Goal: Task Accomplishment & Management: Use online tool/utility

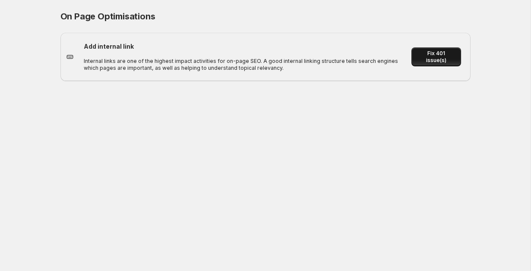
click at [436, 60] on span "Fix 401 issue(s)" at bounding box center [435, 57] width 39 height 14
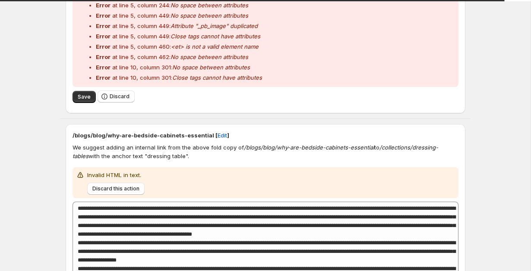
scroll to position [271, 0]
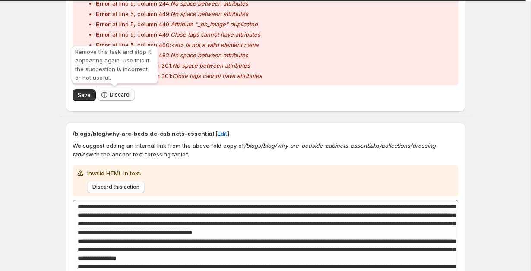
click at [117, 90] on button "Discard" at bounding box center [115, 95] width 37 height 12
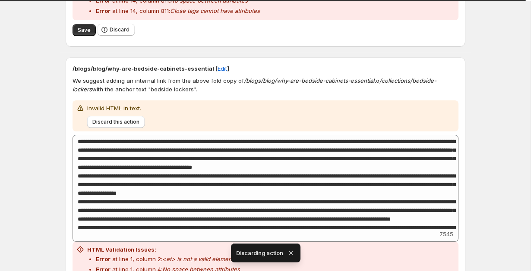
scroll to position [682, 0]
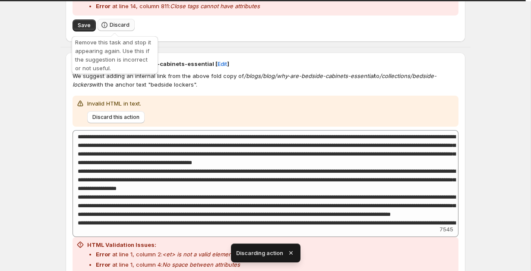
click at [118, 23] on span "Discard" at bounding box center [120, 25] width 20 height 7
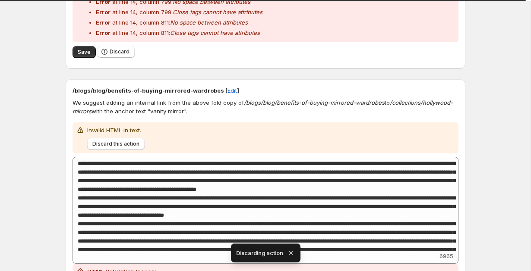
scroll to position [613, 0]
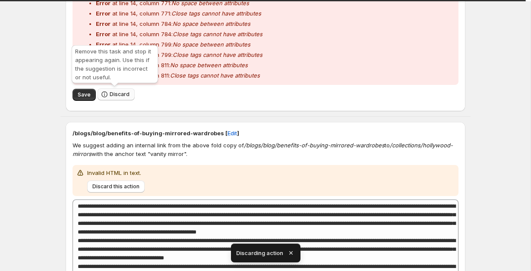
click at [111, 97] on span "Discard" at bounding box center [120, 94] width 20 height 7
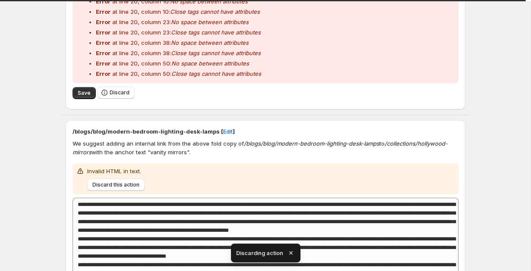
scroll to position [591, 0]
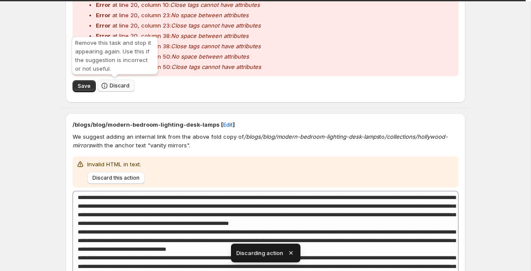
click at [108, 91] on button "Discard" at bounding box center [115, 86] width 37 height 12
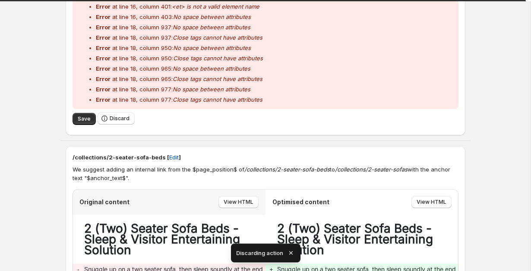
scroll to position [535, 0]
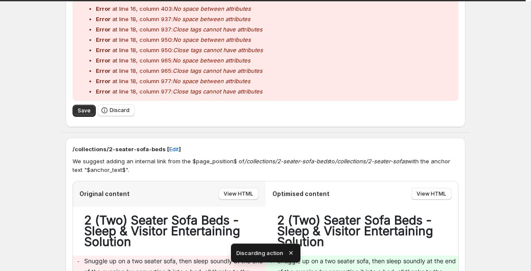
click at [109, 117] on span "Discard" at bounding box center [115, 110] width 37 height 13
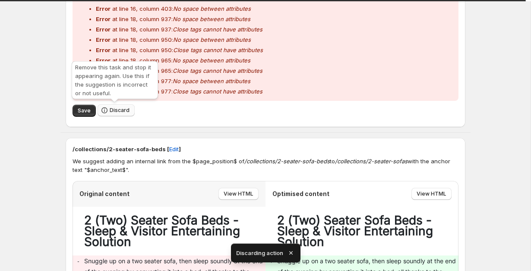
click at [110, 111] on span "Discard" at bounding box center [120, 110] width 20 height 7
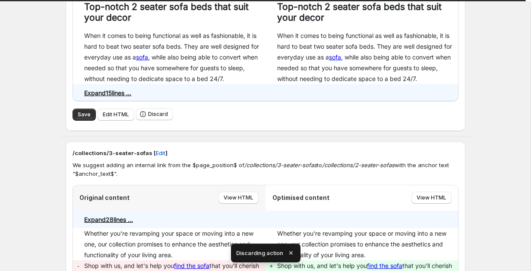
scroll to position [261, 0]
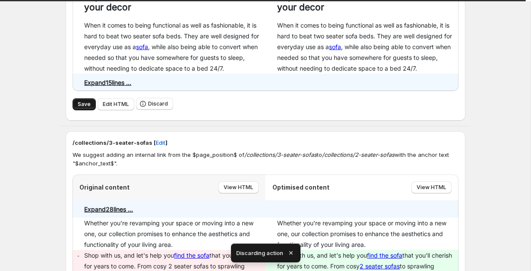
click at [79, 103] on span "Save" at bounding box center [84, 104] width 13 height 7
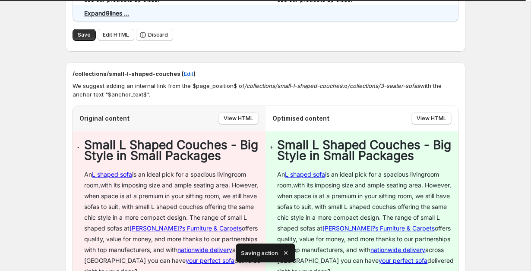
scroll to position [224, 0]
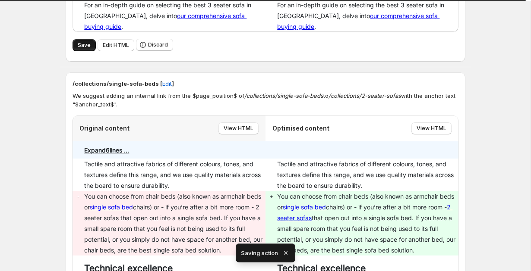
click at [79, 42] on span "Save" at bounding box center [84, 45] width 13 height 7
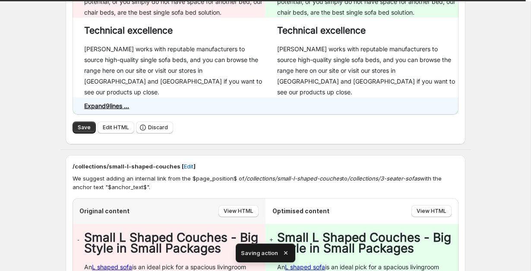
scroll to position [260, 0]
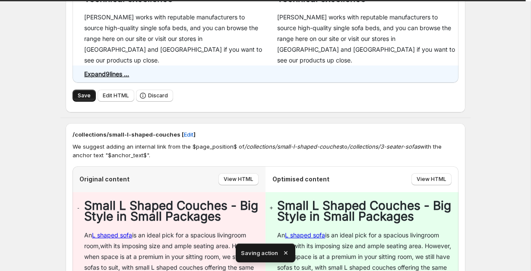
click at [73, 90] on button "Save" at bounding box center [83, 96] width 23 height 12
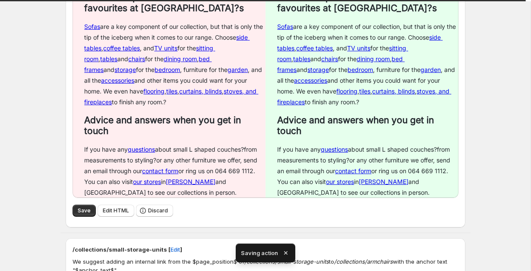
scroll to position [877, 0]
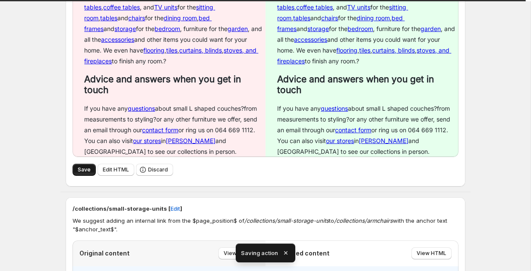
click at [78, 164] on button "Save" at bounding box center [83, 170] width 23 height 12
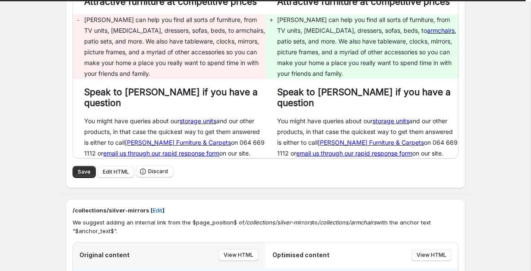
scroll to position [1248, 0]
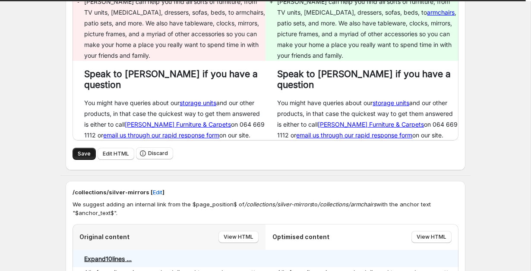
click at [75, 148] on button "Save" at bounding box center [83, 154] width 23 height 12
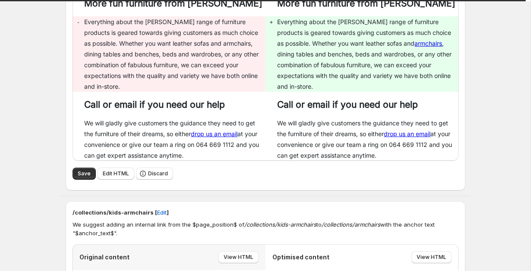
scroll to position [1558, 0]
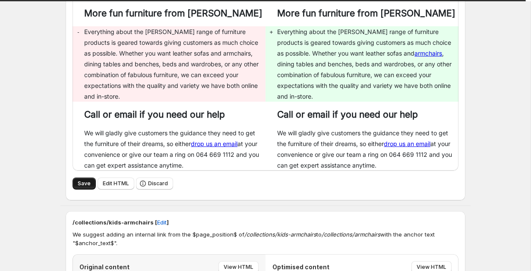
click at [78, 178] on button "Save" at bounding box center [83, 184] width 23 height 12
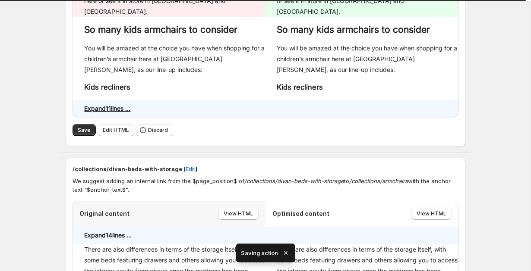
scroll to position [1617, 0]
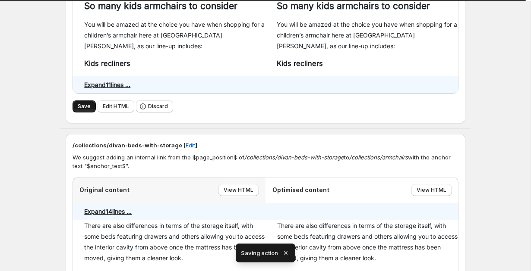
click at [80, 101] on button "Save" at bounding box center [83, 107] width 23 height 12
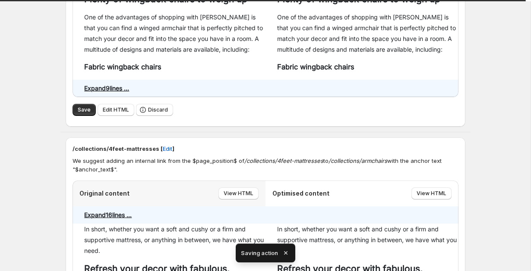
scroll to position [1676, 0]
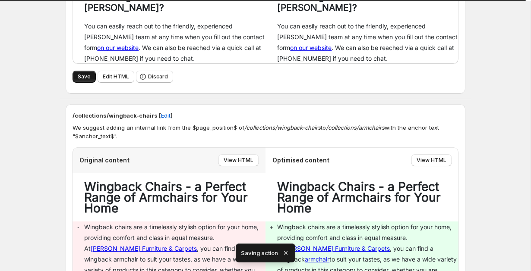
click at [86, 71] on button "Save" at bounding box center [83, 77] width 23 height 12
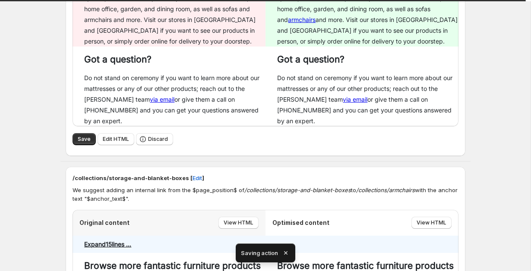
scroll to position [1642, 0]
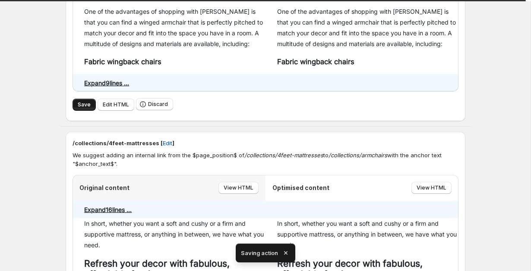
click at [83, 99] on button "Save" at bounding box center [83, 105] width 23 height 12
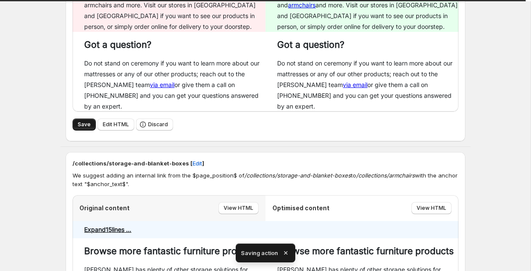
click at [82, 121] on span "Save" at bounding box center [84, 124] width 13 height 7
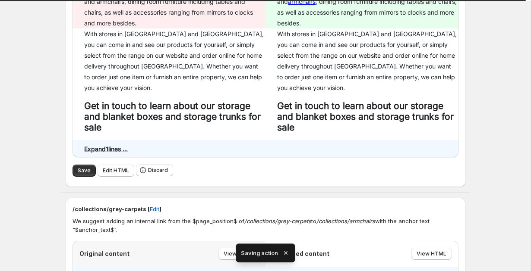
scroll to position [1600, 0]
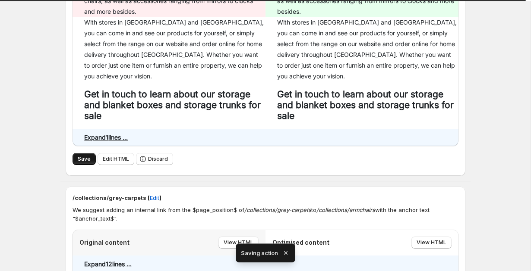
click at [82, 156] on span "Save" at bounding box center [84, 159] width 13 height 7
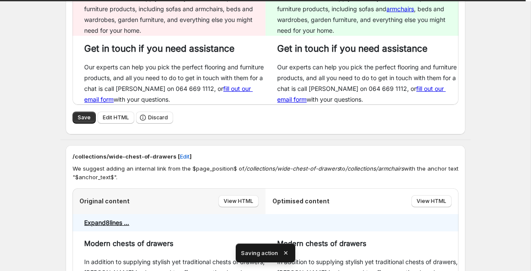
scroll to position [1648, 0]
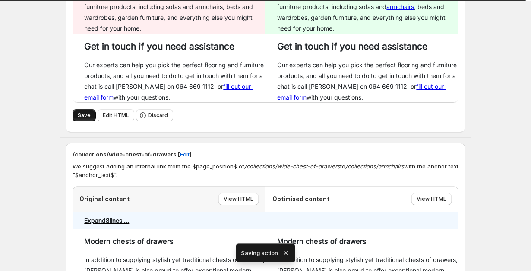
click at [82, 112] on span "Save" at bounding box center [84, 115] width 13 height 7
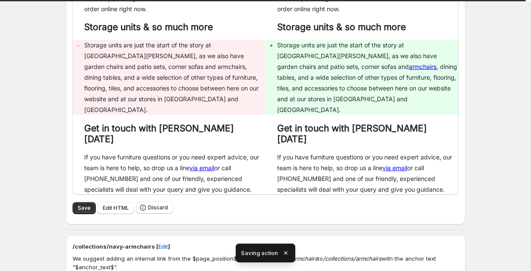
scroll to position [1987, 0]
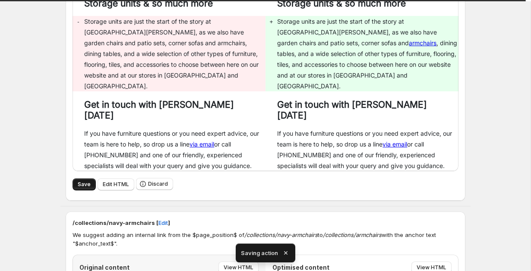
click at [85, 181] on span "Save" at bounding box center [84, 184] width 13 height 7
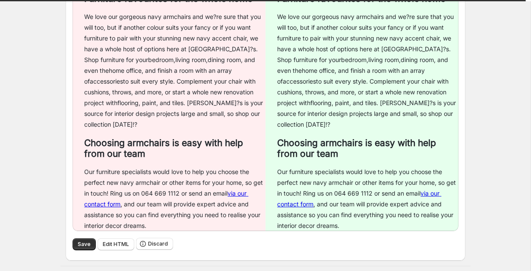
scroll to position [2648, 0]
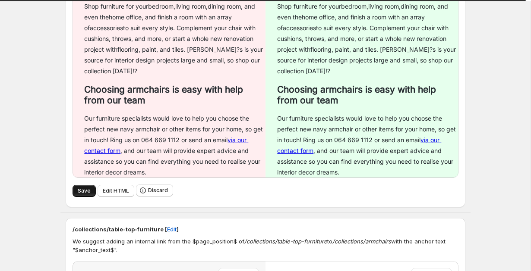
click at [80, 188] on span "Save" at bounding box center [84, 191] width 13 height 7
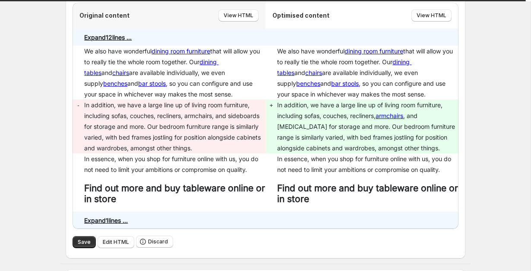
scroll to position [2923, 0]
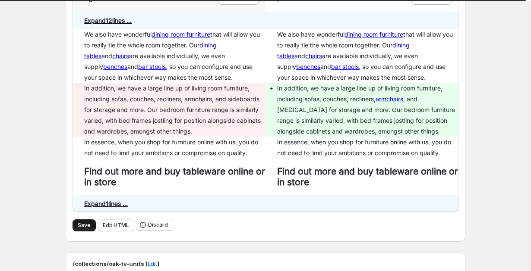
click at [82, 222] on span "Save" at bounding box center [84, 225] width 13 height 7
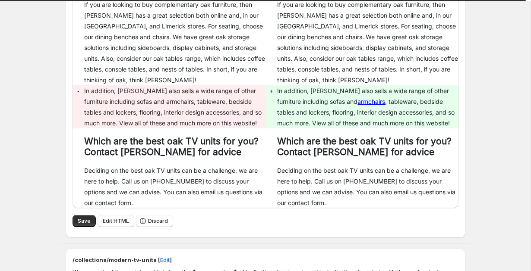
scroll to position [3305, 0]
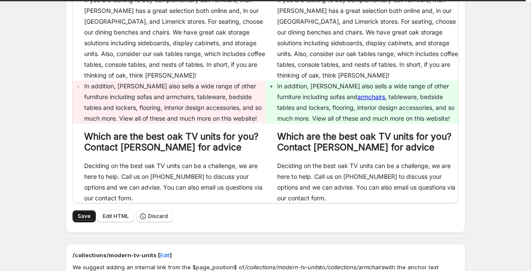
click at [78, 213] on span "Save" at bounding box center [84, 216] width 13 height 7
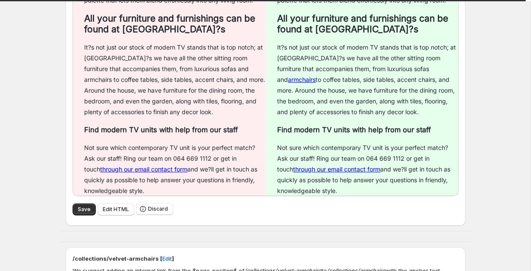
scroll to position [4038, 0]
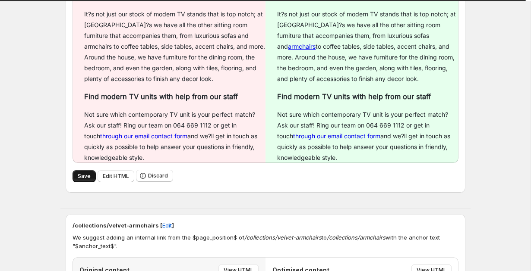
click at [84, 170] on button "Save" at bounding box center [83, 176] width 23 height 12
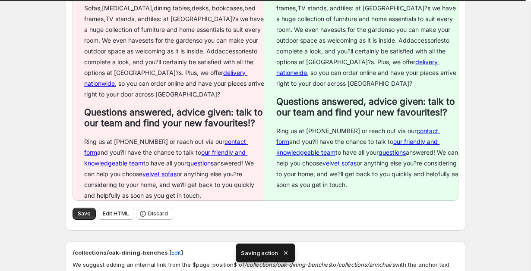
scroll to position [4085, 0]
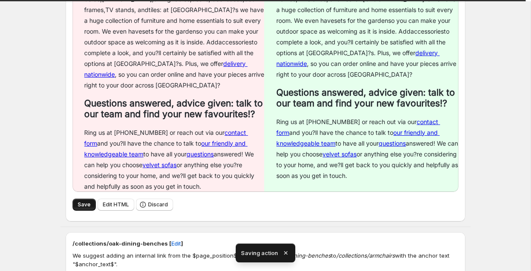
click at [80, 201] on span "Save" at bounding box center [84, 204] width 13 height 7
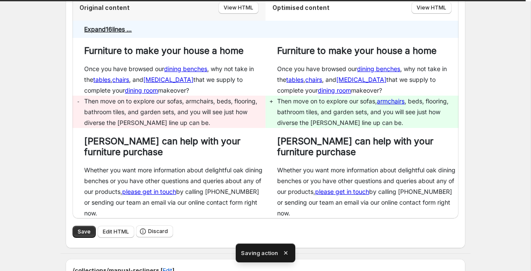
scroll to position [3673, 0]
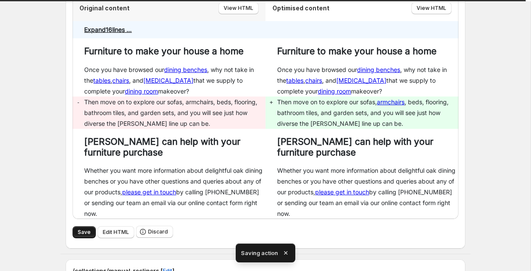
click at [85, 226] on button "Save" at bounding box center [83, 232] width 23 height 12
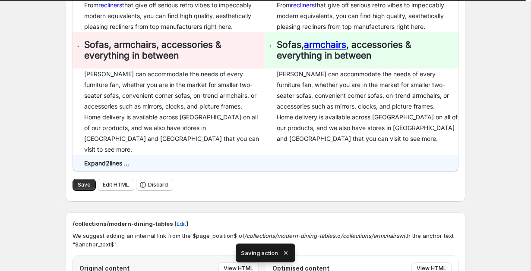
scroll to position [3751, 0]
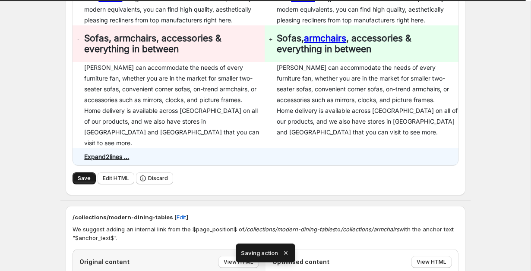
click at [90, 173] on button "Save" at bounding box center [83, 179] width 23 height 12
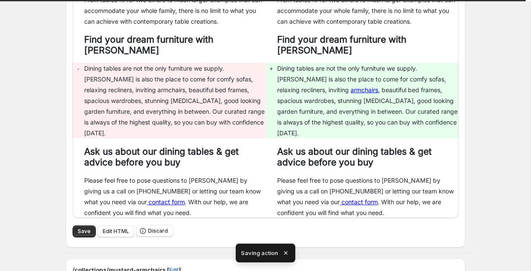
scroll to position [4116, 0]
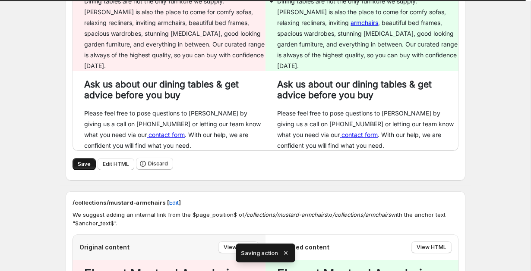
click at [80, 161] on span "Save" at bounding box center [84, 164] width 13 height 7
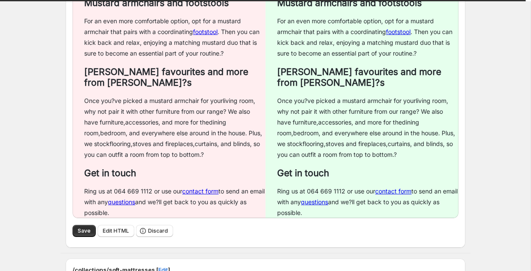
scroll to position [4480, 0]
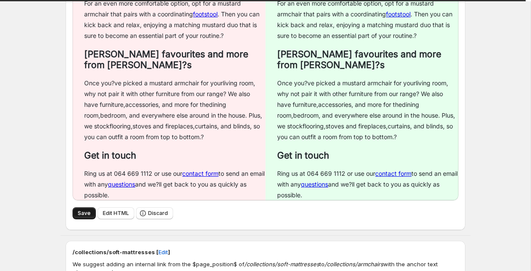
click at [81, 207] on button "Save" at bounding box center [83, 213] width 23 height 12
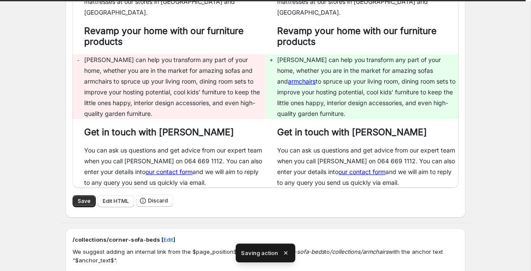
scroll to position [4122, 0]
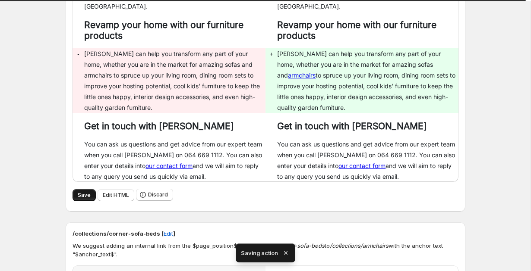
click at [86, 192] on span "Save" at bounding box center [84, 195] width 13 height 7
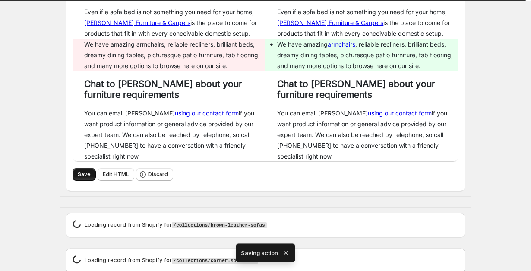
scroll to position [4073, 0]
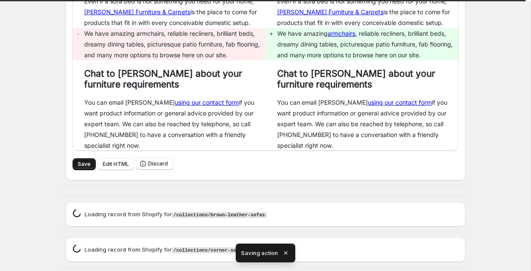
click at [81, 161] on span "Save" at bounding box center [84, 164] width 13 height 7
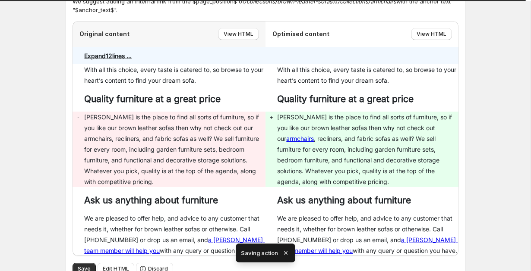
scroll to position [4317, 0]
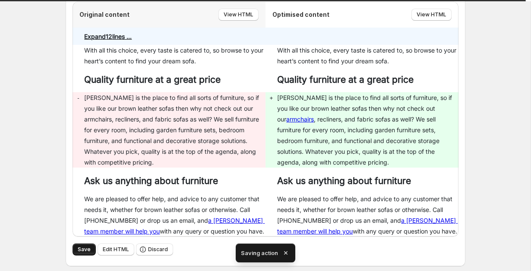
click at [78, 246] on span "Save" at bounding box center [84, 249] width 13 height 7
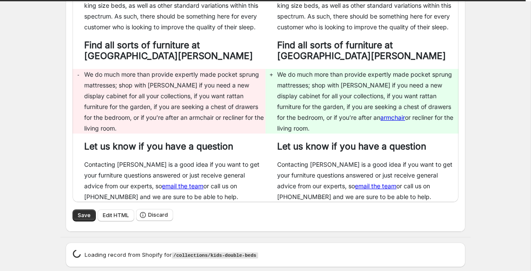
scroll to position [5081, 0]
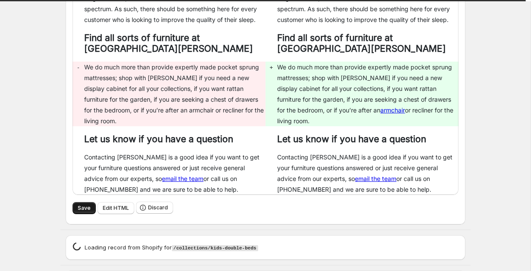
click at [79, 205] on span "Save" at bounding box center [84, 208] width 13 height 7
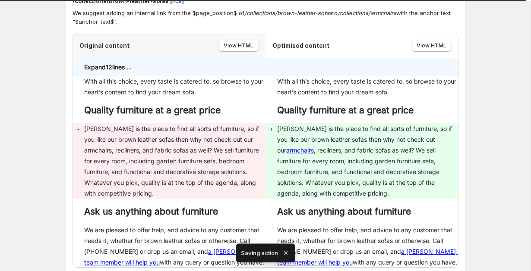
scroll to position [4625, 0]
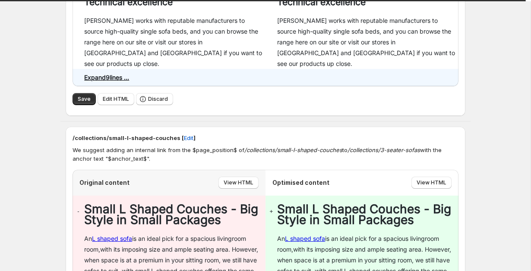
scroll to position [258, 0]
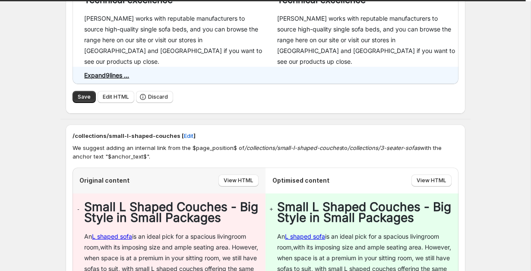
click at [82, 88] on div "Save Edit HTML Discard" at bounding box center [265, 97] width 386 height 19
click at [81, 94] on span "Save" at bounding box center [84, 97] width 13 height 7
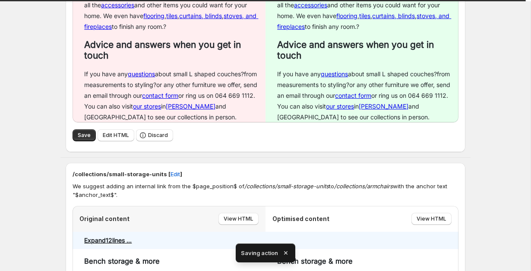
scroll to position [609, 0]
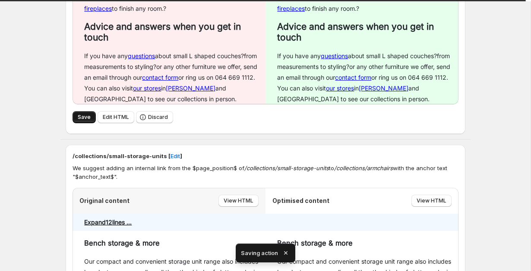
click at [76, 111] on button "Save" at bounding box center [83, 117] width 23 height 12
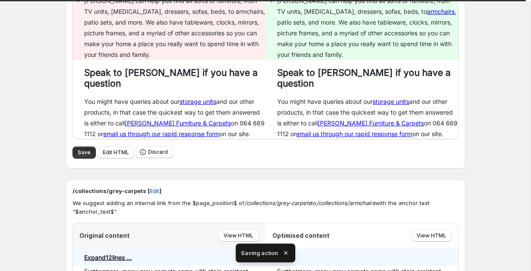
scroll to position [270, 0]
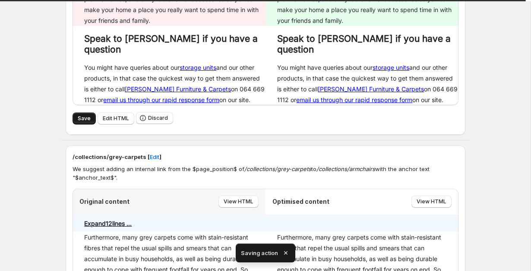
click at [78, 122] on span "Save" at bounding box center [84, 118] width 13 height 7
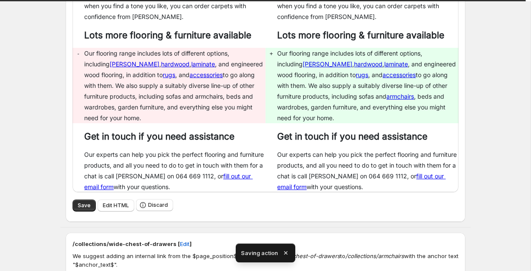
scroll to position [597, 0]
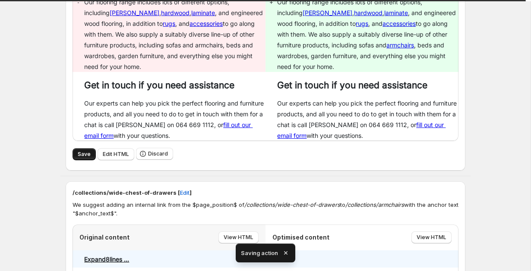
click at [88, 158] on span "Save" at bounding box center [84, 154] width 13 height 7
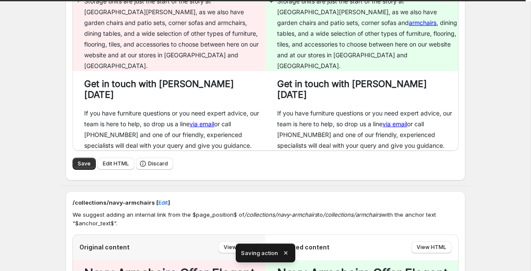
scroll to position [1031, 0]
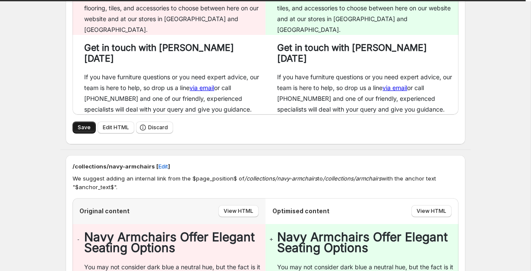
click at [78, 124] on span "Save" at bounding box center [84, 127] width 13 height 7
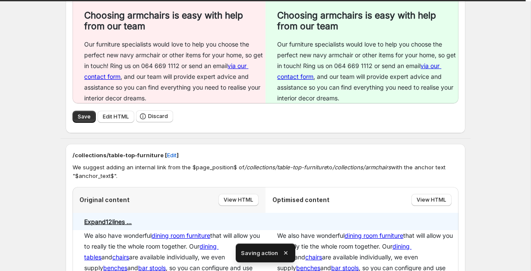
scroll to position [1316, 0]
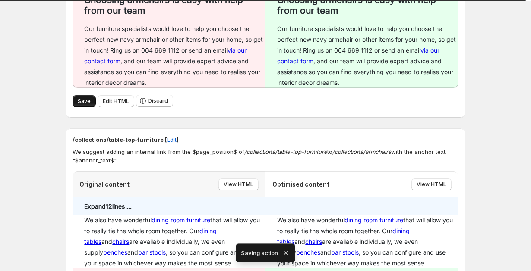
click at [82, 98] on span "Save" at bounding box center [84, 101] width 13 height 7
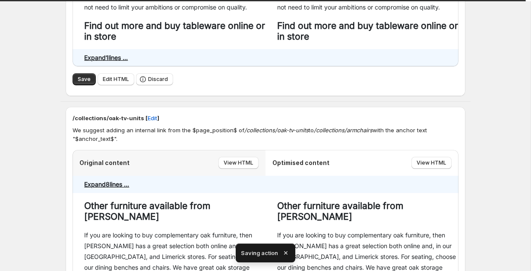
scroll to position [983, 0]
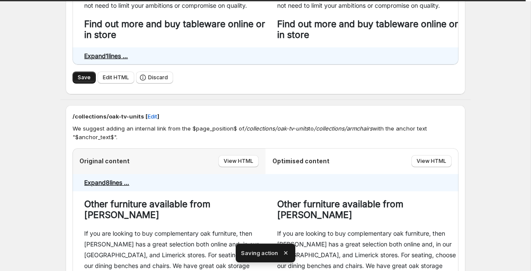
click at [81, 84] on button "Save" at bounding box center [83, 78] width 23 height 12
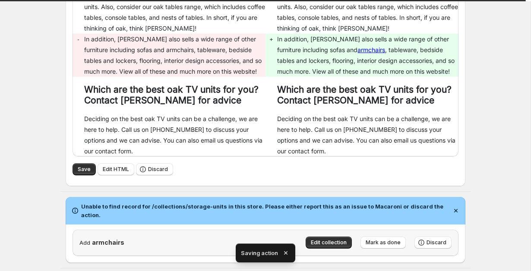
scroll to position [1321, 0]
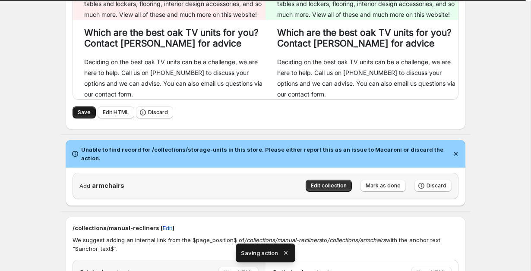
click at [78, 116] on span "Save" at bounding box center [84, 112] width 13 height 7
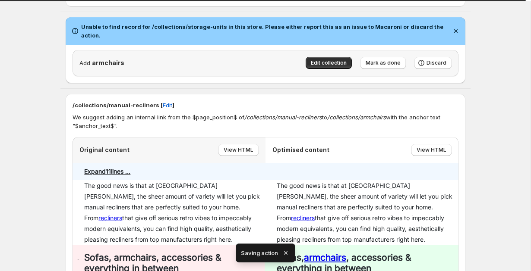
scroll to position [1071, 0]
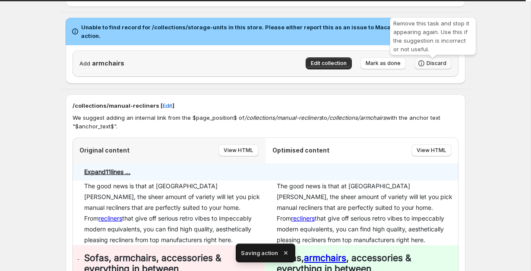
click at [432, 66] on span "Discard" at bounding box center [436, 63] width 20 height 7
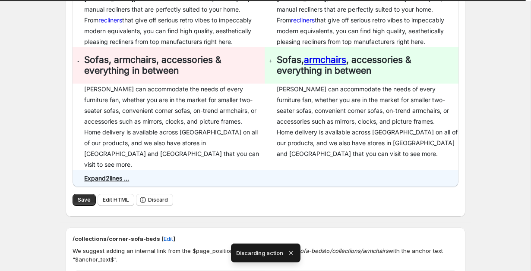
scroll to position [1241, 0]
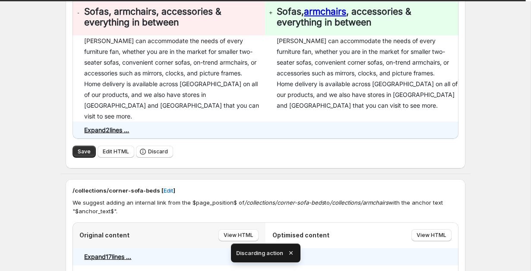
click at [84, 158] on div "Save Edit HTML Discard" at bounding box center [265, 152] width 386 height 13
click at [84, 156] on button "Save" at bounding box center [83, 152] width 23 height 12
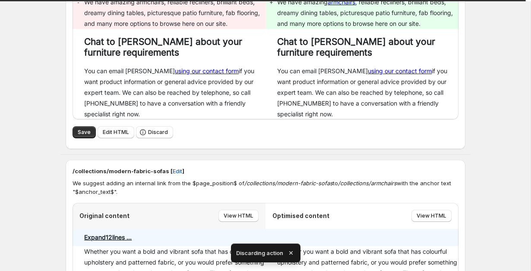
scroll to position [1574, 0]
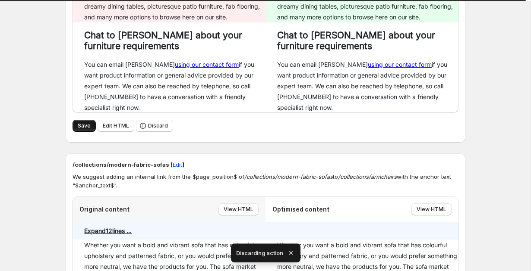
click at [82, 123] on span "Save" at bounding box center [84, 126] width 13 height 7
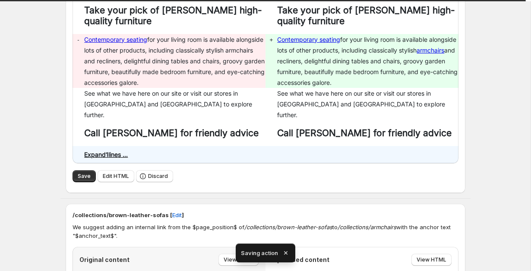
scroll to position [1603, 0]
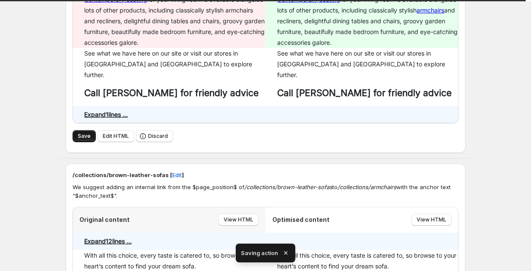
click at [79, 133] on span "Save" at bounding box center [84, 136] width 13 height 7
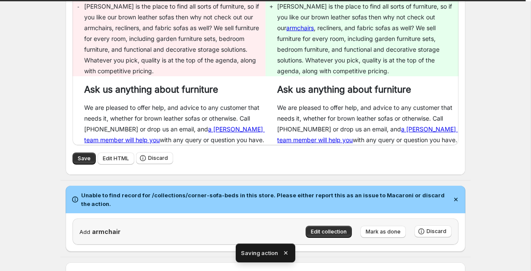
scroll to position [1900, 0]
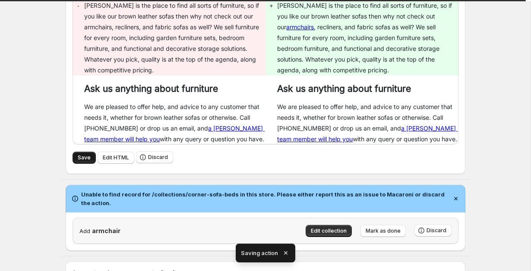
click at [74, 152] on button "Save" at bounding box center [83, 158] width 23 height 12
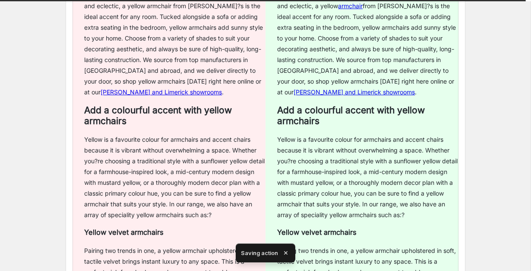
scroll to position [1652, 0]
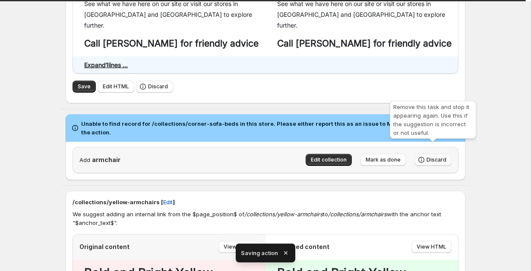
click at [421, 160] on icon "button" at bounding box center [421, 161] width 1 height 2
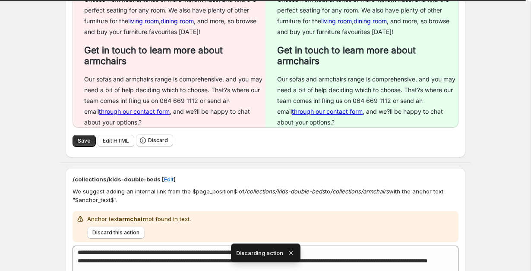
scroll to position [2328, 0]
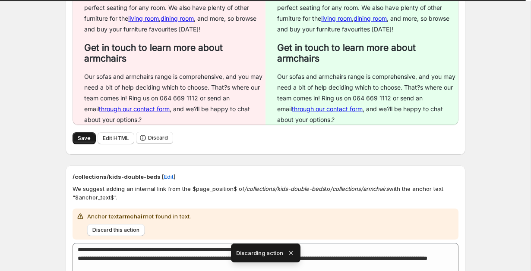
click at [78, 135] on span "Save" at bounding box center [84, 138] width 13 height 7
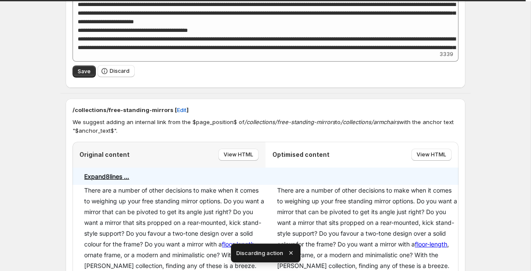
scroll to position [2632, 0]
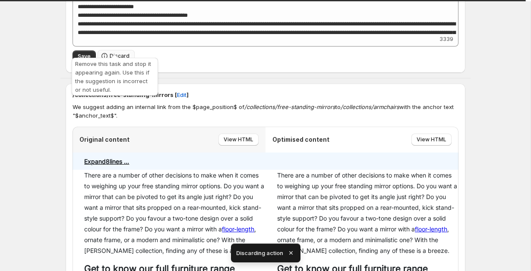
click at [127, 50] on button "Discard" at bounding box center [115, 56] width 37 height 12
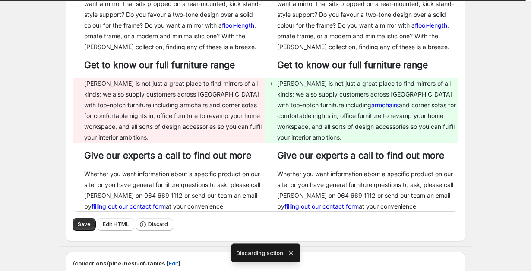
scroll to position [2674, 0]
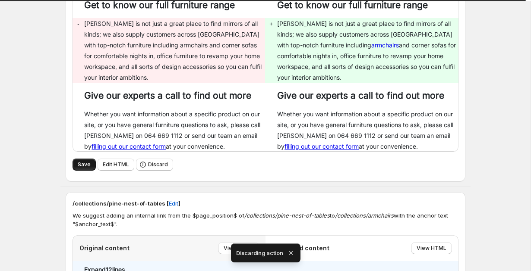
click at [80, 161] on span "Save" at bounding box center [84, 164] width 13 height 7
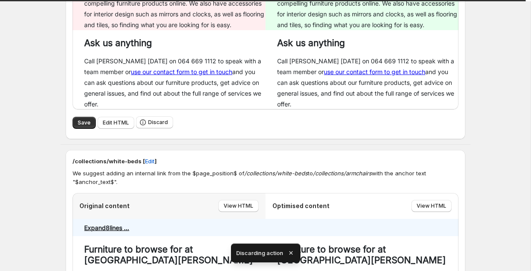
scroll to position [3045, 0]
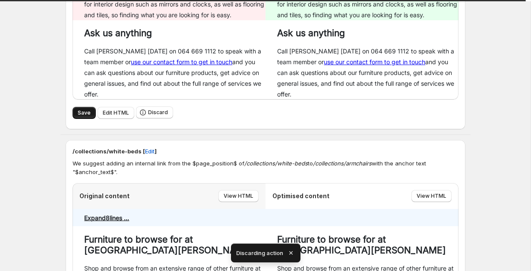
click at [75, 119] on button "Save" at bounding box center [83, 113] width 23 height 12
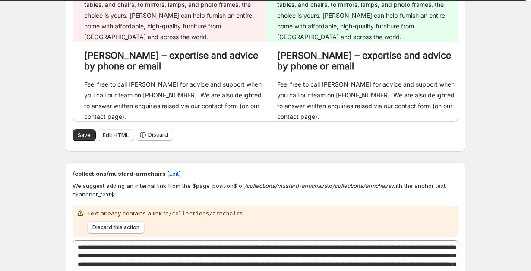
scroll to position [3458, 0]
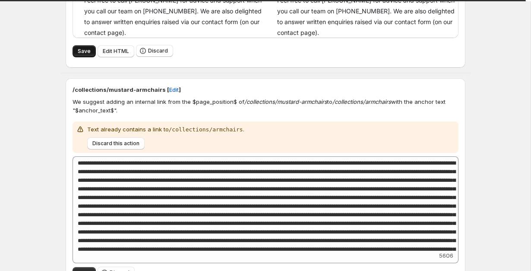
click at [73, 54] on button "Save" at bounding box center [83, 51] width 23 height 12
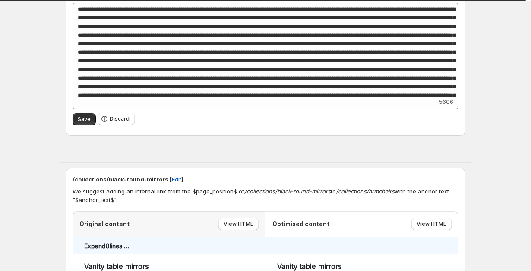
scroll to position [3621, 0]
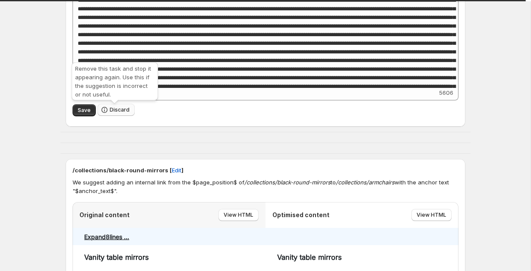
click at [119, 115] on button "Discard" at bounding box center [115, 110] width 37 height 12
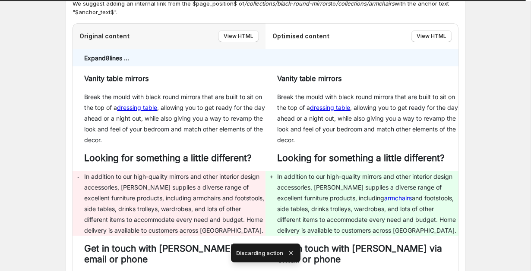
scroll to position [3320, 0]
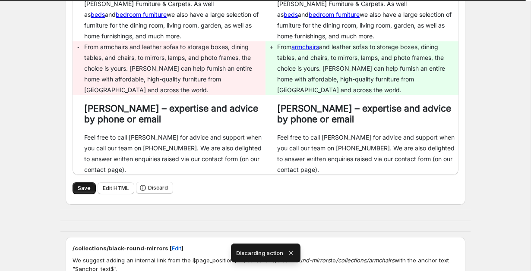
click at [83, 187] on span "Save" at bounding box center [84, 188] width 13 height 7
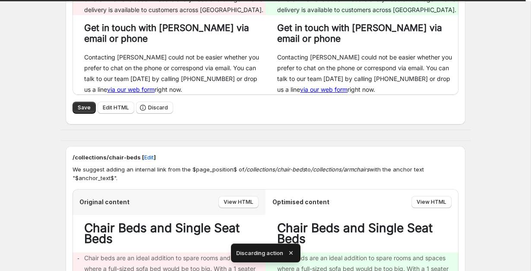
scroll to position [3851, 0]
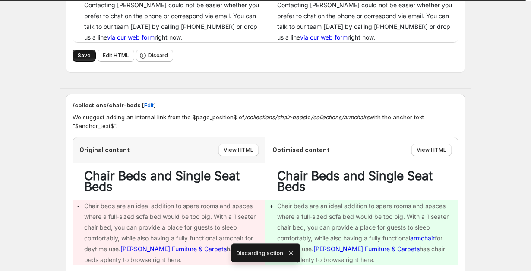
click at [75, 57] on button "Save" at bounding box center [83, 56] width 23 height 12
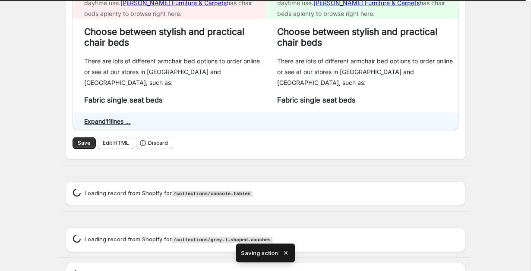
scroll to position [3676, 0]
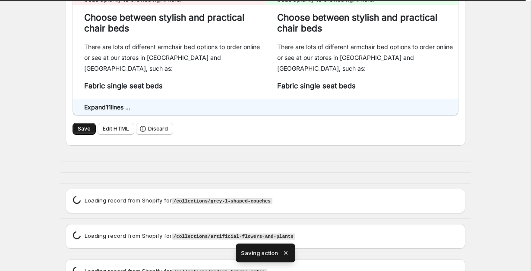
click at [87, 135] on button "Save" at bounding box center [83, 129] width 23 height 12
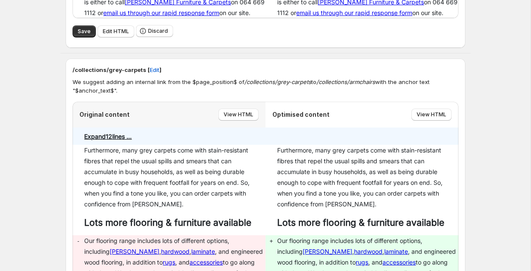
scroll to position [369, 0]
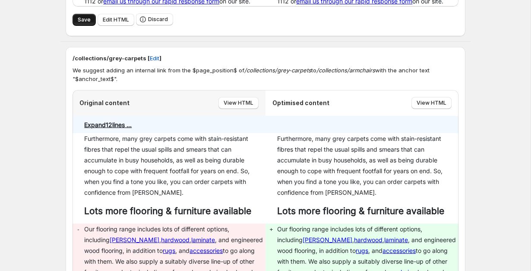
click at [88, 23] on span "Save" at bounding box center [84, 19] width 13 height 7
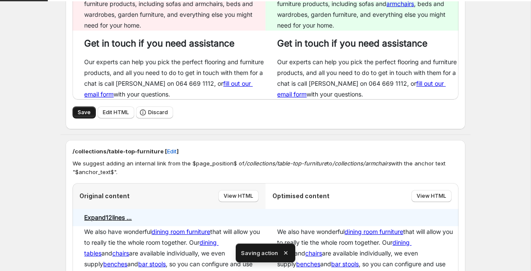
click at [76, 110] on button "Save" at bounding box center [83, 113] width 23 height 12
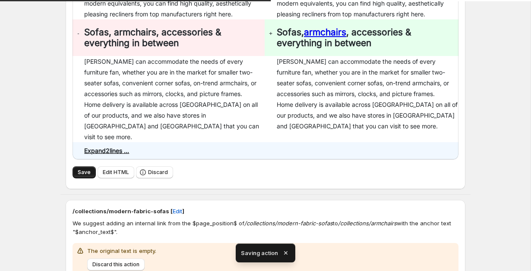
click at [77, 166] on button "Save" at bounding box center [83, 172] width 23 height 12
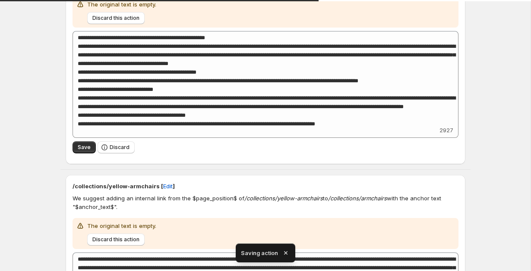
click at [127, 147] on div "/collections/modern-fabric-sofas [ Edit ] We suggest adding an internal link fr…" at bounding box center [265, 58] width 399 height 211
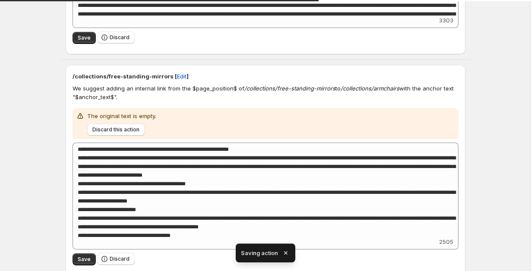
scroll to position [119, 0]
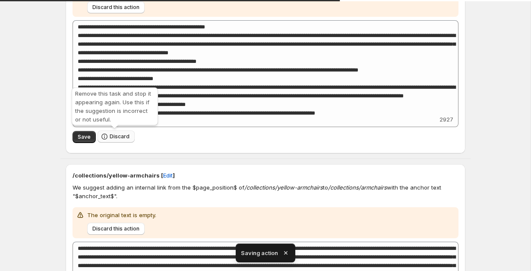
click at [125, 133] on button "Discard" at bounding box center [115, 137] width 37 height 12
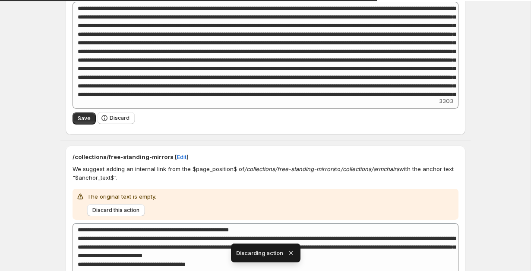
scroll to position [151, 0]
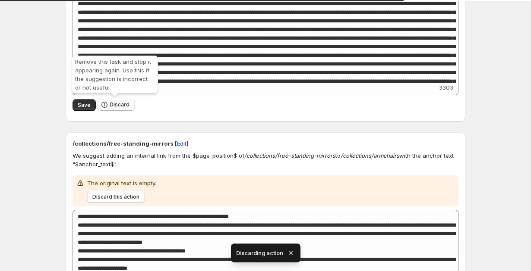
click at [121, 102] on span "Discard" at bounding box center [120, 104] width 20 height 7
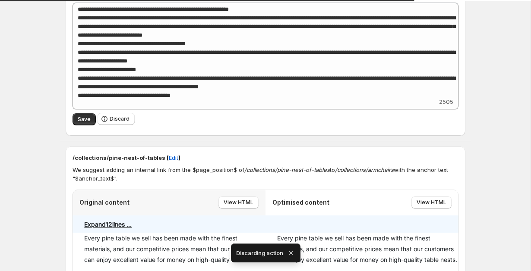
scroll to position [175, 0]
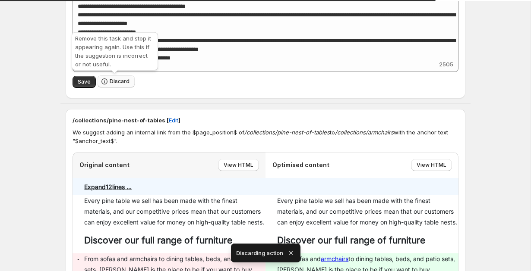
click at [110, 80] on span "Discard" at bounding box center [120, 81] width 20 height 7
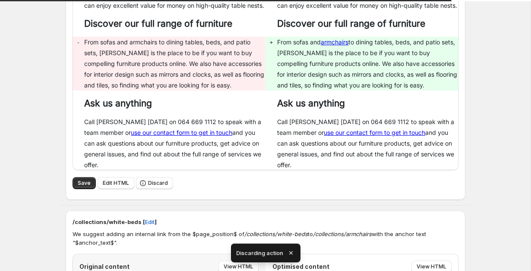
scroll to position [178, 0]
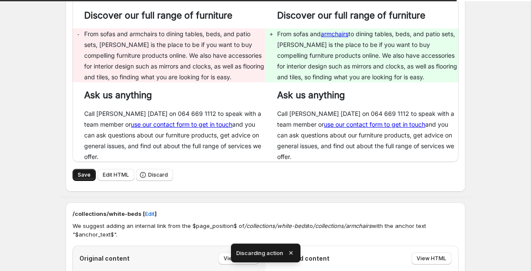
click at [85, 179] on span "Save" at bounding box center [84, 175] width 13 height 7
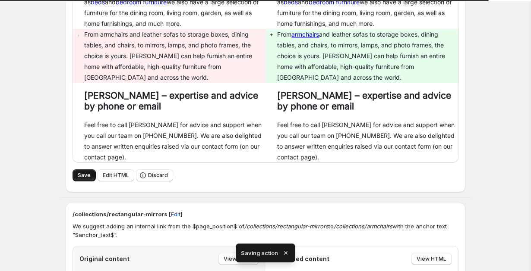
click at [73, 170] on button "Save" at bounding box center [83, 176] width 23 height 12
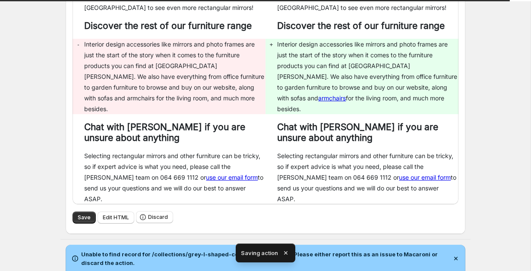
scroll to position [298, 0]
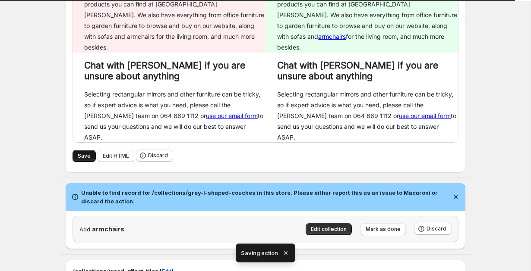
click at [77, 150] on button "Save" at bounding box center [83, 156] width 23 height 12
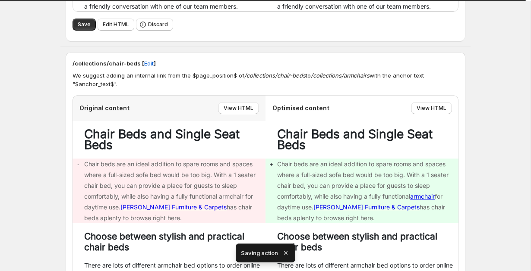
scroll to position [8, 0]
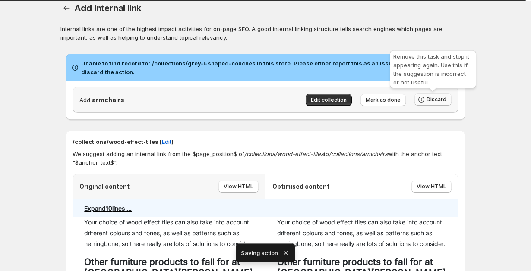
click at [441, 96] on button "Discard" at bounding box center [432, 100] width 37 height 12
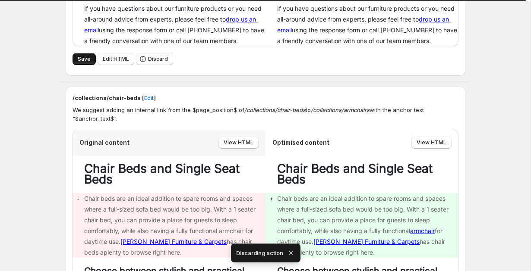
scroll to position [318, 0]
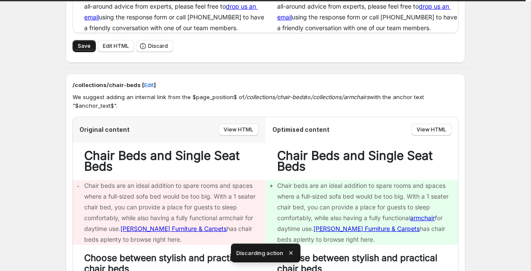
click at [79, 40] on button "Save" at bounding box center [83, 46] width 23 height 12
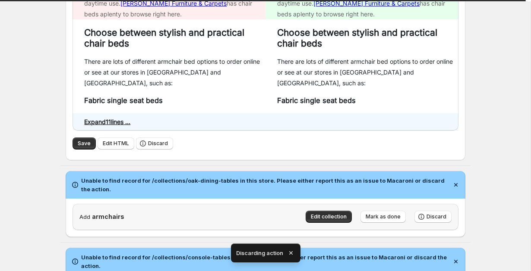
scroll to position [587, 0]
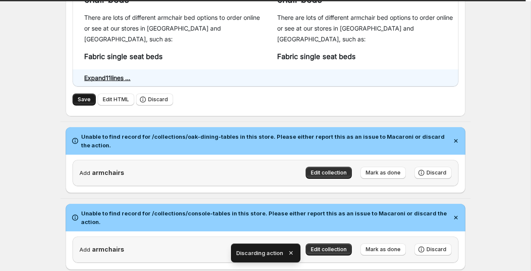
click at [79, 94] on button "Save" at bounding box center [83, 100] width 23 height 12
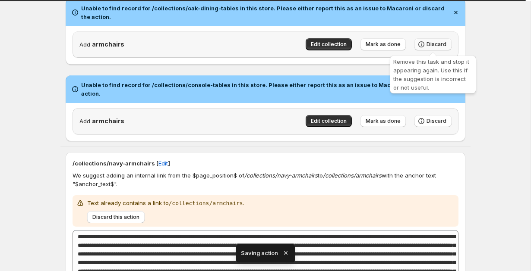
click at [440, 44] on span "Discard" at bounding box center [436, 44] width 20 height 7
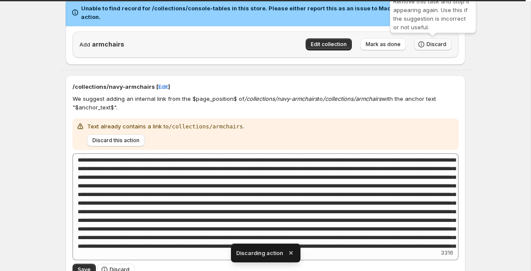
scroll to position [316, 0]
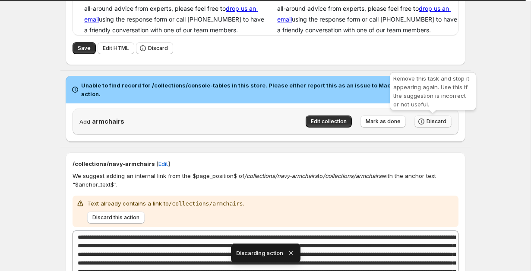
click at [433, 119] on span "Discard" at bounding box center [436, 121] width 20 height 7
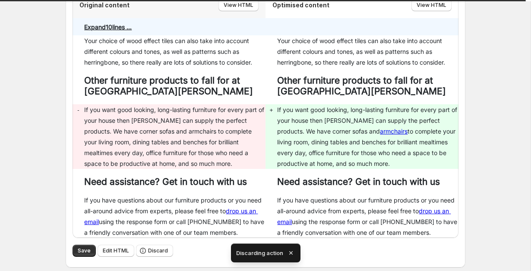
scroll to position [139, 0]
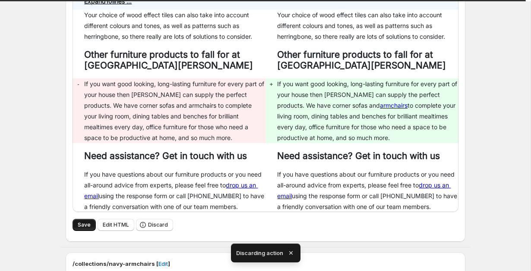
click at [78, 222] on button "Save" at bounding box center [83, 225] width 23 height 12
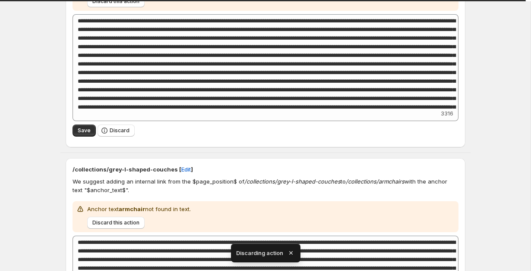
scroll to position [487, 0]
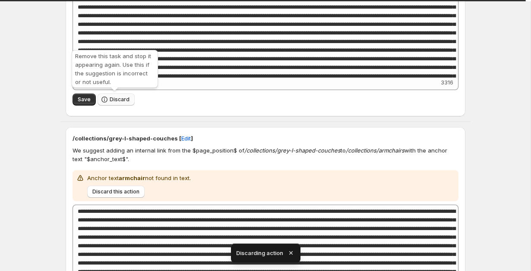
click at [118, 99] on span "Discard" at bounding box center [120, 99] width 20 height 7
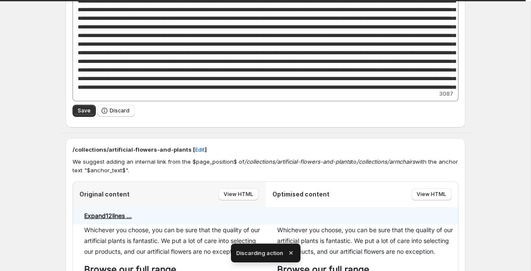
scroll to position [496, 0]
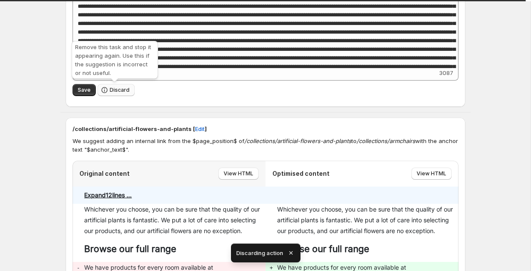
click at [115, 88] on span "Discard" at bounding box center [120, 90] width 20 height 7
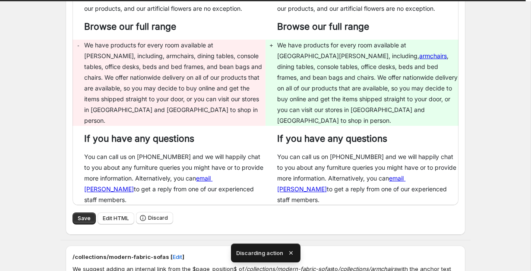
scroll to position [549, 0]
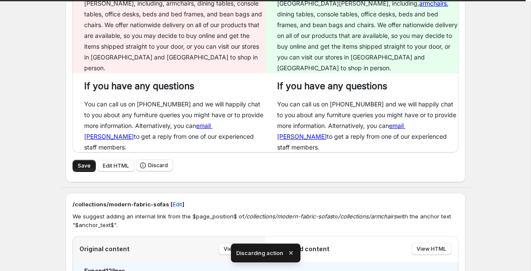
click at [82, 163] on span "Save" at bounding box center [84, 166] width 13 height 7
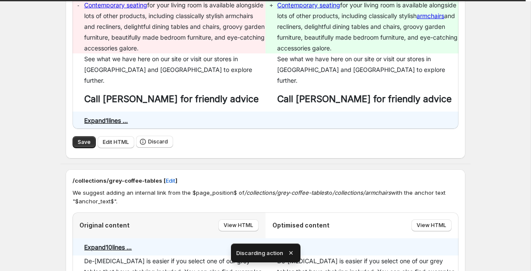
scroll to position [922, 0]
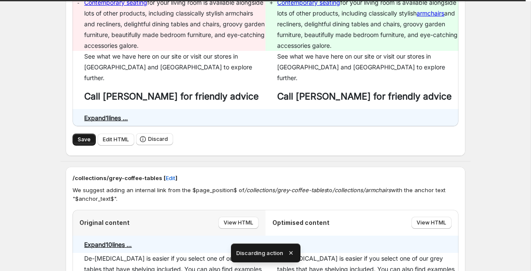
click at [77, 134] on button "Save" at bounding box center [83, 140] width 23 height 12
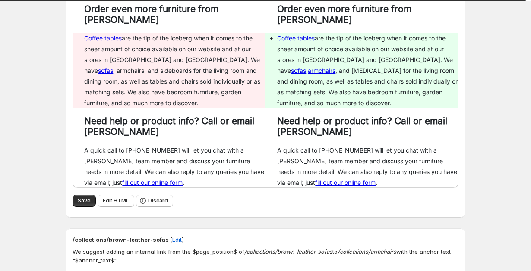
scroll to position [1249, 0]
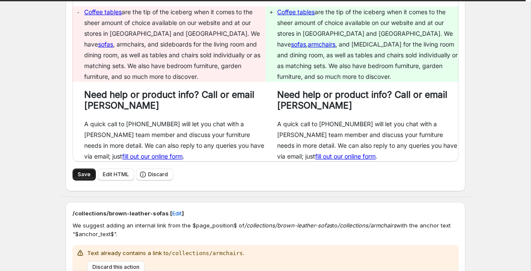
click at [88, 171] on span "Save" at bounding box center [84, 174] width 13 height 7
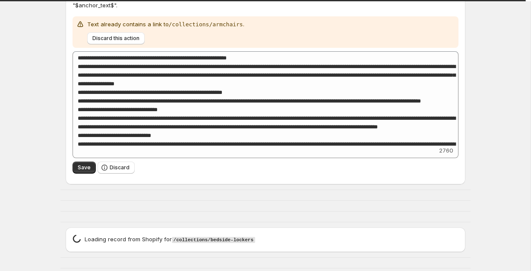
scroll to position [1490, 0]
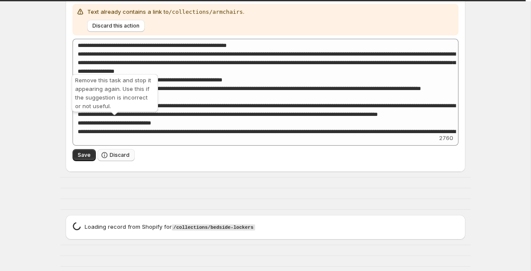
click at [123, 152] on span "Discard" at bounding box center [120, 155] width 20 height 7
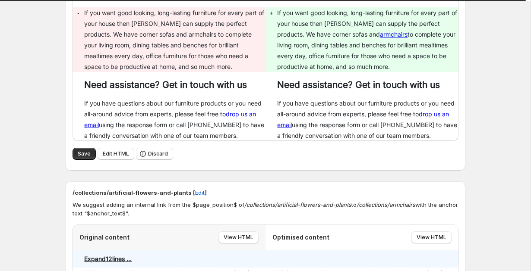
scroll to position [310, 0]
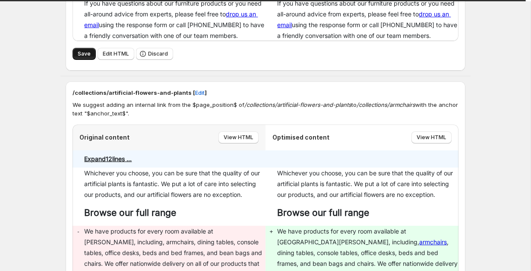
click at [83, 52] on span "Save" at bounding box center [84, 53] width 13 height 7
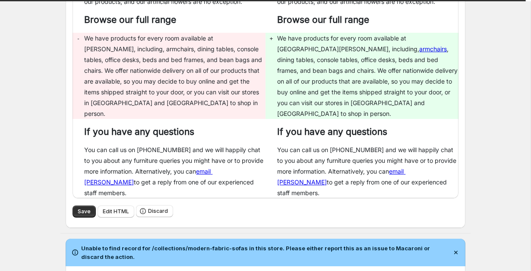
scroll to position [570, 0]
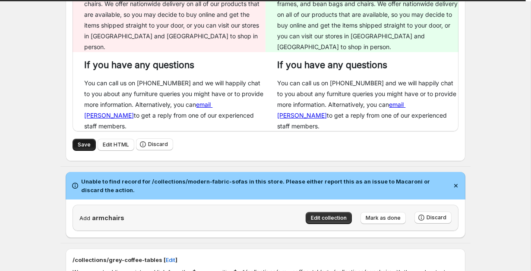
click at [80, 139] on button "Save" at bounding box center [83, 145] width 23 height 12
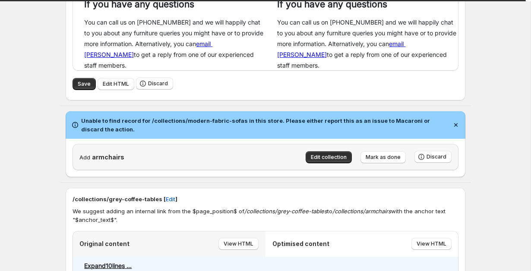
scroll to position [650, 0]
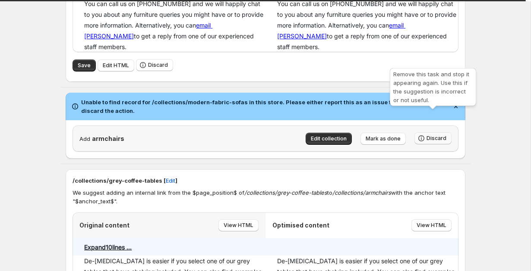
click at [431, 135] on span "Discard" at bounding box center [436, 138] width 20 height 7
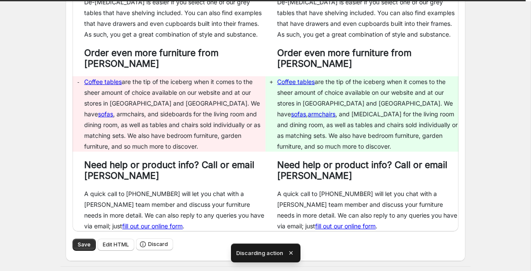
scroll to position [870, 0]
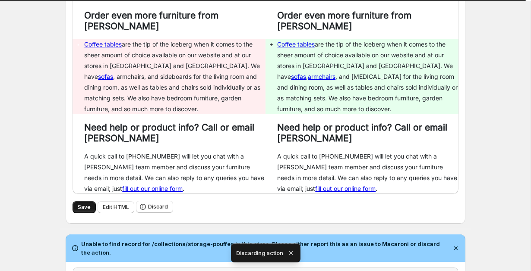
click at [76, 201] on button "Save" at bounding box center [83, 207] width 23 height 12
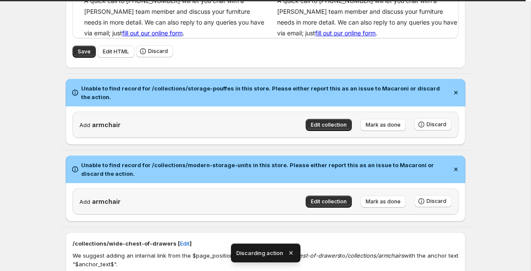
scroll to position [1049, 0]
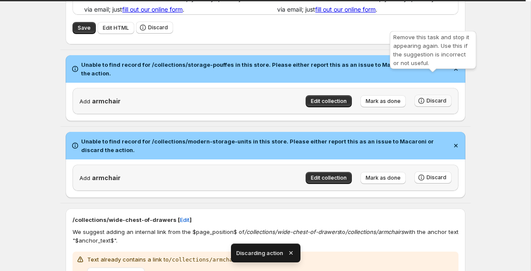
click at [436, 97] on span "Discard" at bounding box center [436, 100] width 20 height 7
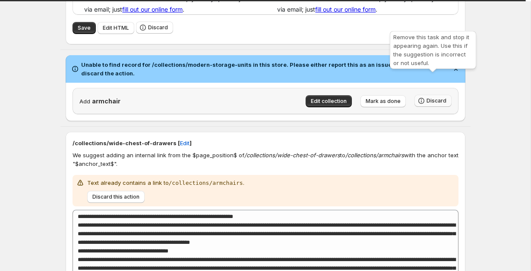
click at [434, 97] on span "Discard" at bounding box center [436, 100] width 20 height 7
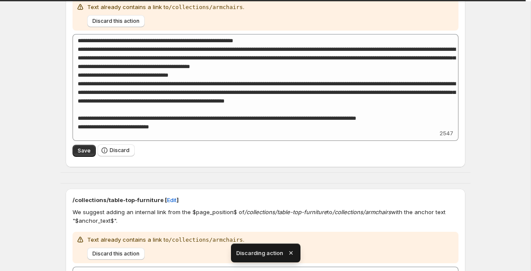
scroll to position [1185, 0]
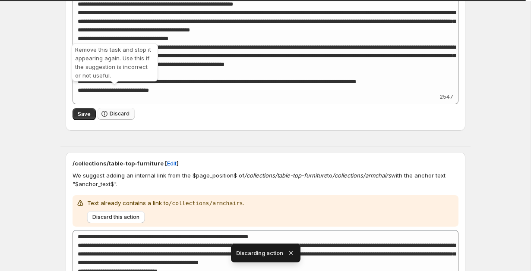
click at [112, 110] on span "Discard" at bounding box center [120, 113] width 20 height 7
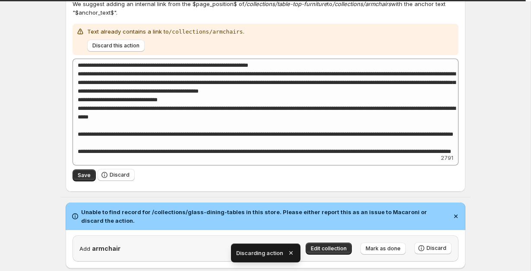
scroll to position [1143, 0]
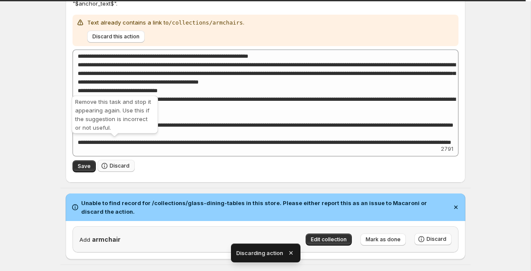
click at [114, 163] on span "Discard" at bounding box center [120, 166] width 20 height 7
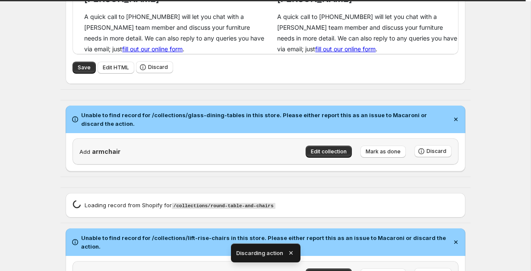
scroll to position [1040, 0]
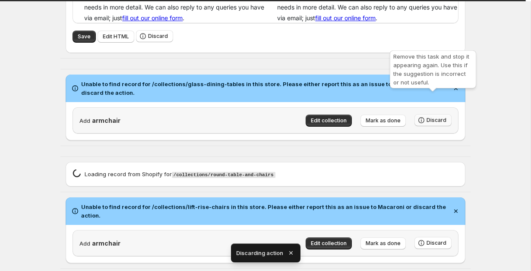
click at [433, 114] on button "Discard" at bounding box center [432, 120] width 37 height 12
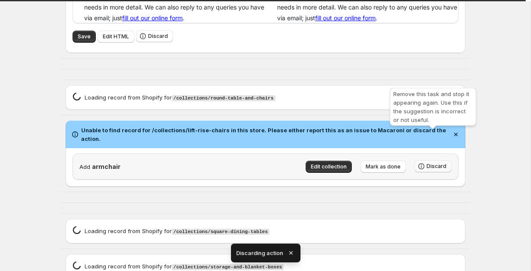
click at [431, 163] on span "Discard" at bounding box center [436, 166] width 20 height 7
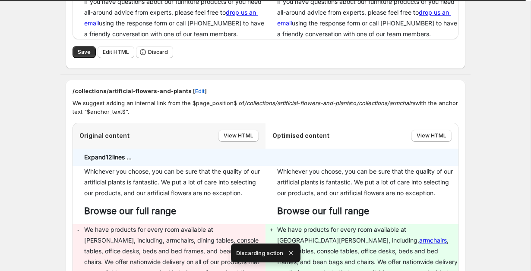
scroll to position [321, 0]
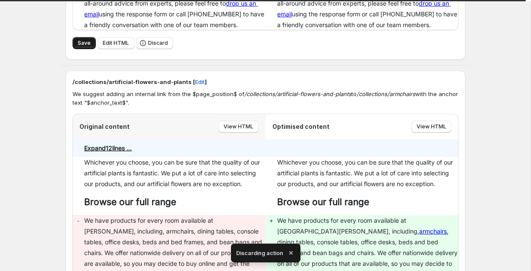
click at [88, 44] on span "Save" at bounding box center [84, 43] width 13 height 7
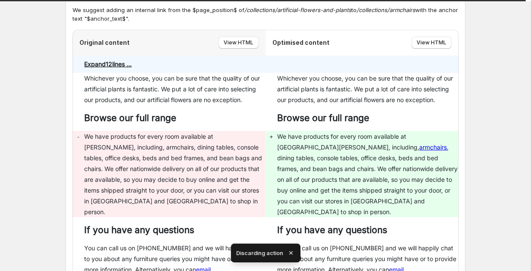
scroll to position [565, 0]
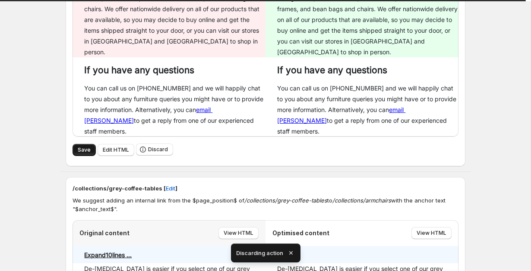
click at [80, 144] on button "Save" at bounding box center [83, 150] width 23 height 12
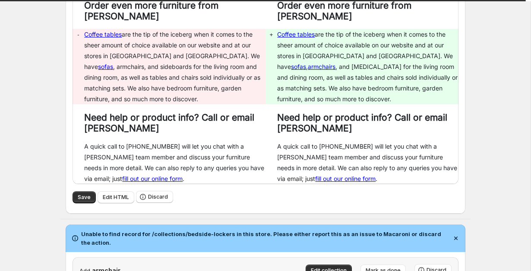
scroll to position [1005, 0]
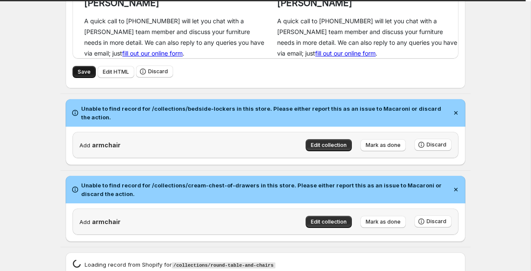
click at [82, 69] on span "Save" at bounding box center [84, 72] width 13 height 7
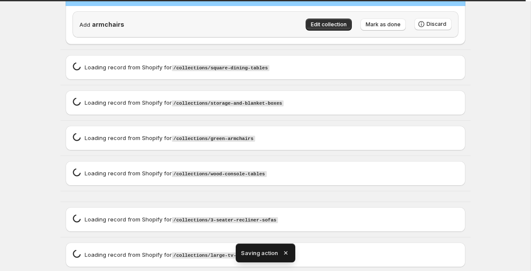
scroll to position [643, 0]
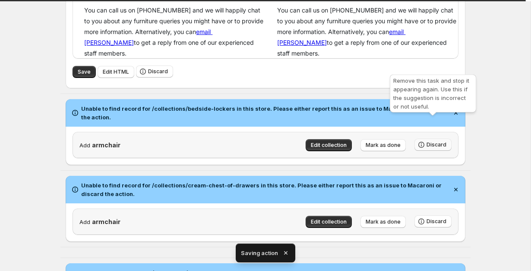
click at [440, 141] on span "Discard" at bounding box center [436, 144] width 20 height 7
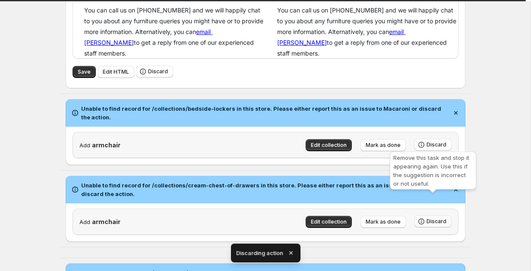
click at [436, 216] on button "Discard" at bounding box center [432, 222] width 37 height 12
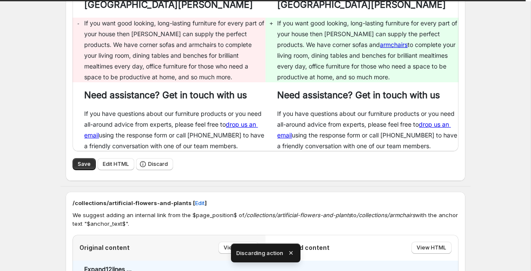
scroll to position [286, 0]
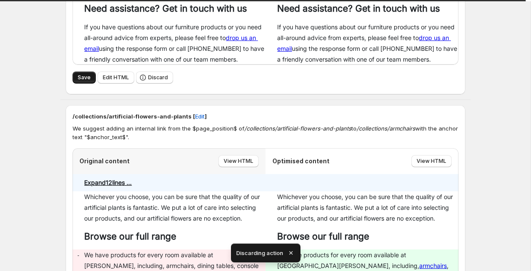
click at [80, 83] on button "Save" at bounding box center [83, 78] width 23 height 12
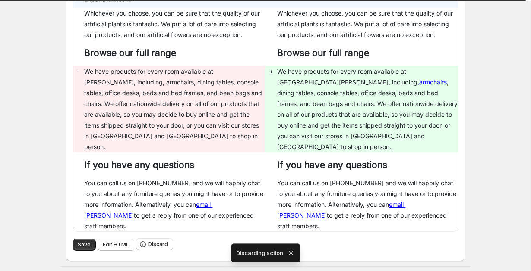
scroll to position [601, 0]
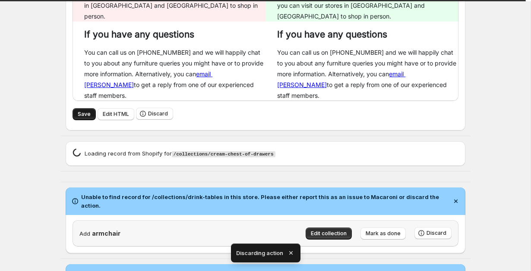
click at [80, 111] on span "Save" at bounding box center [84, 114] width 13 height 7
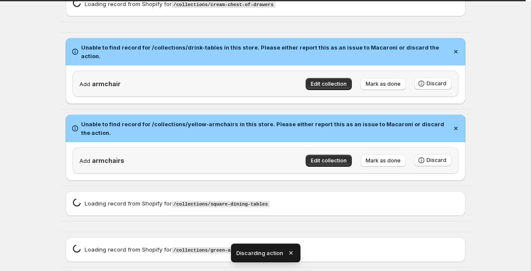
scroll to position [764, 0]
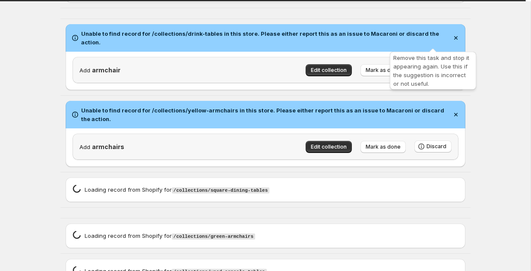
click at [427, 64] on button "Discard" at bounding box center [432, 70] width 37 height 12
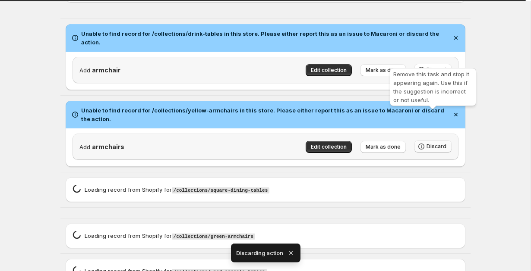
scroll to position [696, 0]
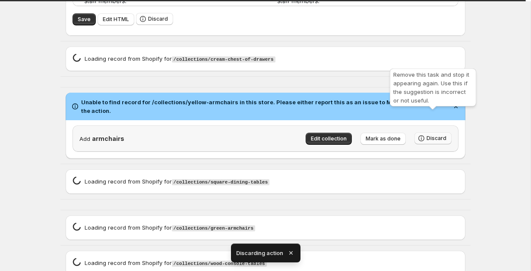
click at [434, 135] on span "Discard" at bounding box center [436, 138] width 20 height 7
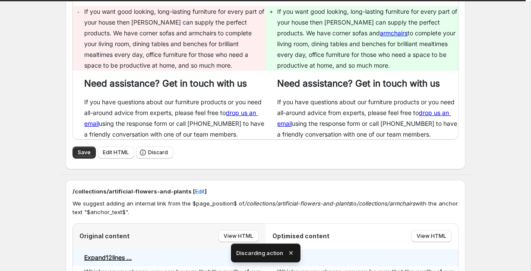
scroll to position [253, 0]
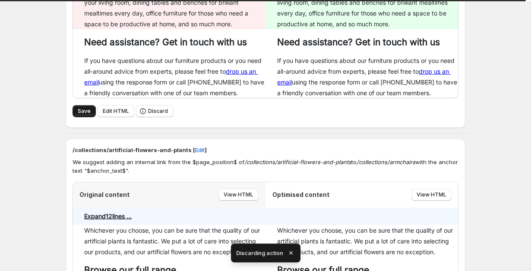
click at [82, 108] on span "Save" at bounding box center [84, 111] width 13 height 7
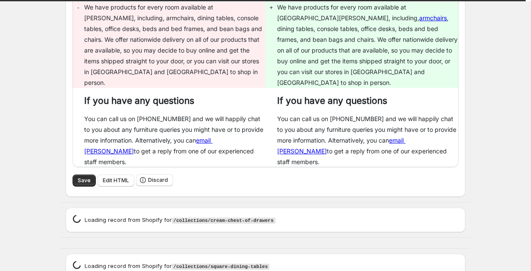
scroll to position [572, 0]
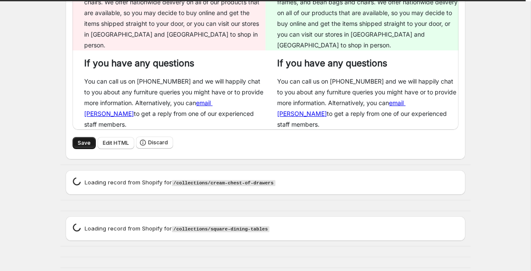
click at [85, 140] on span "Save" at bounding box center [84, 143] width 13 height 7
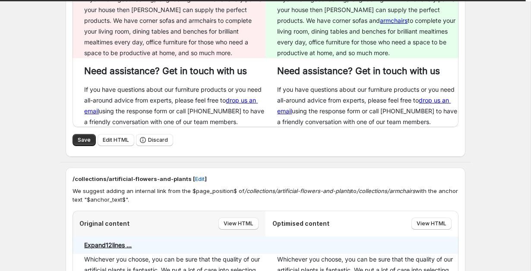
scroll to position [244, 0]
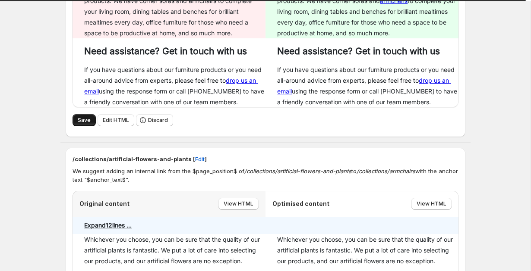
click at [76, 119] on button "Save" at bounding box center [83, 120] width 23 height 12
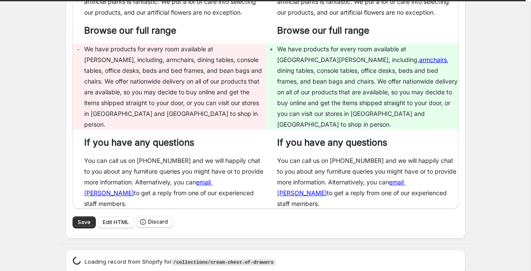
scroll to position [513, 0]
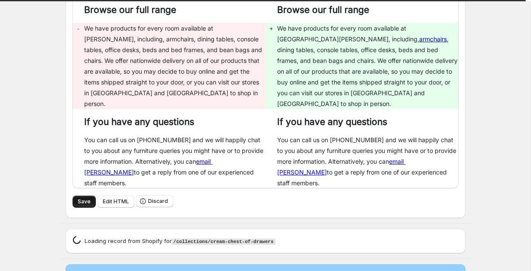
click at [78, 196] on button "Save" at bounding box center [83, 202] width 23 height 12
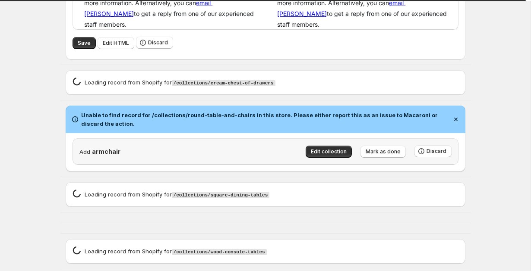
scroll to position [694, 0]
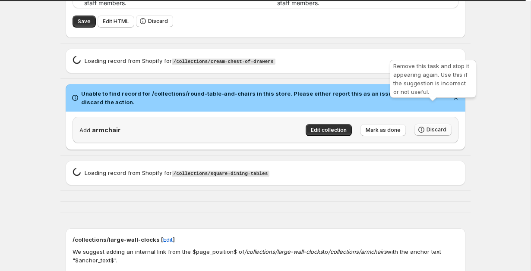
click at [433, 126] on span "Discard" at bounding box center [436, 129] width 20 height 7
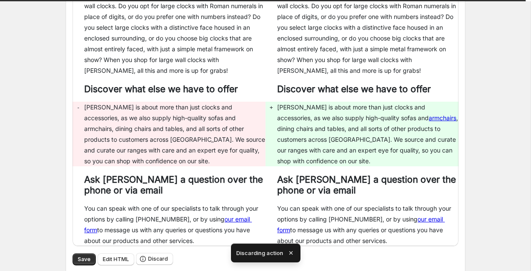
scroll to position [1058, 0]
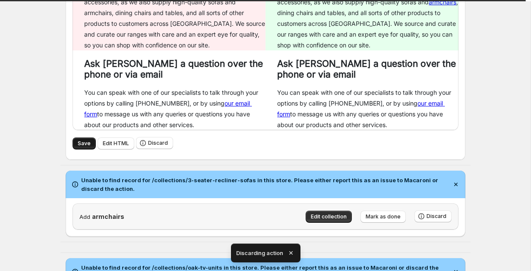
click at [78, 140] on span "Save" at bounding box center [84, 143] width 13 height 7
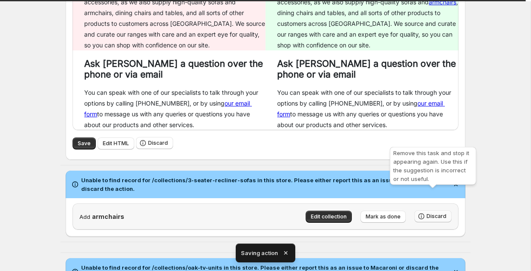
scroll to position [675, 0]
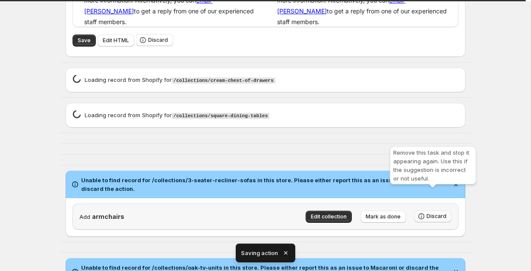
click at [428, 213] on span "Discard" at bounding box center [436, 216] width 20 height 7
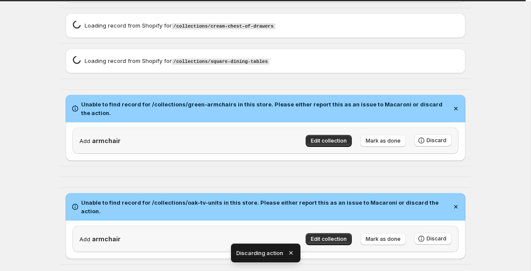
scroll to position [747, 0]
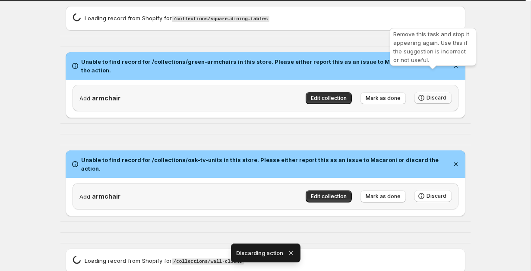
click at [433, 94] on span "Discard" at bounding box center [436, 97] width 20 height 7
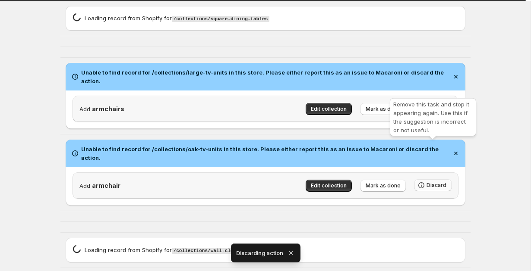
click at [431, 182] on span "Discard" at bounding box center [436, 185] width 20 height 7
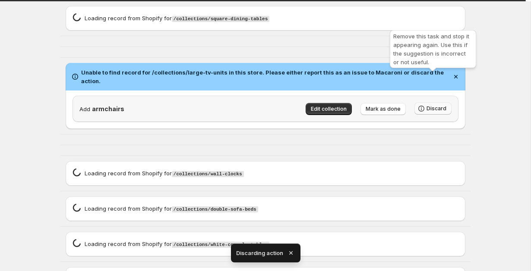
click at [431, 105] on span "Discard" at bounding box center [436, 108] width 20 height 7
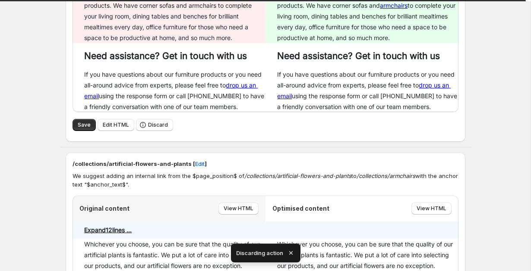
scroll to position [0, 0]
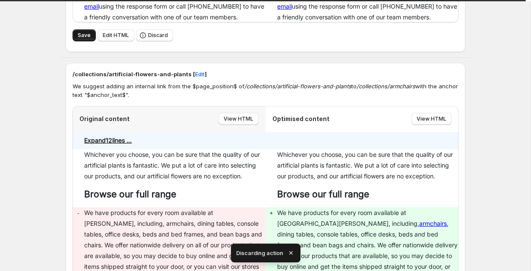
click at [85, 38] on span "Save" at bounding box center [84, 35] width 13 height 7
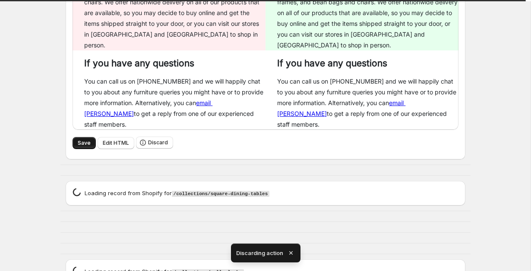
click at [85, 140] on span "Save" at bounding box center [84, 143] width 13 height 7
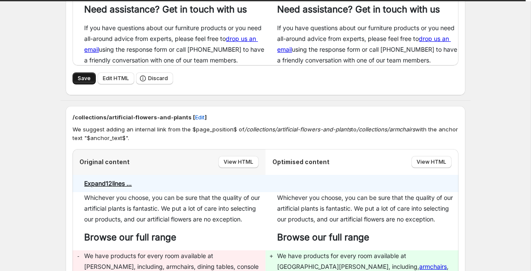
click at [87, 72] on button "Save" at bounding box center [83, 78] width 23 height 12
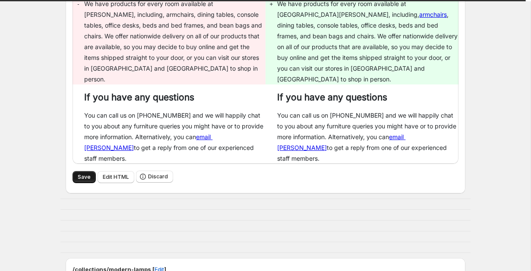
click at [82, 171] on button "Save" at bounding box center [83, 177] width 23 height 12
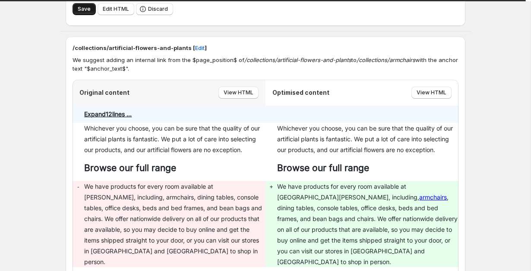
click at [83, 11] on span "Save" at bounding box center [84, 9] width 13 height 7
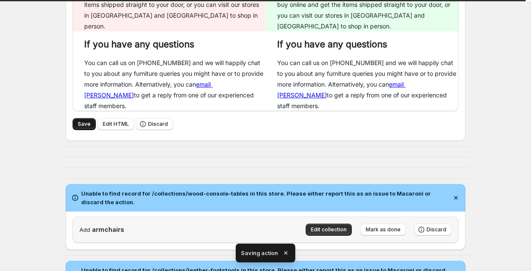
click at [88, 121] on span "Save" at bounding box center [84, 124] width 13 height 7
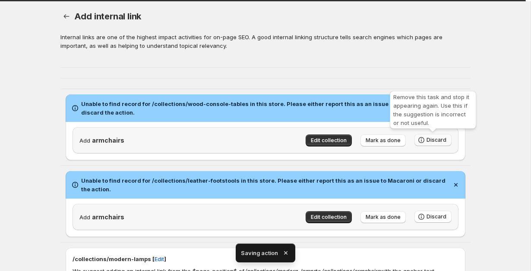
click at [440, 141] on span "Discard" at bounding box center [436, 140] width 20 height 7
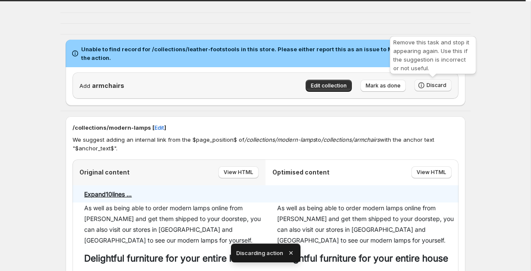
click at [432, 86] on span "Discard" at bounding box center [436, 85] width 20 height 7
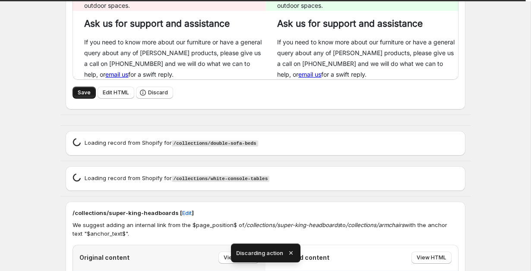
click at [86, 99] on button "Save" at bounding box center [83, 93] width 23 height 12
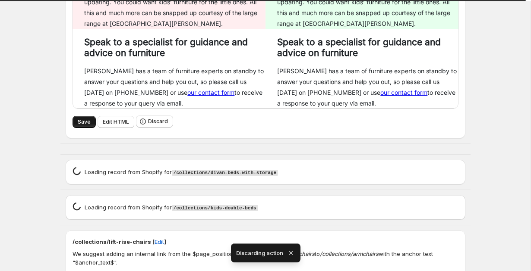
click at [73, 128] on button "Save" at bounding box center [83, 122] width 23 height 12
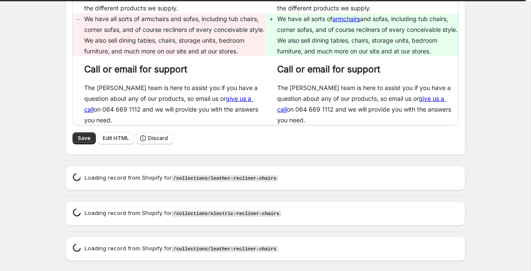
scroll to position [1163, 0]
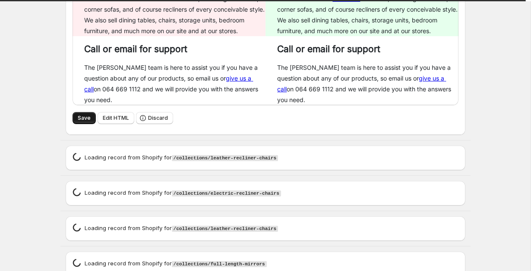
click at [76, 124] on button "Save" at bounding box center [83, 118] width 23 height 12
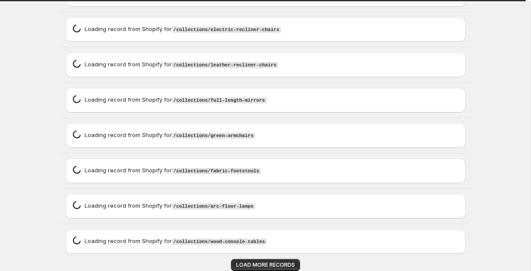
scroll to position [1352, 0]
click at [257, 262] on span "LOAD MORE RECORDS" at bounding box center [265, 265] width 59 height 7
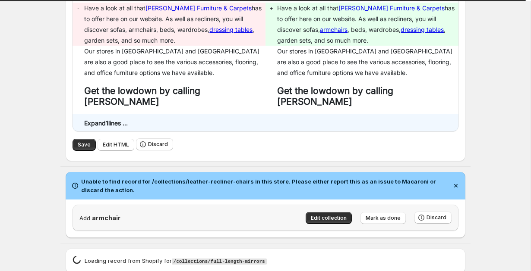
scroll to position [1279, 0]
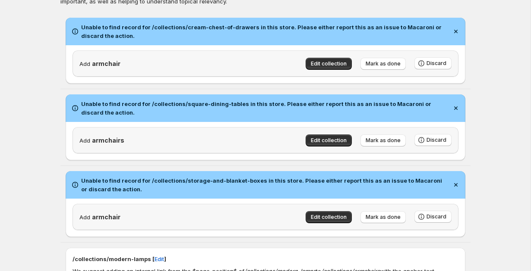
scroll to position [62, 0]
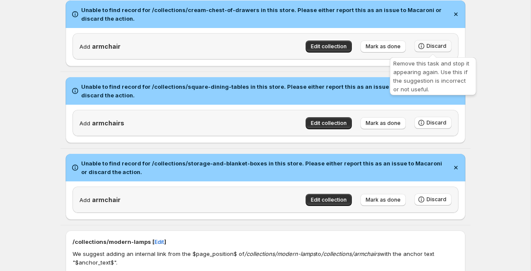
click at [426, 44] on button "Discard" at bounding box center [432, 46] width 37 height 12
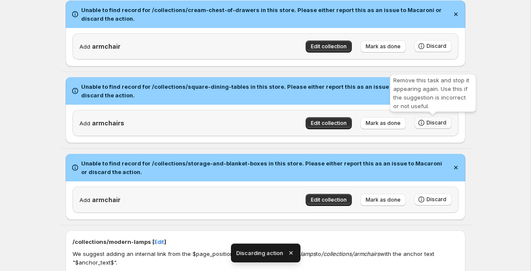
click at [435, 120] on span "Discard" at bounding box center [436, 122] width 20 height 7
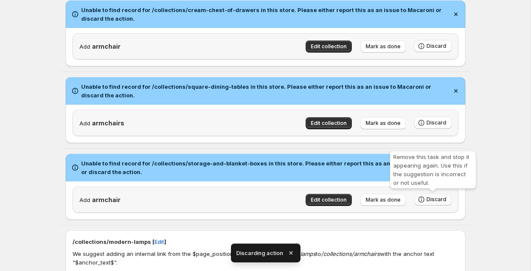
click at [425, 197] on icon "button" at bounding box center [421, 199] width 9 height 9
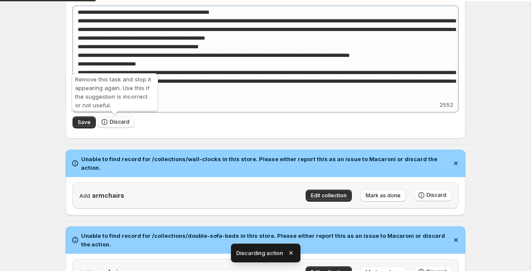
click at [125, 122] on span "Discard" at bounding box center [120, 122] width 20 height 7
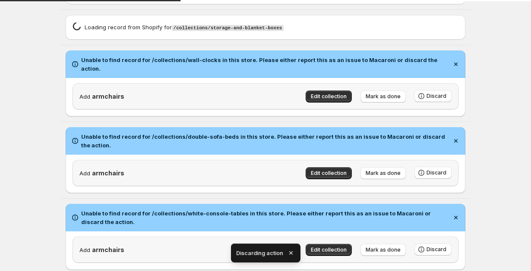
scroll to position [517, 0]
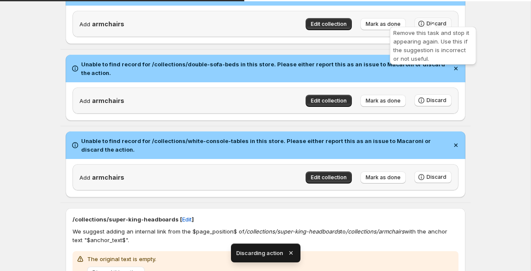
click at [426, 18] on button "Discard" at bounding box center [432, 24] width 37 height 12
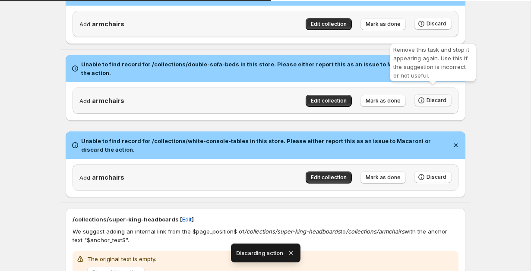
click at [424, 96] on icon "button" at bounding box center [421, 100] width 9 height 9
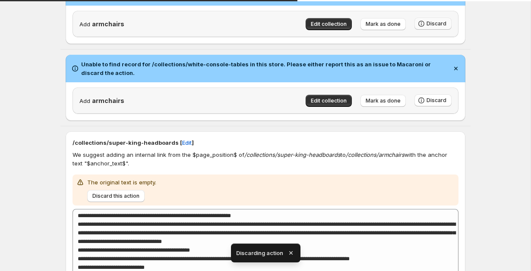
scroll to position [449, 0]
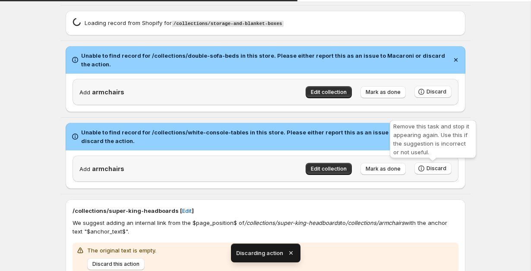
click at [430, 239] on div "The original text is empty. Discard this action" at bounding box center [265, 258] width 386 height 38
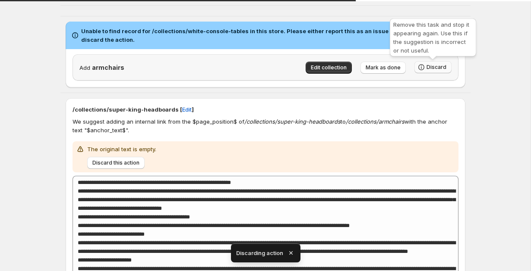
click at [427, 66] on span "Discard" at bounding box center [436, 67] width 20 height 7
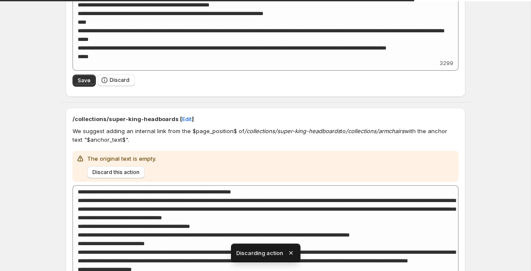
scroll to position [773, 0]
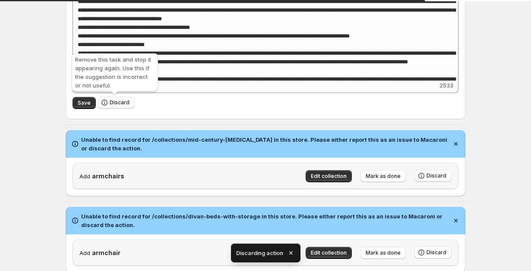
click at [116, 97] on button "Discard" at bounding box center [115, 103] width 37 height 12
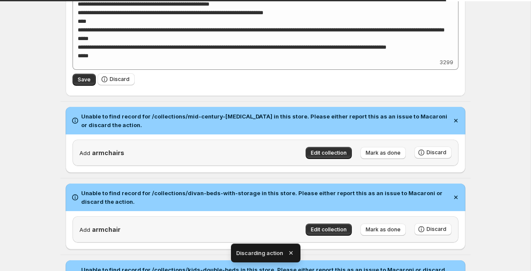
scroll to position [576, 0]
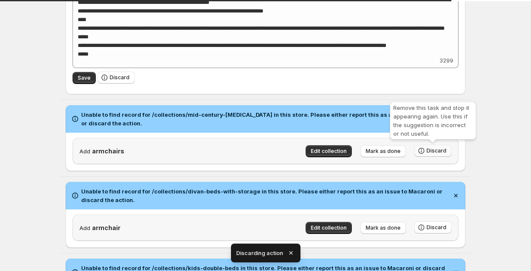
click at [443, 154] on span "Discard" at bounding box center [436, 151] width 20 height 7
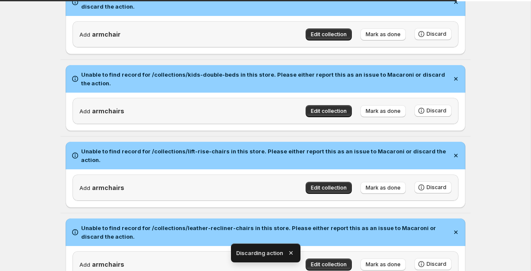
scroll to position [679, 0]
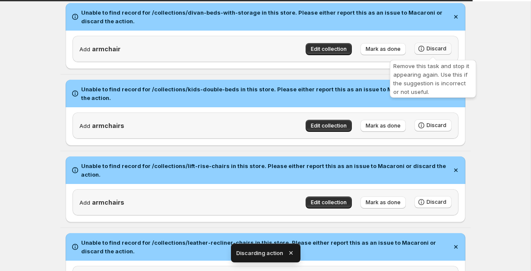
click at [427, 45] on span "Discard" at bounding box center [436, 48] width 20 height 7
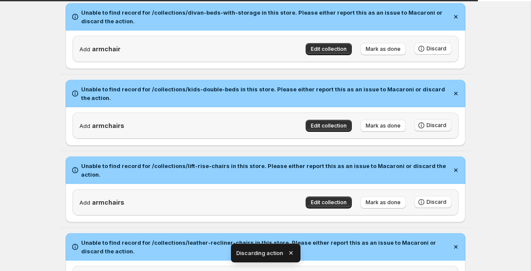
scroll to position [602, 0]
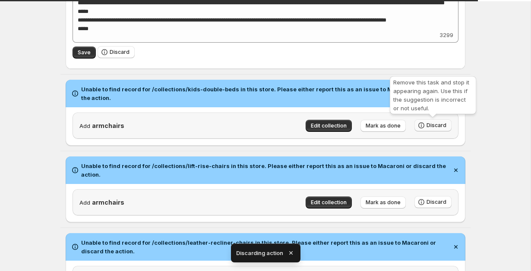
click at [422, 122] on icon "button" at bounding box center [421, 125] width 9 height 9
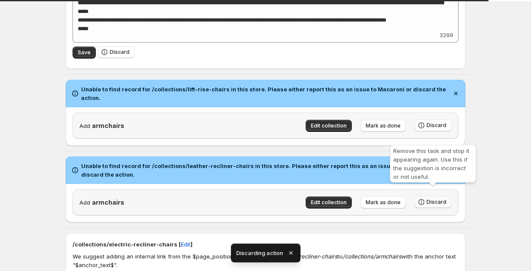
click at [424, 199] on icon "button" at bounding box center [421, 202] width 6 height 6
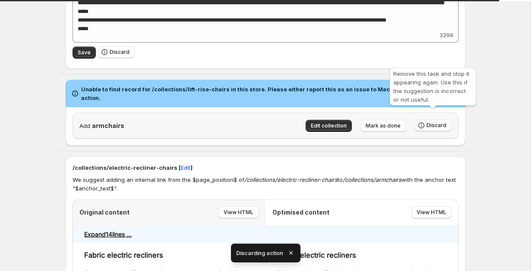
click at [430, 122] on span "Discard" at bounding box center [436, 125] width 20 height 7
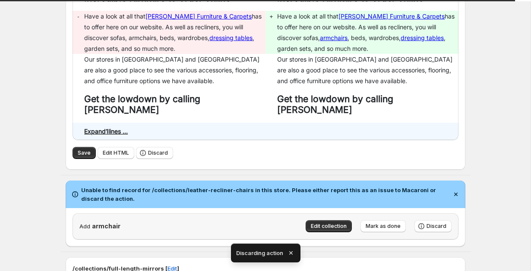
scroll to position [861, 0]
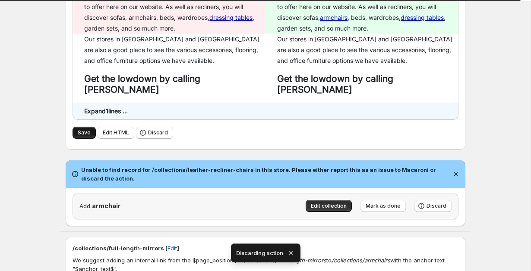
click at [89, 127] on button "Save" at bounding box center [83, 133] width 23 height 12
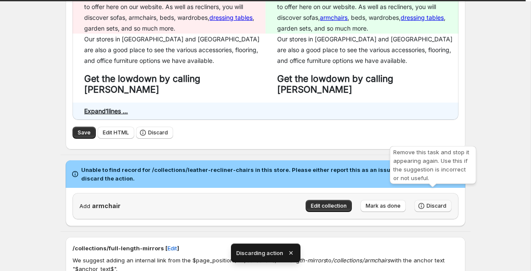
click at [427, 200] on button "Discard" at bounding box center [432, 206] width 37 height 12
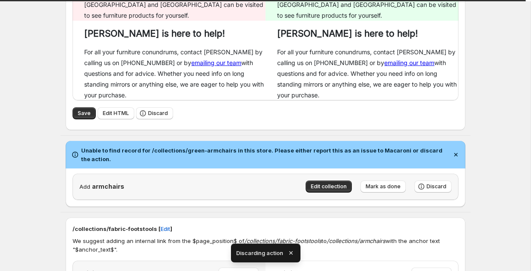
scroll to position [1225, 0]
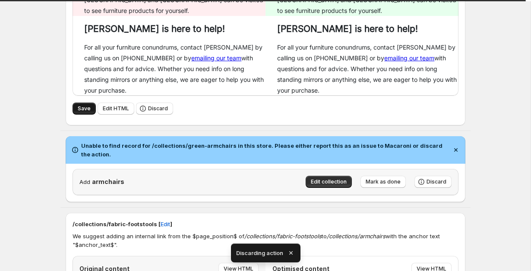
click at [81, 105] on span "Save" at bounding box center [84, 108] width 13 height 7
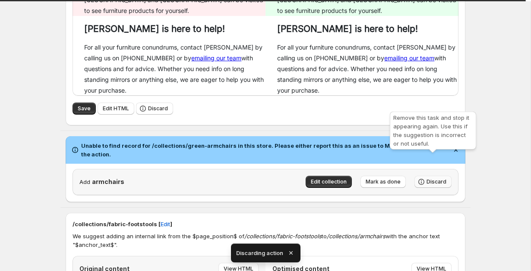
click at [425, 178] on icon "button" at bounding box center [421, 182] width 9 height 9
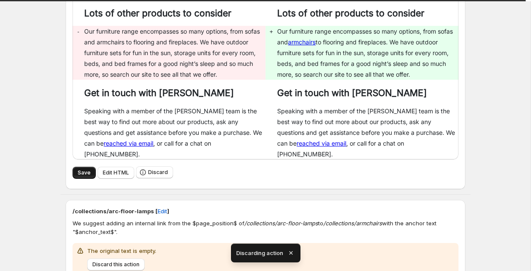
click at [90, 167] on button "Save" at bounding box center [83, 173] width 23 height 12
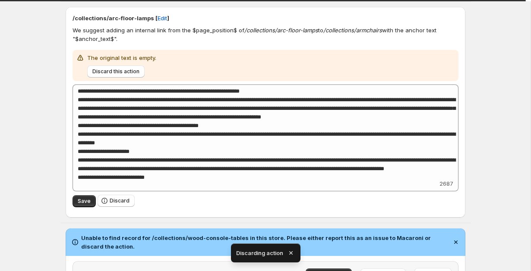
scroll to position [1695, 0]
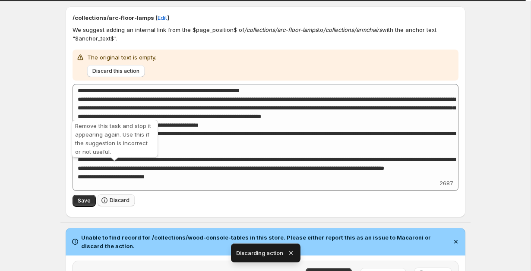
click at [109, 195] on button "Discard" at bounding box center [115, 201] width 37 height 12
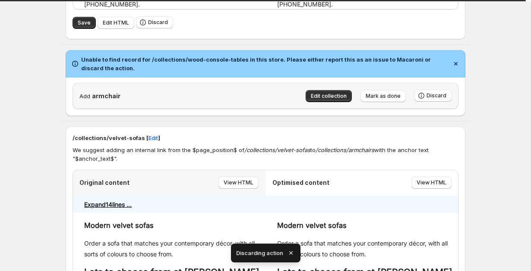
scroll to position [1667, 0]
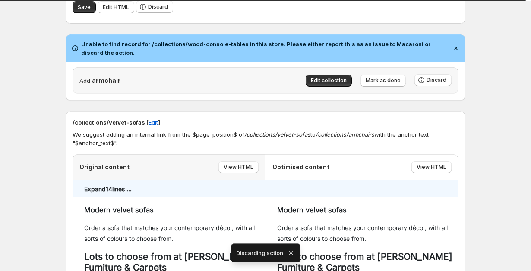
click at [280, 180] on td at bounding box center [367, 188] width 181 height 17
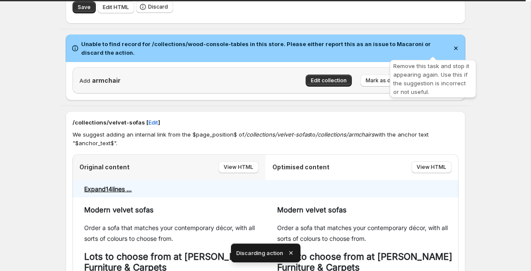
click at [428, 74] on button "Discard" at bounding box center [432, 80] width 37 height 12
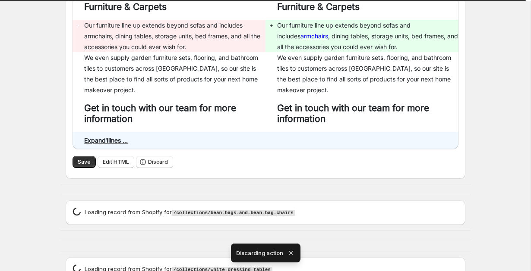
scroll to position [1872, 0]
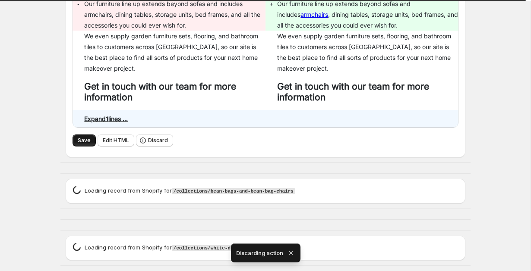
click at [86, 135] on button "Save" at bounding box center [83, 141] width 23 height 12
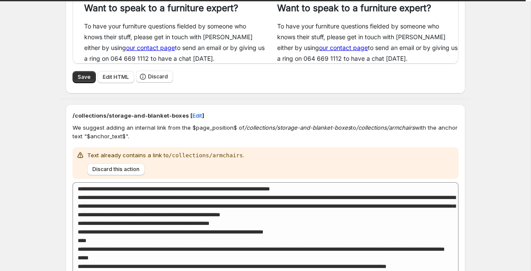
scroll to position [373, 0]
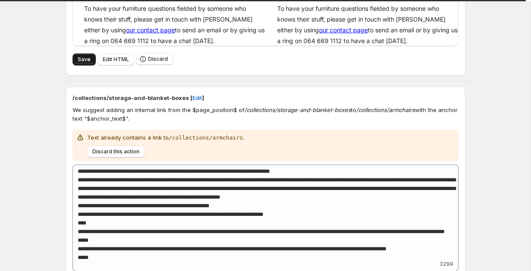
click at [79, 60] on span "Save" at bounding box center [84, 59] width 13 height 7
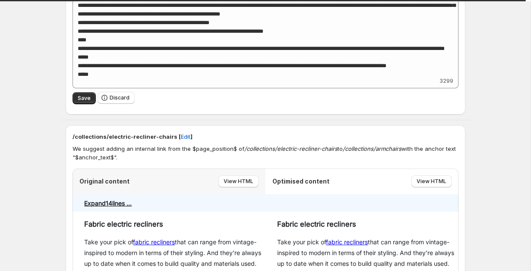
scroll to position [570, 0]
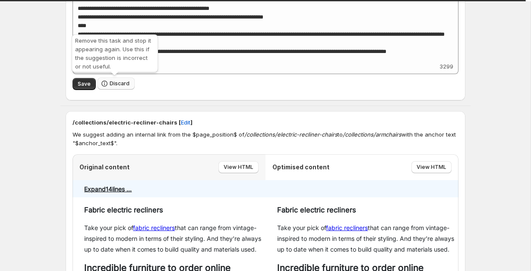
click at [108, 85] on button "Discard" at bounding box center [115, 84] width 37 height 12
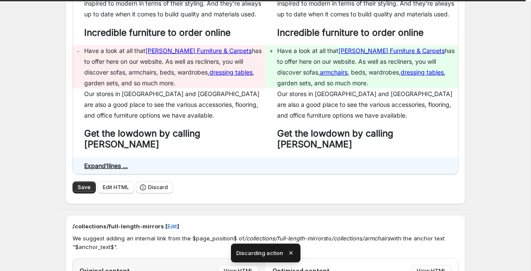
scroll to position [598, 0]
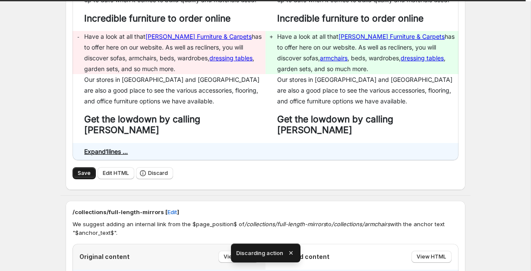
click at [79, 170] on span "Save" at bounding box center [84, 173] width 13 height 7
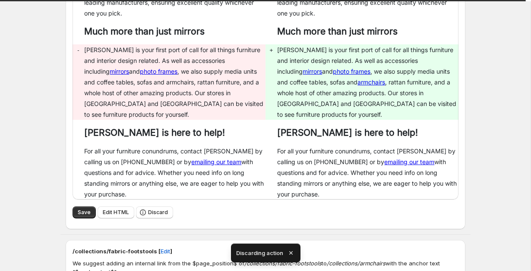
scroll to position [900, 0]
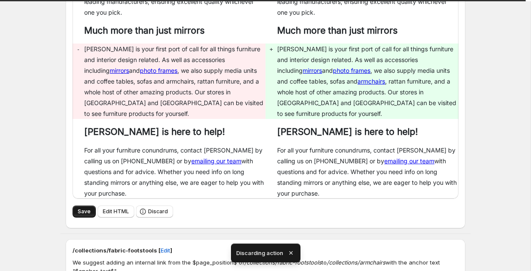
click at [79, 206] on button "Save" at bounding box center [83, 212] width 23 height 12
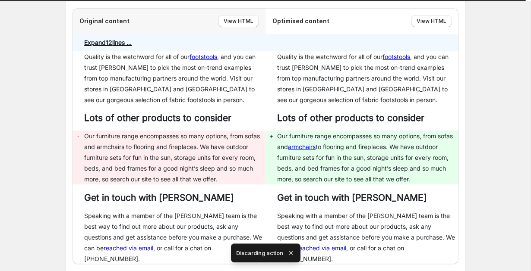
scroll to position [1236, 0]
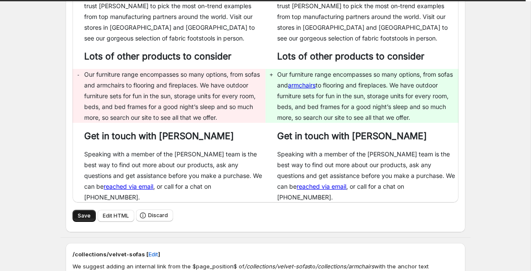
click at [74, 210] on button "Save" at bounding box center [83, 216] width 23 height 12
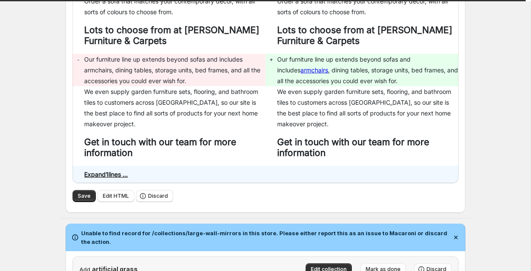
scroll to position [1603, 0]
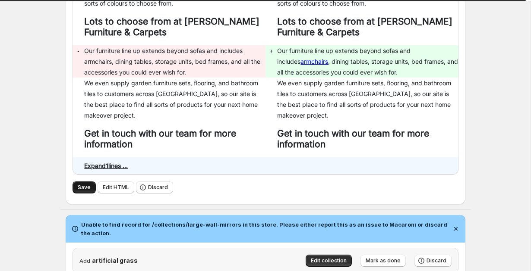
click at [78, 184] on span "Save" at bounding box center [84, 187] width 13 height 7
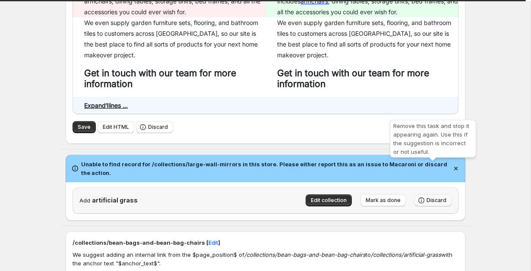
click at [432, 195] on button "Discard" at bounding box center [432, 201] width 37 height 12
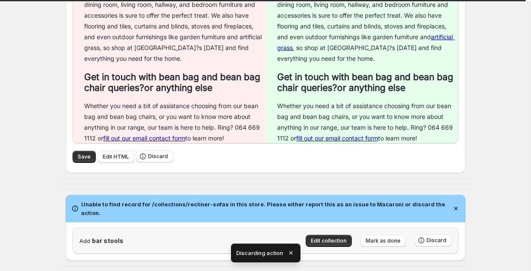
scroll to position [2336, 0]
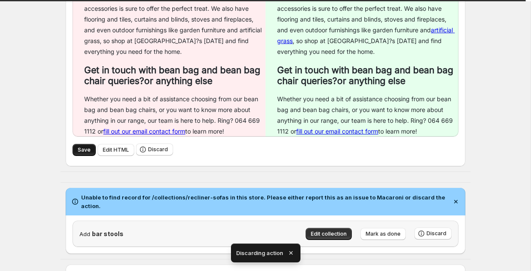
click at [85, 147] on span "Save" at bounding box center [84, 150] width 13 height 7
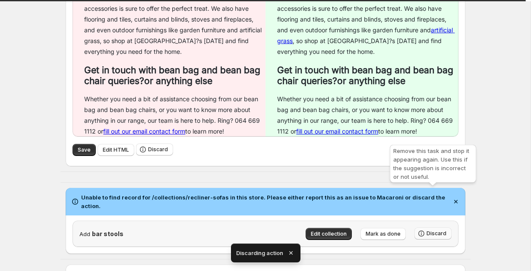
click at [431, 228] on button "Discard" at bounding box center [432, 234] width 37 height 12
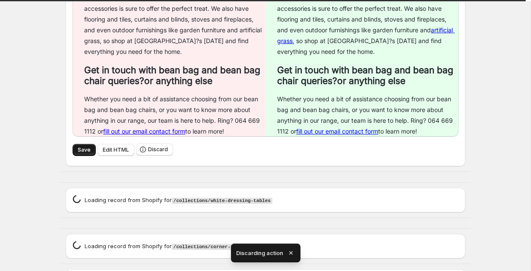
click at [76, 144] on button "Save" at bounding box center [83, 150] width 23 height 12
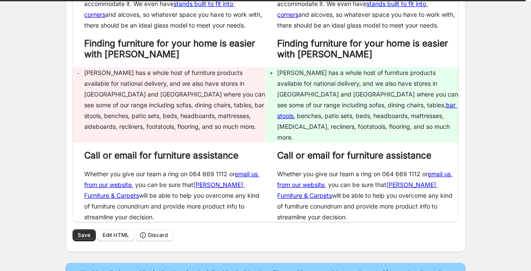
scroll to position [2971, 0]
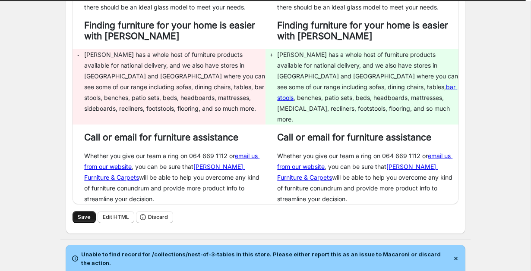
click at [78, 214] on span "Save" at bounding box center [84, 217] width 13 height 7
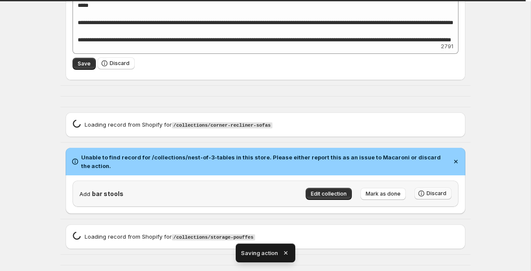
scroll to position [2500, 0]
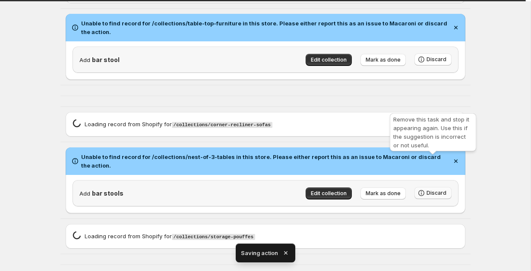
click at [437, 190] on span "Discard" at bounding box center [436, 193] width 20 height 7
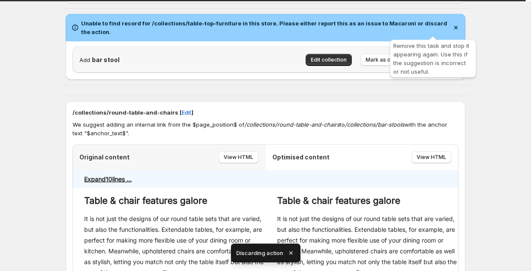
click at [422, 55] on icon "button" at bounding box center [421, 59] width 9 height 9
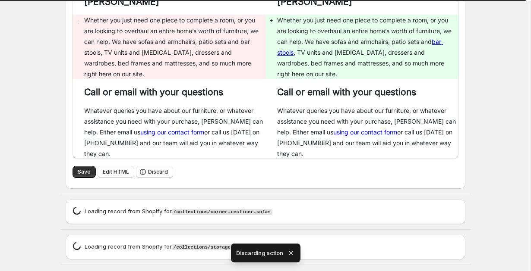
scroll to position [2775, 0]
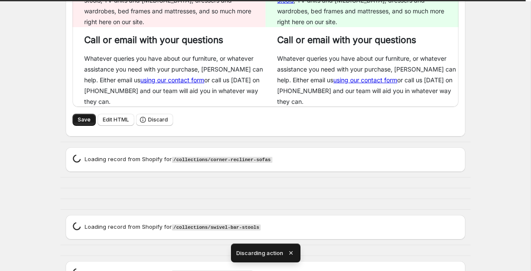
click at [81, 116] on span "Save" at bounding box center [84, 119] width 13 height 7
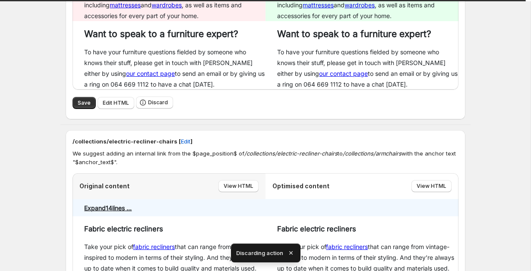
scroll to position [374, 0]
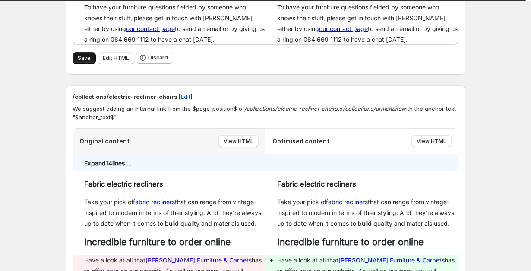
click at [82, 58] on span "Save" at bounding box center [84, 58] width 13 height 7
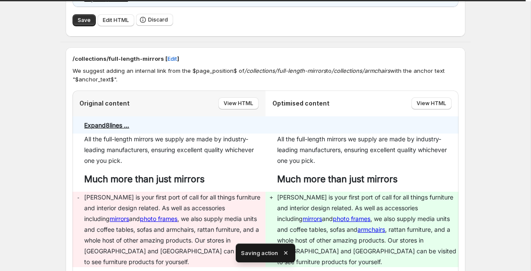
scroll to position [214, 0]
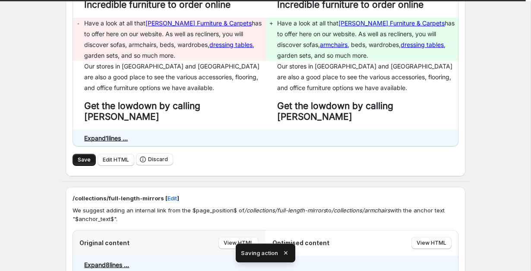
click at [79, 154] on button "Save" at bounding box center [83, 160] width 23 height 12
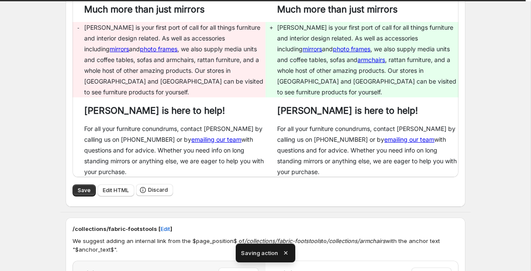
scroll to position [525, 0]
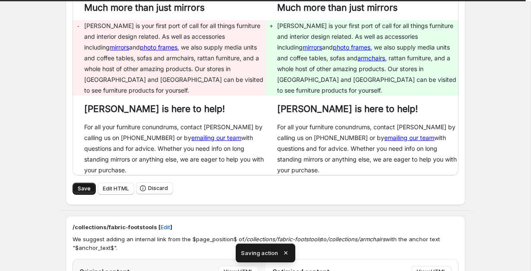
click at [74, 183] on button "Save" at bounding box center [83, 189] width 23 height 12
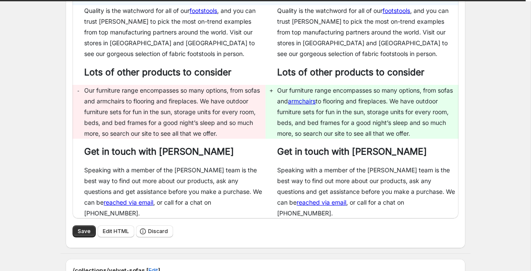
scroll to position [828, 0]
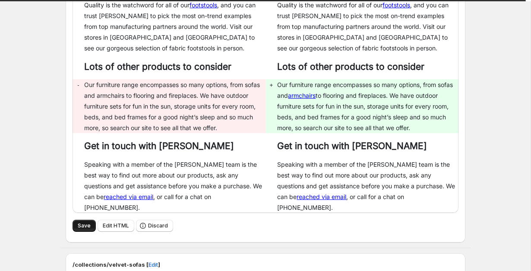
click at [86, 223] on span "Save" at bounding box center [84, 226] width 13 height 7
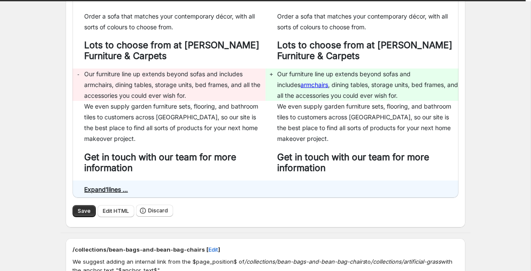
scroll to position [1200, 0]
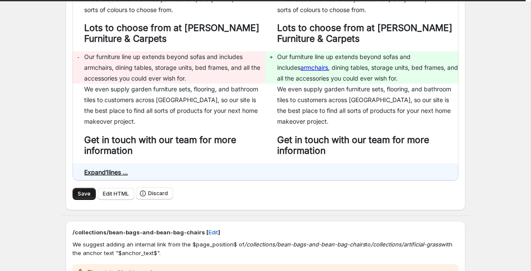
click at [75, 188] on button "Save" at bounding box center [83, 194] width 23 height 12
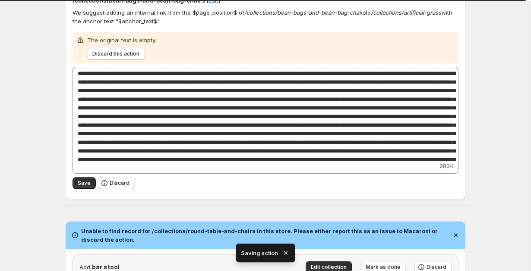
scroll to position [1115, 0]
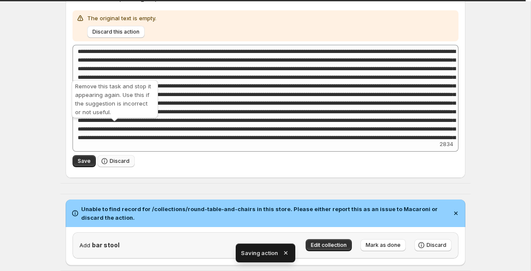
click at [120, 155] on button "Discard" at bounding box center [115, 161] width 37 height 12
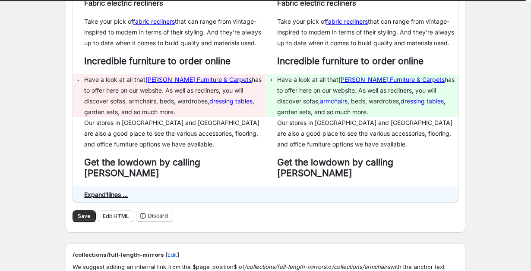
scroll to position [233, 0]
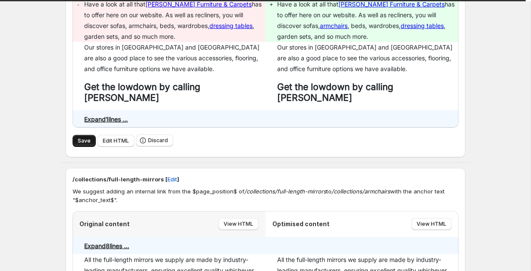
click at [82, 138] on span "Save" at bounding box center [84, 141] width 13 height 7
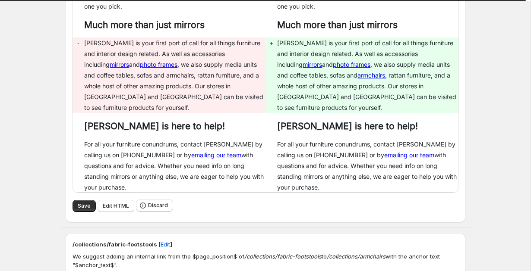
scroll to position [558, 0]
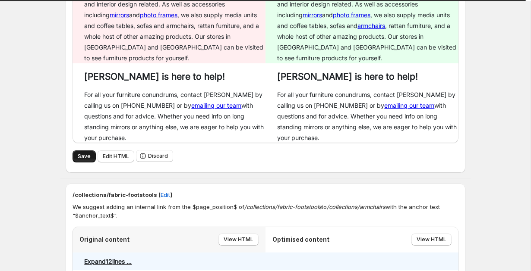
click at [80, 153] on span "Save" at bounding box center [84, 156] width 13 height 7
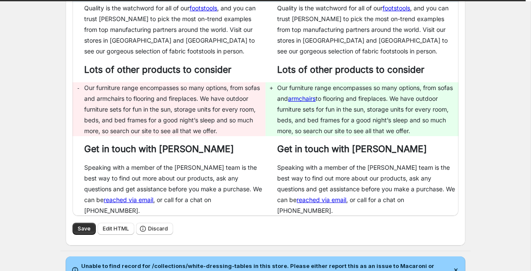
scroll to position [829, 0]
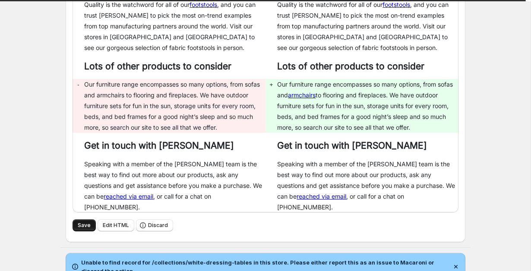
click at [83, 222] on span "Save" at bounding box center [84, 225] width 13 height 7
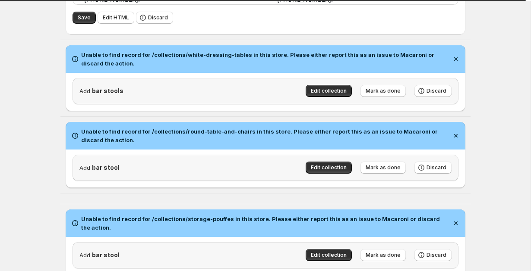
scroll to position [1058, 0]
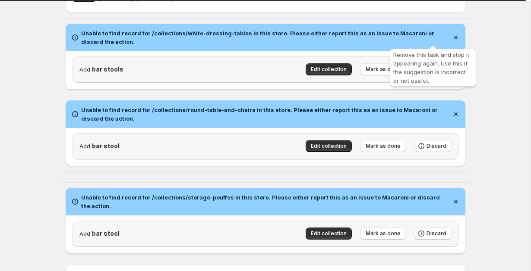
click at [430, 66] on span "Discard" at bounding box center [436, 69] width 20 height 7
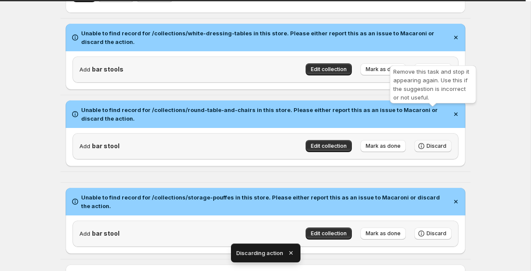
click at [428, 143] on span "Discard" at bounding box center [436, 146] width 20 height 7
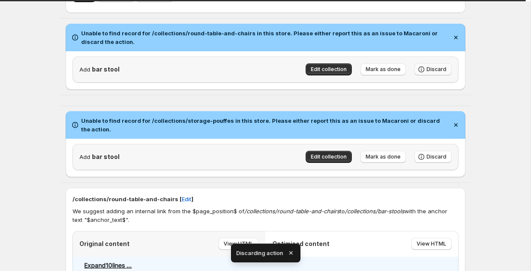
scroll to position [981, 0]
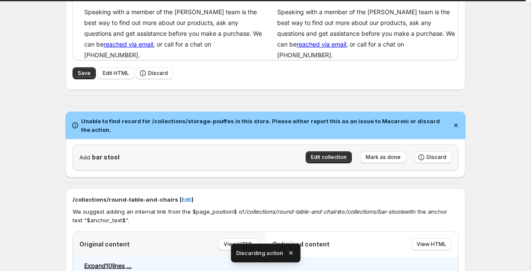
click at [426, 232] on div "Optimised content View HTML" at bounding box center [361, 245] width 193 height 26
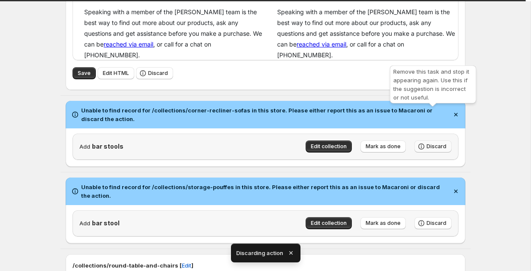
click at [431, 143] on span "Discard" at bounding box center [436, 146] width 20 height 7
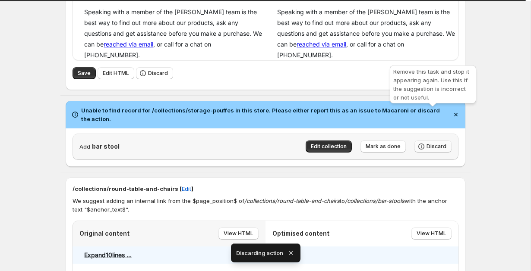
click at [430, 143] on span "Discard" at bounding box center [436, 146] width 20 height 7
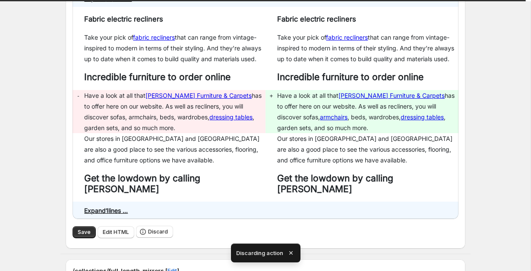
scroll to position [243, 0]
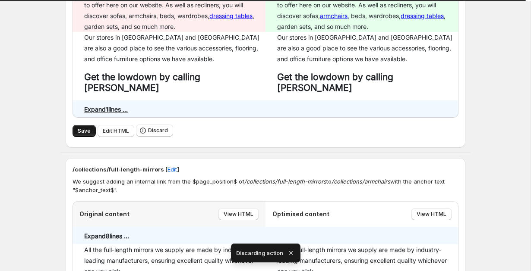
click at [74, 125] on button "Save" at bounding box center [83, 131] width 23 height 12
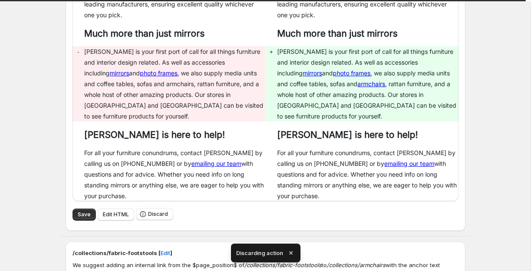
scroll to position [516, 0]
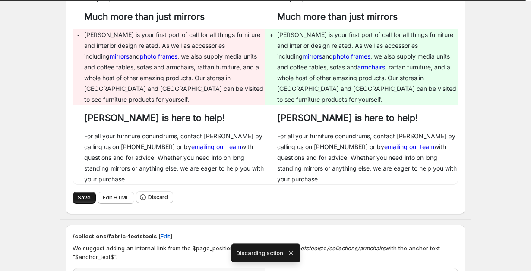
click at [79, 192] on button "Save" at bounding box center [83, 198] width 23 height 12
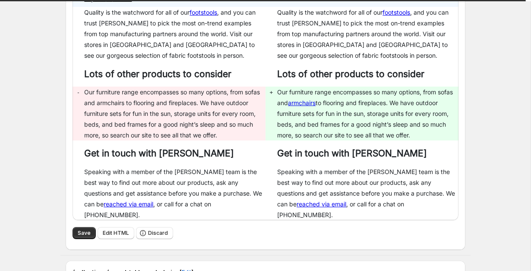
scroll to position [846, 0]
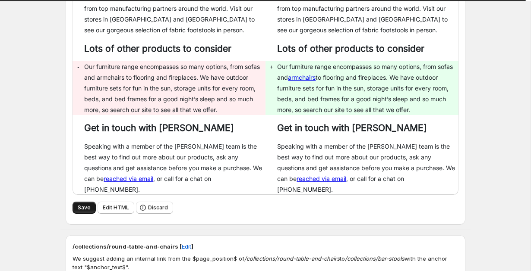
click at [74, 202] on button "Save" at bounding box center [83, 208] width 23 height 12
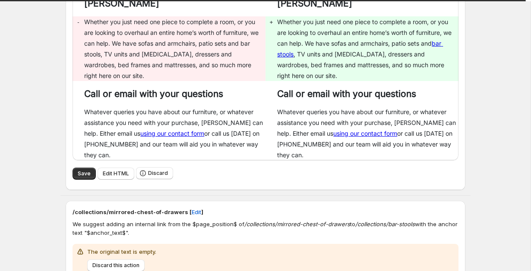
scroll to position [1305, 0]
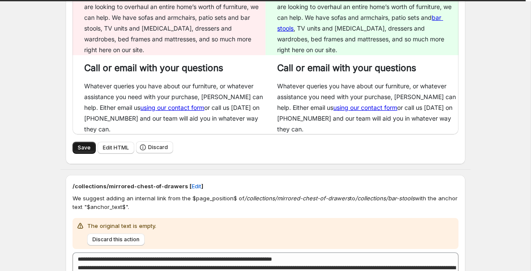
click at [84, 145] on span "Save" at bounding box center [84, 148] width 13 height 7
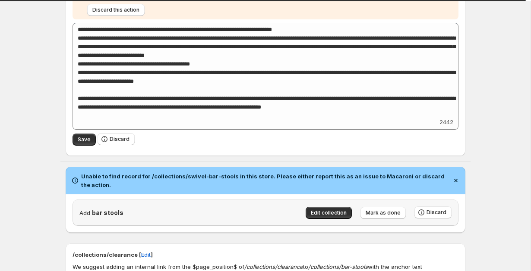
scroll to position [1569, 0]
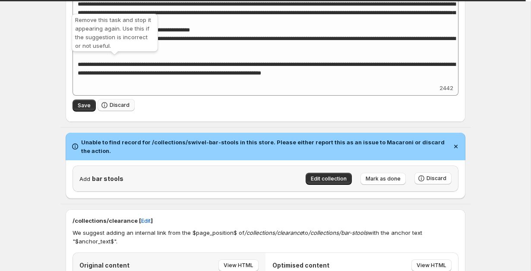
click at [118, 102] on span "Discard" at bounding box center [120, 105] width 20 height 7
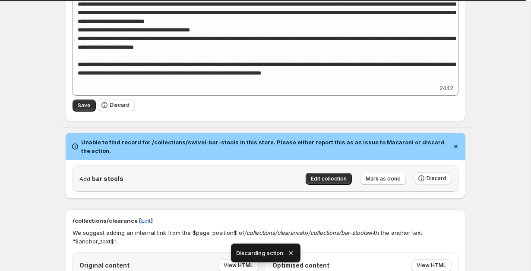
scroll to position [1347, 0]
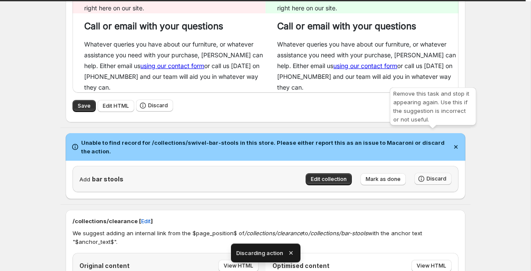
click at [426, 173] on button "Discard" at bounding box center [432, 179] width 37 height 12
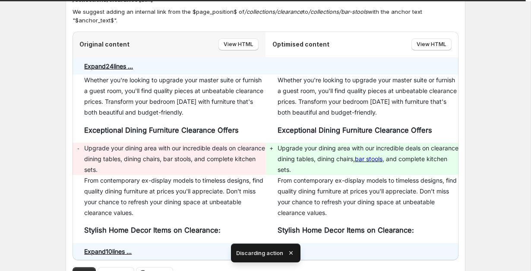
scroll to position [1493, 0]
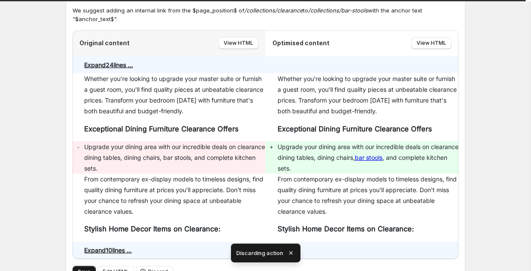
click at [78, 269] on span "Save" at bounding box center [84, 272] width 13 height 7
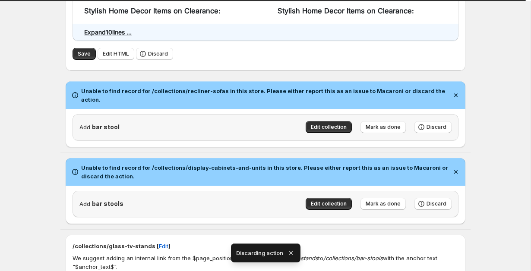
scroll to position [1720, 0]
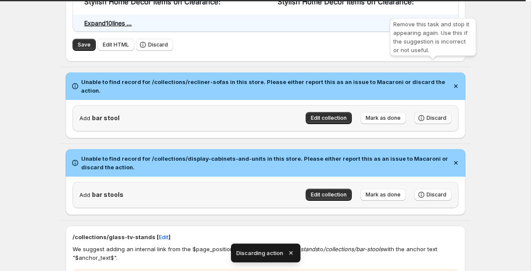
click at [434, 115] on span "Discard" at bounding box center [436, 118] width 20 height 7
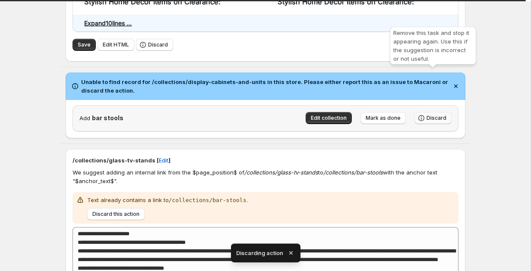
click at [434, 115] on span "Discard" at bounding box center [436, 118] width 20 height 7
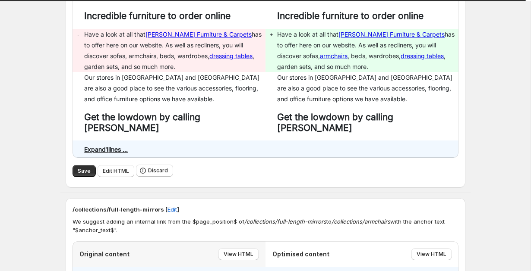
scroll to position [214, 0]
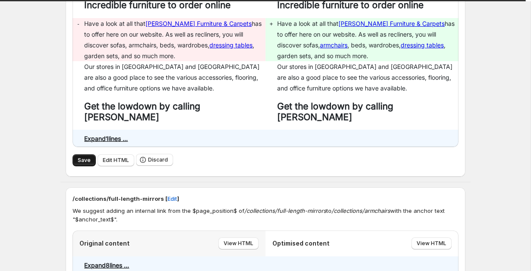
click at [77, 154] on button "Save" at bounding box center [83, 160] width 23 height 12
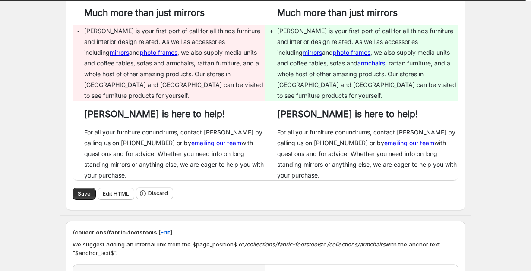
scroll to position [522, 0]
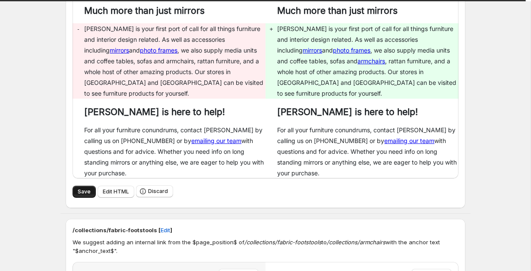
click at [77, 186] on button "Save" at bounding box center [83, 192] width 23 height 12
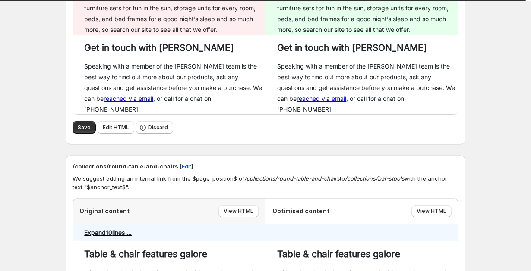
scroll to position [936, 0]
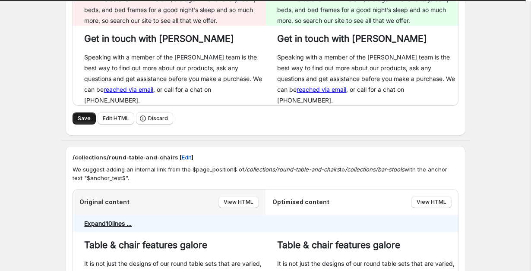
click at [81, 113] on button "Save" at bounding box center [83, 119] width 23 height 12
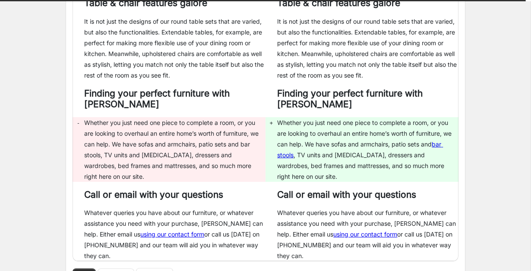
scroll to position [1190, 0]
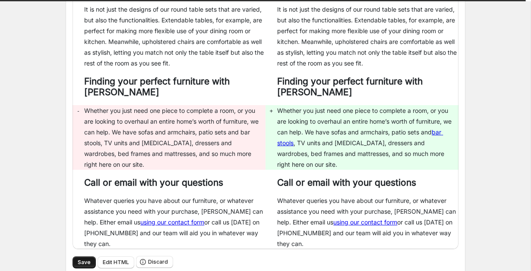
click at [75, 257] on button "Save" at bounding box center [83, 263] width 23 height 12
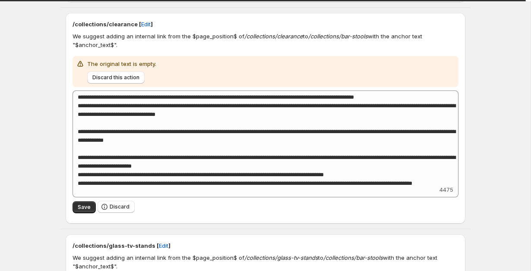
scroll to position [1472, 0]
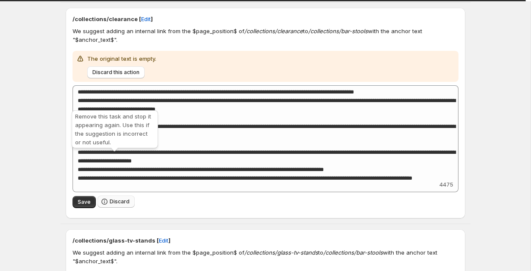
click at [120, 196] on button "Discard" at bounding box center [115, 202] width 37 height 12
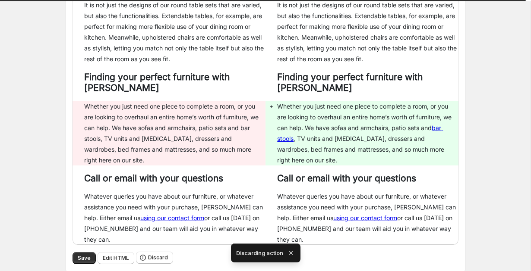
scroll to position [1191, 0]
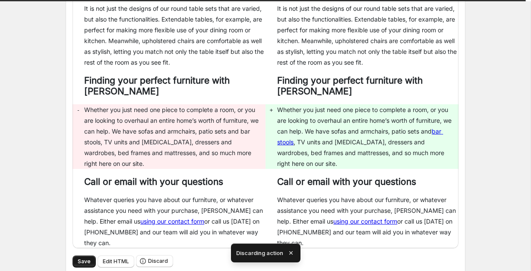
click at [76, 256] on button "Save" at bounding box center [83, 262] width 23 height 12
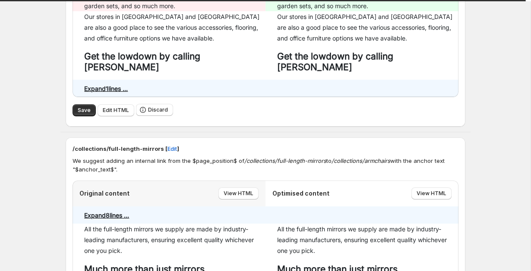
scroll to position [276, 0]
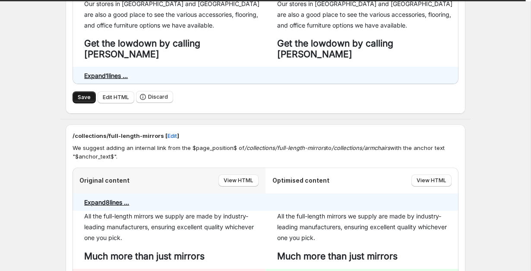
click at [76, 91] on button "Save" at bounding box center [83, 97] width 23 height 12
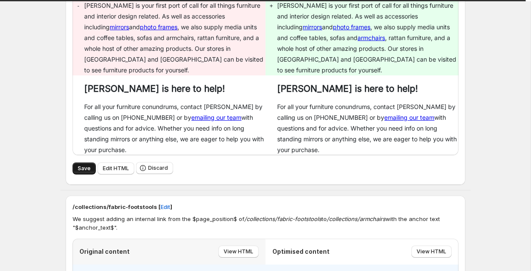
click at [80, 165] on span "Save" at bounding box center [84, 168] width 13 height 7
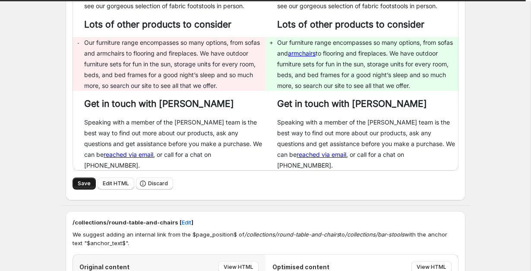
click at [86, 180] on span "Save" at bounding box center [84, 183] width 13 height 7
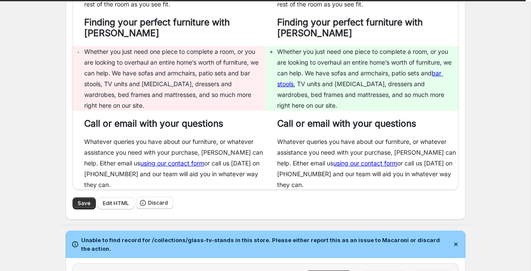
scroll to position [1289, 0]
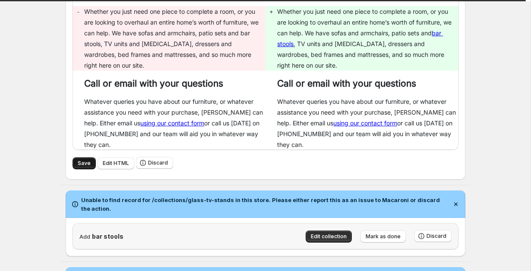
click at [83, 160] on span "Save" at bounding box center [84, 163] width 13 height 7
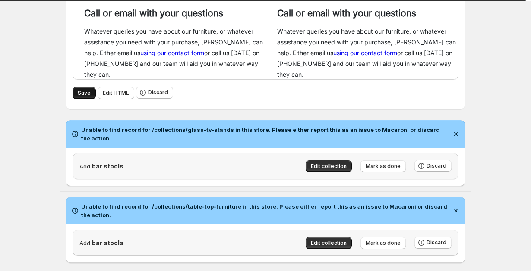
scroll to position [1384, 0]
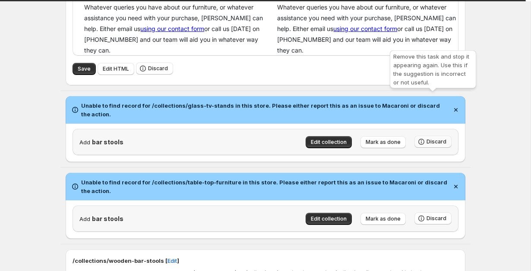
click at [437, 138] on span "Discard" at bounding box center [436, 141] width 20 height 7
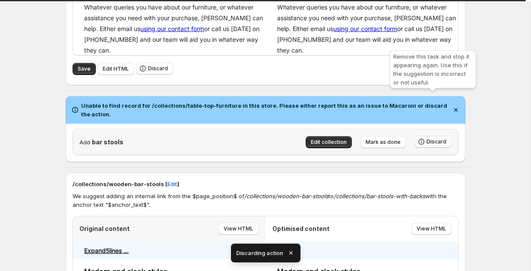
click at [427, 136] on button "Discard" at bounding box center [432, 142] width 37 height 12
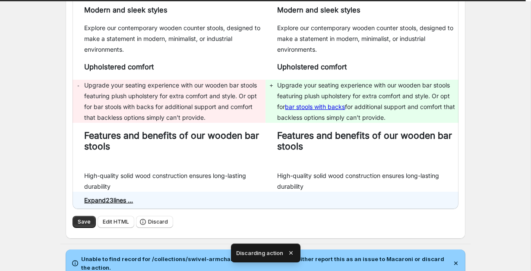
scroll to position [1630, 0]
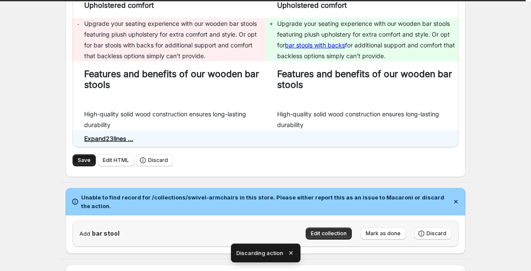
click at [81, 157] on span "Save" at bounding box center [84, 160] width 13 height 7
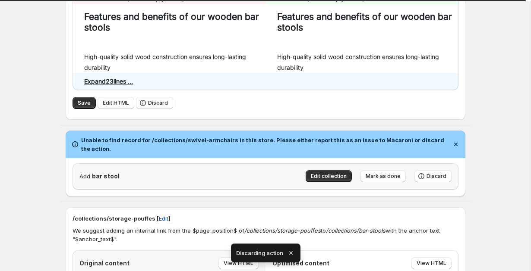
scroll to position [1719, 0]
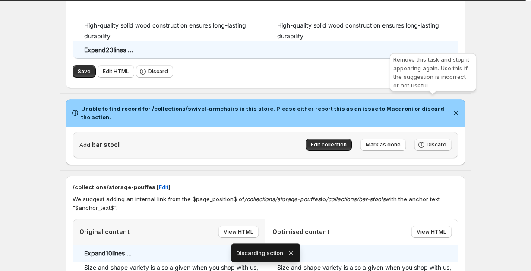
click at [437, 141] on span "Discard" at bounding box center [436, 144] width 20 height 7
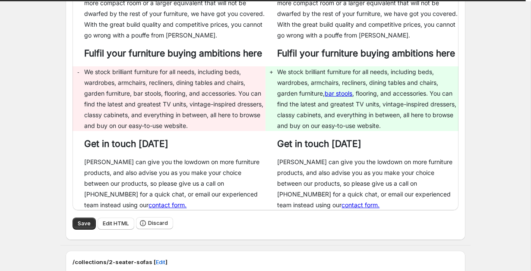
scroll to position [1691, 0]
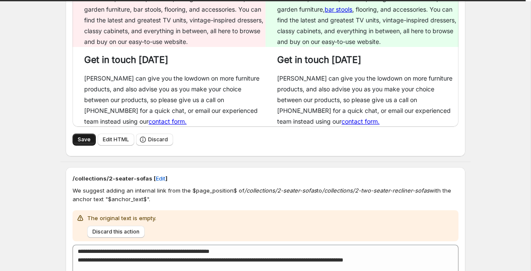
click at [74, 134] on button "Save" at bounding box center [83, 140] width 23 height 12
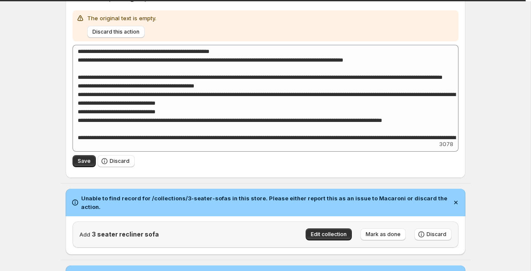
scroll to position [1969, 0]
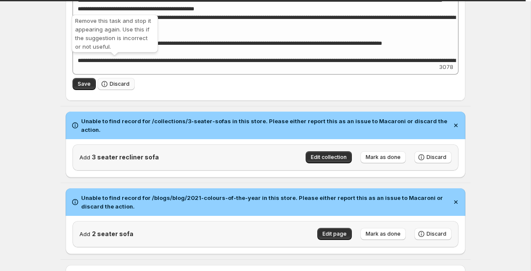
click at [116, 81] on span "Discard" at bounding box center [120, 84] width 20 height 7
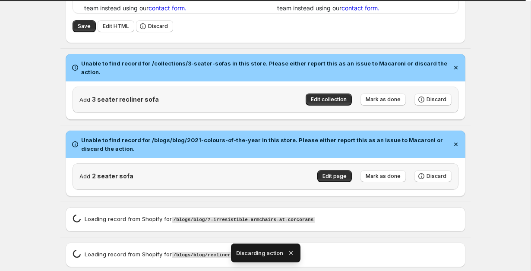
scroll to position [1819, 0]
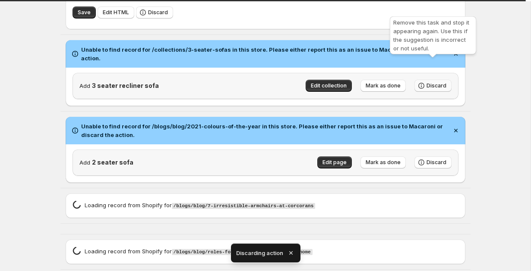
click at [430, 82] on span "Discard" at bounding box center [436, 85] width 20 height 7
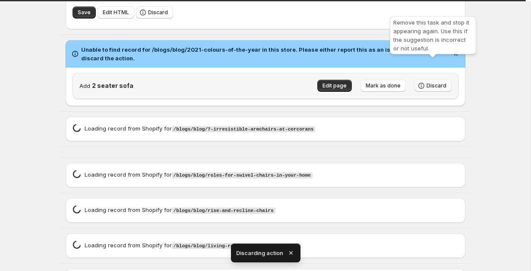
click at [430, 82] on span "Discard" at bounding box center [436, 85] width 20 height 7
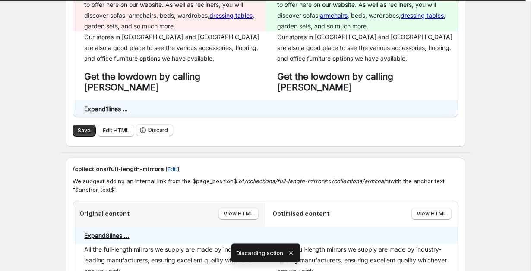
scroll to position [250, 0]
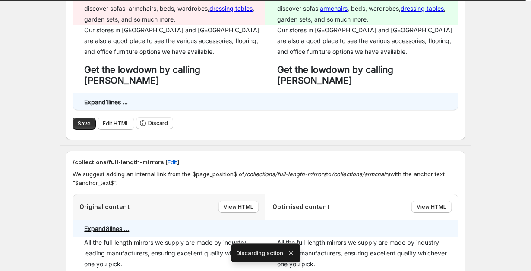
click at [72, 117] on div "Save Edit HTML Discard" at bounding box center [265, 123] width 386 height 13
click at [75, 118] on button "Save" at bounding box center [83, 124] width 23 height 12
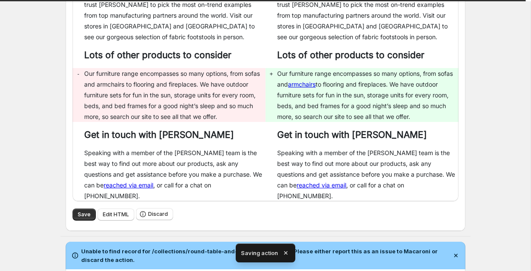
scroll to position [245, 0]
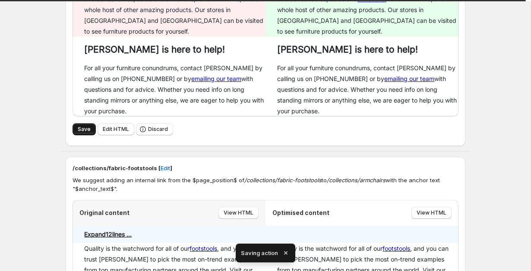
click at [84, 126] on span "Save" at bounding box center [84, 129] width 13 height 7
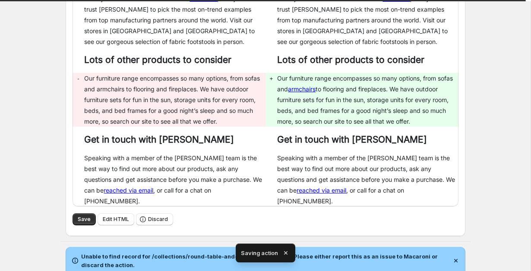
scroll to position [179, 0]
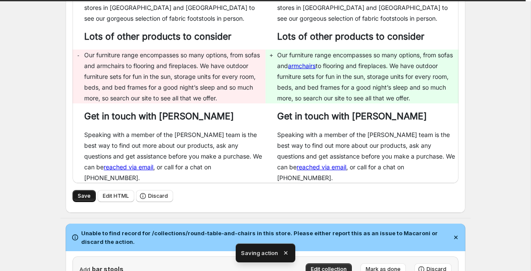
click at [77, 190] on button "Save" at bounding box center [83, 196] width 23 height 12
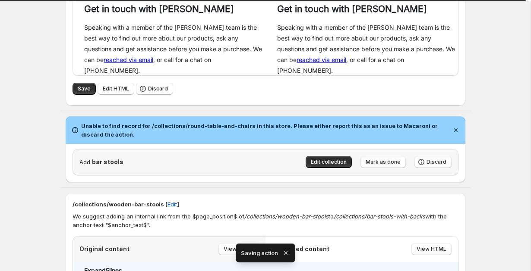
scroll to position [302, 0]
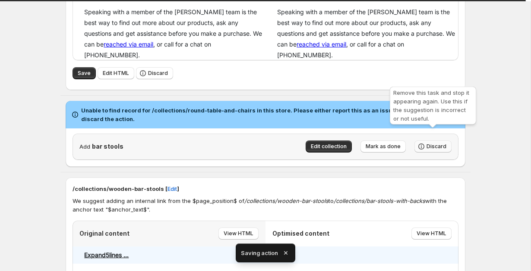
click at [428, 143] on span "Discard" at bounding box center [436, 146] width 20 height 7
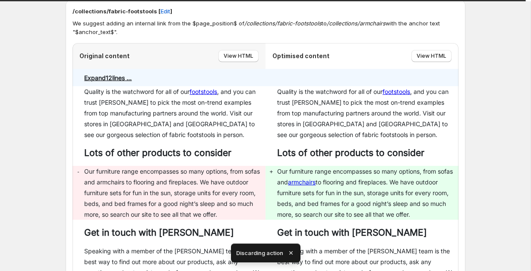
scroll to position [0, 0]
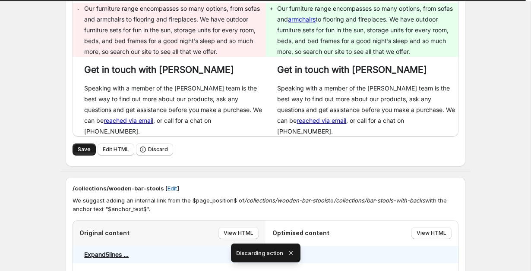
click at [87, 146] on span "Save" at bounding box center [84, 149] width 13 height 7
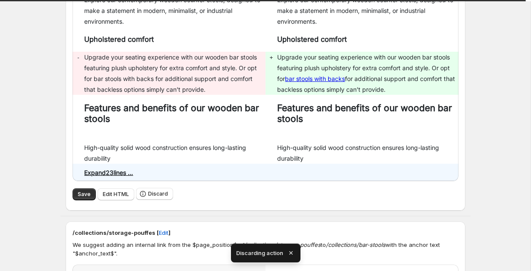
scroll to position [549, 0]
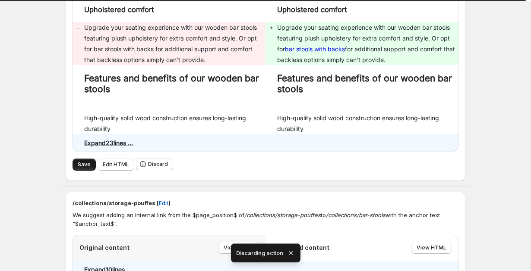
click at [78, 161] on span "Save" at bounding box center [84, 164] width 13 height 7
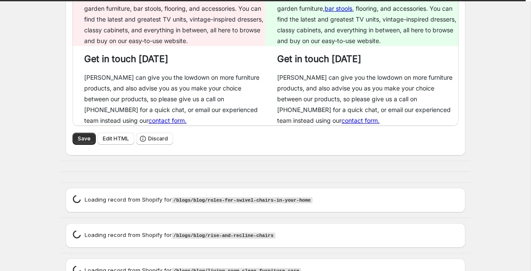
scroll to position [950, 0]
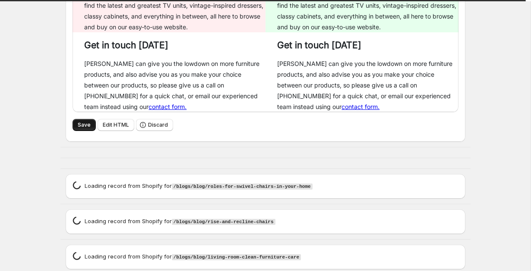
click at [88, 124] on span "Save" at bounding box center [84, 125] width 13 height 7
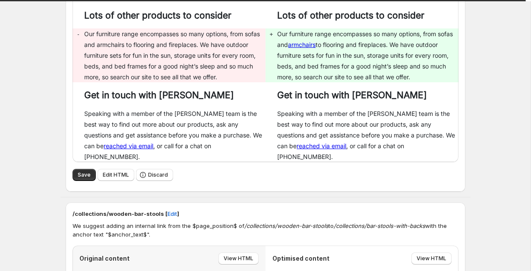
scroll to position [232, 0]
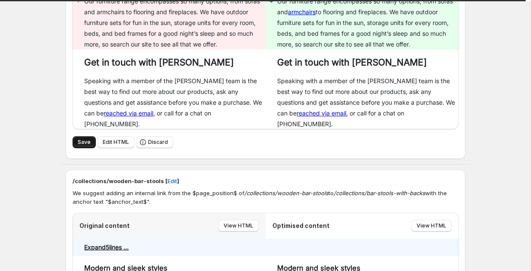
click at [74, 136] on button "Save" at bounding box center [83, 142] width 23 height 12
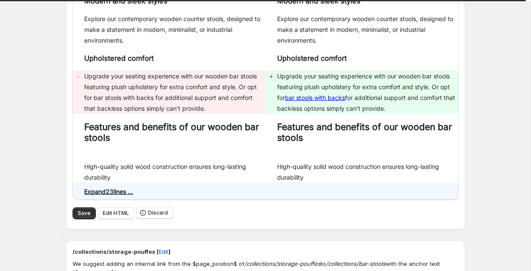
scroll to position [502, 0]
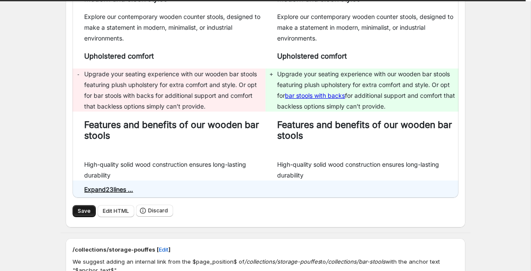
click at [81, 205] on button "Save" at bounding box center [83, 211] width 23 height 12
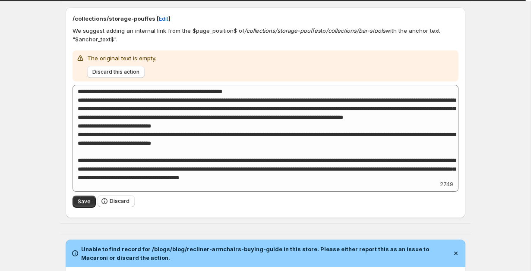
scroll to position [735, 0]
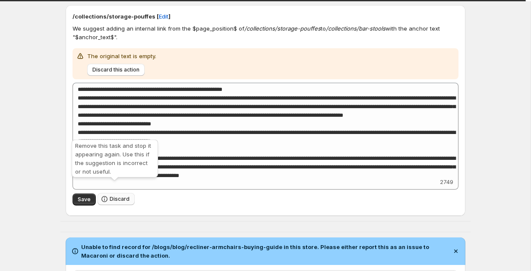
click at [122, 196] on span "Discard" at bounding box center [120, 199] width 20 height 7
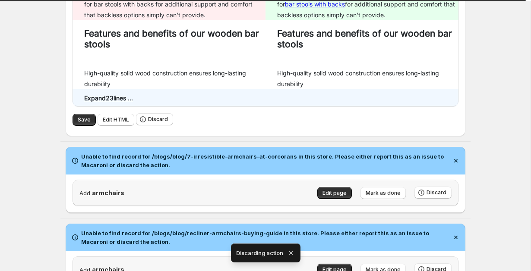
scroll to position [597, 0]
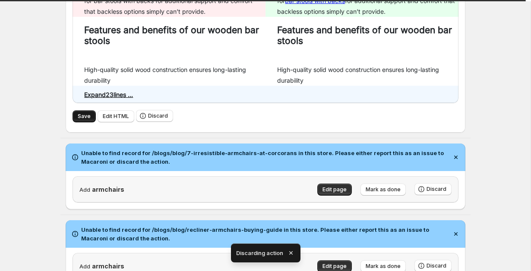
click at [82, 113] on span "Save" at bounding box center [84, 116] width 13 height 7
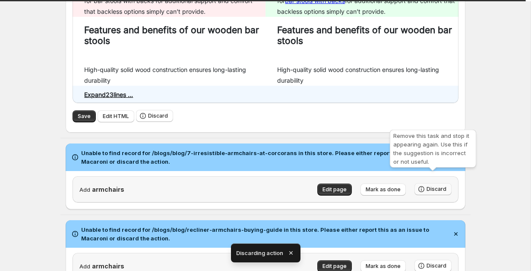
click at [427, 183] on button "Discard" at bounding box center [432, 189] width 37 height 12
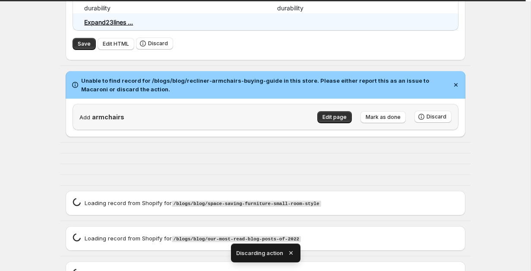
scroll to position [688, 0]
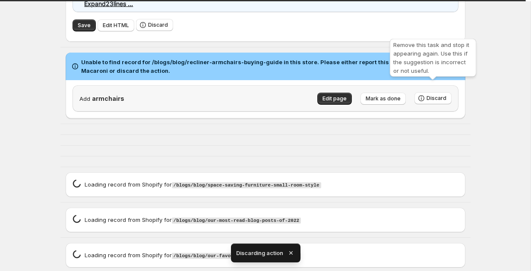
click at [431, 81] on div "Remove this task and stop it appearing again. Use this if the suggestion is inc…" at bounding box center [433, 59] width 90 height 45
click at [431, 95] on span "Discard" at bounding box center [436, 98] width 20 height 7
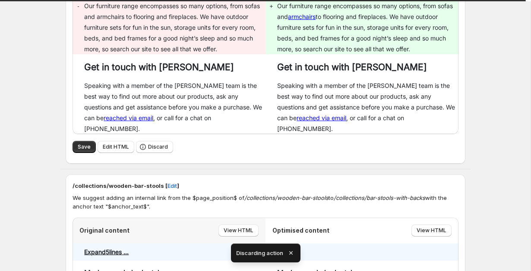
scroll to position [238, 0]
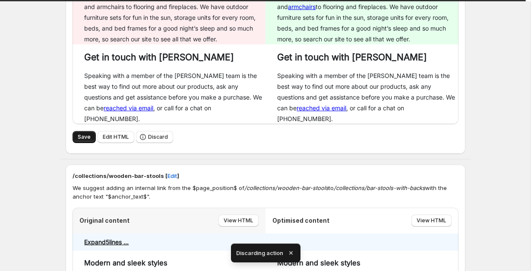
click at [78, 134] on span "Save" at bounding box center [84, 137] width 13 height 7
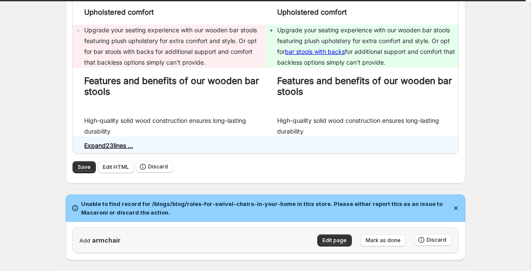
scroll to position [571, 0]
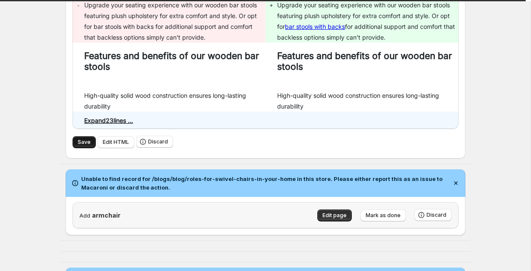
click at [79, 139] on span "Save" at bounding box center [84, 142] width 13 height 7
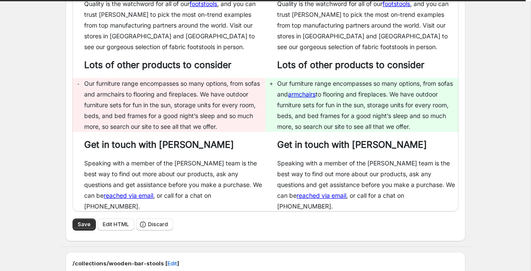
scroll to position [216, 0]
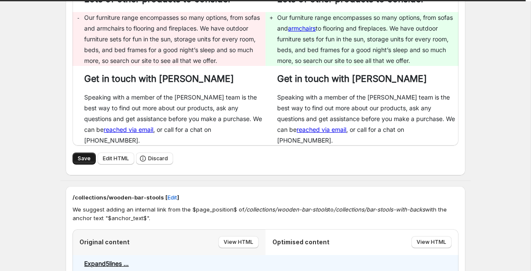
click at [85, 153] on button "Save" at bounding box center [83, 159] width 23 height 12
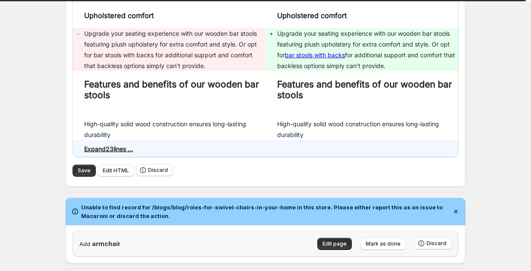
scroll to position [544, 0]
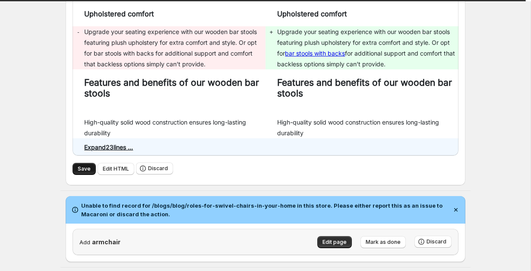
click at [90, 163] on button "Save" at bounding box center [83, 169] width 23 height 12
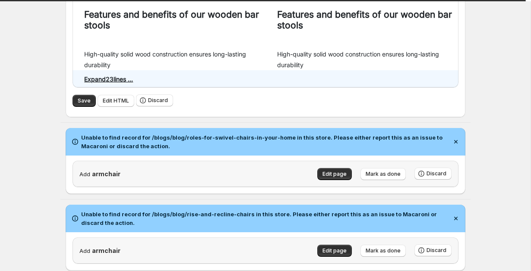
scroll to position [648, 0]
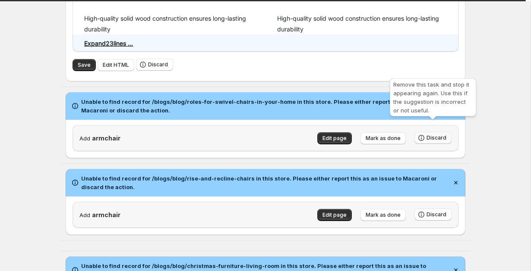
click at [434, 135] on span "Discard" at bounding box center [436, 138] width 20 height 7
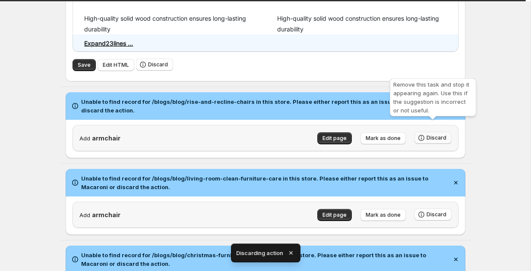
click at [434, 135] on span "Discard" at bounding box center [436, 138] width 20 height 7
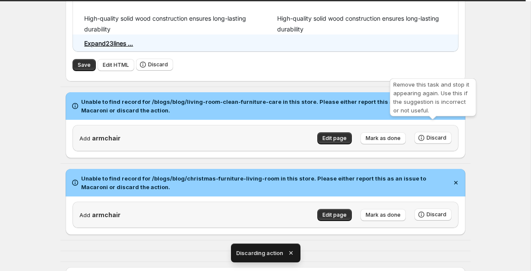
click at [434, 135] on span "Discard" at bounding box center [436, 138] width 20 height 7
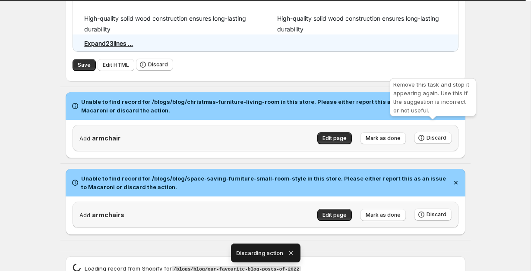
click at [434, 135] on span "Discard" at bounding box center [436, 138] width 20 height 7
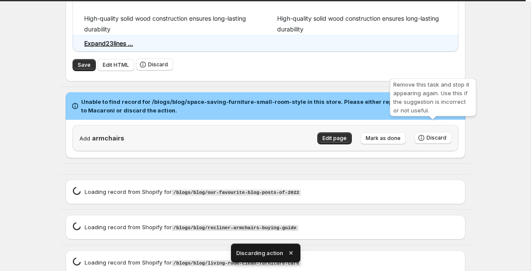
click at [434, 135] on span "Discard" at bounding box center [436, 138] width 20 height 7
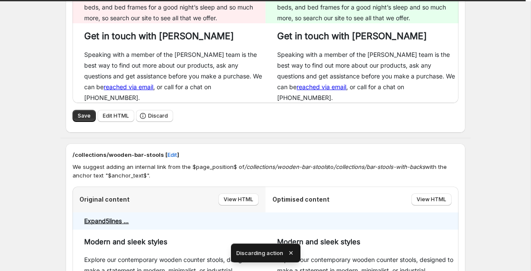
scroll to position [273, 0]
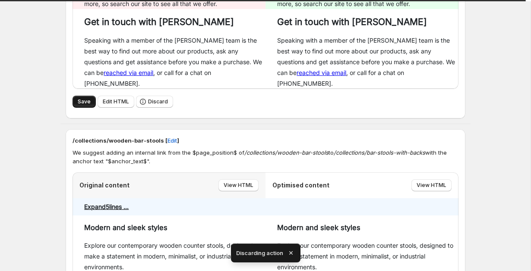
click at [78, 98] on span "Save" at bounding box center [84, 101] width 13 height 7
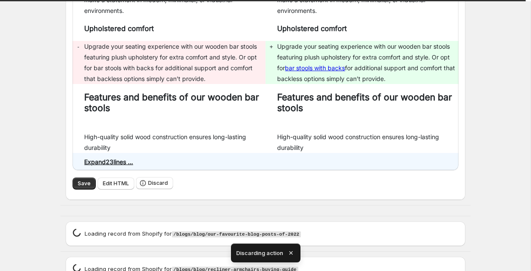
scroll to position [545, 0]
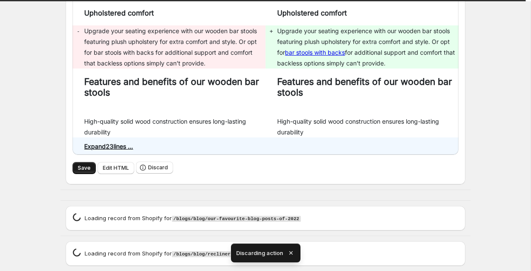
click at [82, 162] on button "Save" at bounding box center [83, 168] width 23 height 12
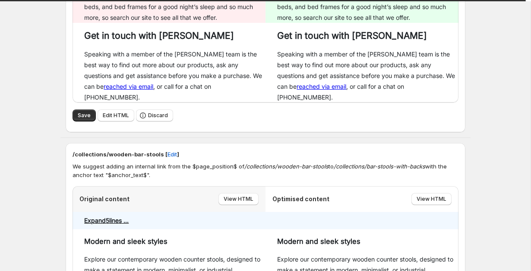
scroll to position [266, 0]
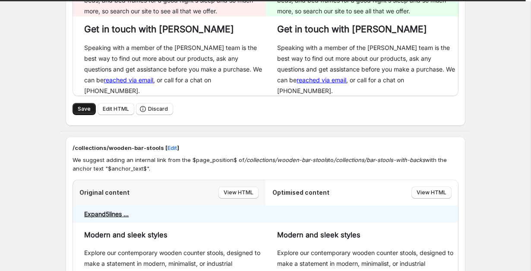
click at [75, 103] on button "Save" at bounding box center [83, 109] width 23 height 12
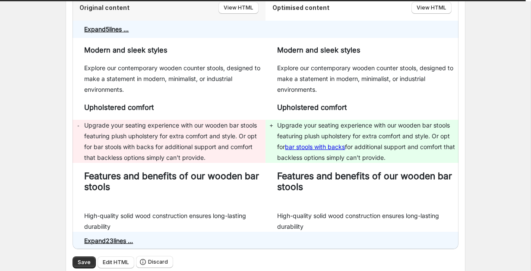
scroll to position [573, 0]
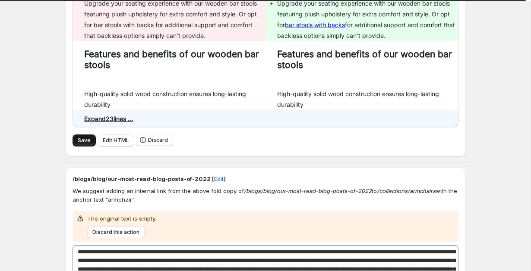
click at [75, 135] on button "Save" at bounding box center [83, 141] width 23 height 12
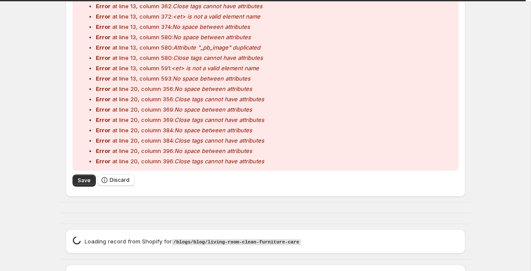
scroll to position [1262, 0]
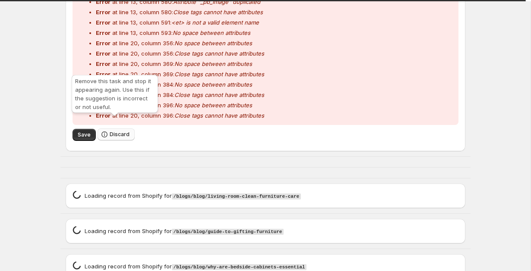
click at [113, 131] on span "Discard" at bounding box center [120, 134] width 20 height 7
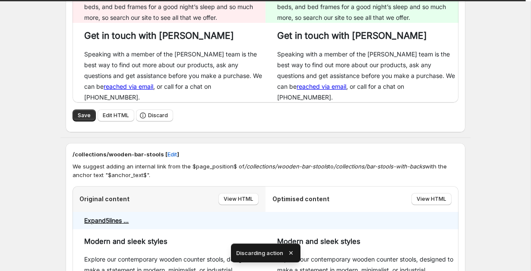
scroll to position [308, 0]
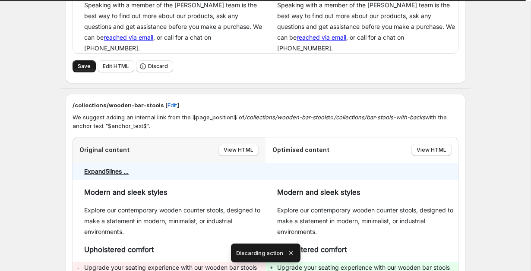
click at [80, 60] on button "Save" at bounding box center [83, 66] width 23 height 12
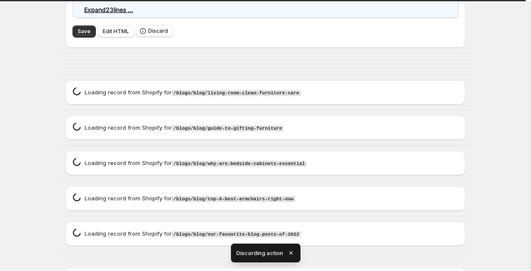
scroll to position [695, 0]
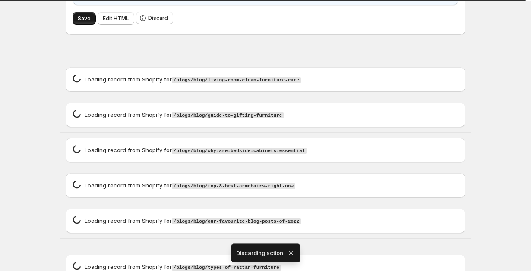
click at [82, 15] on span "Save" at bounding box center [84, 18] width 13 height 7
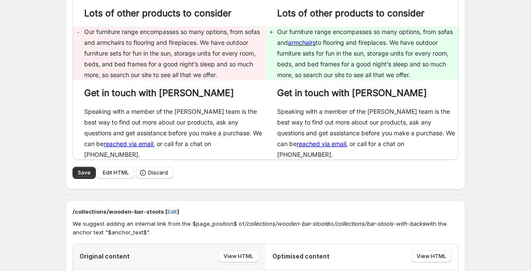
scroll to position [202, 0]
click at [75, 166] on button "Save" at bounding box center [83, 172] width 23 height 12
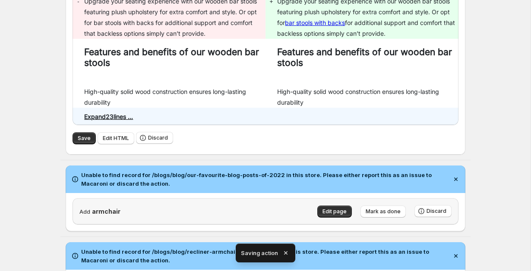
scroll to position [245, 0]
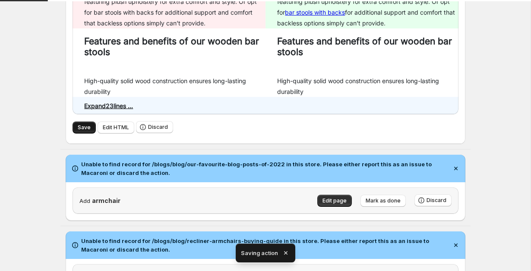
click at [83, 128] on span "Save" at bounding box center [84, 127] width 13 height 7
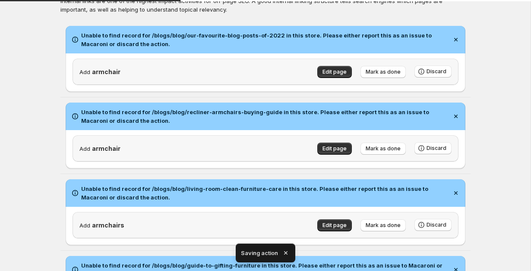
scroll to position [38, 0]
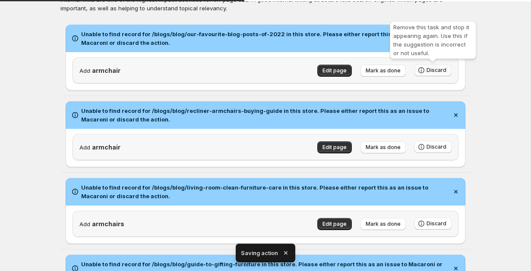
click at [425, 67] on icon "button" at bounding box center [421, 70] width 9 height 9
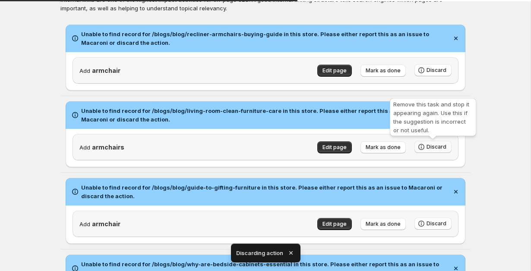
click at [425, 146] on icon "button" at bounding box center [421, 147] width 9 height 9
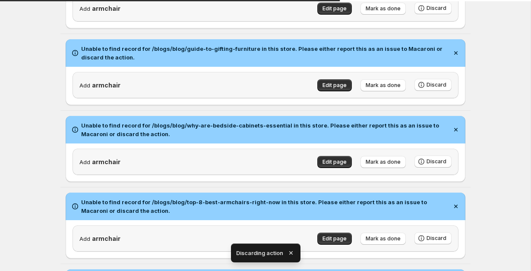
scroll to position [111, 0]
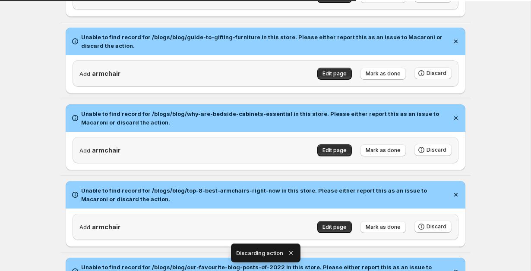
click at [425, 156] on button "Discard" at bounding box center [432, 150] width 37 height 12
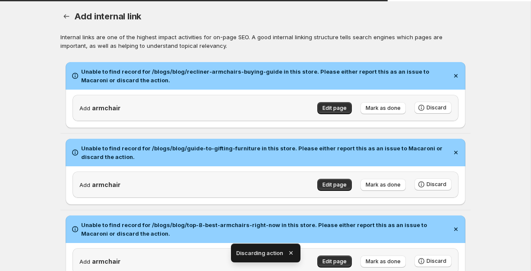
scroll to position [258, 0]
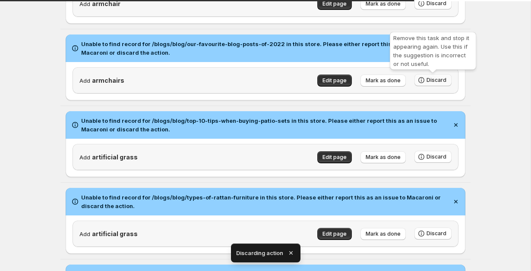
click at [429, 80] on span "Discard" at bounding box center [436, 80] width 20 height 7
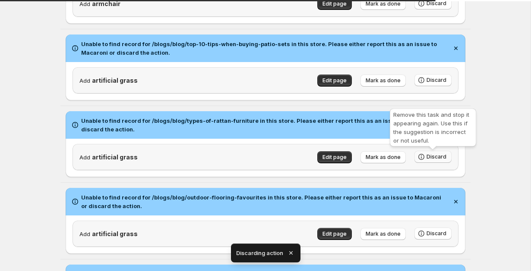
click at [425, 157] on icon "button" at bounding box center [421, 157] width 9 height 9
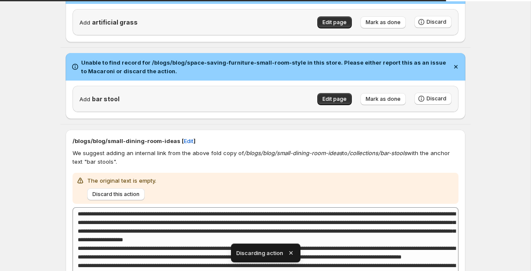
scroll to position [395, 0]
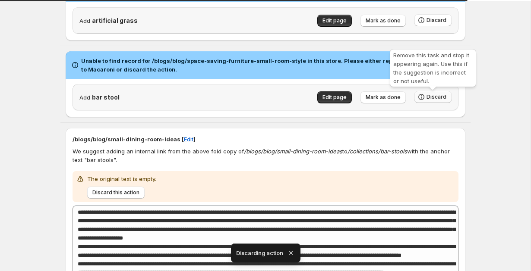
click at [430, 95] on span "Discard" at bounding box center [436, 97] width 20 height 7
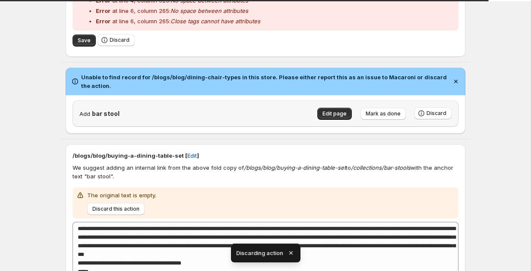
scroll to position [875, 0]
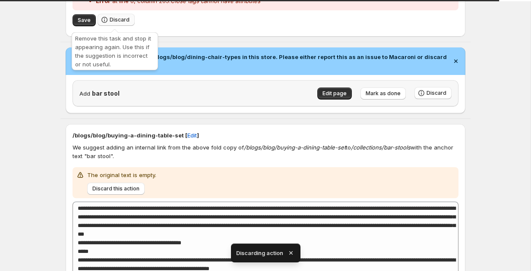
click at [117, 17] on button "Discard" at bounding box center [115, 20] width 37 height 12
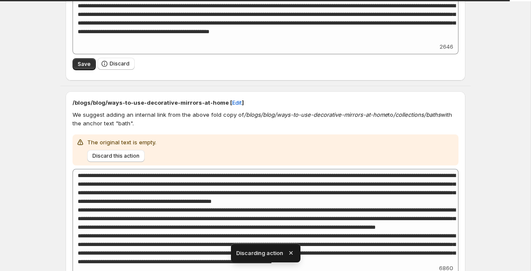
scroll to position [398, 0]
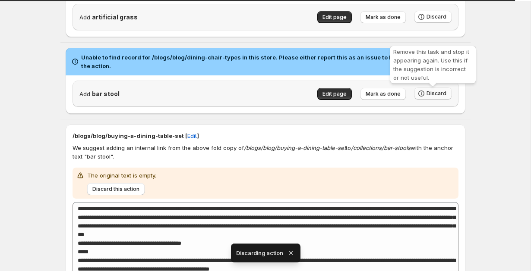
click at [430, 94] on span "Discard" at bounding box center [436, 93] width 20 height 7
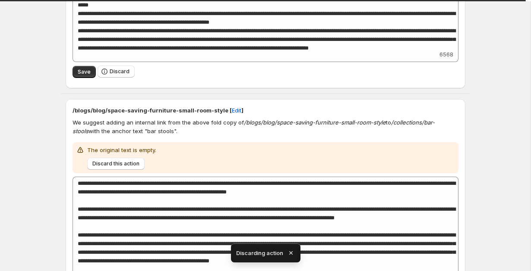
scroll to position [582, 0]
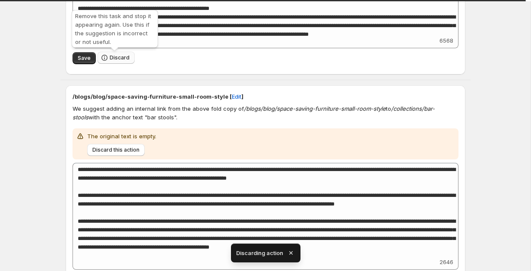
click at [111, 56] on span "Discard" at bounding box center [120, 57] width 20 height 7
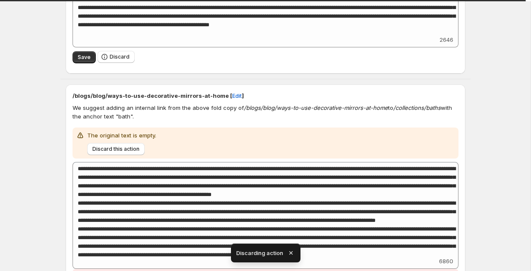
scroll to position [597, 0]
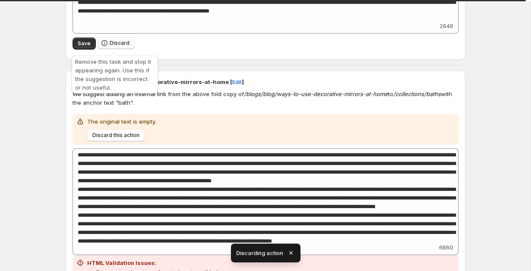
click at [111, 48] on button "Discard" at bounding box center [115, 43] width 37 height 12
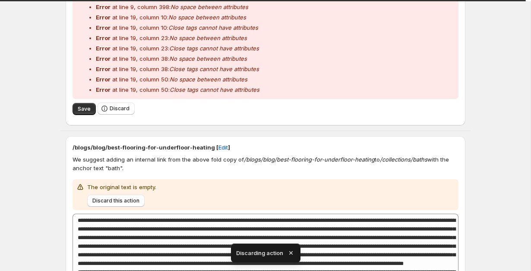
scroll to position [1023, 0]
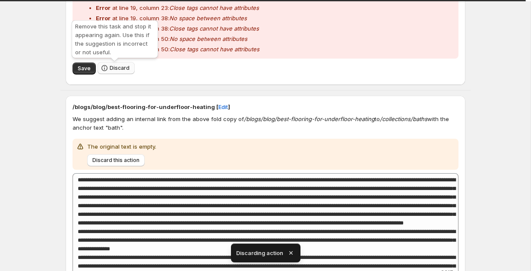
click at [118, 68] on span "Discard" at bounding box center [120, 68] width 20 height 7
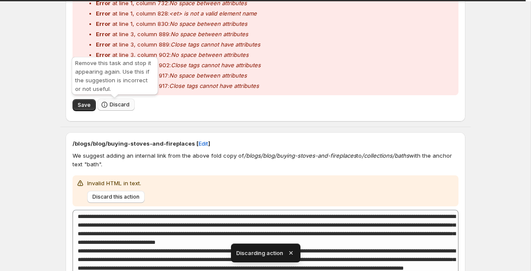
click at [107, 109] on icon "button" at bounding box center [104, 105] width 9 height 9
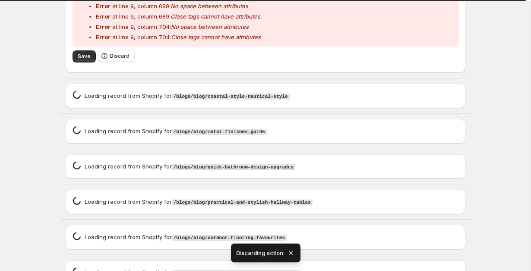
scroll to position [1257, 0]
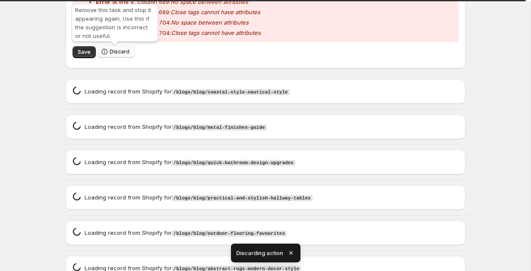
click at [115, 57] on button "Discard" at bounding box center [115, 52] width 37 height 12
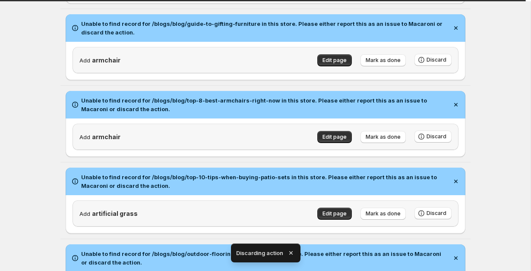
scroll to position [0, 0]
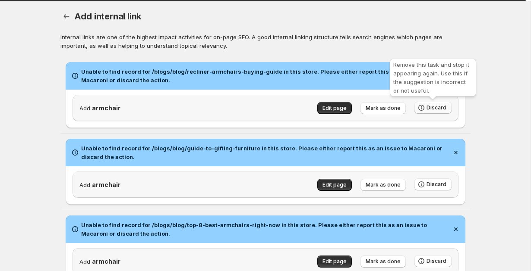
click at [447, 109] on button "Discard" at bounding box center [432, 108] width 37 height 12
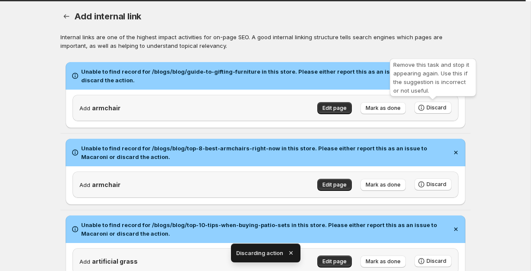
click at [447, 109] on button "Discard" at bounding box center [432, 108] width 37 height 12
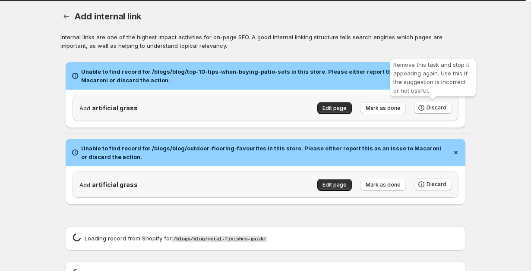
click at [447, 109] on button "Discard" at bounding box center [432, 108] width 37 height 12
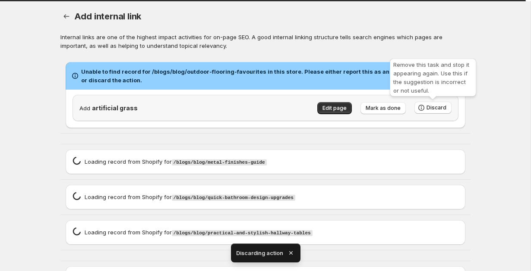
click at [447, 109] on button "Discard" at bounding box center [432, 108] width 37 height 12
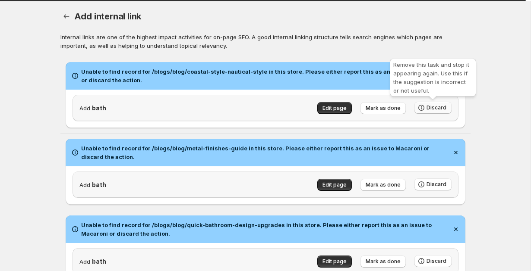
click at [437, 109] on span "Discard" at bounding box center [436, 107] width 20 height 7
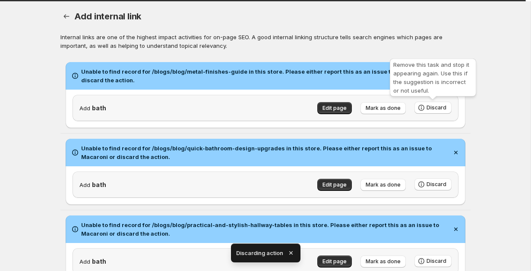
click at [437, 109] on span "Discard" at bounding box center [436, 107] width 20 height 7
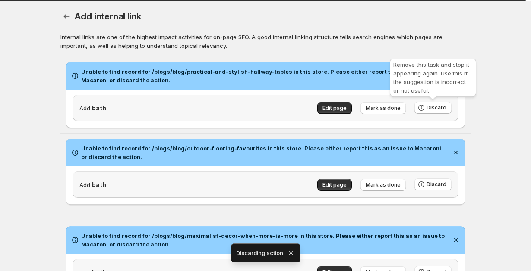
click at [437, 109] on span "Discard" at bounding box center [436, 107] width 20 height 7
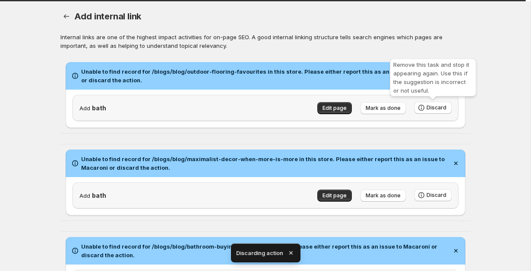
click at [437, 109] on span "Discard" at bounding box center [436, 107] width 20 height 7
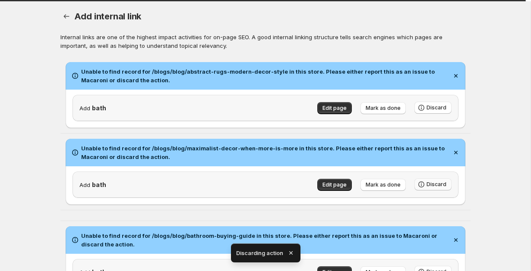
click at [437, 118] on div "Add bath Edit page Mark as done Discard" at bounding box center [265, 108] width 386 height 26
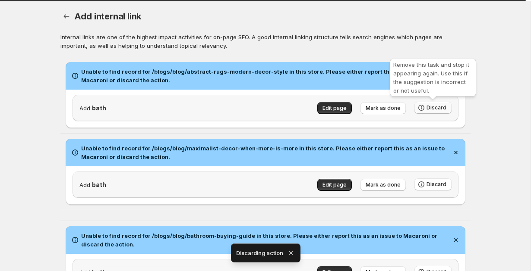
click at [439, 110] on span "Discard" at bounding box center [436, 107] width 20 height 7
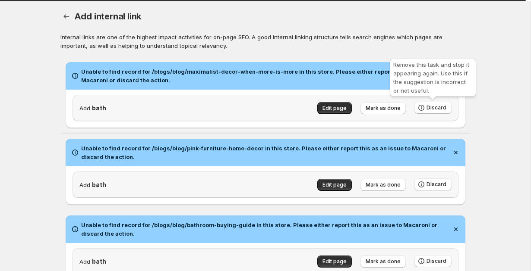
type textarea "**********"
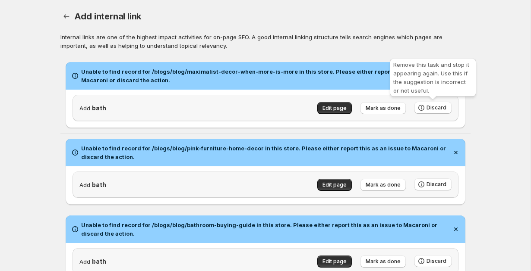
type textarea "**********"
click at [439, 110] on span "Discard" at bounding box center [436, 107] width 20 height 7
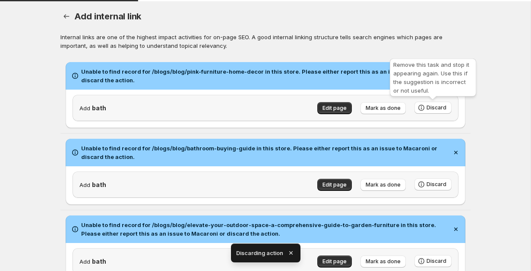
type textarea "**********"
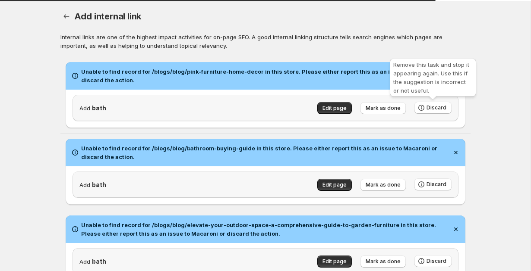
click at [439, 110] on span "Discard" at bounding box center [436, 107] width 20 height 7
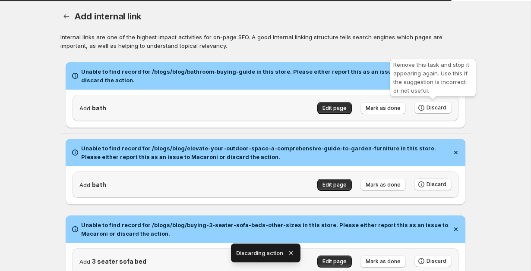
click at [439, 110] on span "Discard" at bounding box center [436, 107] width 20 height 7
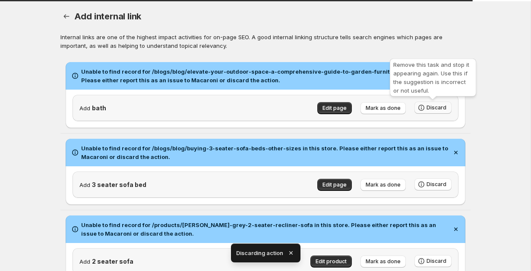
click at [439, 109] on span "Discard" at bounding box center [436, 107] width 20 height 7
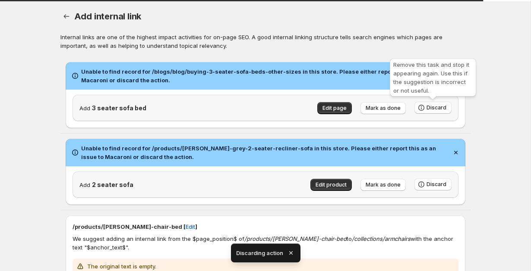
click at [439, 109] on span "Discard" at bounding box center [436, 107] width 20 height 7
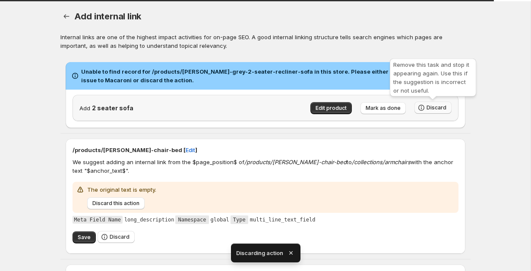
click at [439, 109] on span "Discard" at bounding box center [436, 107] width 20 height 7
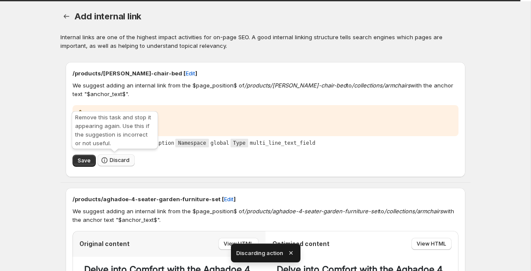
click at [129, 162] on button "Discard" at bounding box center [115, 160] width 37 height 12
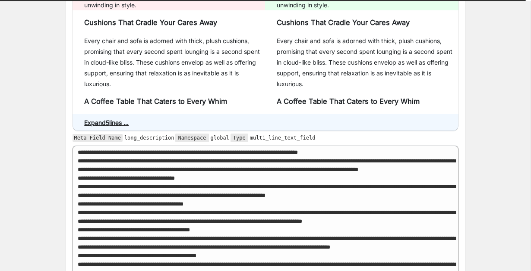
scroll to position [259, 0]
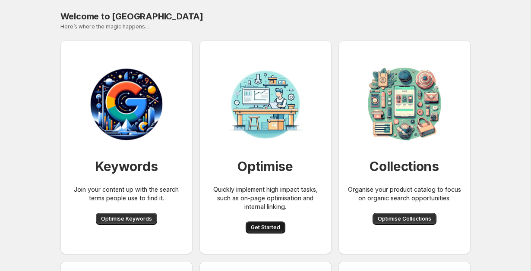
click at [268, 232] on button "Get Started" at bounding box center [265, 228] width 40 height 12
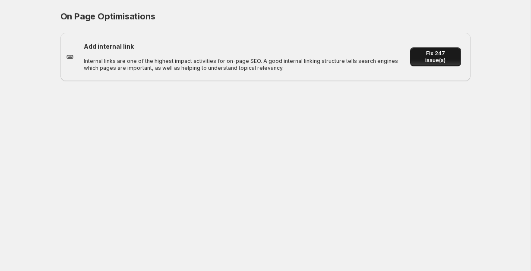
click at [431, 55] on span "Fix 247 issue(s)" at bounding box center [435, 57] width 40 height 14
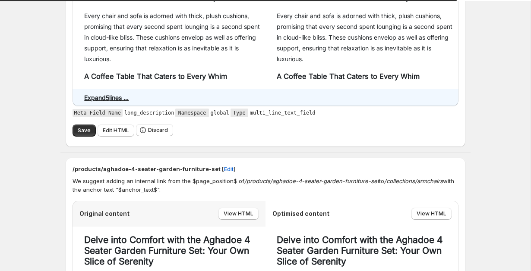
scroll to position [248, 0]
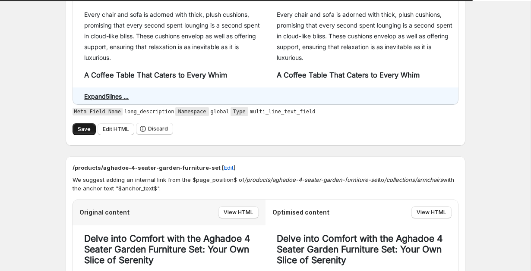
click at [86, 132] on span "Save" at bounding box center [84, 129] width 13 height 7
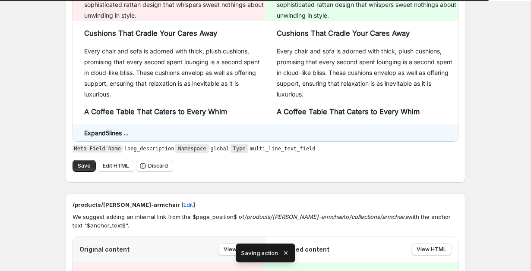
scroll to position [243, 0]
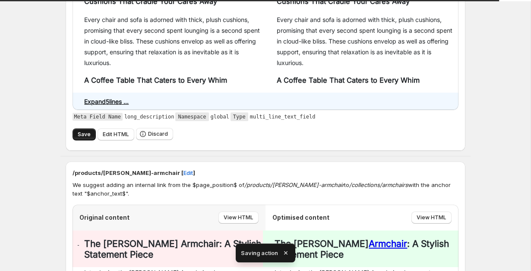
click at [85, 139] on button "Save" at bounding box center [83, 135] width 23 height 12
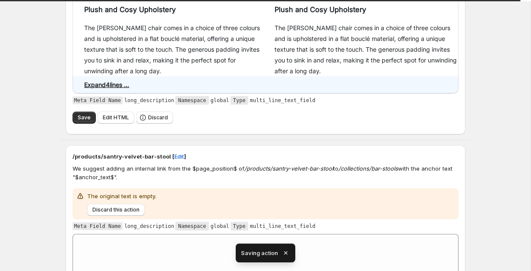
scroll to position [263, 0]
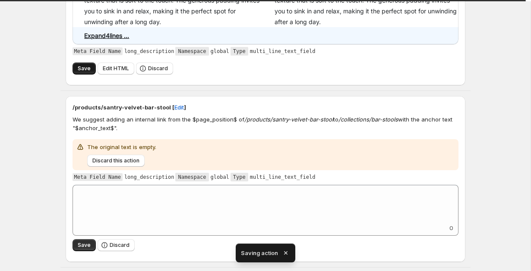
click at [79, 65] on button "Save" at bounding box center [83, 69] width 23 height 12
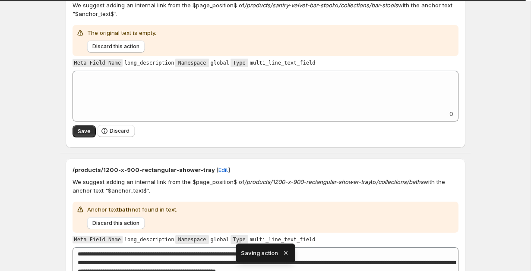
scroll to position [102, 0]
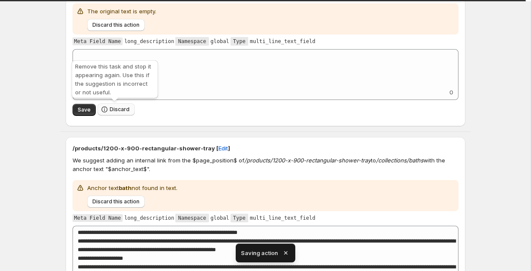
click at [117, 108] on span "Discard" at bounding box center [120, 109] width 20 height 7
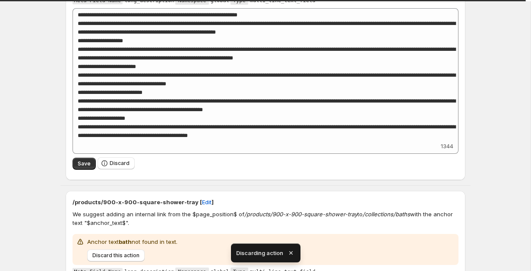
scroll to position [146, 0]
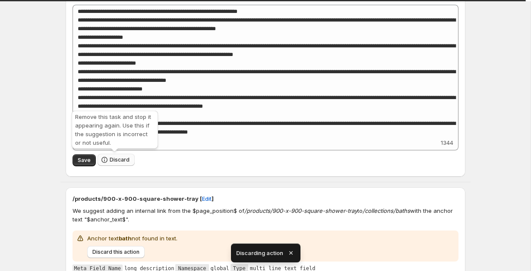
click at [109, 163] on button "Discard" at bounding box center [115, 160] width 37 height 12
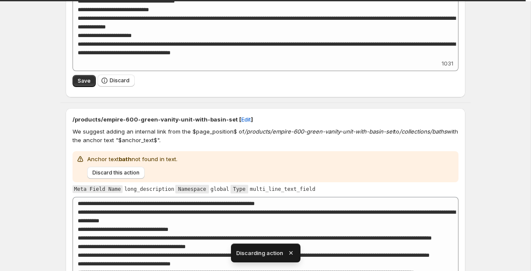
scroll to position [211, 0]
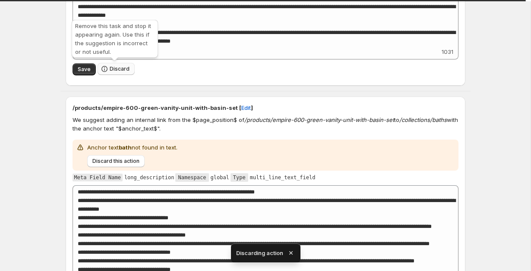
click at [106, 72] on icon "button" at bounding box center [104, 69] width 9 height 9
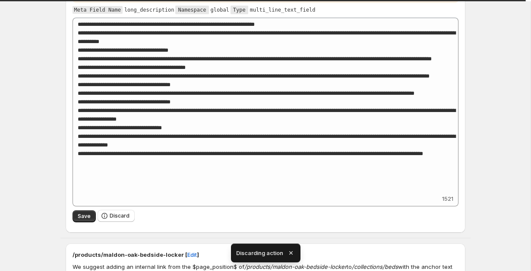
scroll to position [212, 0]
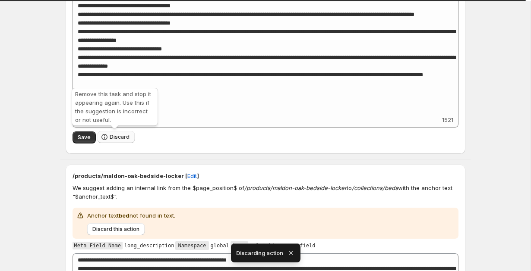
click at [107, 142] on button "Discard" at bounding box center [115, 137] width 37 height 12
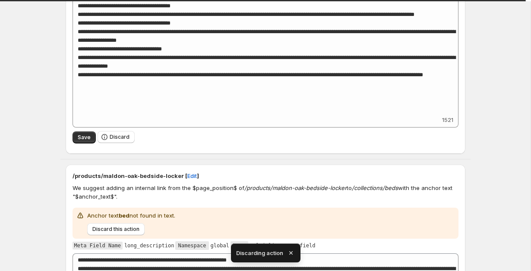
type textarea "**********"
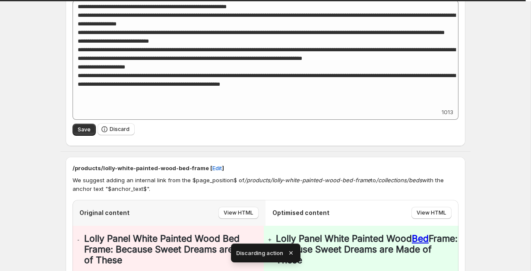
scroll to position [185, 0]
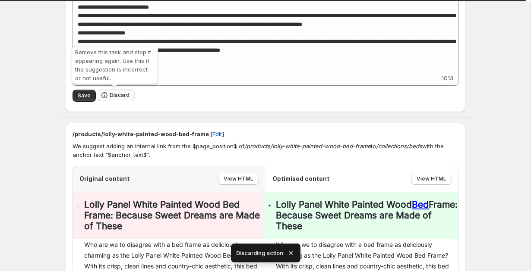
click at [104, 91] on icon "button" at bounding box center [104, 95] width 9 height 9
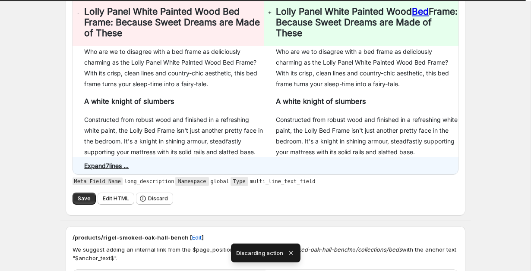
type textarea "**********"
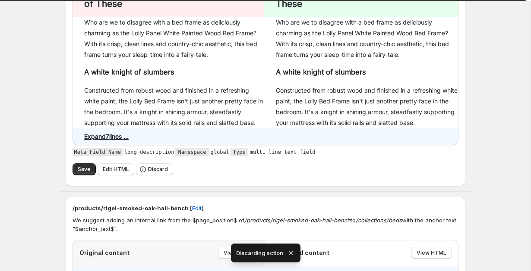
scroll to position [187, 0]
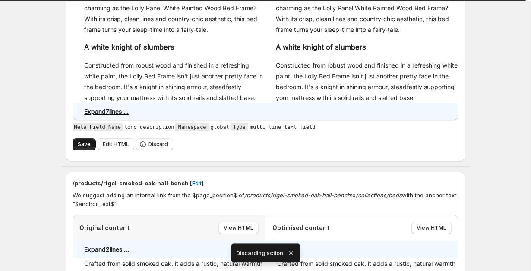
click at [77, 143] on button "Save" at bounding box center [83, 144] width 23 height 12
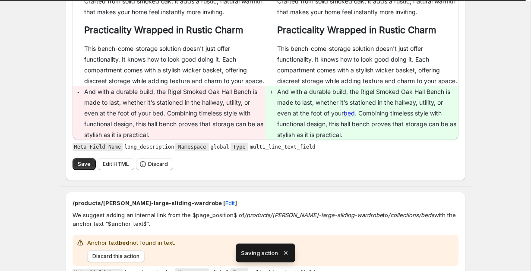
scroll to position [166, 0]
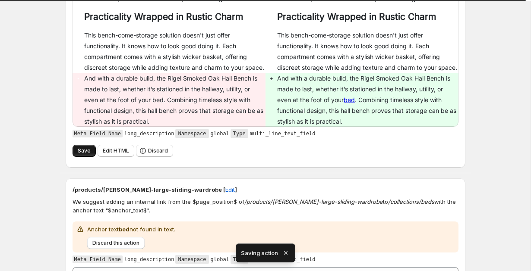
click at [82, 157] on button "Save" at bounding box center [83, 151] width 23 height 12
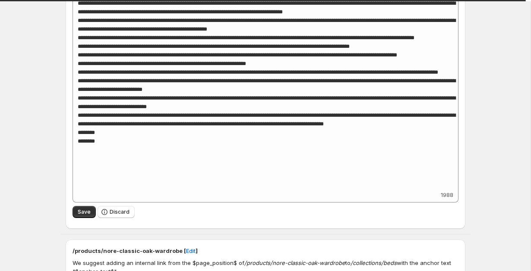
scroll to position [469, 0]
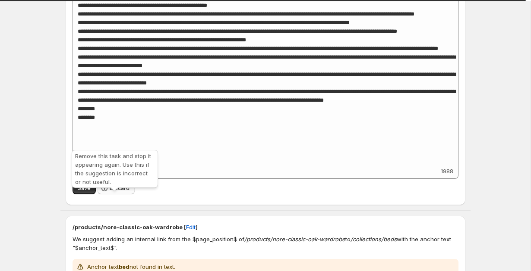
click at [110, 192] on span "Discard" at bounding box center [120, 188] width 20 height 7
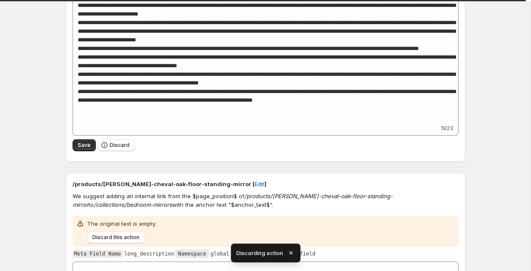
scroll to position [128, 0]
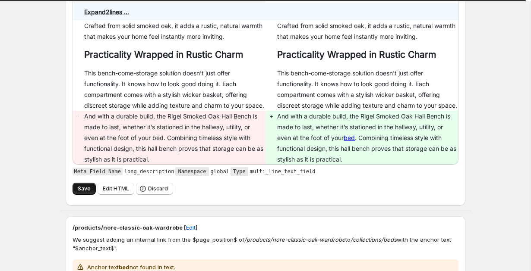
click at [80, 192] on span "Save" at bounding box center [84, 188] width 13 height 7
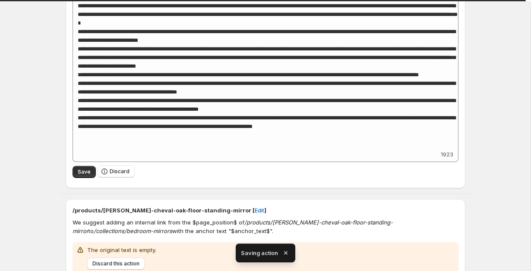
scroll to position [176, 0]
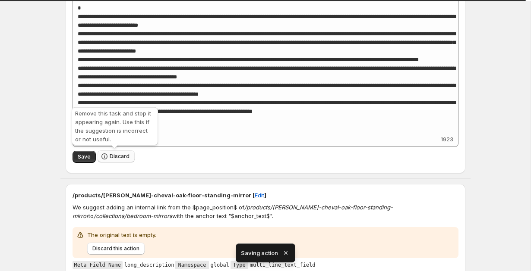
click at [112, 157] on span "Discard" at bounding box center [120, 156] width 20 height 7
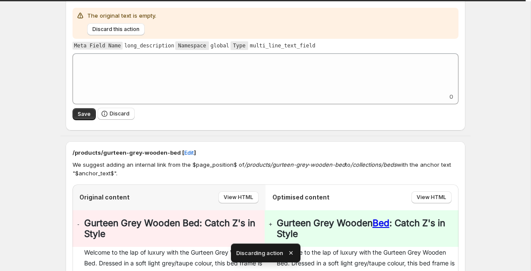
scroll to position [107, 0]
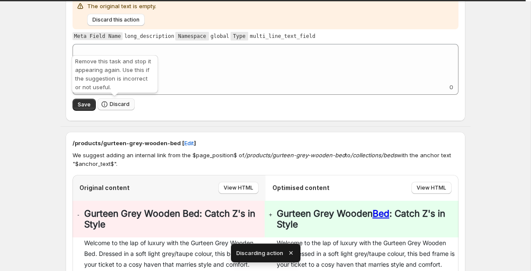
click at [113, 108] on button "Discard" at bounding box center [115, 104] width 37 height 12
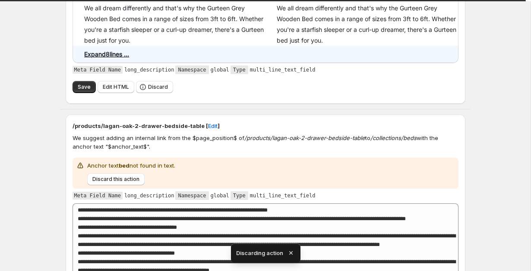
scroll to position [228, 0]
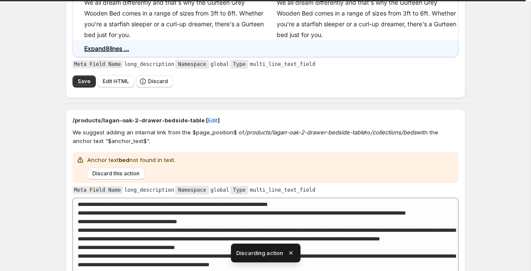
click at [85, 75] on div "Save Edit HTML Discard" at bounding box center [265, 81] width 386 height 13
click at [78, 84] on span "Save" at bounding box center [84, 81] width 13 height 7
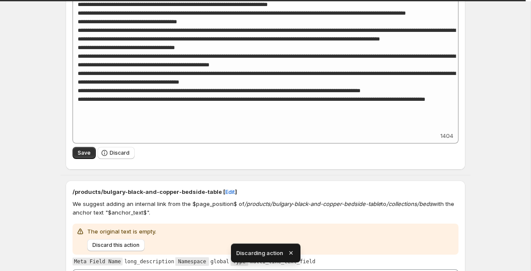
scroll to position [505, 0]
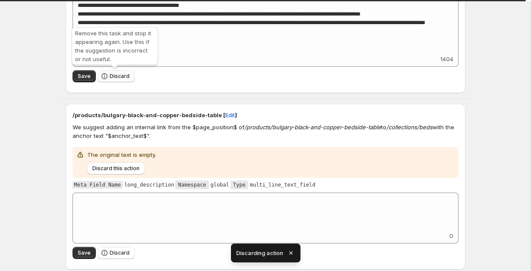
click at [108, 79] on button "Discard" at bounding box center [115, 76] width 37 height 12
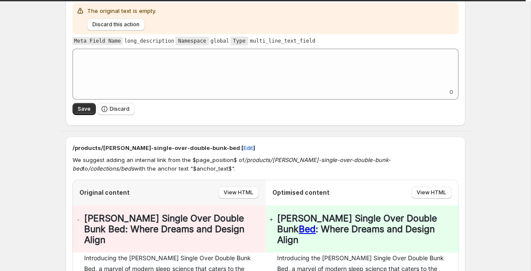
scroll to position [424, 0]
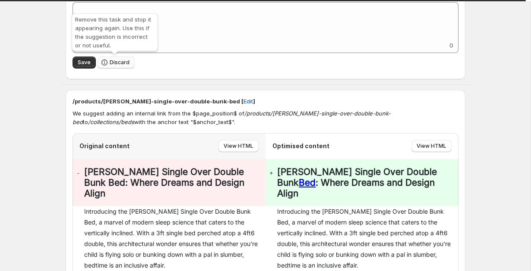
click at [123, 61] on span "Discard" at bounding box center [120, 62] width 20 height 7
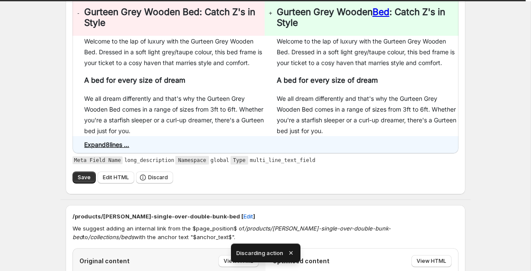
scroll to position [151, 0]
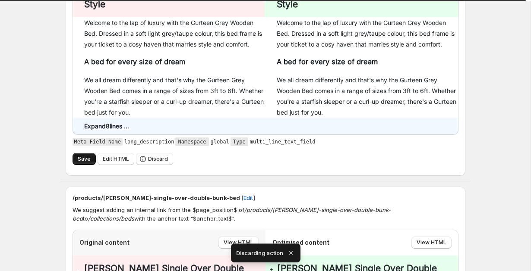
click at [84, 164] on button "Save" at bounding box center [83, 159] width 23 height 12
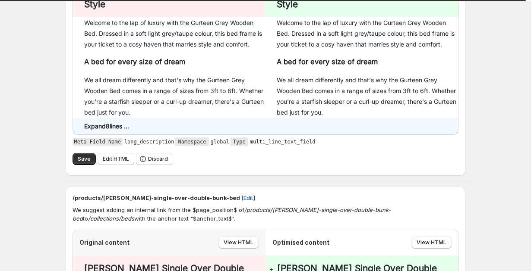
type textarea "**********"
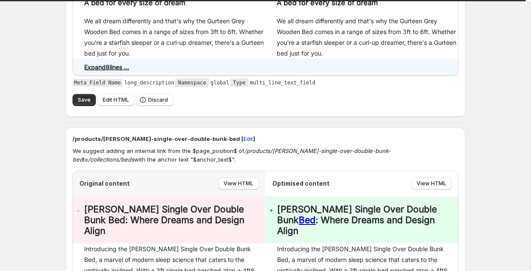
scroll to position [228, 0]
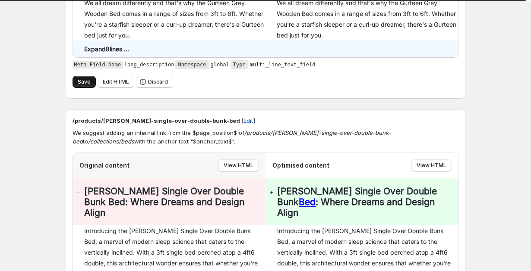
click at [83, 84] on span "Save" at bounding box center [84, 82] width 13 height 7
type textarea "**********"
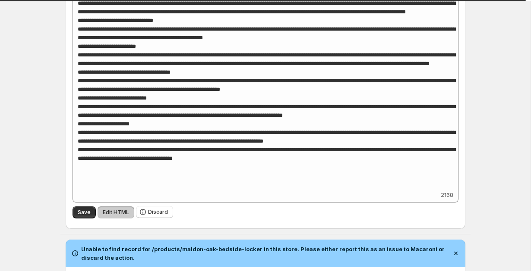
type textarea "**********"
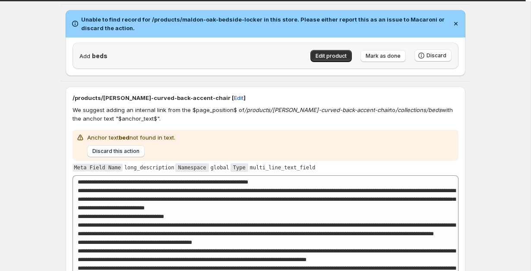
scroll to position [864, 0]
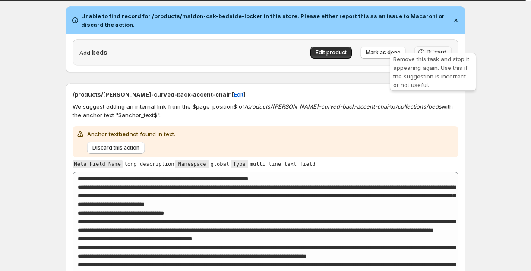
click at [439, 49] on span "Discard" at bounding box center [436, 52] width 20 height 7
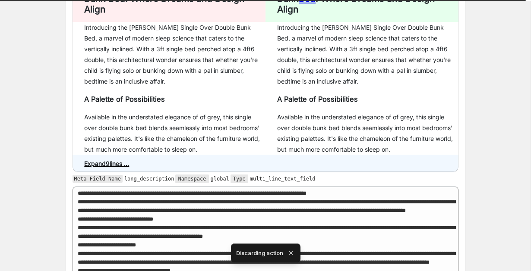
scroll to position [0, 0]
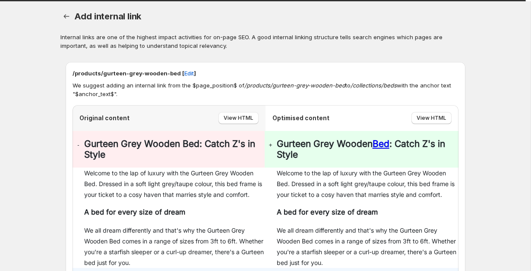
type textarea "**********"
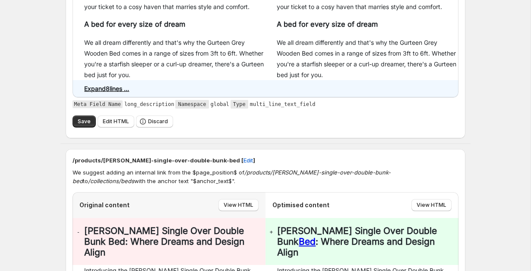
scroll to position [189, 0]
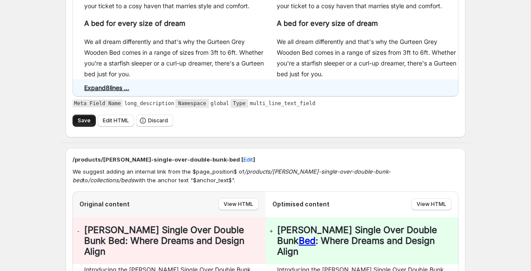
click at [83, 125] on button "Save" at bounding box center [83, 121] width 23 height 12
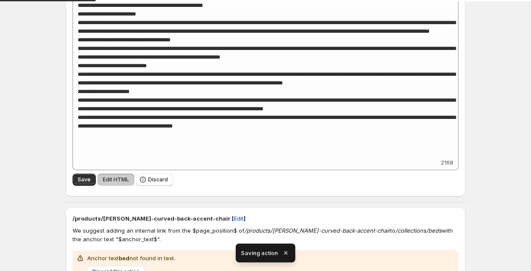
scroll to position [414, 0]
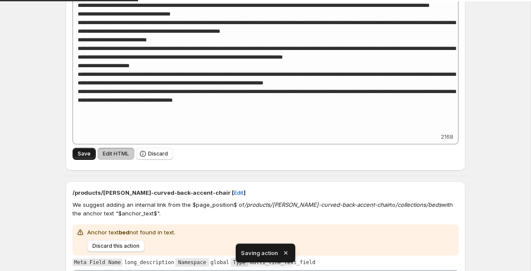
click at [75, 148] on button "Save" at bounding box center [83, 154] width 23 height 12
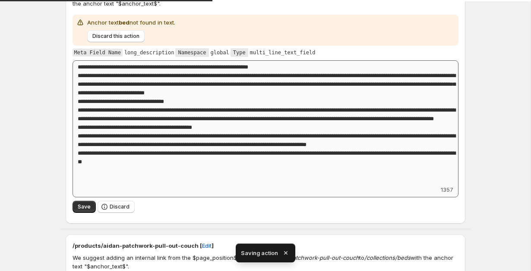
scroll to position [101, 0]
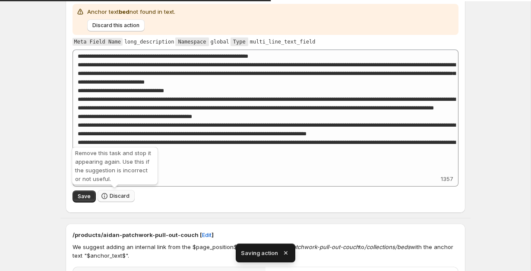
click at [110, 195] on span "Discard" at bounding box center [120, 196] width 20 height 7
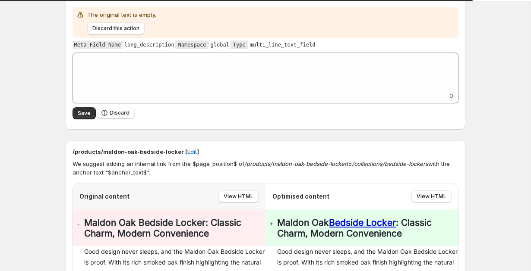
scroll to position [670, 0]
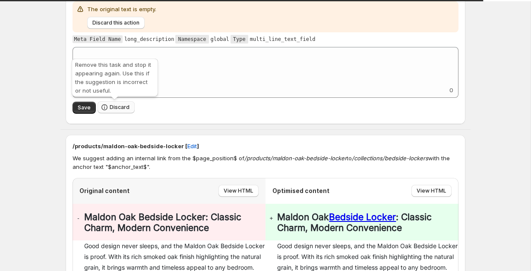
click at [101, 109] on icon "button" at bounding box center [104, 107] width 6 height 6
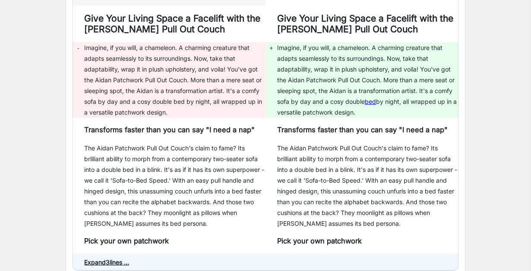
scroll to position [222, 0]
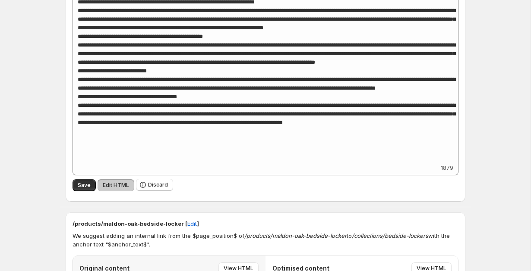
scroll to position [451, 0]
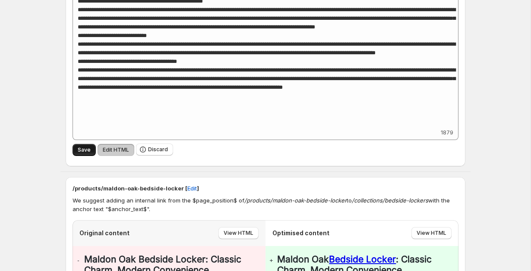
click at [75, 147] on button "Save" at bounding box center [83, 150] width 23 height 12
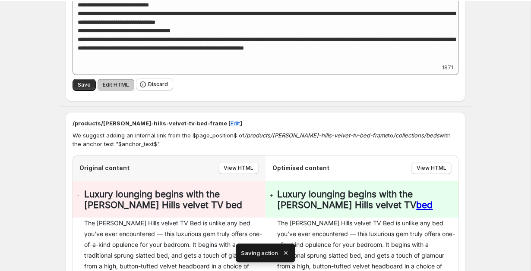
scroll to position [140, 0]
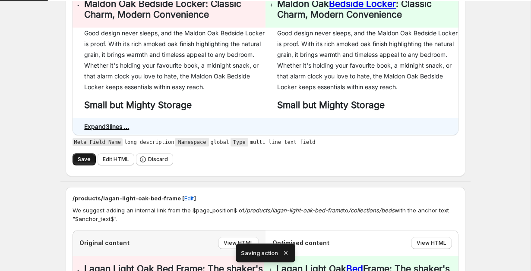
click at [73, 166] on button "Save" at bounding box center [83, 160] width 23 height 12
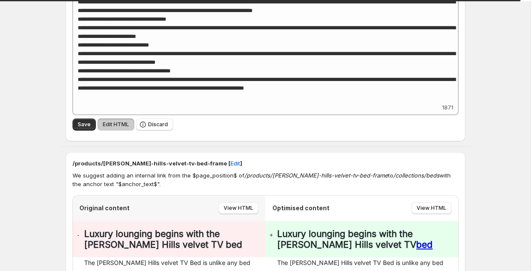
scroll to position [405, 0]
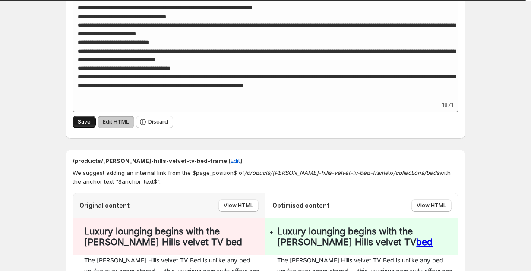
click at [73, 126] on button "Save" at bounding box center [83, 122] width 23 height 12
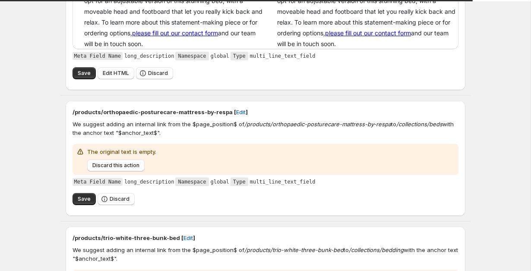
scroll to position [350, 0]
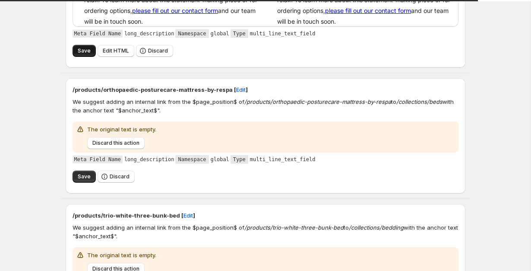
click at [78, 52] on span "Save" at bounding box center [84, 50] width 13 height 7
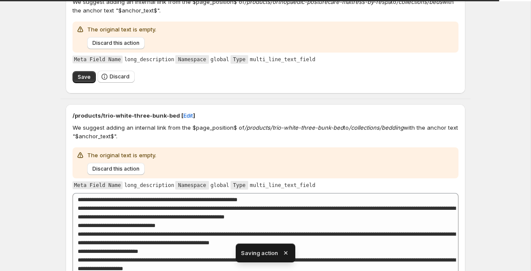
scroll to position [71, 0]
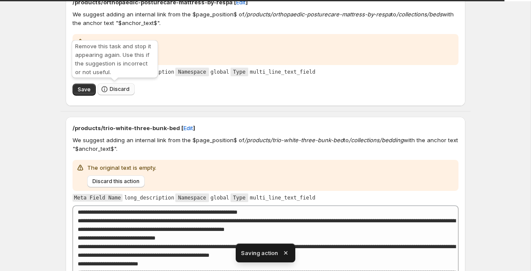
click at [106, 87] on icon "button" at bounding box center [104, 89] width 9 height 9
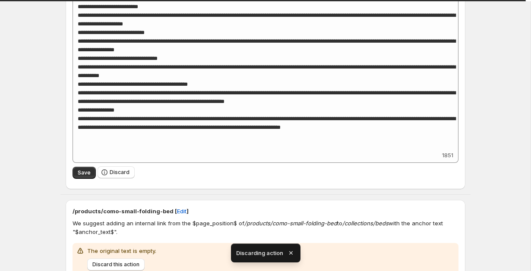
scroll to position [226, 0]
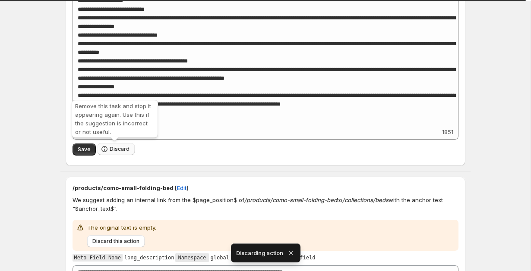
click at [127, 155] on button "Discard" at bounding box center [115, 149] width 37 height 12
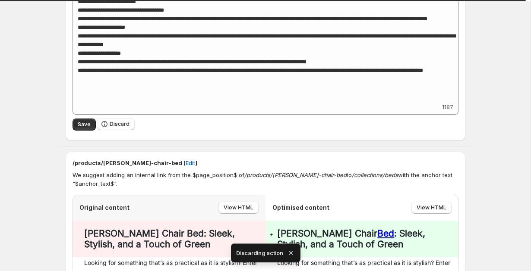
scroll to position [210, 0]
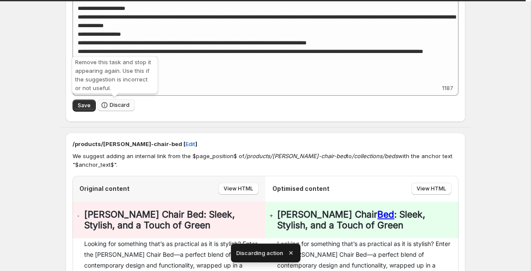
click at [100, 109] on icon "button" at bounding box center [104, 105] width 9 height 9
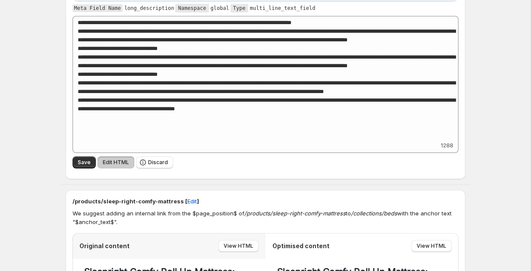
scroll to position [325, 0]
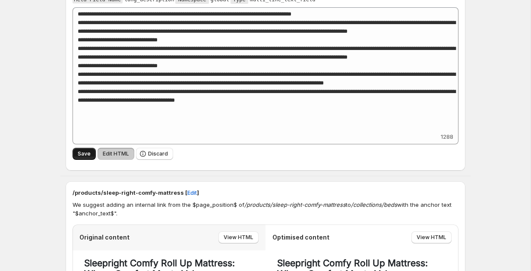
click at [73, 152] on button "Save" at bounding box center [83, 154] width 23 height 12
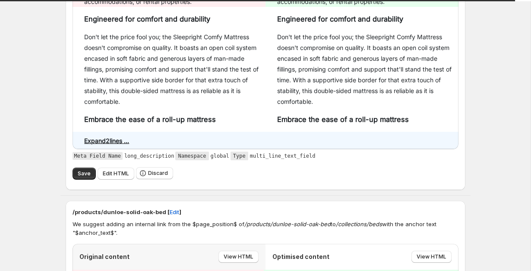
scroll to position [362, 0]
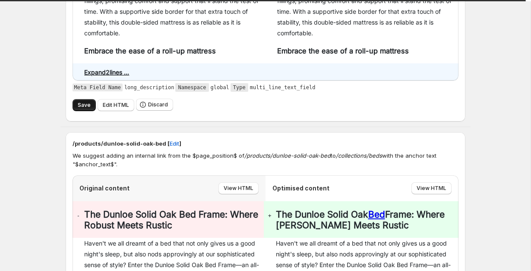
click at [79, 105] on span "Save" at bounding box center [84, 105] width 13 height 7
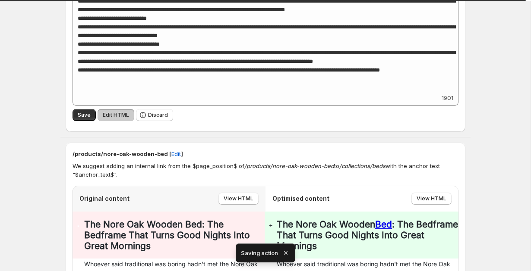
scroll to position [422, 0]
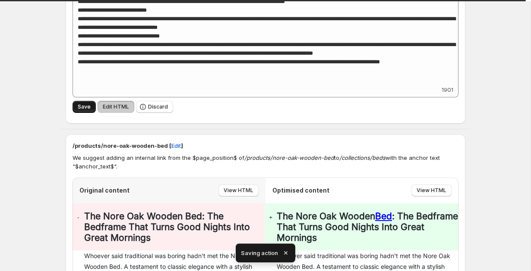
click at [77, 105] on button "Save" at bounding box center [83, 107] width 23 height 12
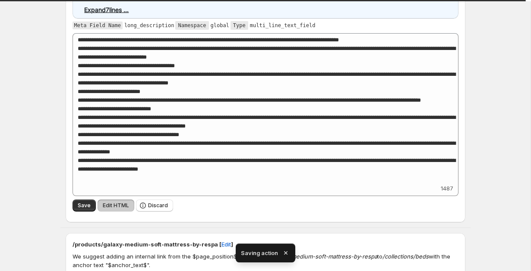
scroll to position [333, 0]
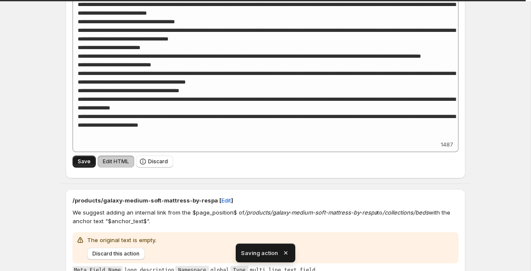
click at [88, 162] on span "Save" at bounding box center [84, 161] width 13 height 7
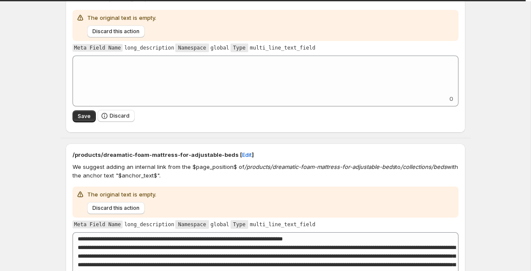
scroll to position [113, 0]
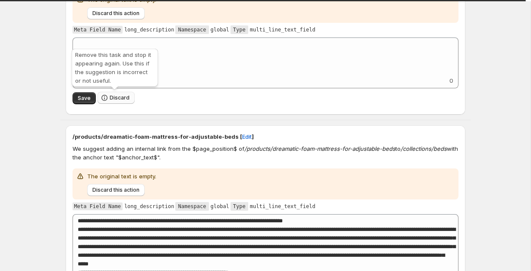
click at [126, 100] on span "Discard" at bounding box center [120, 97] width 20 height 7
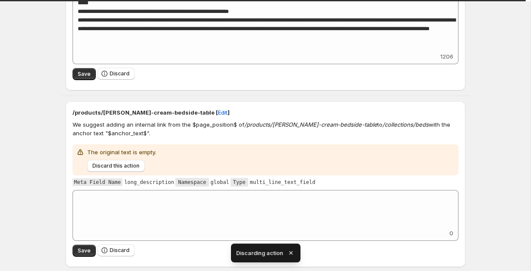
scroll to position [199, 0]
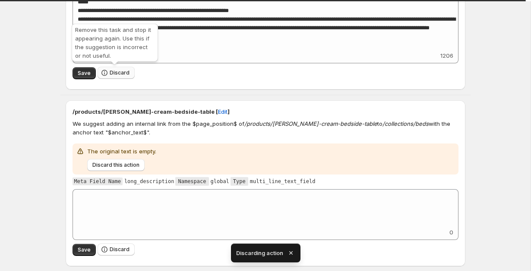
click at [107, 74] on icon "button" at bounding box center [104, 73] width 9 height 9
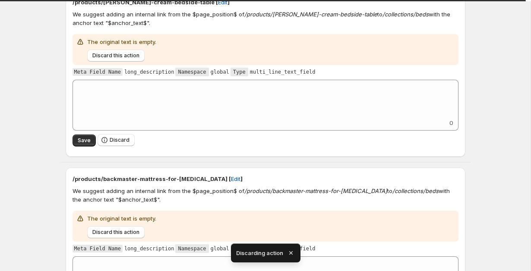
scroll to position [82, 0]
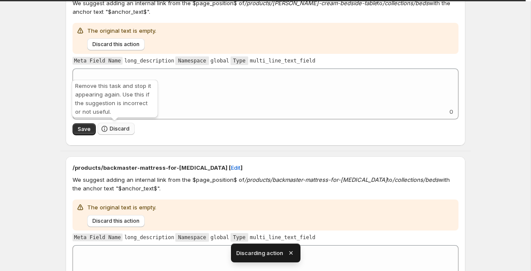
click at [104, 128] on icon "button" at bounding box center [104, 129] width 9 height 9
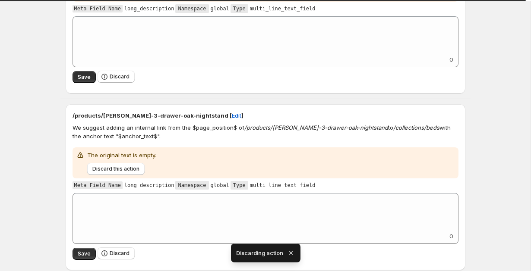
scroll to position [148, 0]
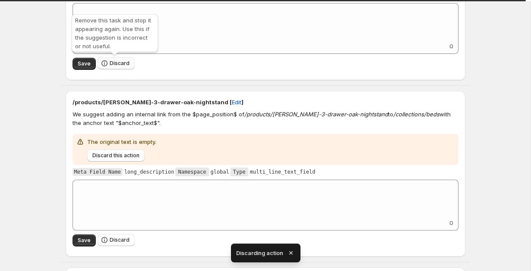
click at [119, 63] on span "Discard" at bounding box center [120, 63] width 20 height 7
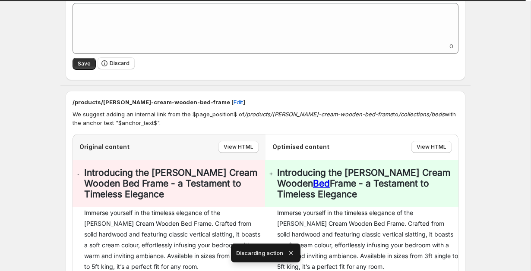
scroll to position [0, 0]
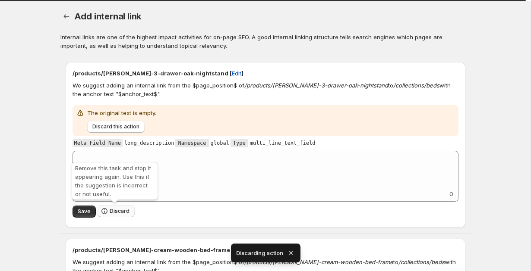
click at [107, 210] on icon "button" at bounding box center [104, 211] width 9 height 9
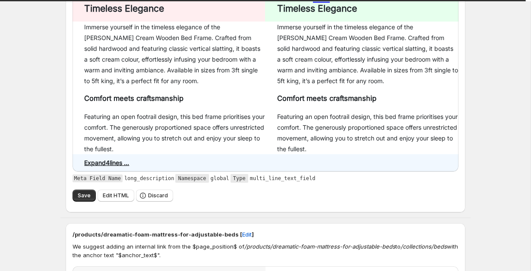
scroll to position [173, 0]
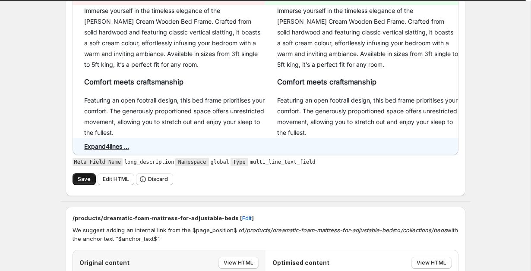
click at [82, 178] on span "Save" at bounding box center [84, 179] width 13 height 7
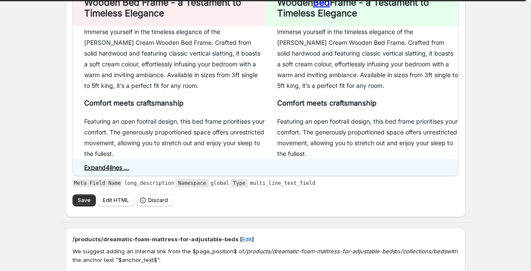
scroll to position [188, 0]
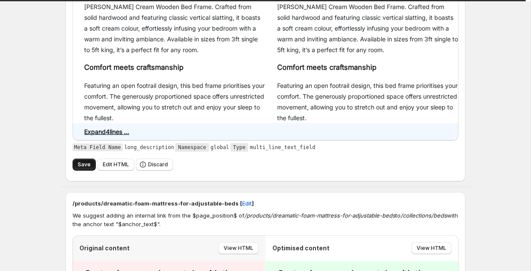
click at [76, 166] on button "Save" at bounding box center [83, 165] width 23 height 12
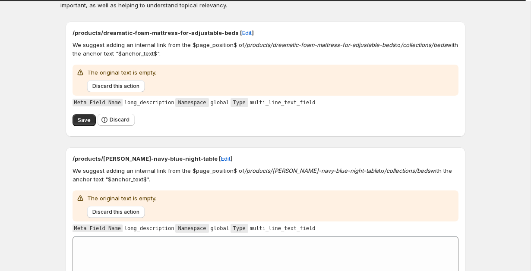
scroll to position [44, 0]
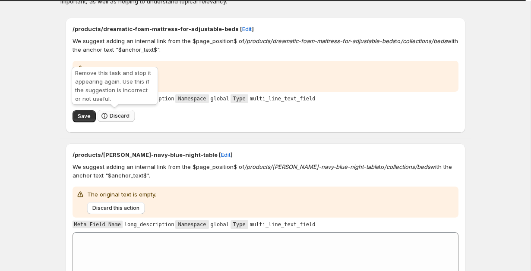
click at [118, 116] on span "Discard" at bounding box center [120, 116] width 20 height 7
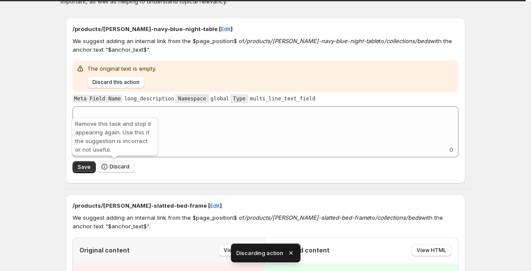
click at [116, 168] on span "Discard" at bounding box center [120, 166] width 20 height 7
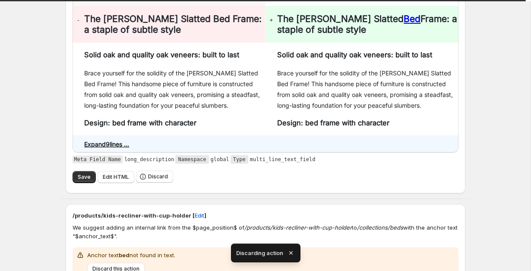
scroll to position [174, 0]
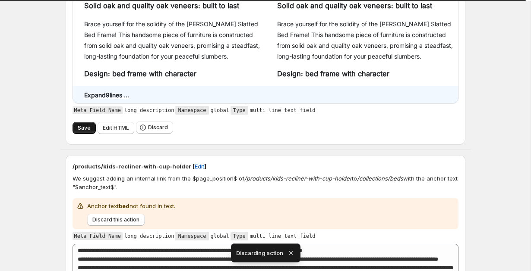
click at [82, 130] on span "Save" at bounding box center [84, 128] width 13 height 7
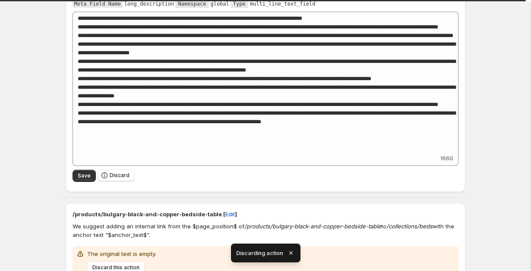
scroll to position [419, 0]
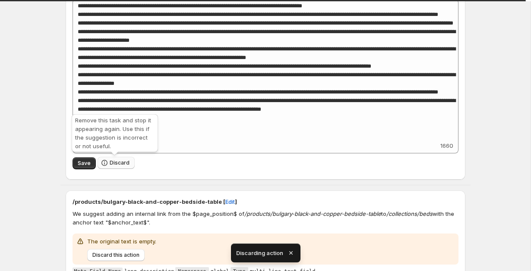
click at [117, 163] on span "Discard" at bounding box center [120, 163] width 20 height 7
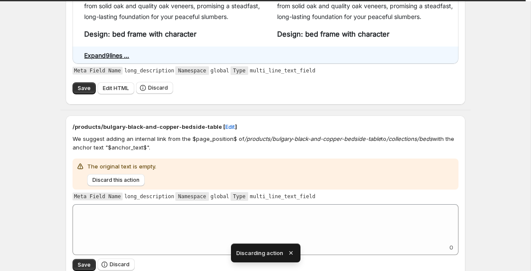
scroll to position [240, 0]
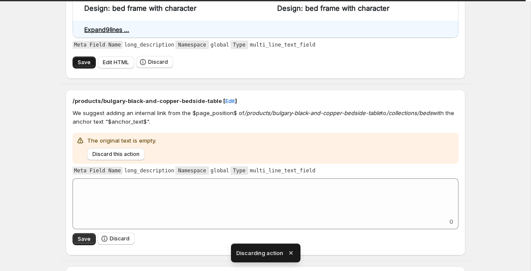
click at [84, 68] on button "Save" at bounding box center [83, 63] width 23 height 12
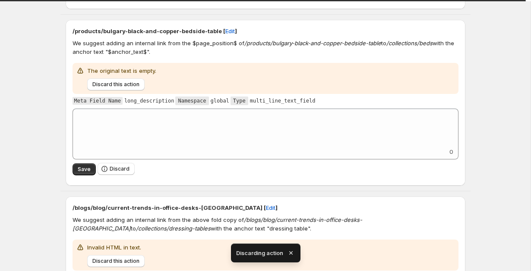
scroll to position [335, 0]
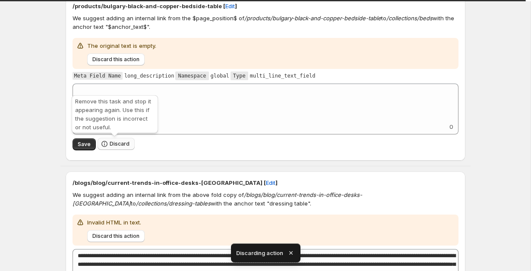
click at [110, 144] on span "Discard" at bounding box center [120, 144] width 20 height 7
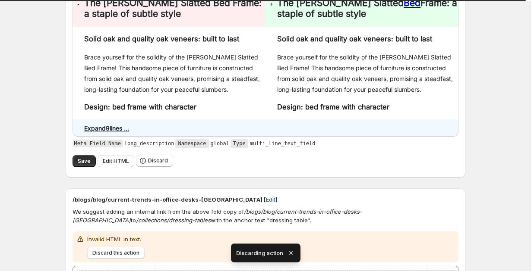
scroll to position [188, 0]
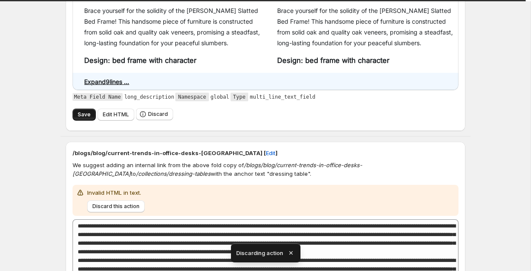
click at [79, 113] on span "Save" at bounding box center [84, 114] width 13 height 7
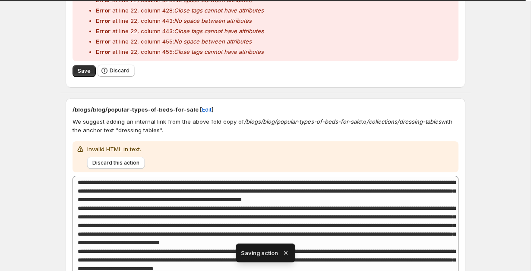
scroll to position [600, 0]
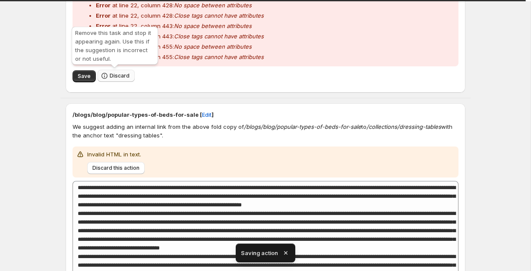
click at [107, 75] on icon "button" at bounding box center [104, 76] width 9 height 9
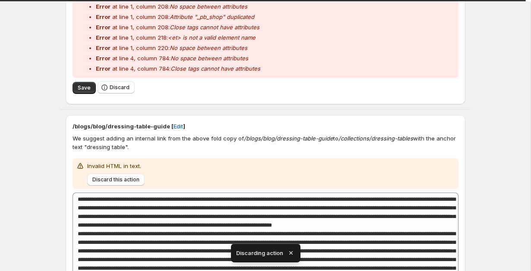
scroll to position [298, 0]
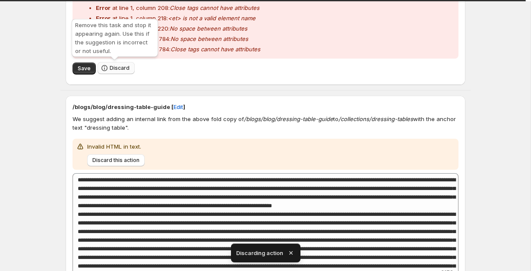
click at [122, 66] on span "Discard" at bounding box center [120, 68] width 20 height 7
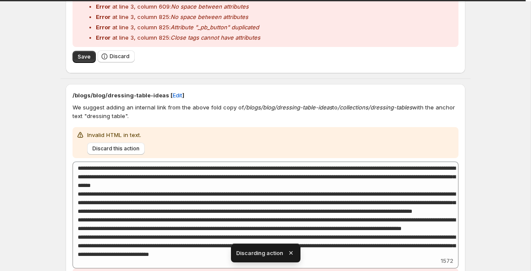
scroll to position [679, 0]
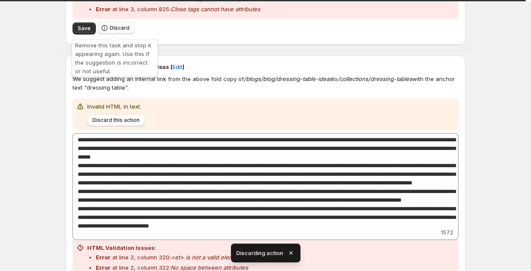
click at [107, 33] on button "Discard" at bounding box center [115, 28] width 37 height 12
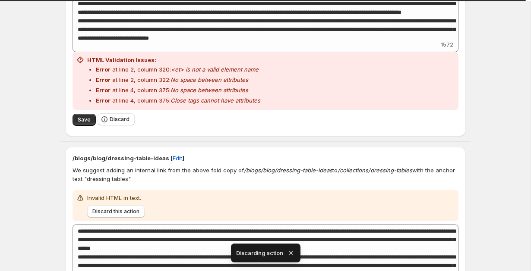
scroll to position [208, 0]
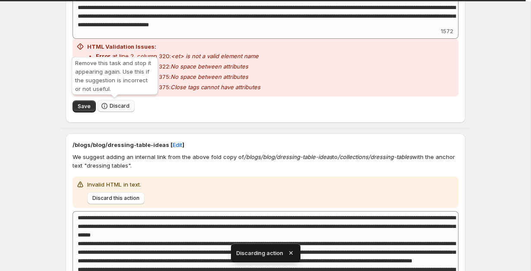
click at [124, 110] on button "Discard" at bounding box center [115, 106] width 37 height 12
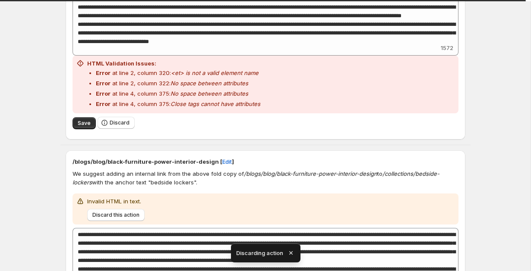
scroll to position [203, 0]
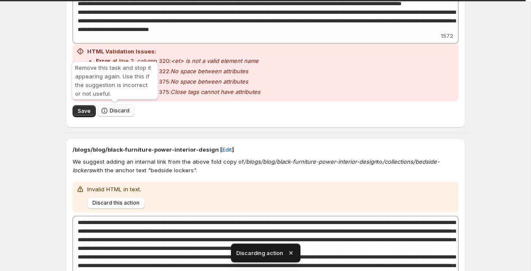
click at [120, 113] on span "Discard" at bounding box center [120, 110] width 20 height 7
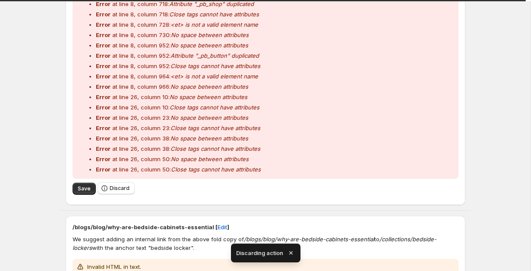
scroll to position [446, 0]
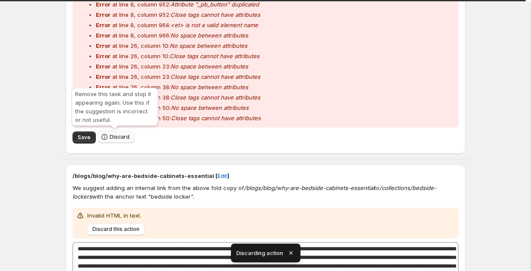
click at [123, 136] on span "Discard" at bounding box center [120, 137] width 20 height 7
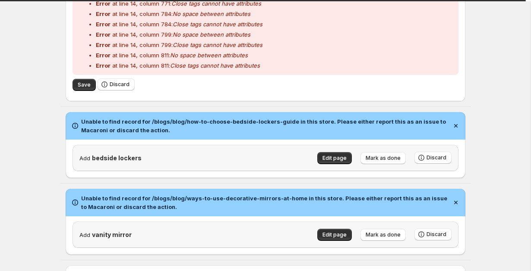
scroll to position [609, 0]
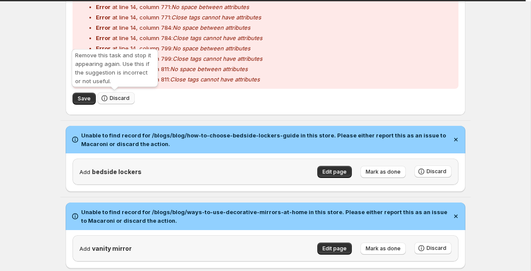
click at [112, 100] on span "Discard" at bounding box center [120, 98] width 20 height 7
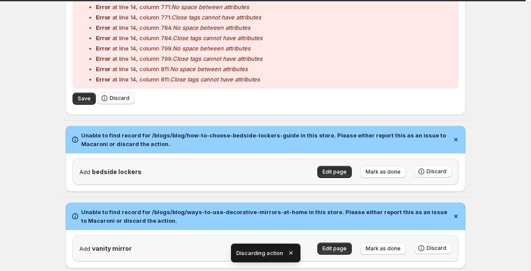
scroll to position [0, 0]
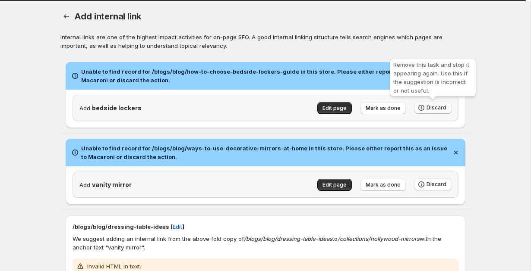
click at [433, 109] on span "Discard" at bounding box center [436, 107] width 20 height 7
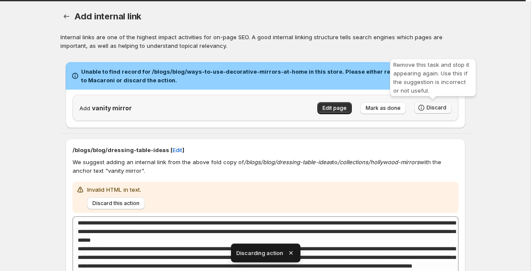
click at [433, 109] on span "Discard" at bounding box center [436, 107] width 20 height 7
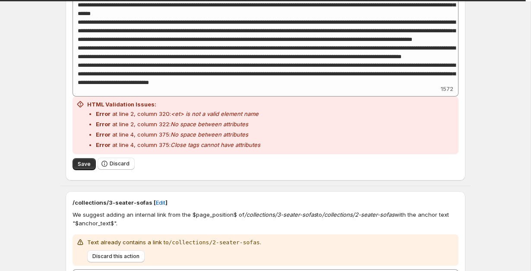
scroll to position [153, 0]
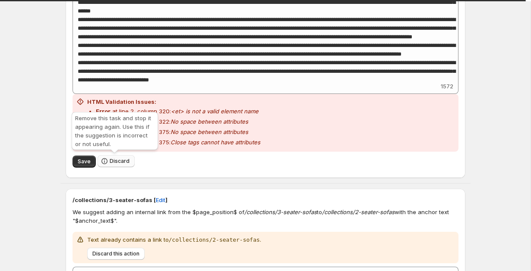
click at [110, 157] on button "Discard" at bounding box center [115, 161] width 37 height 12
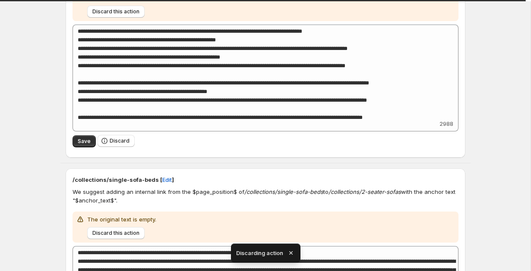
scroll to position [160, 0]
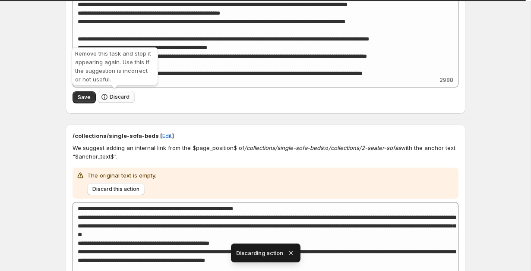
click at [118, 91] on button "Discard" at bounding box center [115, 97] width 37 height 12
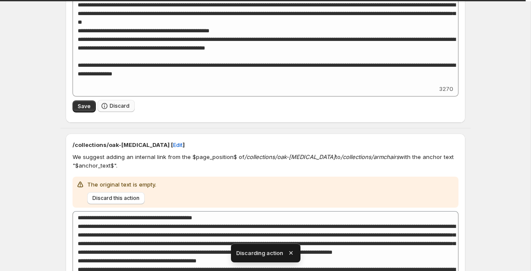
scroll to position [152, 0]
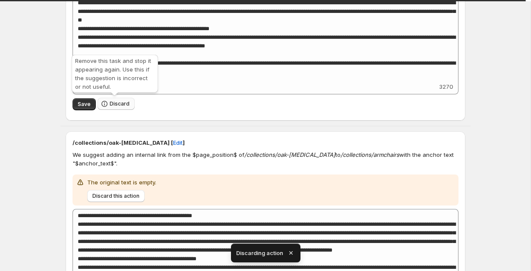
click at [114, 107] on span "Discard" at bounding box center [120, 104] width 20 height 7
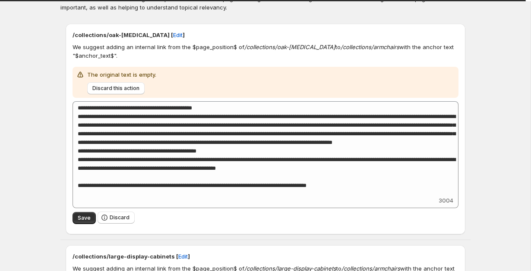
scroll to position [53, 0]
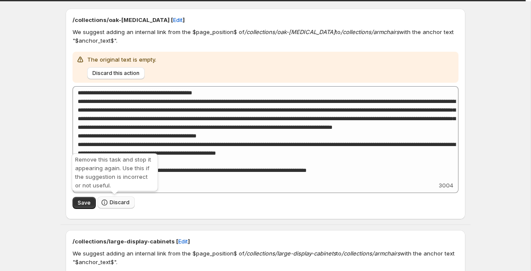
click at [123, 199] on button "Discard" at bounding box center [115, 203] width 37 height 12
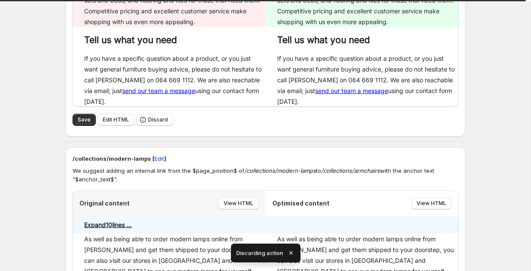
scroll to position [278, 0]
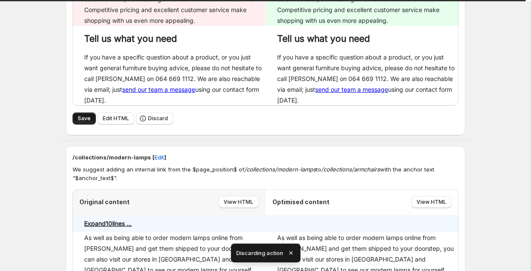
click at [77, 125] on button "Save" at bounding box center [83, 119] width 23 height 12
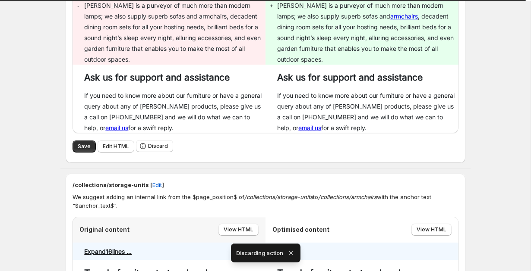
scroll to position [594, 0]
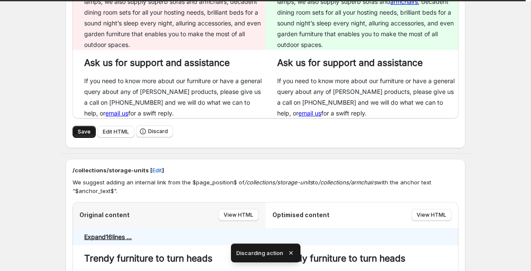
click at [83, 135] on span "Save" at bounding box center [84, 132] width 13 height 7
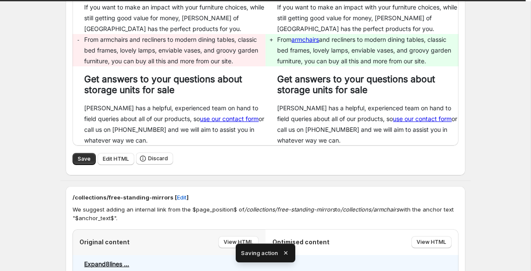
scroll to position [547, 0]
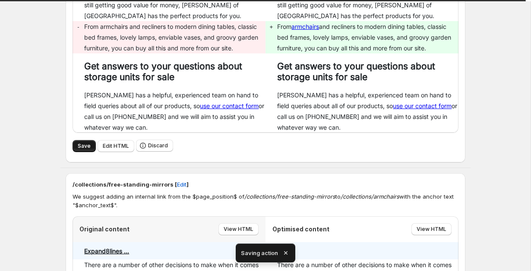
click at [75, 152] on button "Save" at bounding box center [83, 146] width 23 height 12
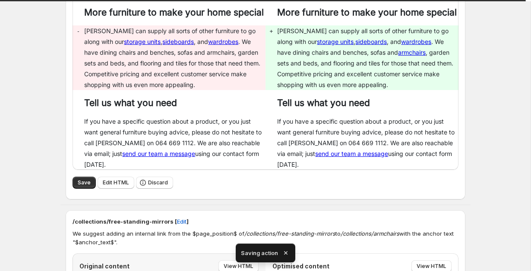
scroll to position [214, 0]
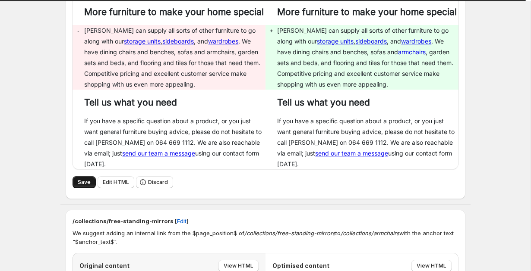
click at [80, 186] on span "Save" at bounding box center [84, 182] width 13 height 7
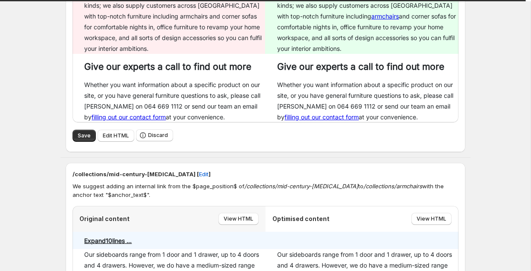
scroll to position [643, 0]
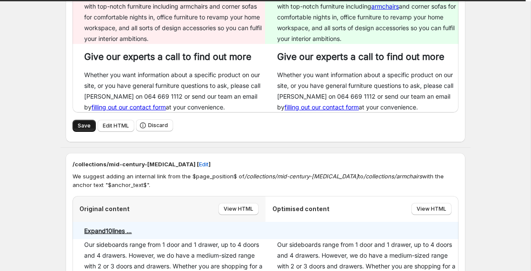
click at [75, 132] on button "Save" at bounding box center [83, 126] width 23 height 12
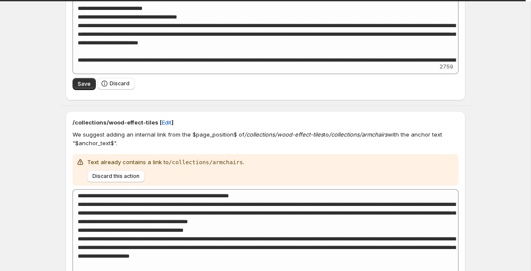
scroll to position [911, 0]
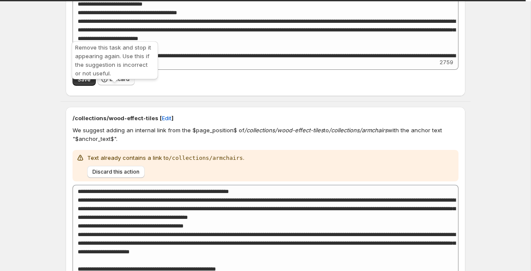
click at [111, 83] on span "Discard" at bounding box center [120, 79] width 20 height 7
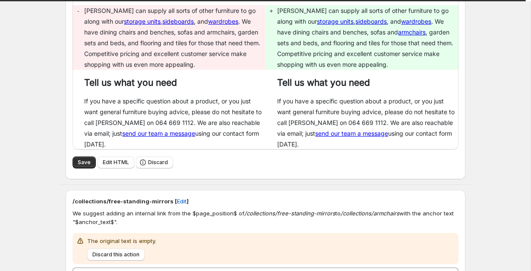
scroll to position [317, 0]
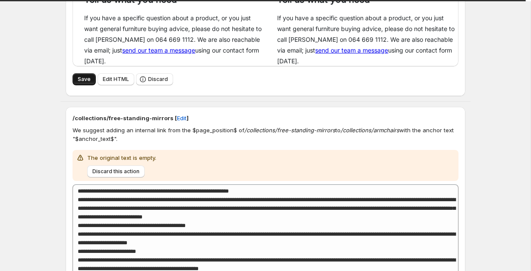
click at [79, 83] on span "Save" at bounding box center [84, 79] width 13 height 7
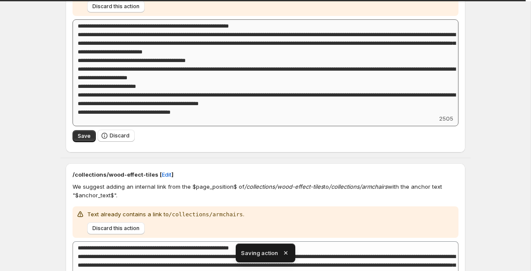
scroll to position [123, 0]
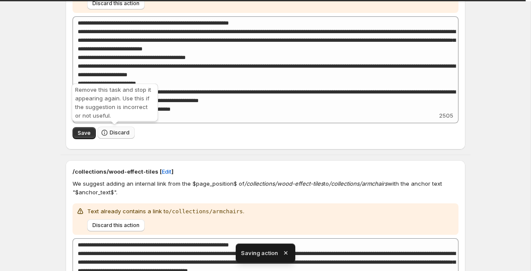
click at [111, 133] on span "Discard" at bounding box center [120, 132] width 20 height 7
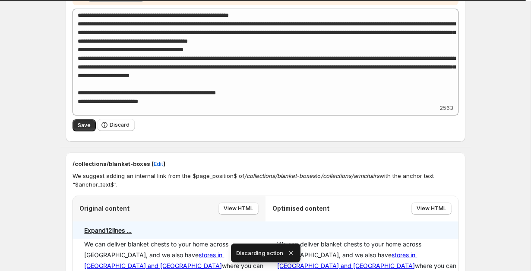
scroll to position [137, 0]
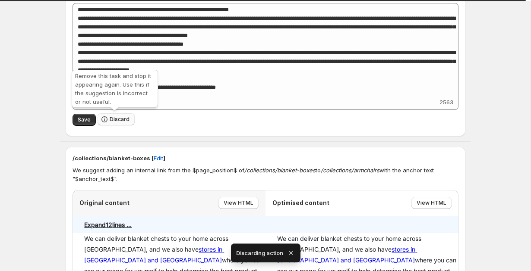
click at [116, 120] on span "Discard" at bounding box center [120, 119] width 20 height 7
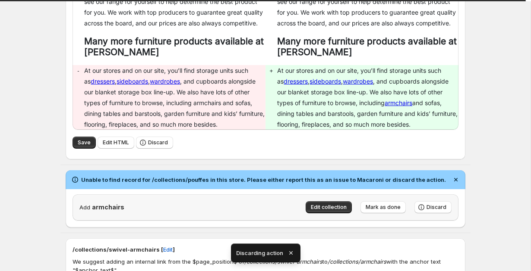
scroll to position [188, 0]
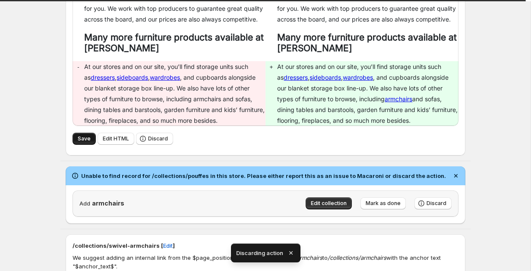
click at [87, 141] on span "Save" at bounding box center [84, 138] width 13 height 7
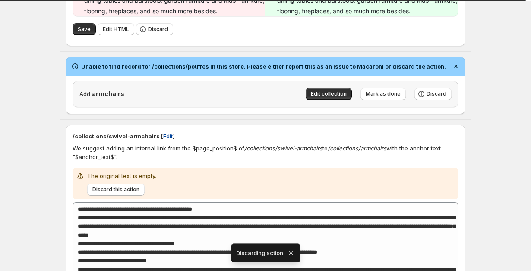
scroll to position [302, 0]
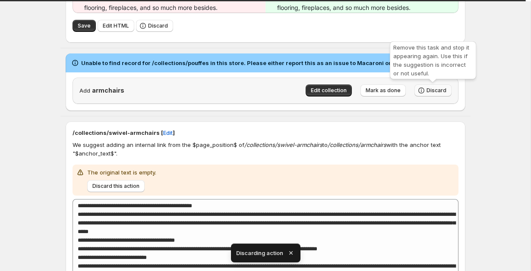
click at [446, 88] on button "Discard" at bounding box center [432, 91] width 37 height 12
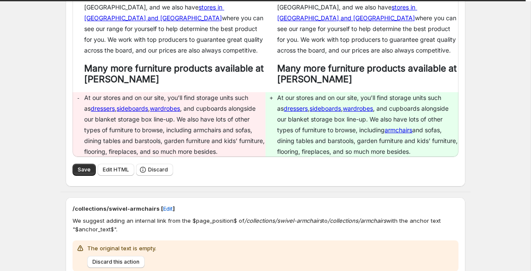
scroll to position [203, 0]
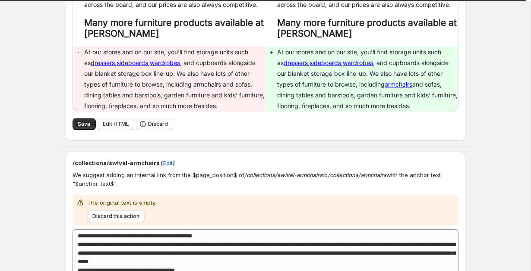
click at [84, 131] on div "Save Edit HTML Discard" at bounding box center [265, 124] width 386 height 13
click at [83, 129] on button "Save" at bounding box center [83, 124] width 23 height 12
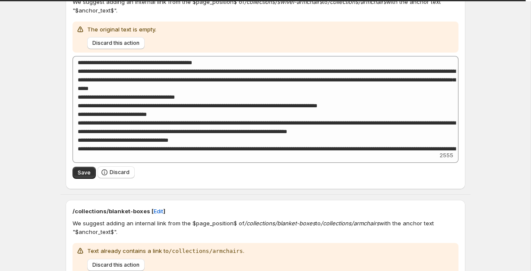
scroll to position [102, 0]
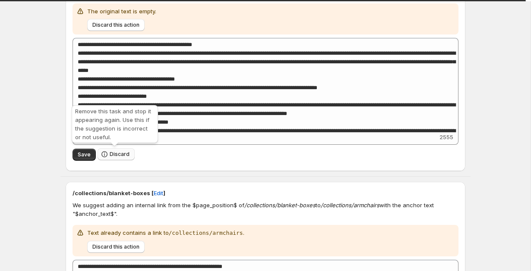
click at [124, 157] on span "Discard" at bounding box center [120, 154] width 20 height 7
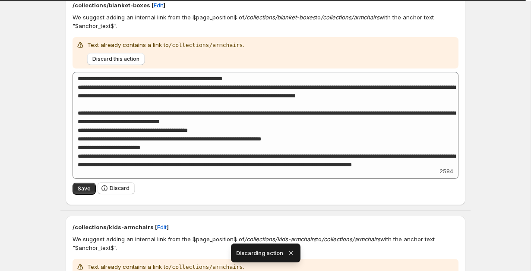
scroll to position [92, 0]
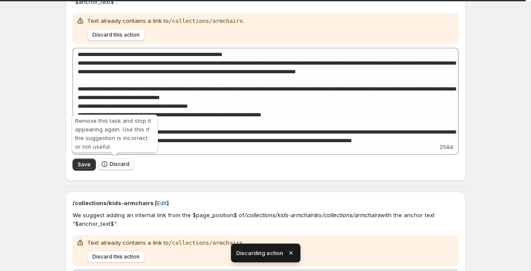
click at [117, 166] on span "Discard" at bounding box center [120, 164] width 20 height 7
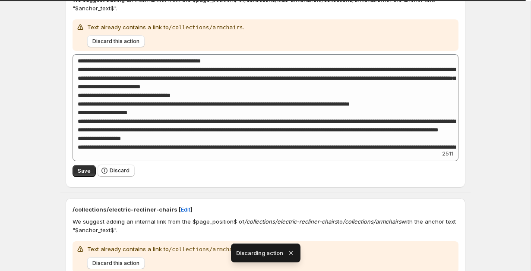
scroll to position [132, 0]
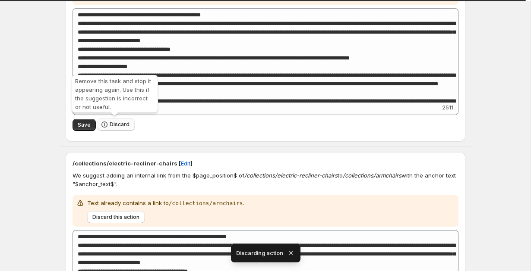
click at [114, 127] on span "Discard" at bounding box center [120, 124] width 20 height 7
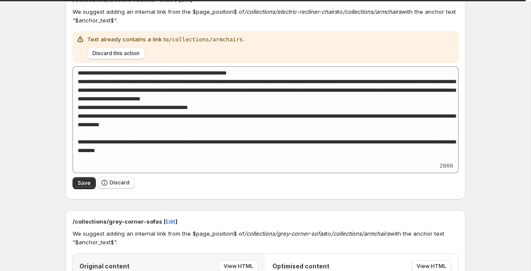
scroll to position [79, 0]
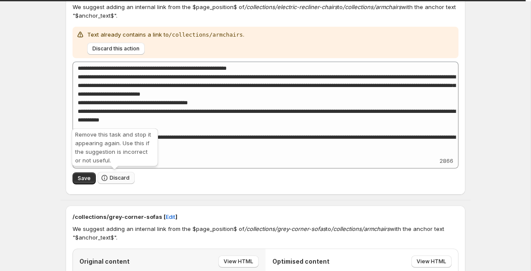
click at [115, 179] on span "Discard" at bounding box center [120, 178] width 20 height 7
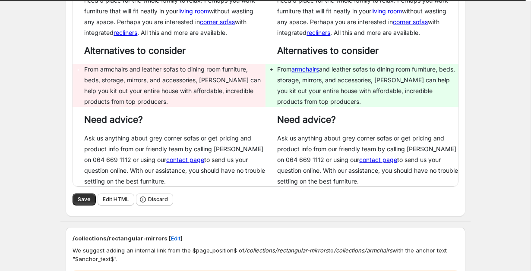
scroll to position [242, 0]
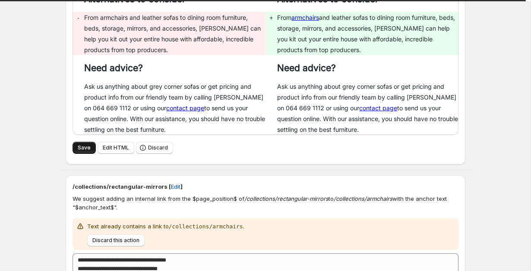
click at [79, 149] on span "Save" at bounding box center [84, 148] width 13 height 7
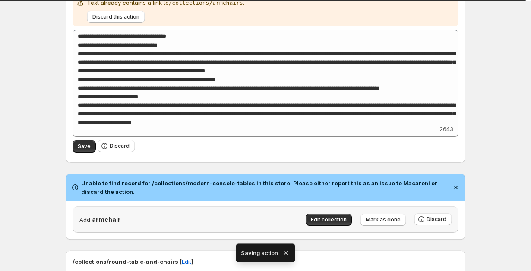
scroll to position [141, 0]
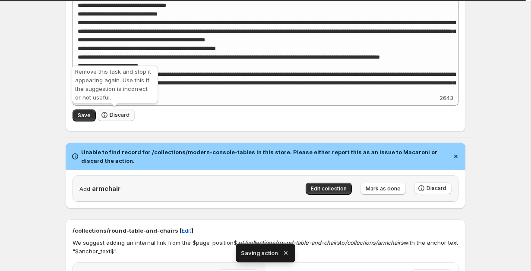
click at [119, 111] on button "Discard" at bounding box center [115, 115] width 37 height 12
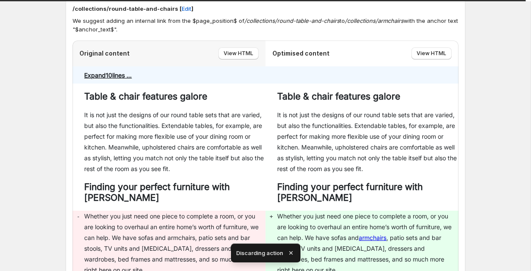
scroll to position [0, 0]
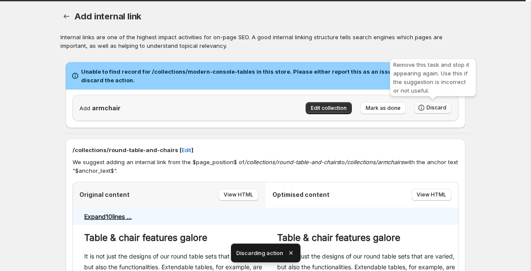
click at [427, 104] on button "Discard" at bounding box center [432, 108] width 37 height 12
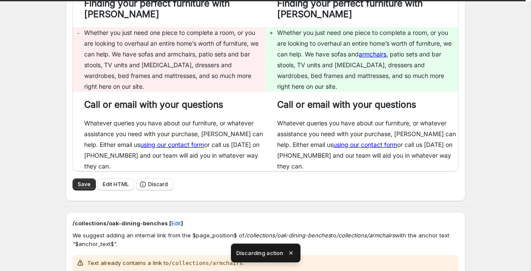
scroll to position [250, 0]
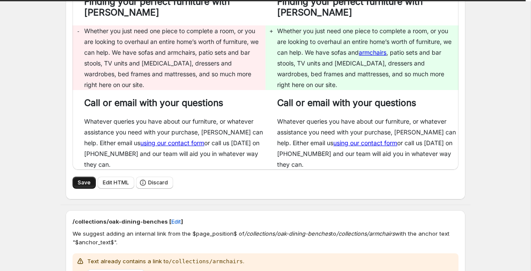
click at [76, 177] on button "Save" at bounding box center [83, 183] width 23 height 12
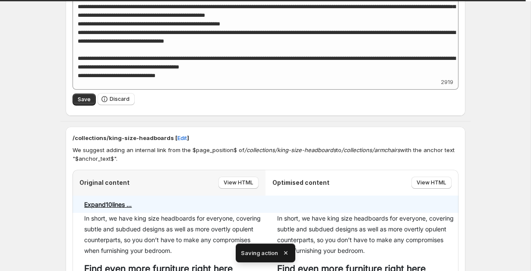
scroll to position [161, 0]
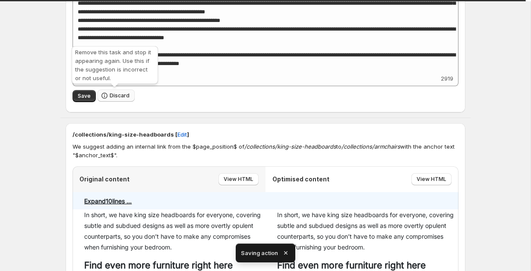
click at [107, 98] on icon "button" at bounding box center [104, 95] width 9 height 9
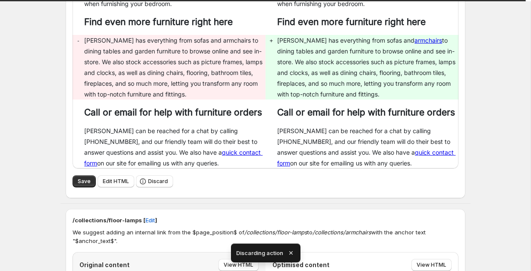
scroll to position [195, 0]
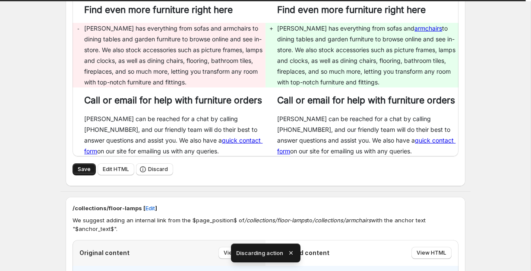
click at [74, 176] on button "Save" at bounding box center [83, 169] width 23 height 12
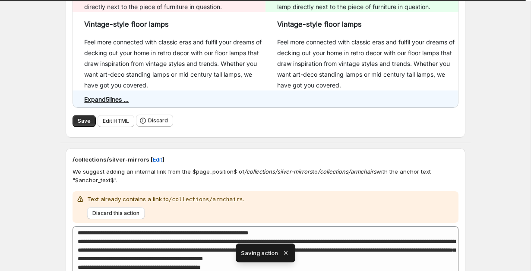
scroll to position [328, 0]
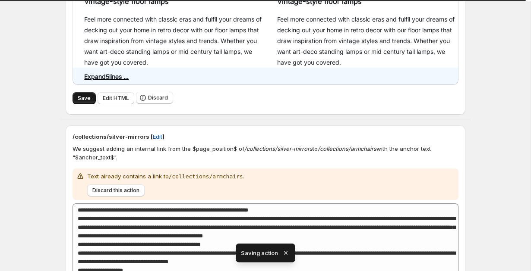
click at [80, 98] on span "Save" at bounding box center [84, 98] width 13 height 7
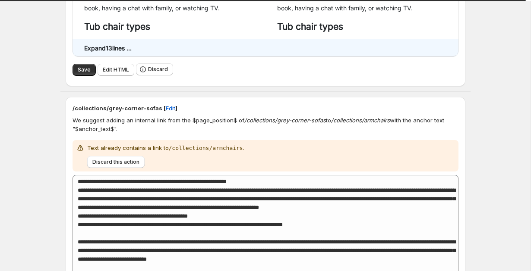
scroll to position [163, 0]
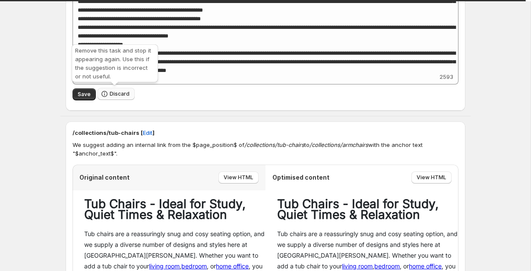
click at [125, 97] on button "Discard" at bounding box center [115, 94] width 37 height 12
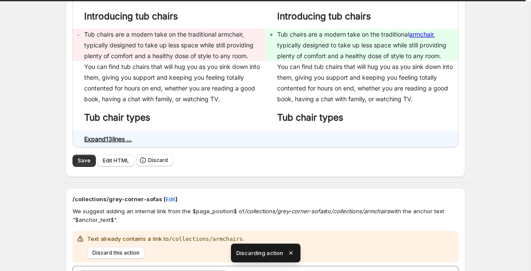
scroll to position [247, 0]
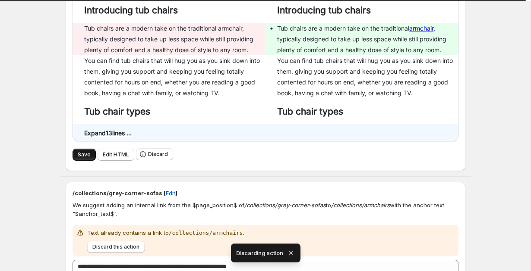
click at [79, 149] on button "Save" at bounding box center [83, 155] width 23 height 12
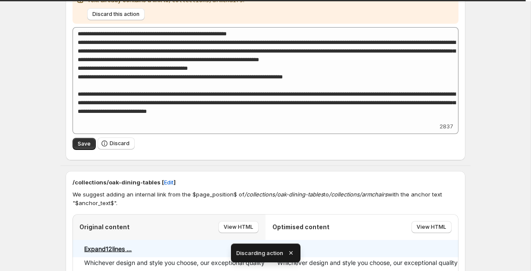
scroll to position [506, 0]
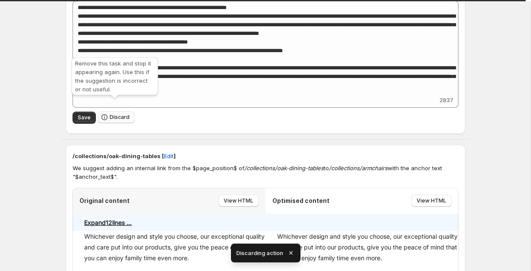
click at [111, 111] on button "Discard" at bounding box center [115, 117] width 37 height 12
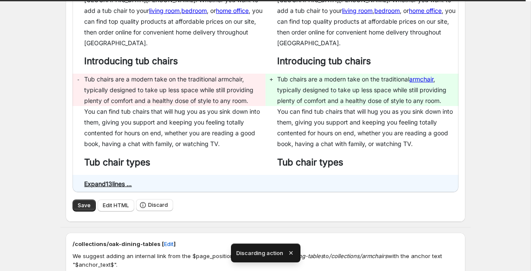
scroll to position [234, 0]
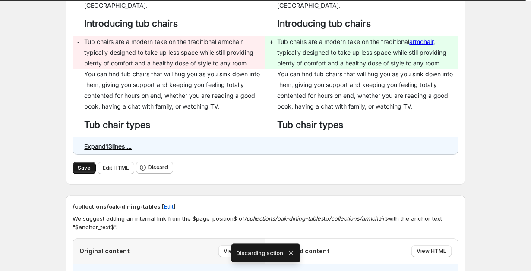
click at [80, 165] on span "Save" at bounding box center [84, 168] width 13 height 7
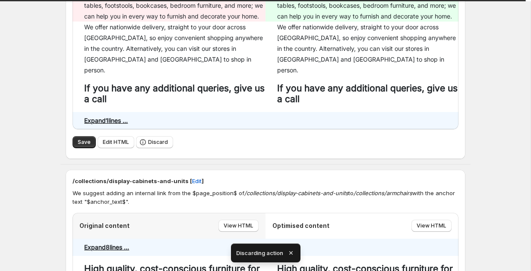
scroll to position [625, 0]
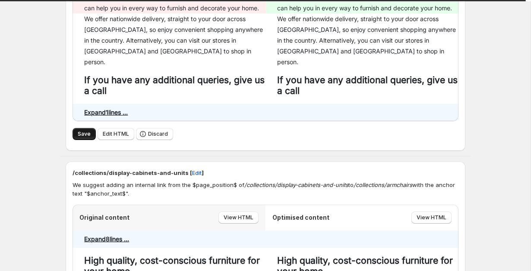
click at [80, 128] on button "Save" at bounding box center [83, 134] width 23 height 12
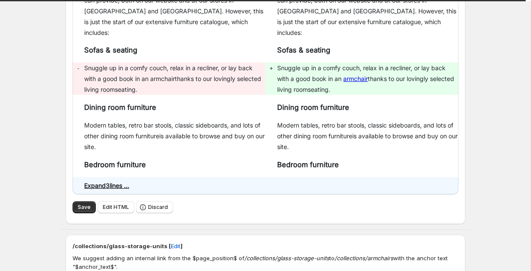
scroll to position [934, 0]
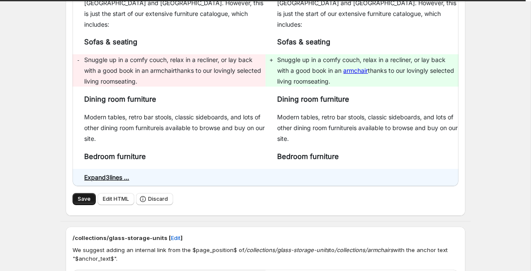
click at [74, 193] on button "Save" at bounding box center [83, 199] width 23 height 12
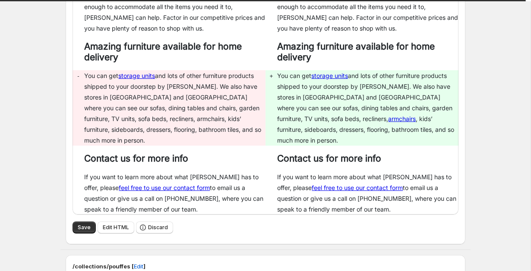
scroll to position [1282, 0]
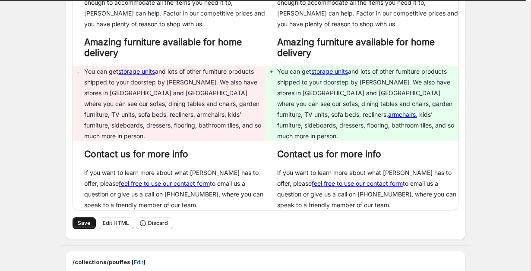
click at [74, 217] on button "Save" at bounding box center [83, 223] width 23 height 12
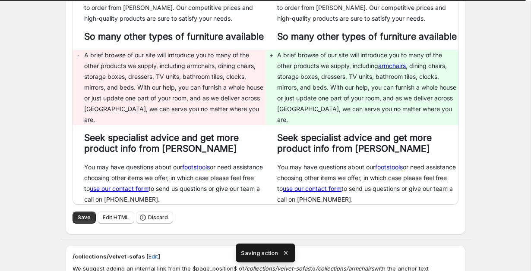
scroll to position [1277, 0]
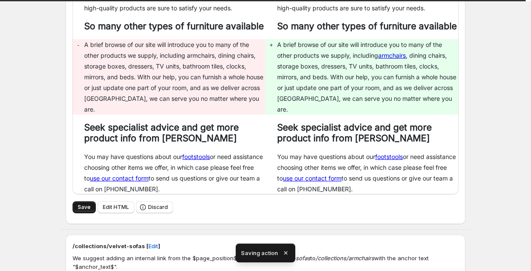
click at [75, 201] on button "Save" at bounding box center [83, 207] width 23 height 12
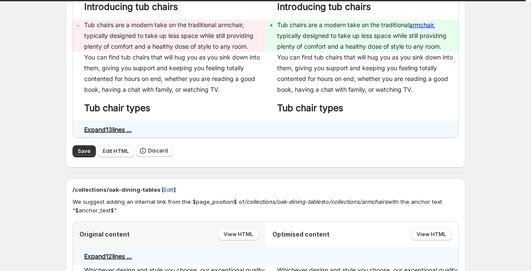
scroll to position [253, 0]
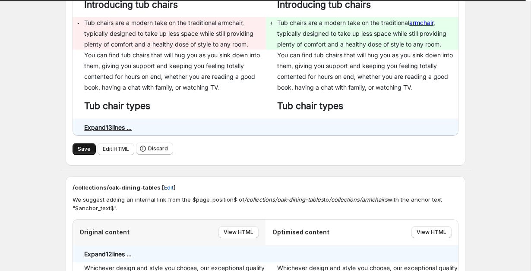
click at [78, 146] on span "Save" at bounding box center [84, 149] width 13 height 7
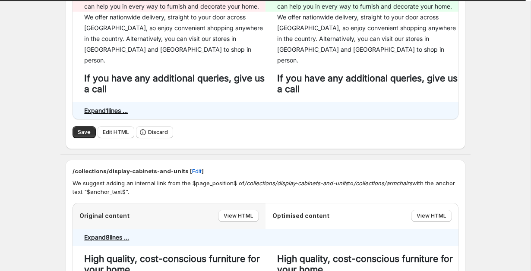
scroll to position [640, 0]
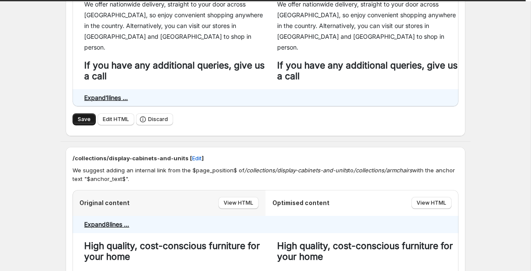
click at [87, 116] on span "Save" at bounding box center [84, 119] width 13 height 7
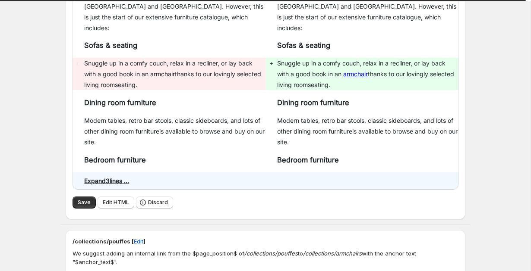
scroll to position [1013, 0]
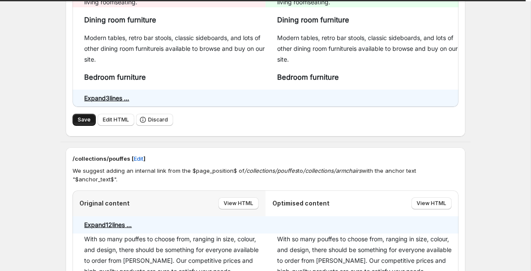
click at [78, 116] on span "Save" at bounding box center [84, 119] width 13 height 7
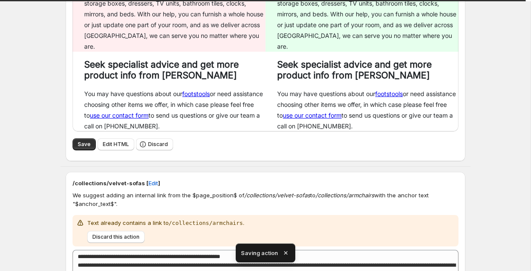
scroll to position [974, 0]
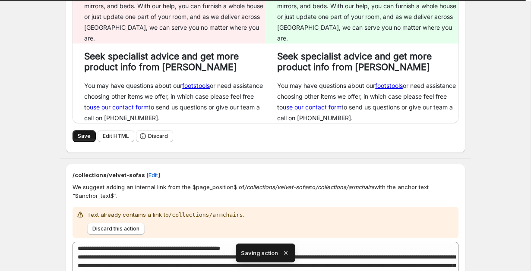
click at [77, 130] on button "Save" at bounding box center [83, 136] width 23 height 12
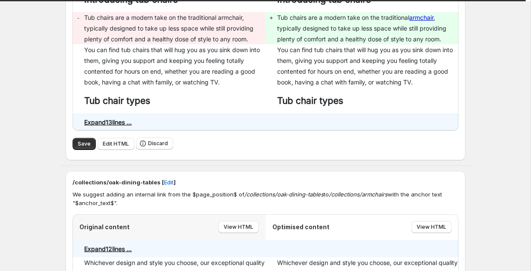
scroll to position [259, 0]
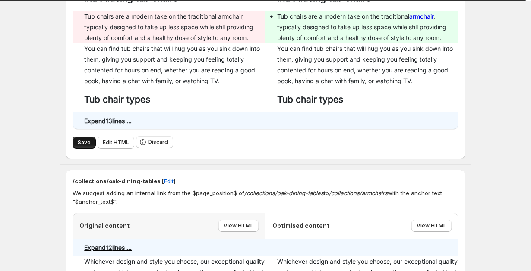
click at [79, 137] on button "Save" at bounding box center [83, 143] width 23 height 12
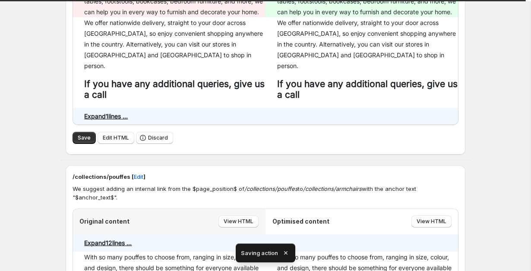
scroll to position [263, 0]
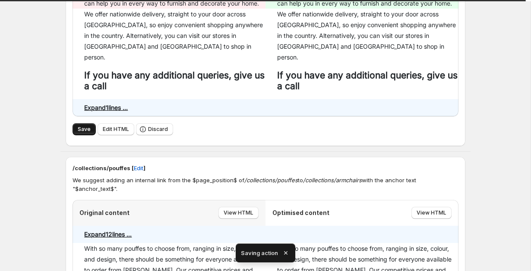
click at [80, 126] on span "Save" at bounding box center [84, 129] width 13 height 7
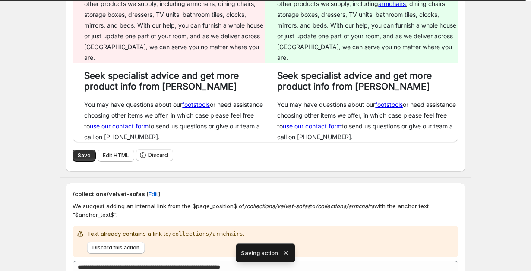
scroll to position [588, 0]
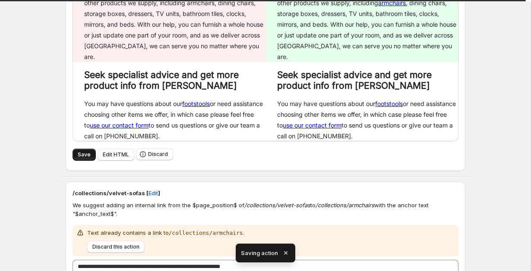
click at [73, 149] on button "Save" at bounding box center [83, 155] width 23 height 12
click at [79, 151] on span "Save" at bounding box center [84, 154] width 13 height 7
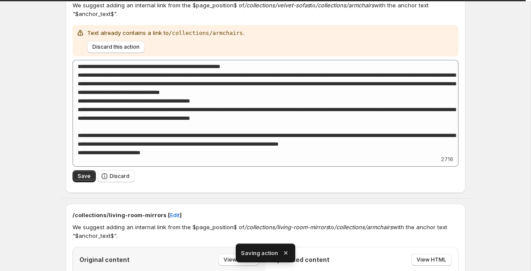
scroll to position [449, 0]
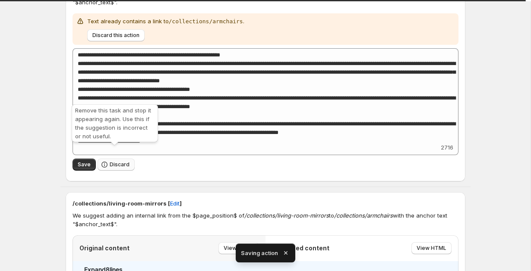
click at [127, 161] on span "Discard" at bounding box center [120, 164] width 20 height 7
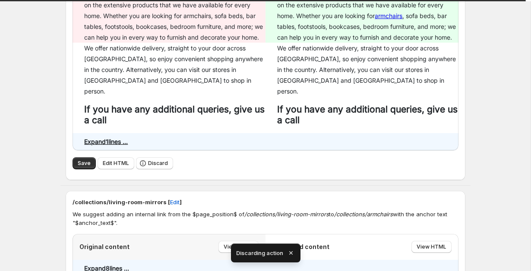
scroll to position [241, 0]
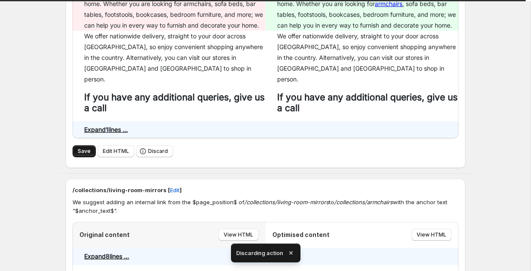
click at [84, 148] on span "Save" at bounding box center [84, 151] width 13 height 7
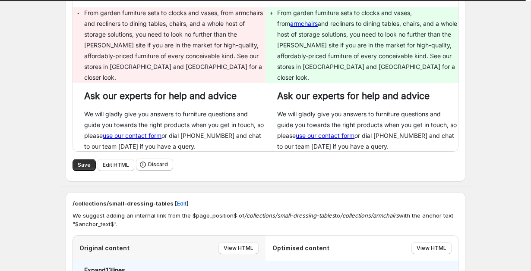
scroll to position [619, 0]
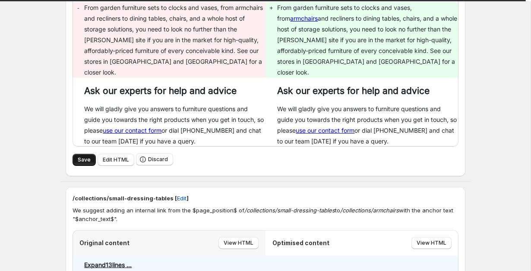
click at [84, 154] on button "Save" at bounding box center [83, 160] width 23 height 12
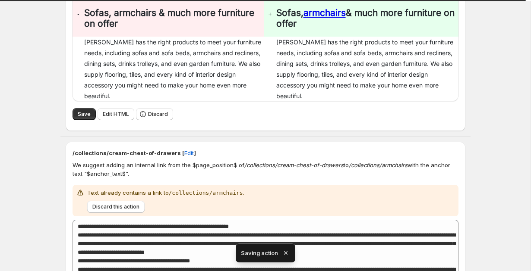
scroll to position [580, 0]
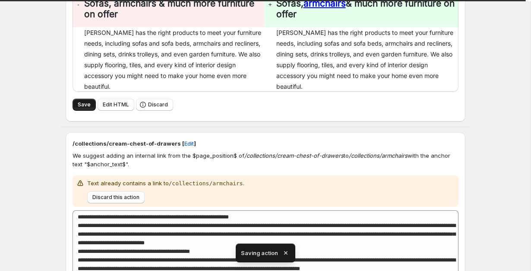
click at [78, 101] on span "Save" at bounding box center [84, 104] width 13 height 7
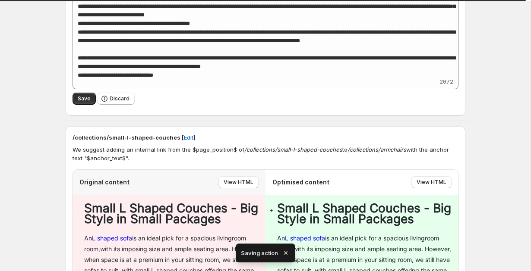
scroll to position [821, 0]
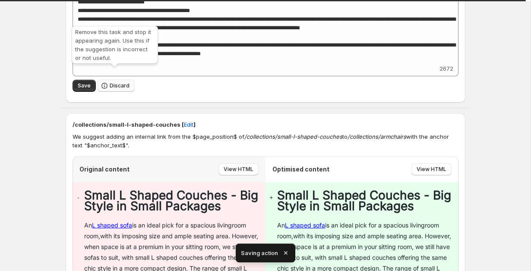
click at [107, 82] on icon "button" at bounding box center [104, 86] width 9 height 9
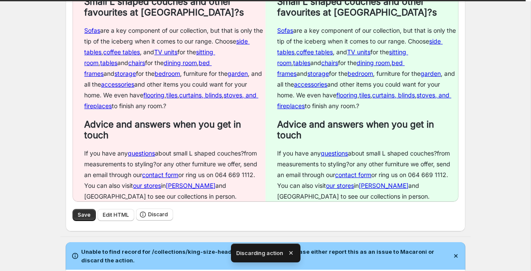
scroll to position [1197, 0]
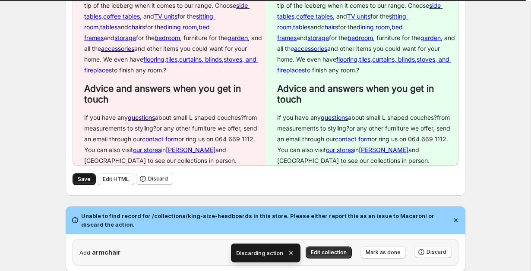
click at [87, 176] on span "Save" at bounding box center [84, 179] width 13 height 7
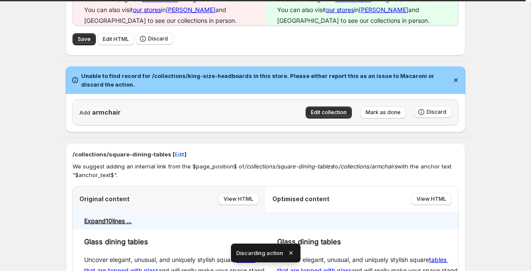
scroll to position [1342, 0]
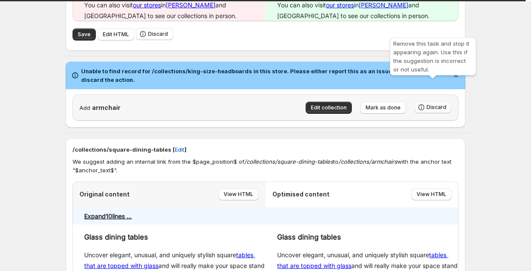
click at [427, 104] on span "Discard" at bounding box center [436, 107] width 20 height 7
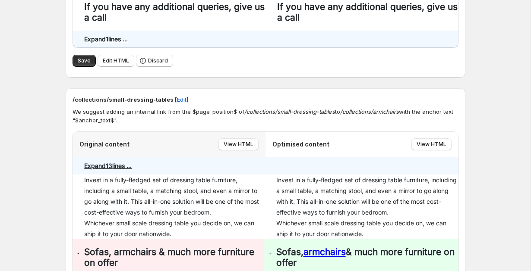
scroll to position [361, 0]
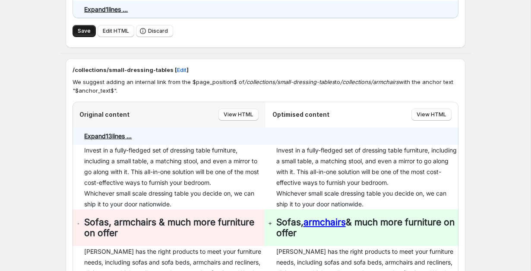
click at [82, 28] on span "Save" at bounding box center [84, 31] width 13 height 7
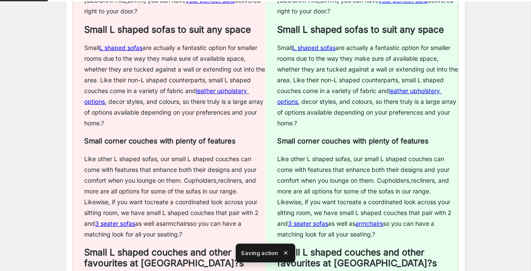
scroll to position [206, 0]
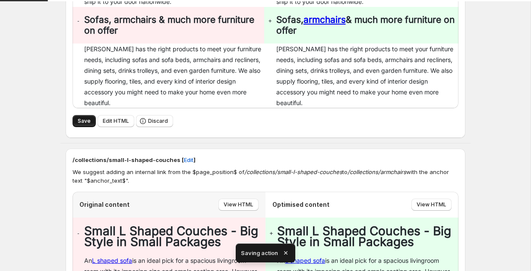
click at [75, 123] on button "Save" at bounding box center [83, 121] width 23 height 12
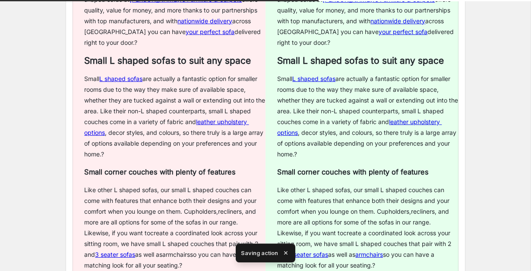
scroll to position [231, 0]
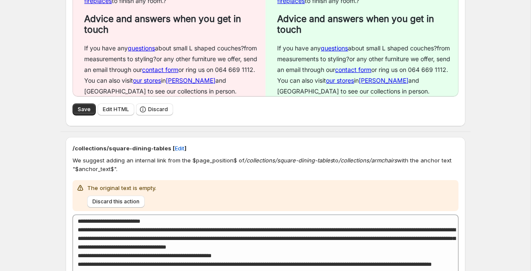
scroll to position [629, 0]
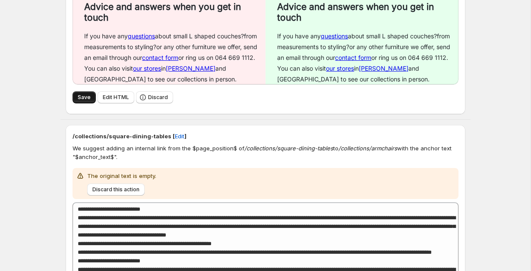
click at [84, 91] on button "Save" at bounding box center [83, 97] width 23 height 12
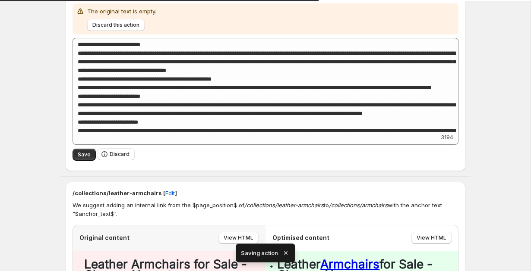
scroll to position [121, 0]
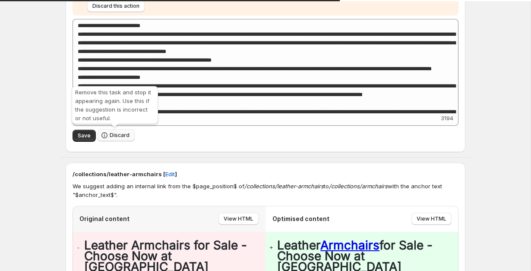
click at [122, 139] on button "Discard" at bounding box center [115, 135] width 37 height 12
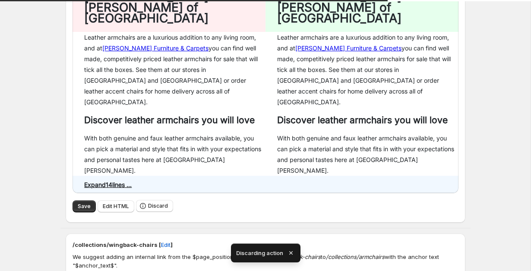
scroll to position [226, 0]
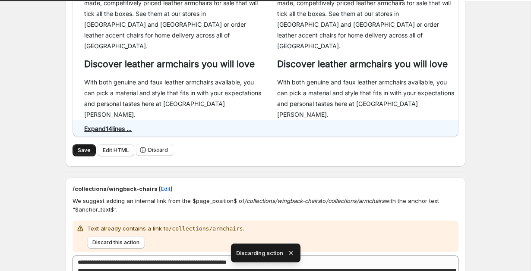
click at [82, 147] on span "Save" at bounding box center [84, 150] width 13 height 7
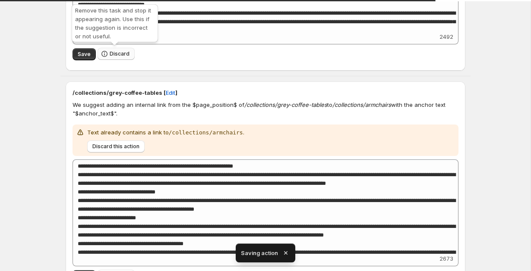
click at [123, 55] on span "Discard" at bounding box center [120, 53] width 20 height 7
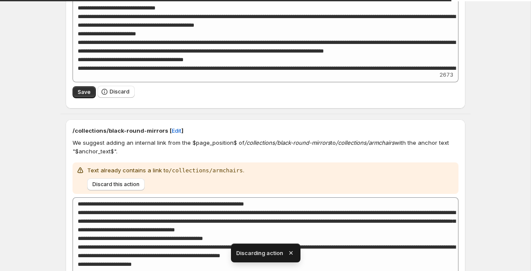
scroll to position [176, 0]
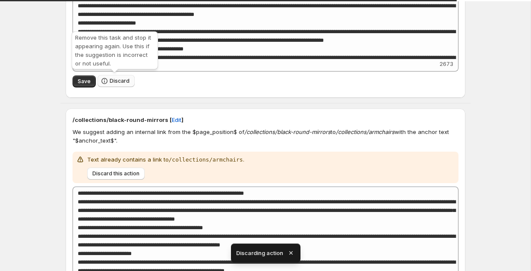
click at [114, 83] on span "Discard" at bounding box center [120, 81] width 20 height 7
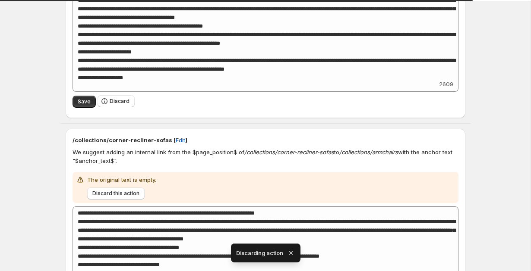
scroll to position [157, 0]
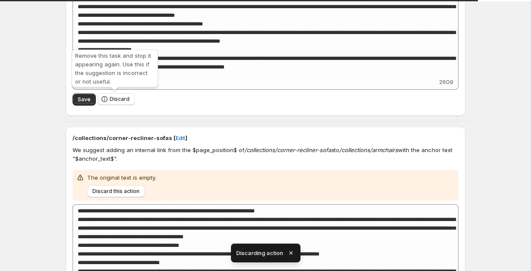
click at [124, 105] on span "Discard" at bounding box center [115, 99] width 37 height 13
click at [116, 98] on span "Discard" at bounding box center [120, 99] width 20 height 7
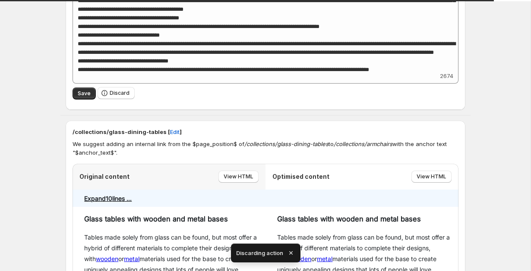
scroll to position [176, 0]
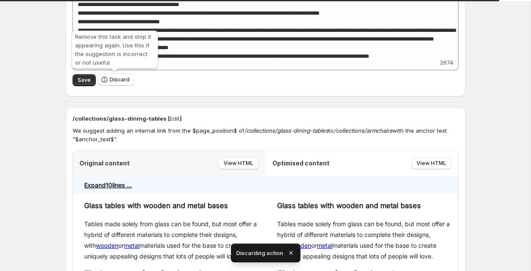
click at [119, 86] on span "Discard" at bounding box center [115, 80] width 37 height 13
click at [110, 79] on span "Discard" at bounding box center [120, 79] width 20 height 7
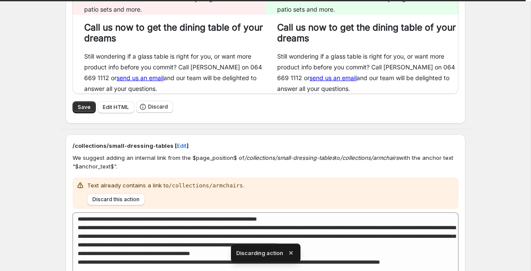
scroll to position [309, 0]
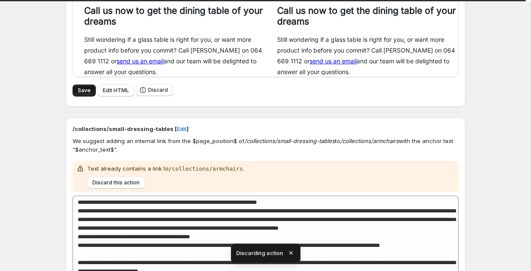
click at [84, 88] on span "Save" at bounding box center [84, 90] width 13 height 7
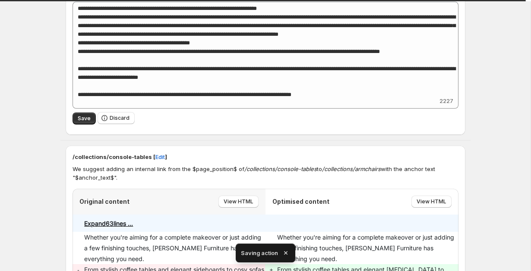
scroll to position [177, 0]
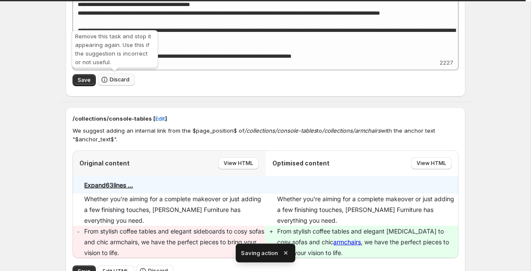
click at [112, 81] on span "Discard" at bounding box center [120, 79] width 20 height 7
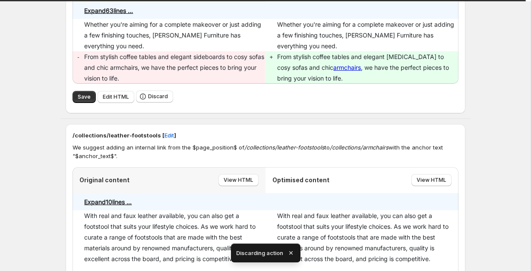
scroll to position [186, 0]
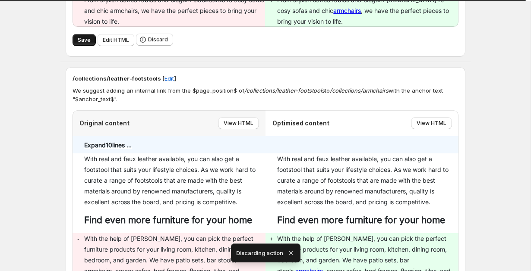
click at [84, 43] on span "Save" at bounding box center [84, 40] width 13 height 7
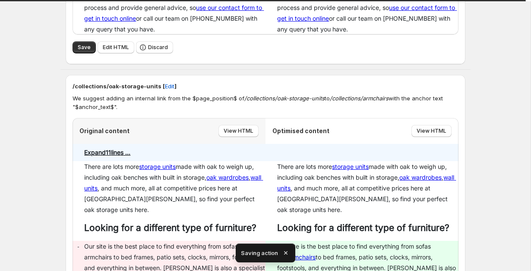
scroll to position [203, 0]
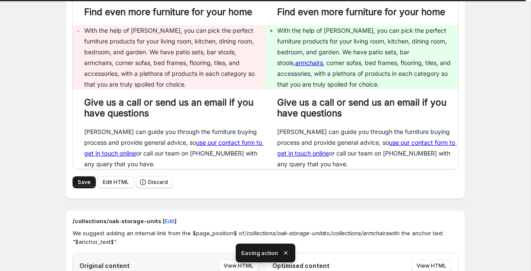
click at [79, 181] on span "Save" at bounding box center [84, 182] width 13 height 7
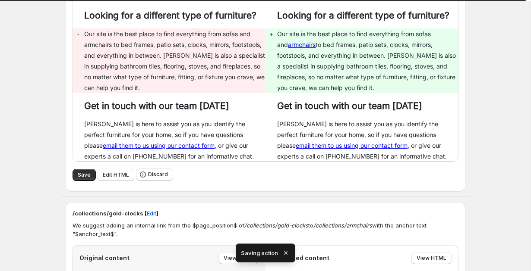
scroll to position [562, 0]
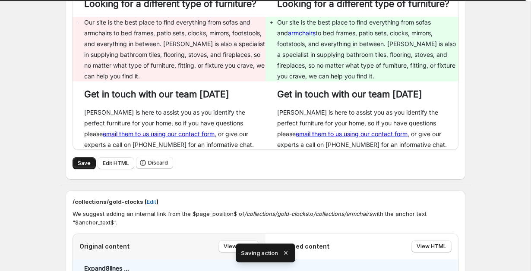
click at [78, 160] on span "Save" at bounding box center [84, 163] width 13 height 7
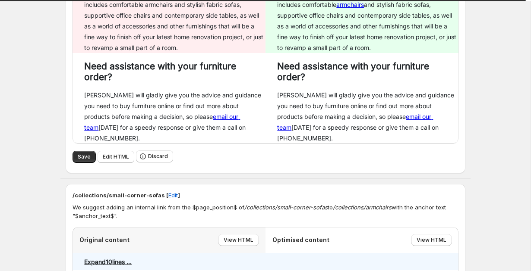
scroll to position [959, 0]
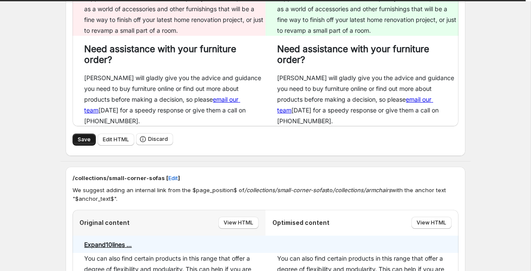
click at [79, 136] on span "Save" at bounding box center [84, 139] width 13 height 7
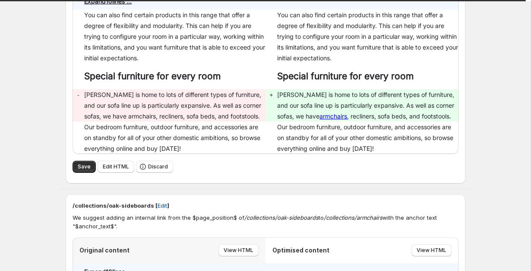
scroll to position [1204, 0]
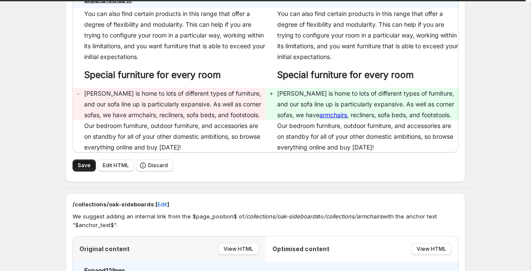
click at [76, 160] on button "Save" at bounding box center [83, 166] width 23 height 12
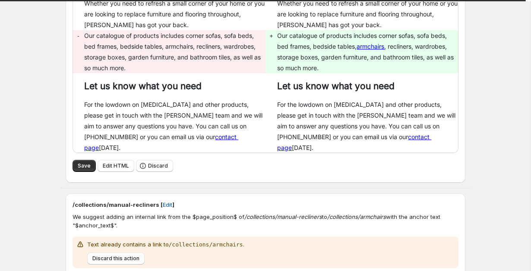
scroll to position [1559, 0]
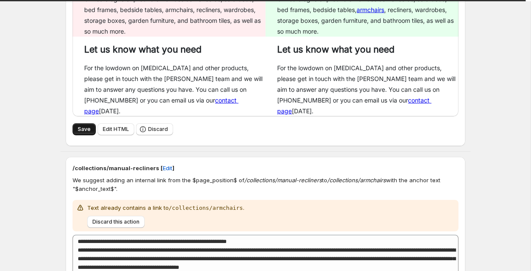
click at [79, 126] on span "Save" at bounding box center [84, 129] width 13 height 7
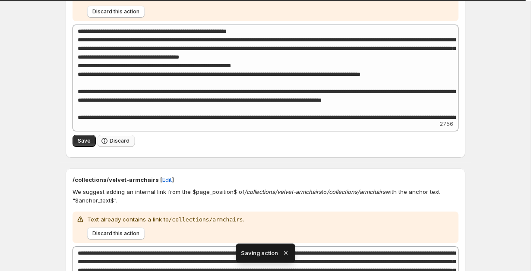
scroll to position [1461, 0]
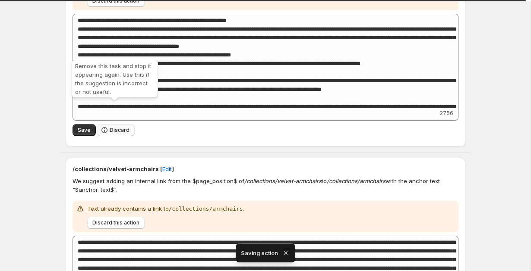
click at [105, 127] on icon "button" at bounding box center [104, 130] width 6 height 6
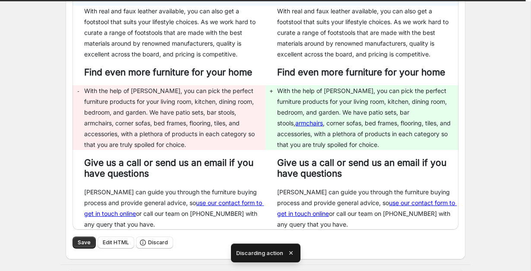
scroll to position [223, 0]
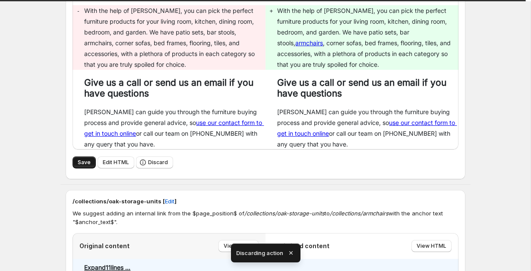
click at [82, 159] on button "Save" at bounding box center [83, 163] width 23 height 12
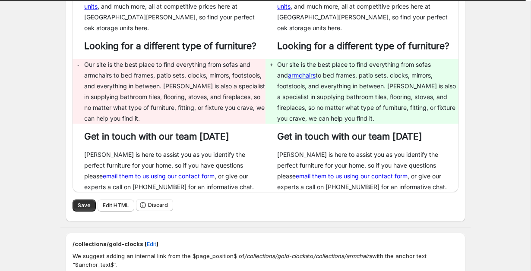
scroll to position [559, 0]
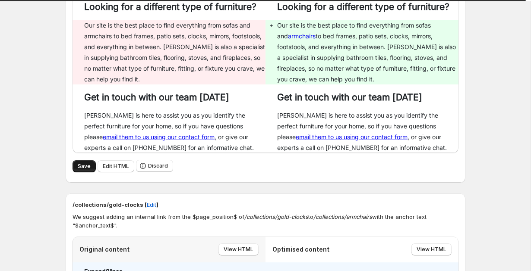
click at [79, 163] on span "Save" at bounding box center [84, 166] width 13 height 7
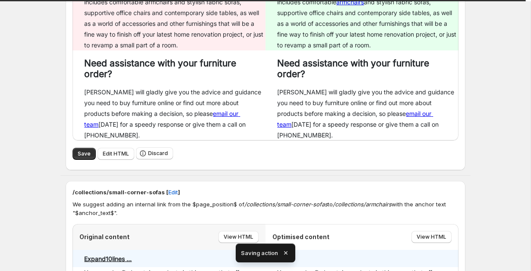
scroll to position [631, 0]
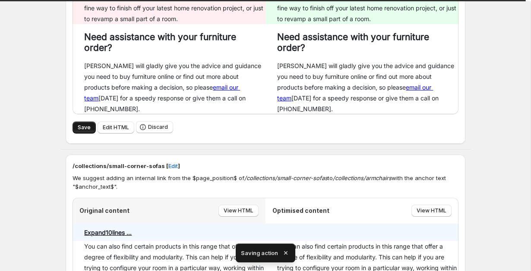
click at [85, 124] on span "Save" at bounding box center [84, 127] width 13 height 7
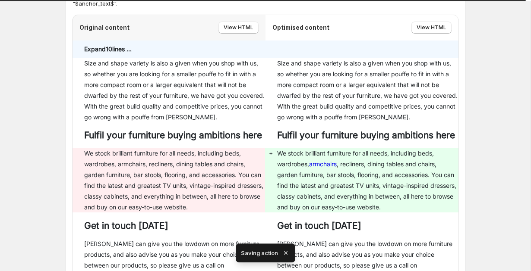
scroll to position [573, 0]
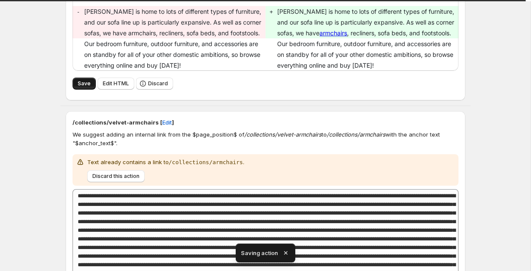
click at [75, 79] on button "Save" at bounding box center [83, 84] width 23 height 12
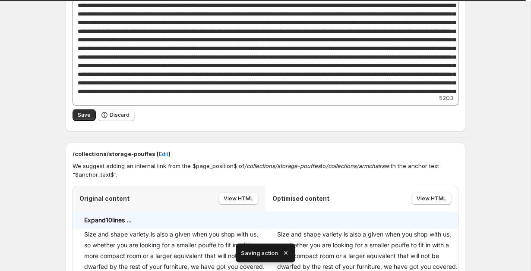
scroll to position [800, 0]
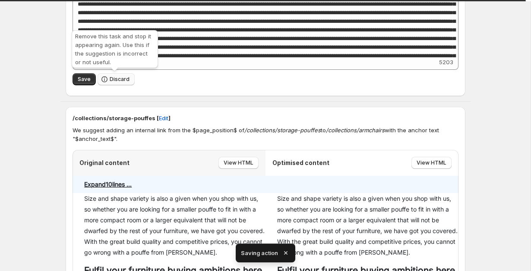
click at [118, 79] on span "Discard" at bounding box center [120, 79] width 20 height 7
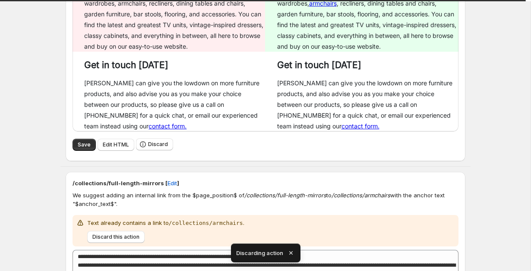
scroll to position [879, 0]
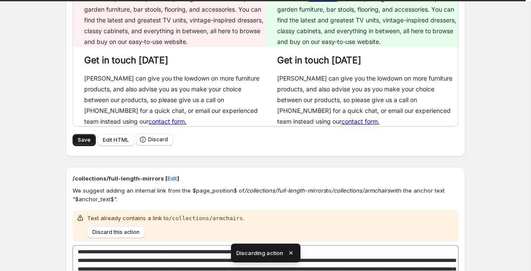
click at [79, 146] on button "Save" at bounding box center [83, 140] width 23 height 12
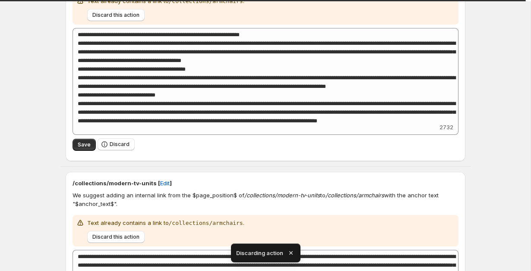
scroll to position [1120, 0]
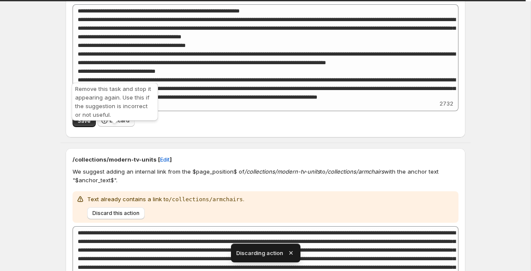
click at [116, 124] on span "Discard" at bounding box center [120, 120] width 20 height 7
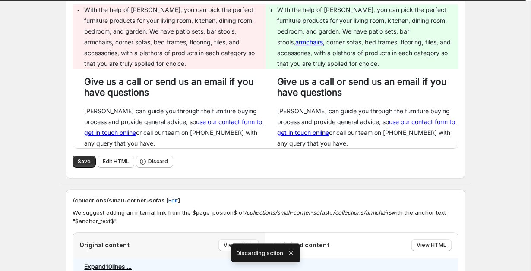
scroll to position [260, 0]
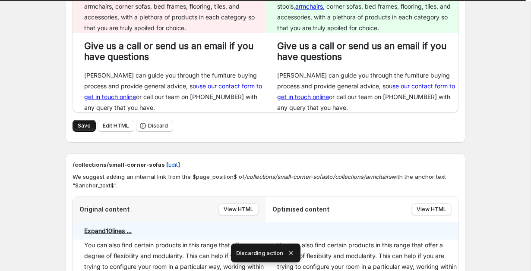
click at [79, 131] on button "Save" at bounding box center [83, 126] width 23 height 12
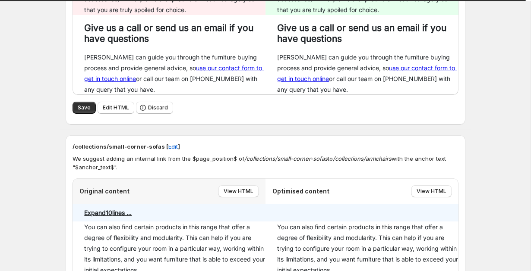
scroll to position [285, 0]
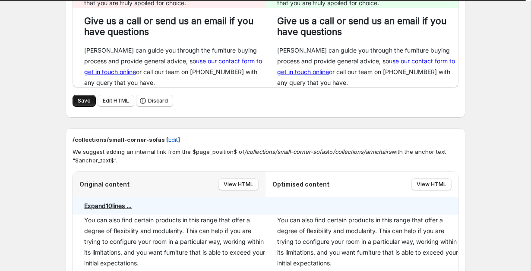
click at [86, 99] on span "Save" at bounding box center [84, 100] width 13 height 7
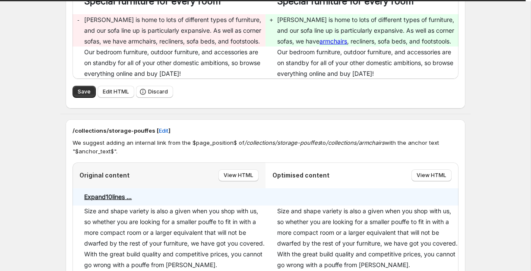
scroll to position [606, 0]
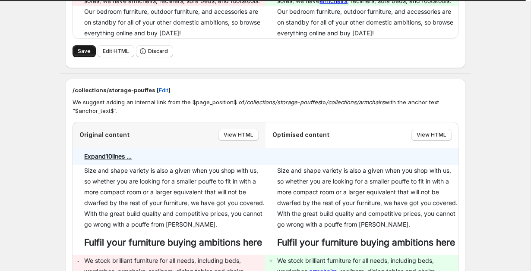
click at [77, 52] on button "Save" at bounding box center [83, 51] width 23 height 12
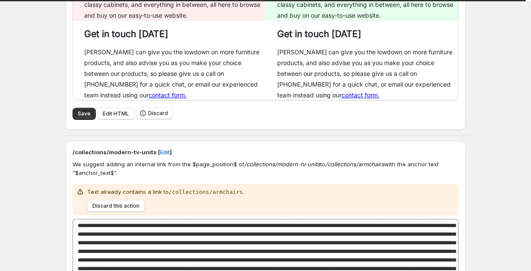
scroll to position [921, 0]
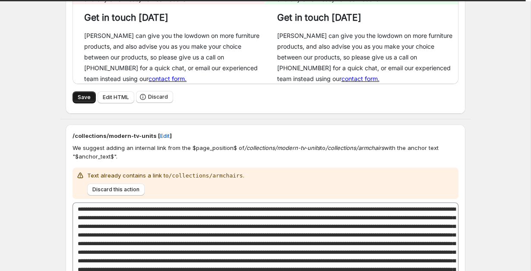
click at [75, 104] on button "Save" at bounding box center [83, 97] width 23 height 12
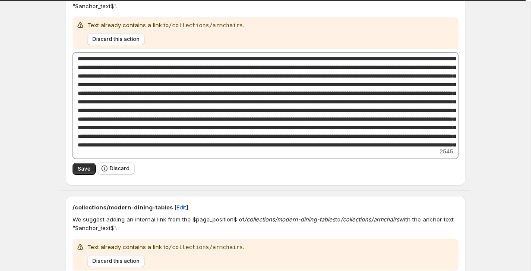
scroll to position [1075, 0]
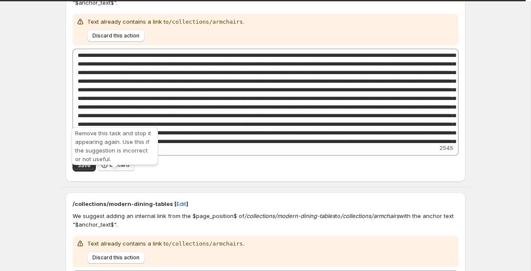
click at [113, 169] on span "Discard" at bounding box center [120, 165] width 20 height 7
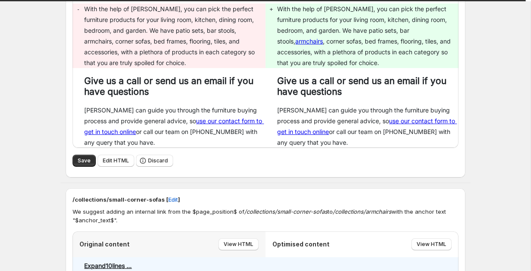
scroll to position [241, 0]
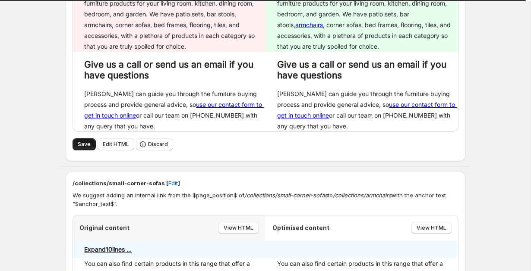
click at [82, 144] on span "Save" at bounding box center [84, 144] width 13 height 7
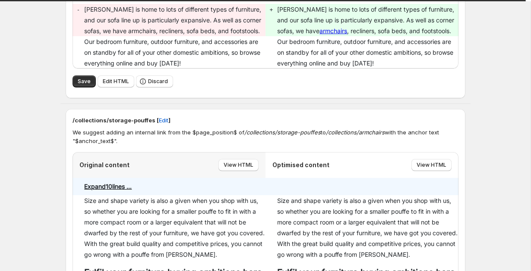
scroll to position [577, 0]
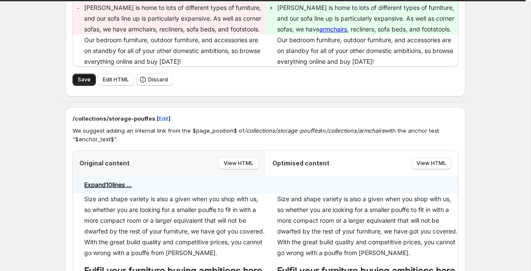
click at [80, 83] on span "Save" at bounding box center [84, 79] width 13 height 7
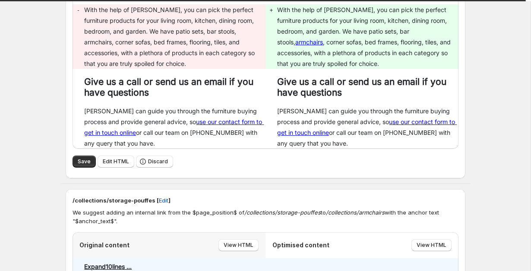
scroll to position [261, 0]
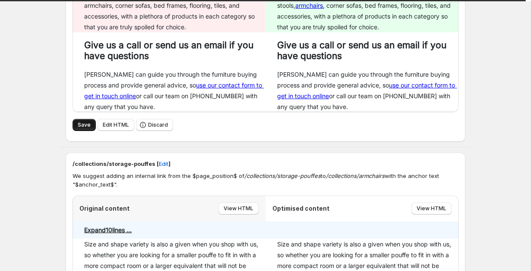
click at [80, 120] on button "Save" at bounding box center [83, 125] width 23 height 12
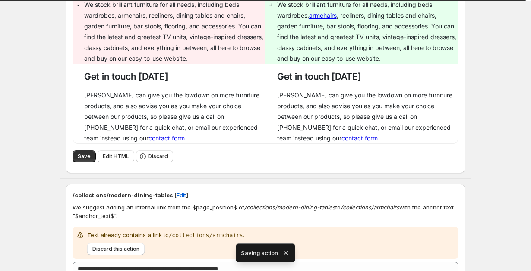
scroll to position [260, 0]
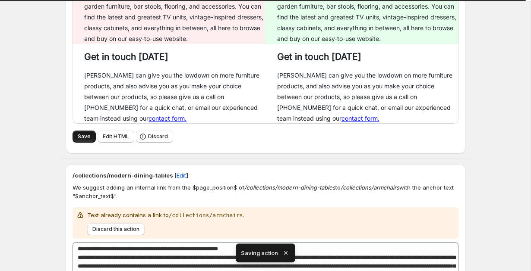
click at [85, 140] on span "Save" at bounding box center [84, 136] width 13 height 7
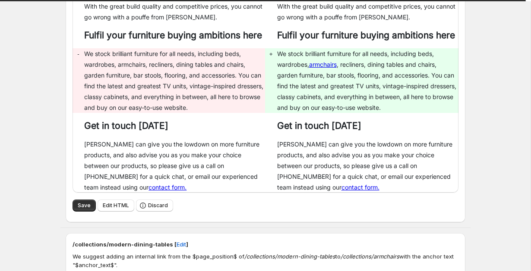
scroll to position [194, 0]
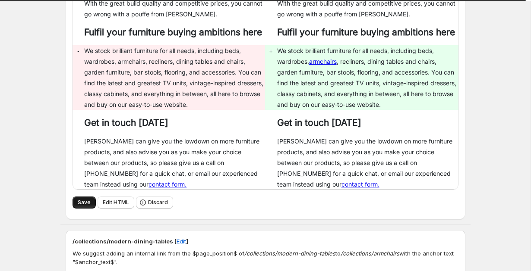
click at [75, 209] on button "Save" at bounding box center [83, 203] width 23 height 12
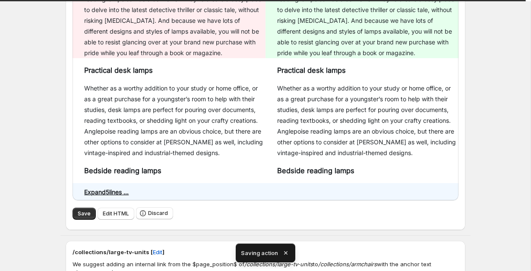
scroll to position [124, 0]
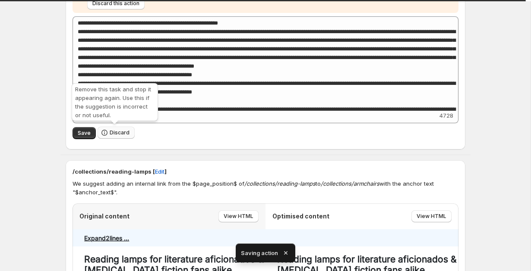
click at [116, 127] on button "Discard" at bounding box center [115, 133] width 37 height 12
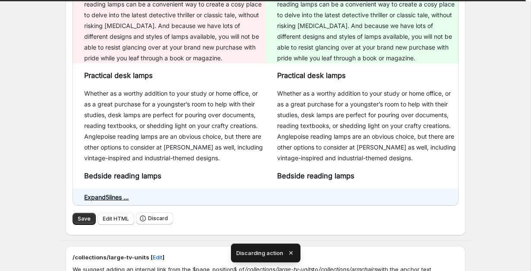
scroll to position [267, 0]
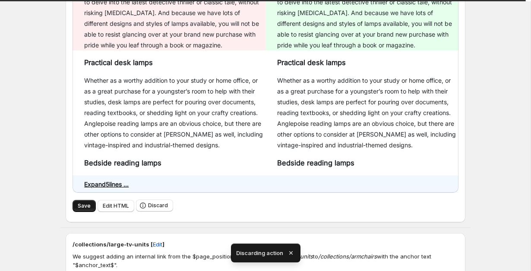
click at [80, 207] on span "Save" at bounding box center [84, 206] width 13 height 7
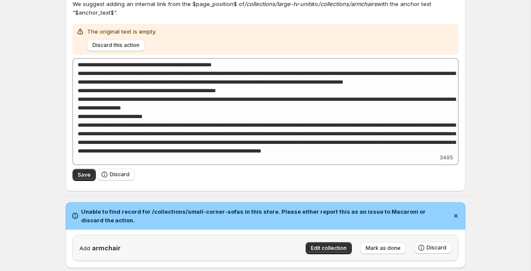
scroll to position [88, 0]
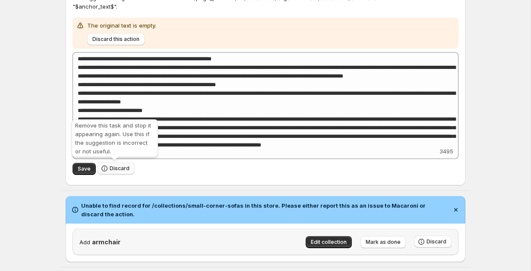
click at [116, 166] on span "Discard" at bounding box center [120, 168] width 20 height 7
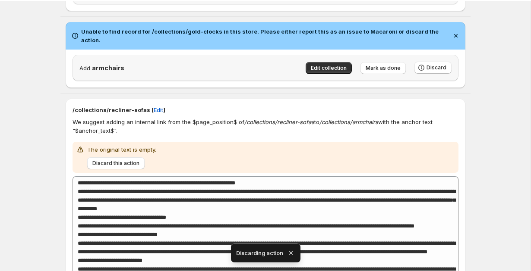
scroll to position [53, 0]
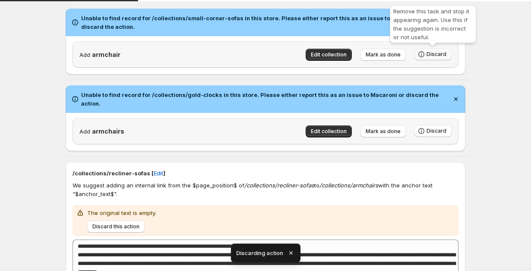
click at [429, 55] on span "Discard" at bounding box center [436, 54] width 20 height 7
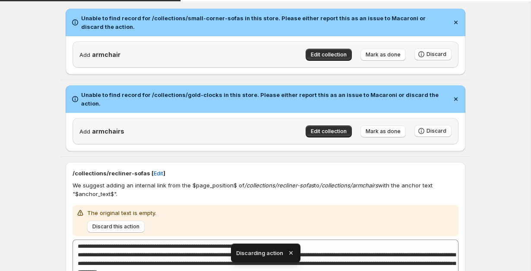
scroll to position [0, 0]
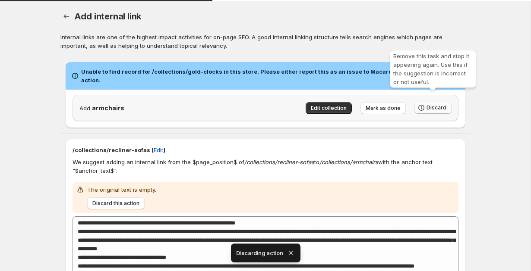
click at [430, 104] on button "Discard" at bounding box center [432, 108] width 37 height 12
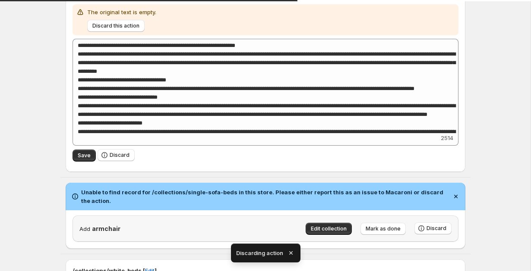
scroll to position [144, 0]
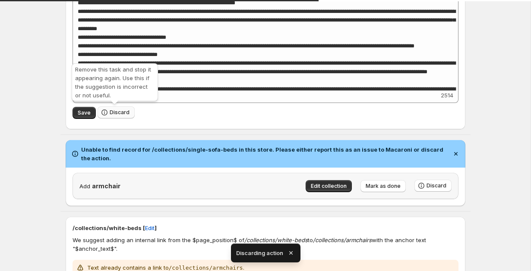
click at [116, 107] on button "Discard" at bounding box center [115, 113] width 37 height 12
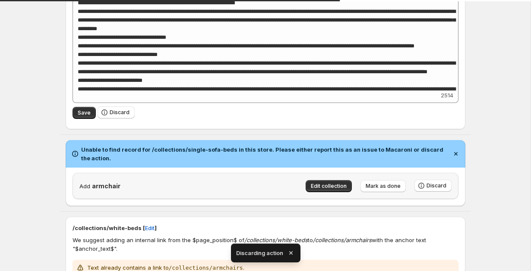
scroll to position [0, 0]
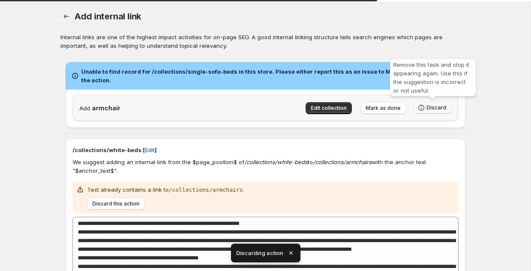
click at [436, 112] on button "Discard" at bounding box center [432, 108] width 37 height 12
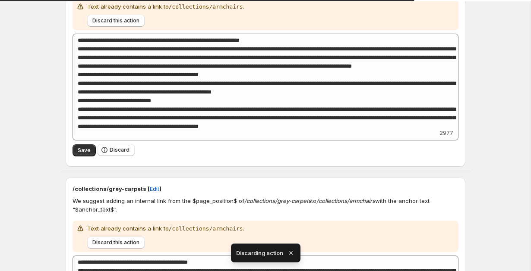
scroll to position [116, 0]
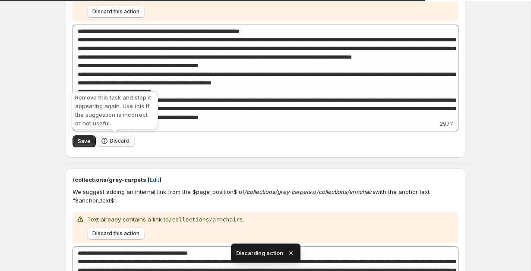
click at [120, 143] on span "Discard" at bounding box center [120, 141] width 20 height 7
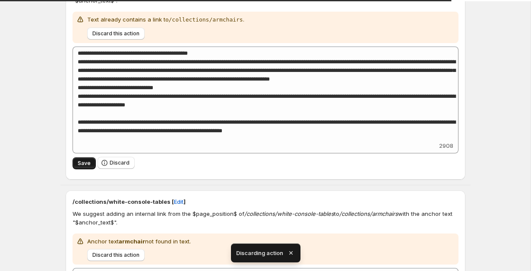
scroll to position [96, 0]
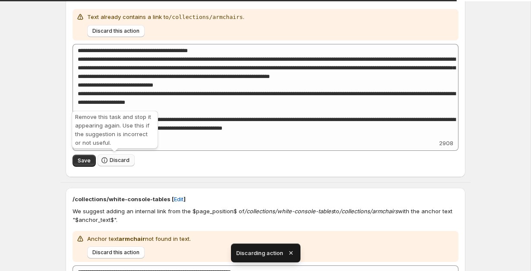
click at [123, 155] on button "Discard" at bounding box center [115, 160] width 37 height 12
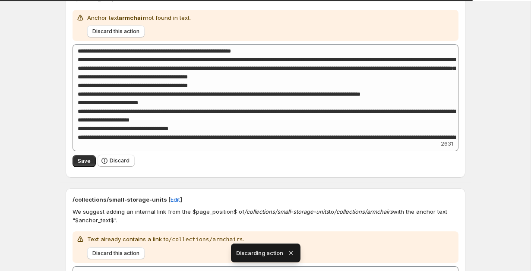
scroll to position [160, 0]
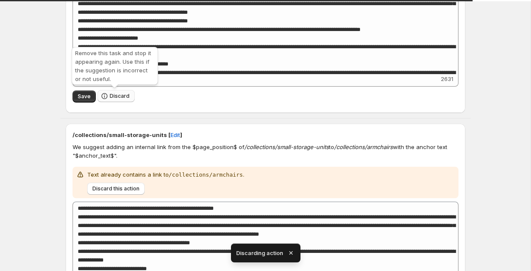
click at [117, 93] on span "Discard" at bounding box center [120, 96] width 20 height 7
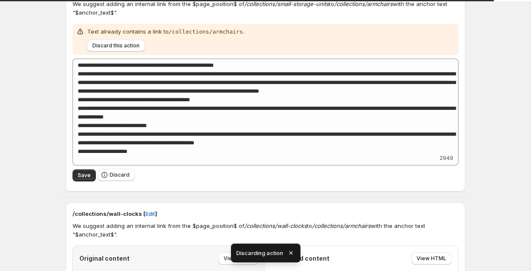
scroll to position [90, 0]
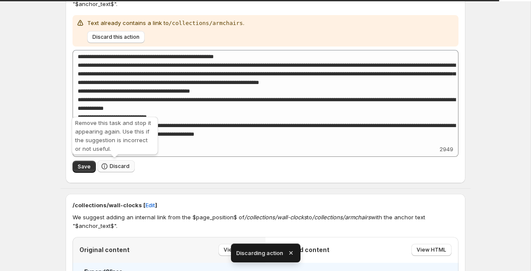
click at [121, 169] on button "Discard" at bounding box center [115, 166] width 37 height 12
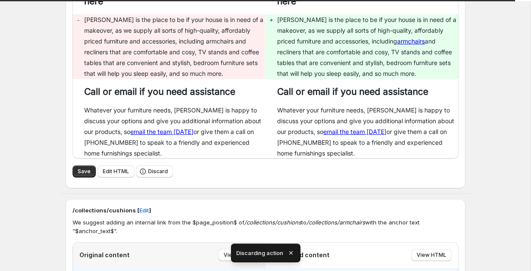
scroll to position [282, 0]
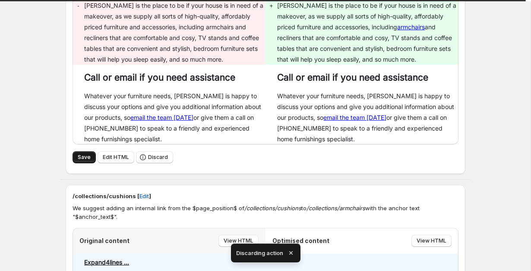
click at [78, 154] on span "Save" at bounding box center [84, 157] width 13 height 7
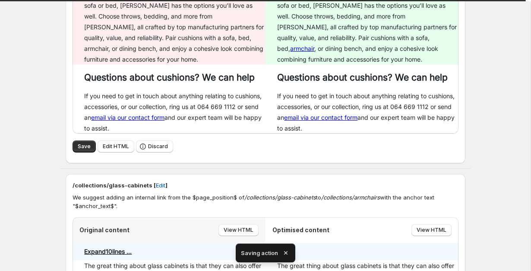
scroll to position [348, 0]
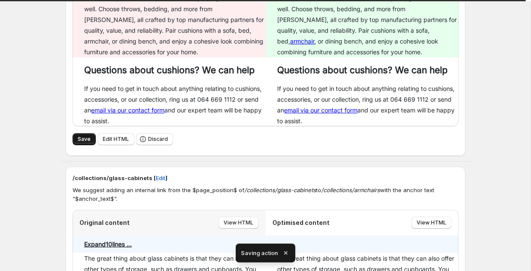
click at [78, 136] on span "Save" at bounding box center [84, 139] width 13 height 7
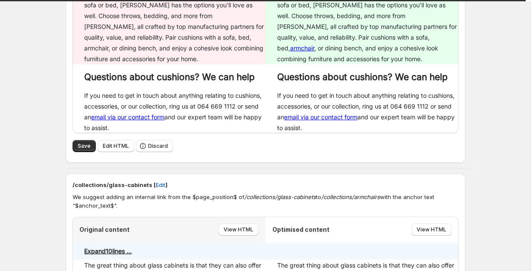
scroll to position [403, 0]
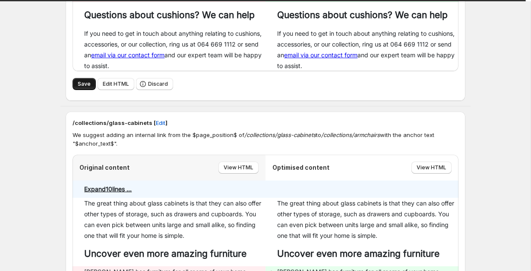
click at [75, 78] on button "Save" at bounding box center [83, 84] width 23 height 12
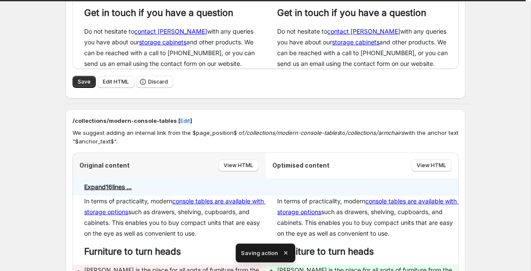
scroll to position [294, 0]
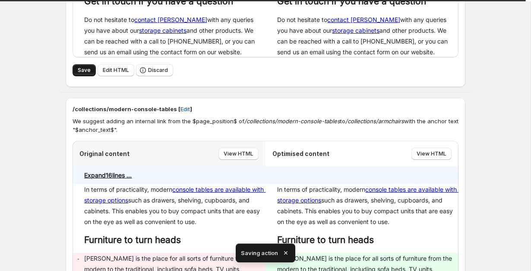
click at [78, 72] on span "Save" at bounding box center [84, 70] width 13 height 7
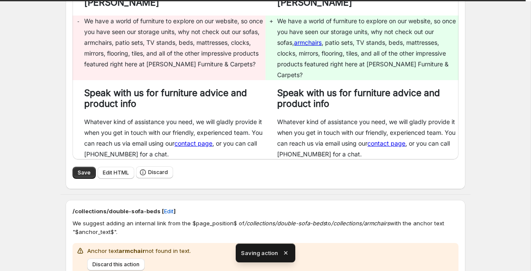
scroll to position [245, 0]
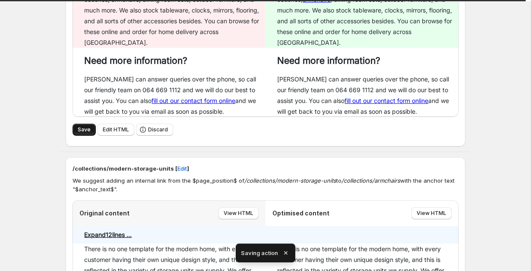
click at [75, 124] on button "Save" at bounding box center [83, 130] width 23 height 12
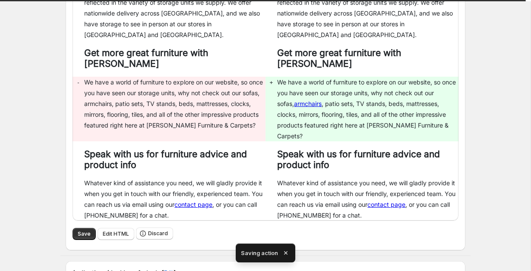
scroll to position [608, 0]
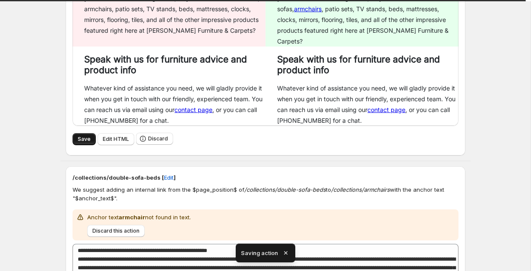
click at [77, 133] on button "Save" at bounding box center [83, 139] width 23 height 12
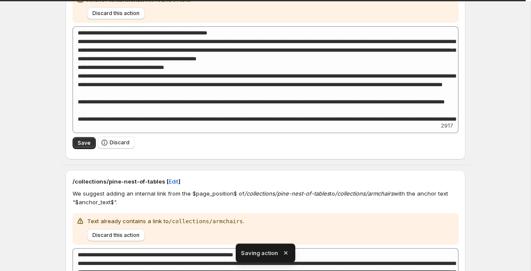
scroll to position [845, 0]
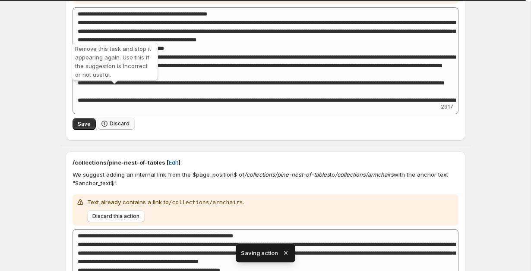
click at [112, 120] on span "Discard" at bounding box center [120, 123] width 20 height 7
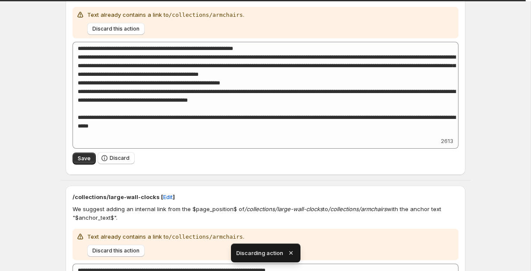
scroll to position [831, 0]
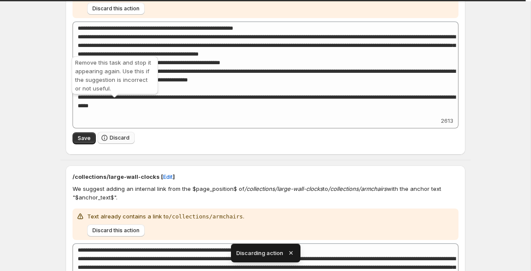
click at [108, 132] on button "Discard" at bounding box center [115, 138] width 37 height 12
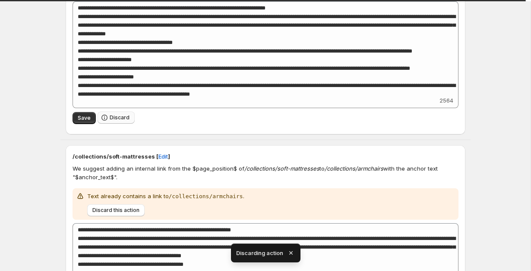
scroll to position [855, 0]
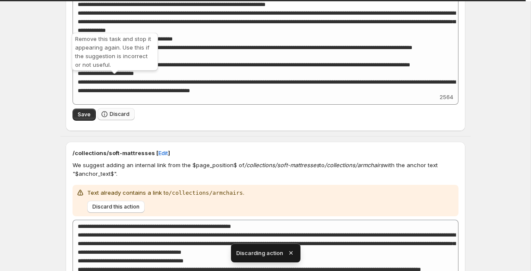
click at [126, 108] on button "Discard" at bounding box center [115, 114] width 37 height 12
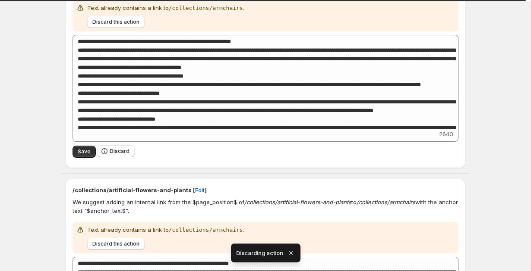
scroll to position [830, 0]
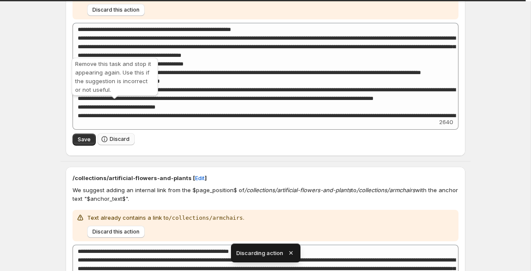
click at [117, 136] on span "Discard" at bounding box center [120, 139] width 20 height 7
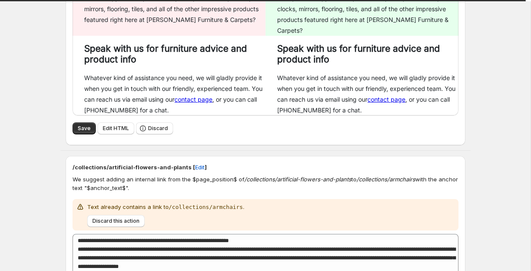
scroll to position [0, 0]
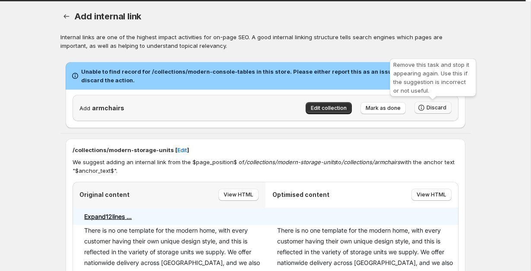
click at [419, 108] on icon "button" at bounding box center [421, 108] width 9 height 9
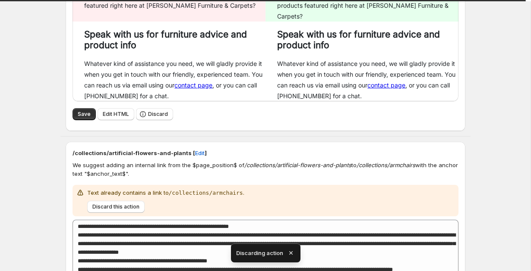
scroll to position [324, 0]
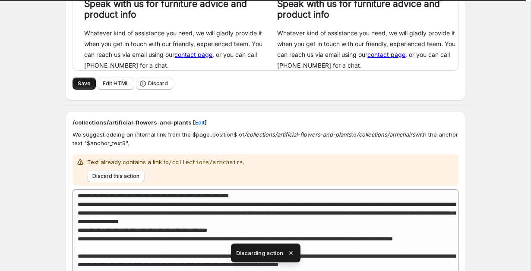
click at [82, 80] on span "Save" at bounding box center [84, 83] width 13 height 7
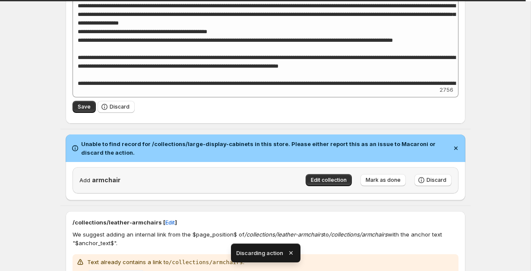
scroll to position [539, 0]
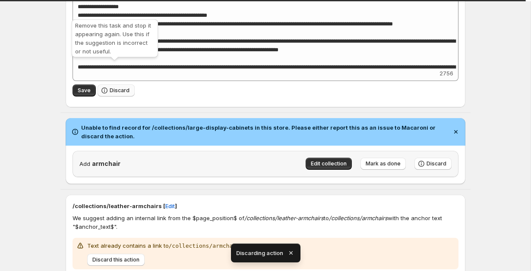
click at [119, 85] on button "Discard" at bounding box center [115, 91] width 37 height 12
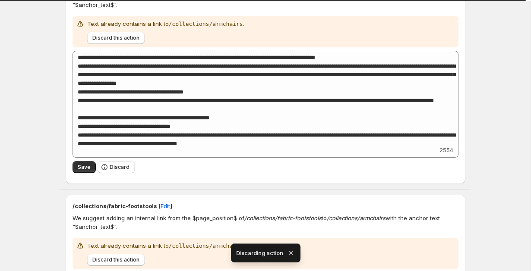
scroll to position [317, 0]
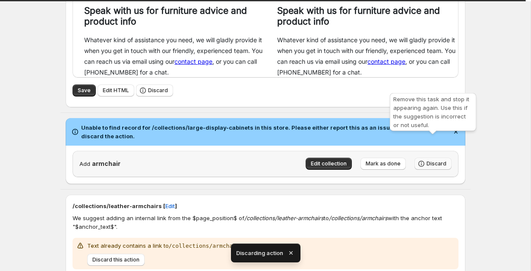
click at [429, 160] on span "Discard" at bounding box center [436, 163] width 20 height 7
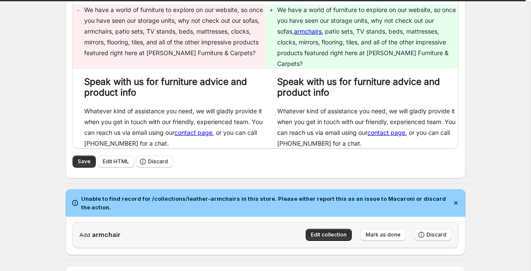
scroll to position [284, 0]
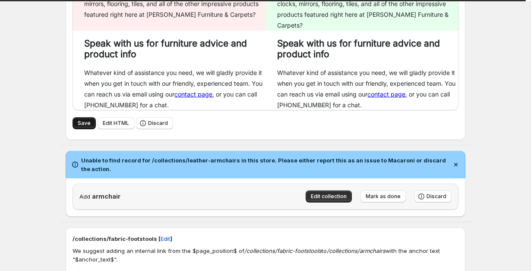
click at [76, 117] on button "Save" at bounding box center [83, 123] width 23 height 12
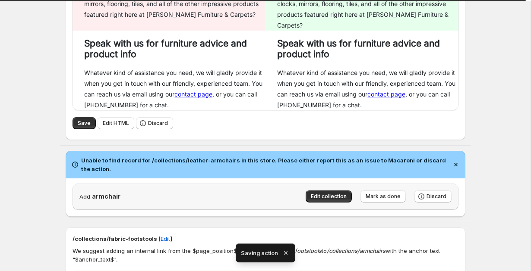
scroll to position [0, 0]
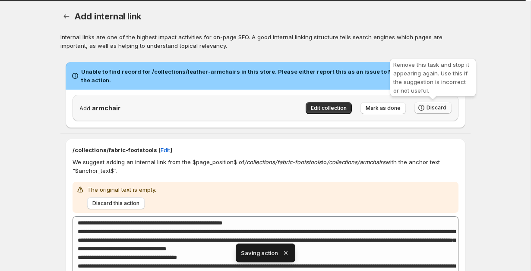
click at [434, 110] on span "Discard" at bounding box center [436, 107] width 20 height 7
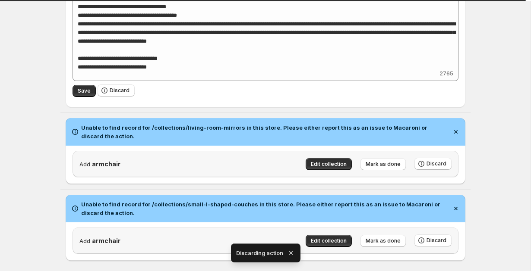
scroll to position [240, 0]
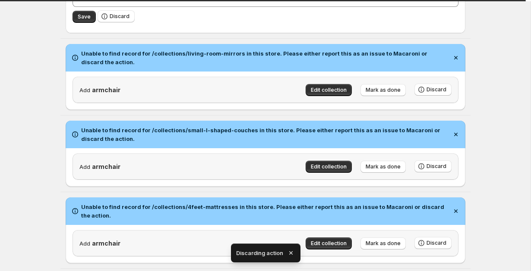
click at [118, 7] on div "Save Discard" at bounding box center [265, 16] width 386 height 19
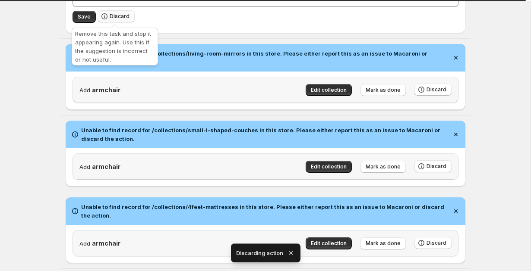
click at [118, 16] on span "Discard" at bounding box center [120, 16] width 20 height 7
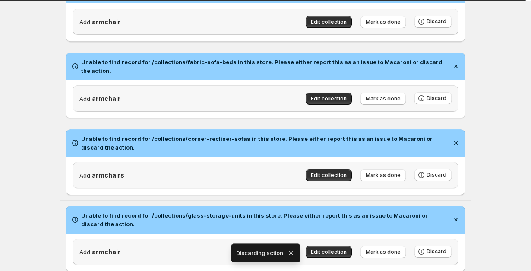
scroll to position [18, 0]
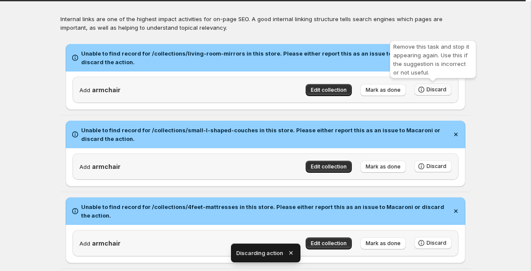
click at [424, 89] on icon "button" at bounding box center [421, 90] width 6 height 6
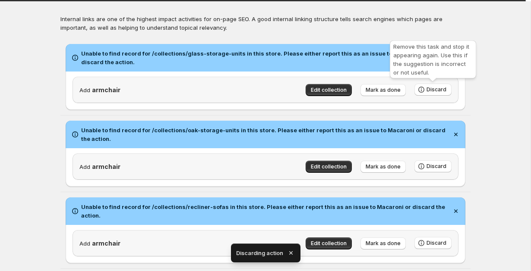
click at [424, 89] on icon "button" at bounding box center [421, 90] width 6 height 6
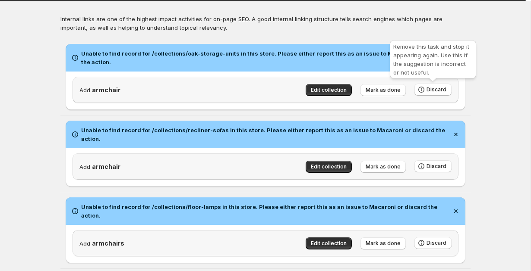
click at [424, 89] on icon "button" at bounding box center [421, 90] width 6 height 6
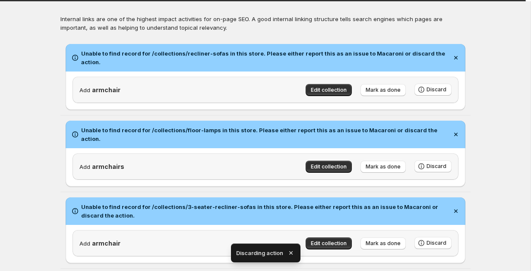
click at [424, 89] on div "Add armchair Edit collection Mark as done Discard" at bounding box center [265, 90] width 386 height 26
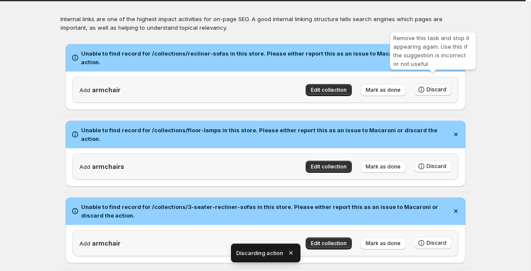
click at [426, 84] on button "Discard" at bounding box center [432, 90] width 37 height 12
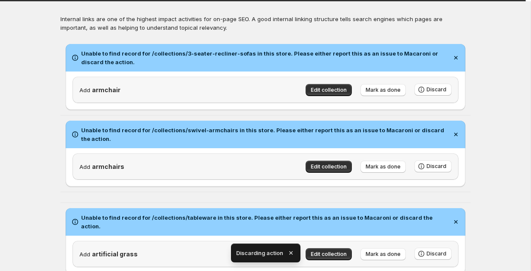
click at [425, 83] on div "Edit collection Mark as done Discard" at bounding box center [374, 85] width 154 height 21
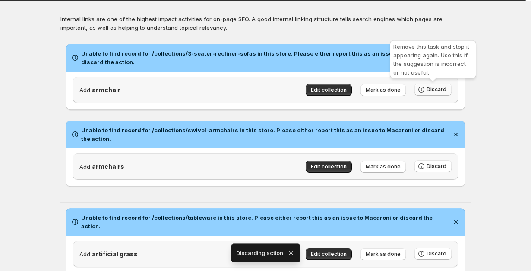
click at [425, 85] on icon "button" at bounding box center [421, 89] width 9 height 9
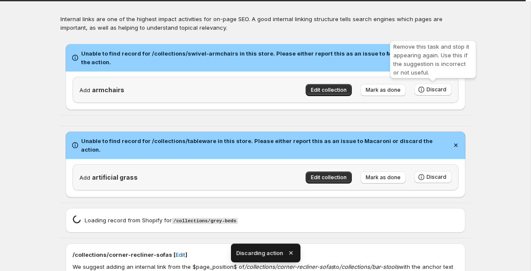
click at [425, 85] on icon "button" at bounding box center [421, 89] width 9 height 9
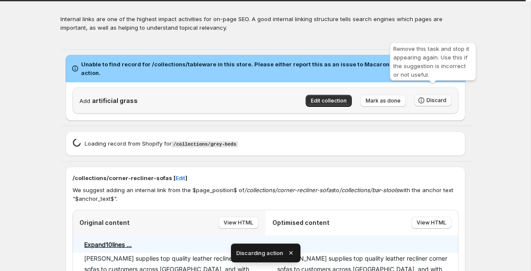
click at [426, 94] on button "Discard" at bounding box center [432, 100] width 37 height 12
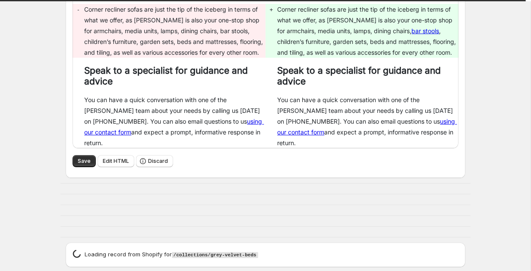
scroll to position [285, 0]
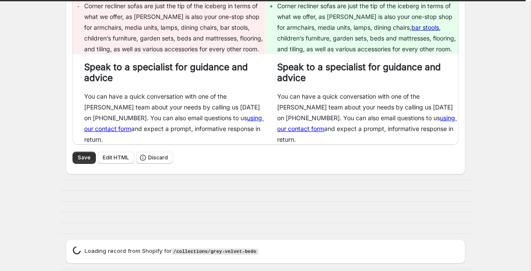
click at [75, 152] on div "Save Edit HTML Discard" at bounding box center [265, 158] width 386 height 13
click at [76, 152] on button "Save" at bounding box center [83, 158] width 23 height 12
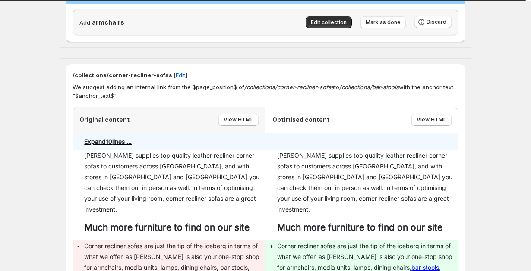
scroll to position [0, 0]
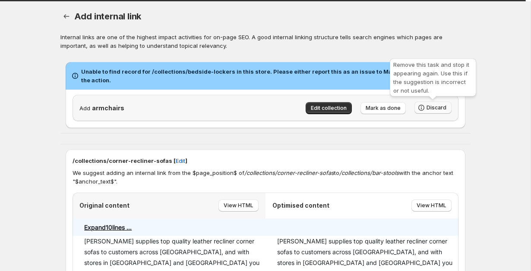
click at [426, 109] on button "Discard" at bounding box center [432, 108] width 37 height 12
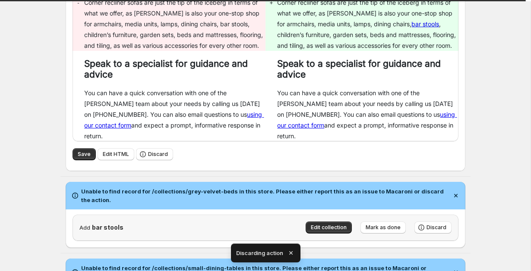
scroll to position [264, 0]
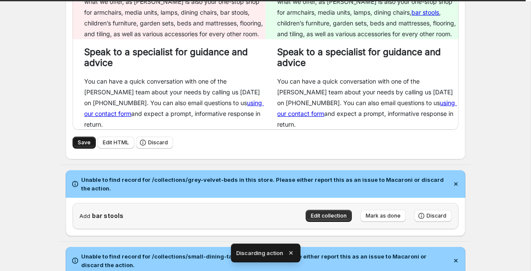
click at [88, 139] on span "Save" at bounding box center [84, 142] width 13 height 7
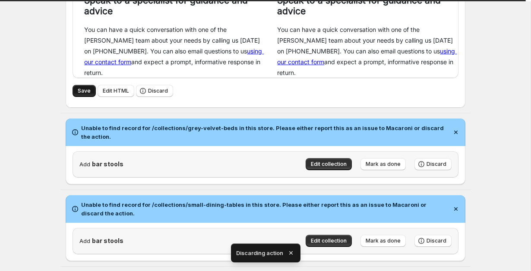
scroll to position [340, 0]
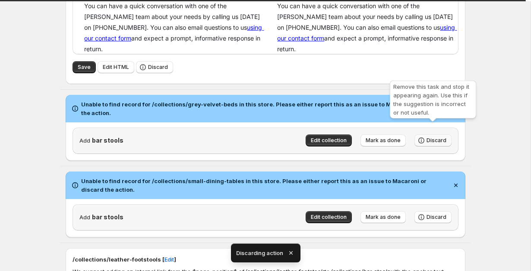
click at [442, 137] on span "Discard" at bounding box center [436, 140] width 20 height 7
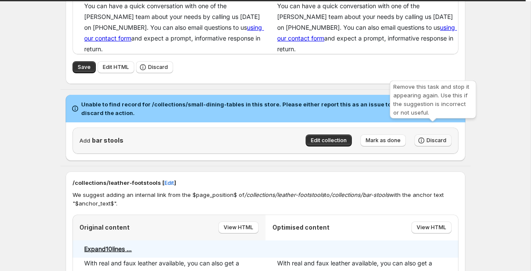
click at [434, 137] on span "Discard" at bounding box center [436, 140] width 20 height 7
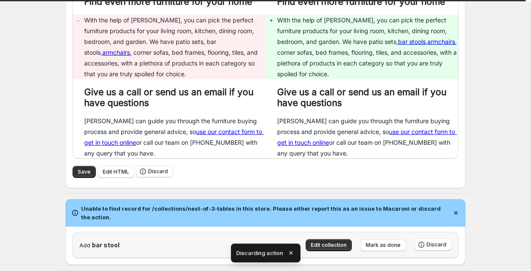
scroll to position [629, 0]
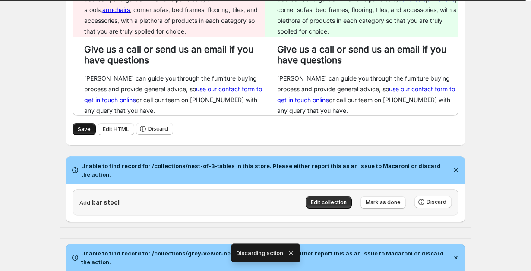
click at [78, 126] on span "Save" at bounding box center [84, 129] width 13 height 7
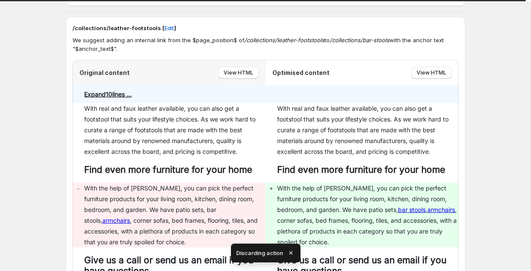
scroll to position [840, 0]
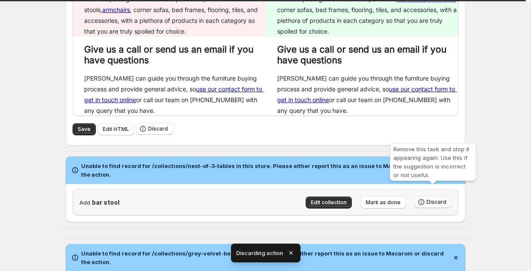
click at [425, 196] on button "Discard" at bounding box center [432, 202] width 37 height 12
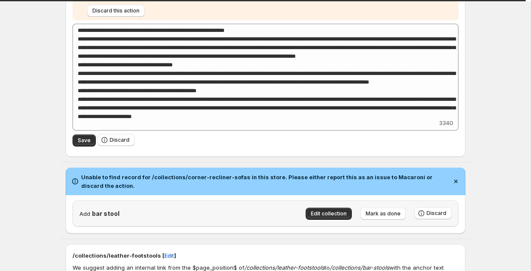
scroll to position [145, 0]
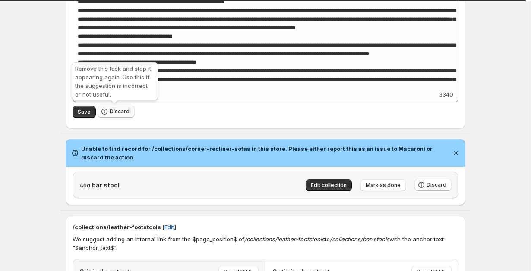
click at [110, 113] on span "Discard" at bounding box center [120, 111] width 20 height 7
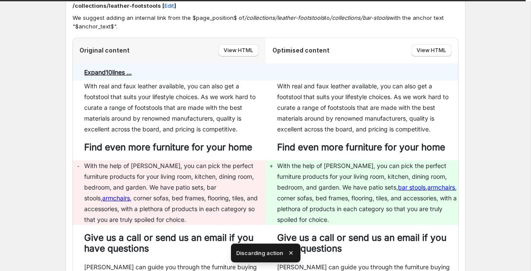
scroll to position [0, 0]
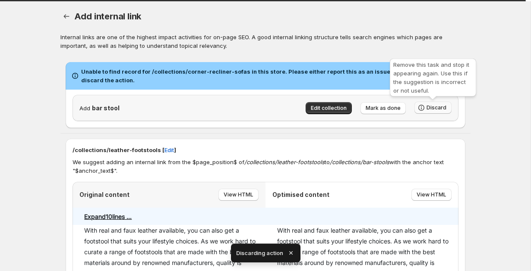
click at [424, 107] on icon "button" at bounding box center [421, 108] width 9 height 9
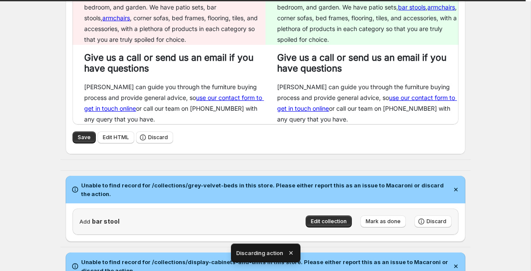
scroll to position [279, 0]
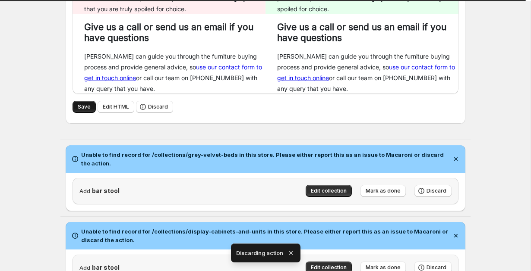
click at [85, 110] on span "Save" at bounding box center [84, 107] width 13 height 7
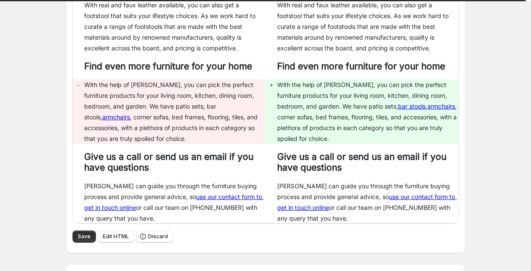
scroll to position [151, 0]
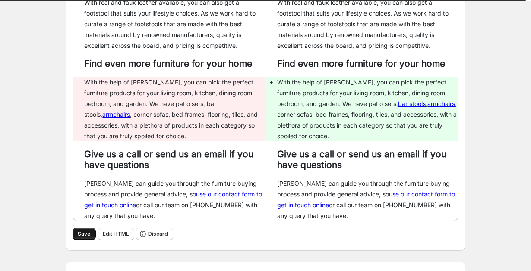
click at [75, 232] on button "Save" at bounding box center [83, 234] width 23 height 12
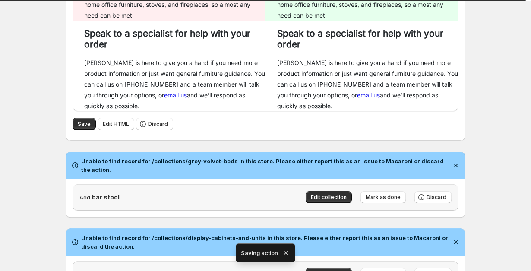
scroll to position [326, 0]
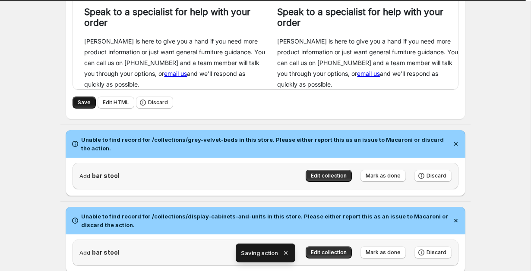
click at [86, 106] on span "Save" at bounding box center [84, 102] width 13 height 7
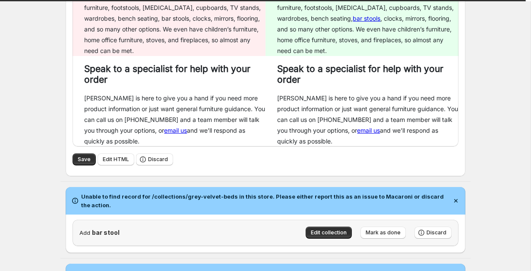
scroll to position [286, 0]
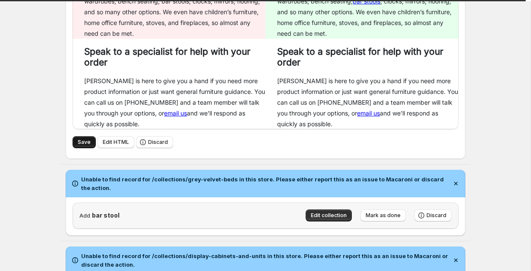
click at [78, 144] on span "Save" at bounding box center [84, 142] width 13 height 7
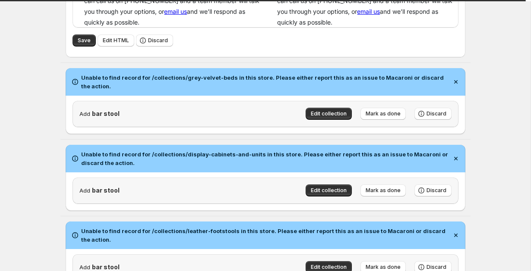
scroll to position [392, 0]
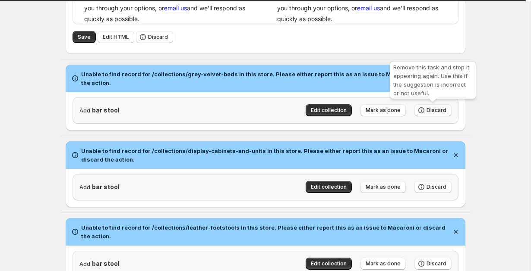
click at [435, 110] on span "Discard" at bounding box center [436, 110] width 20 height 7
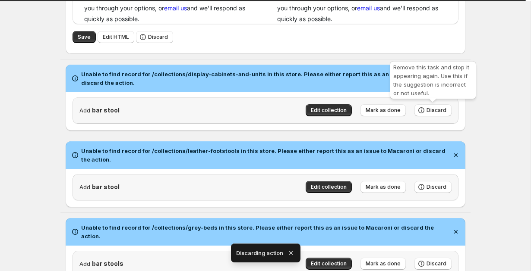
click at [435, 110] on span "Discard" at bounding box center [436, 110] width 20 height 7
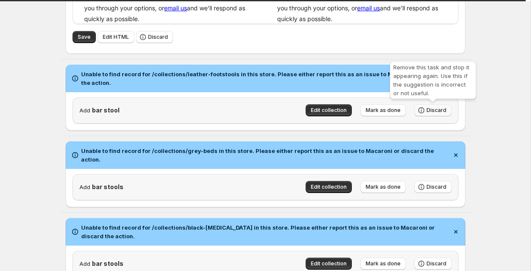
click at [434, 110] on span "Discard" at bounding box center [436, 110] width 20 height 7
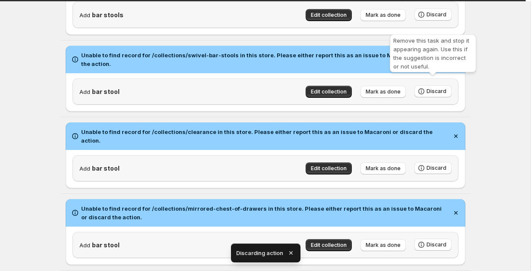
click at [428, 88] on span "Discard" at bounding box center [436, 91] width 20 height 7
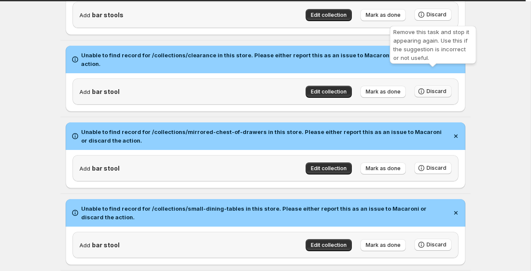
click at [432, 88] on span "Discard" at bounding box center [436, 91] width 20 height 7
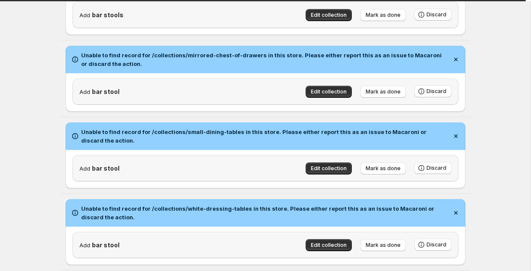
scroll to position [0, 0]
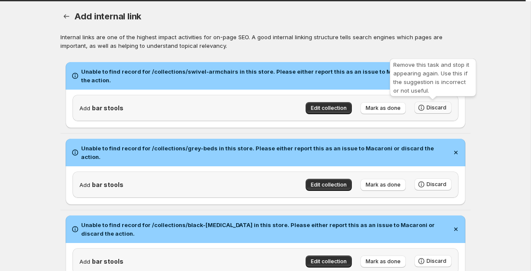
click at [429, 103] on button "Discard" at bounding box center [432, 108] width 37 height 12
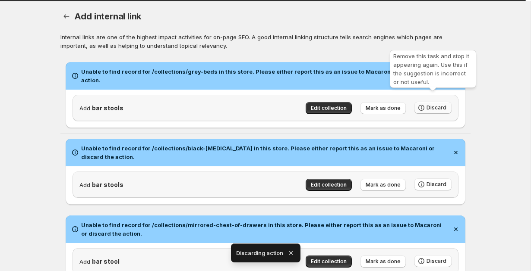
click at [429, 104] on span "Discard" at bounding box center [436, 107] width 20 height 7
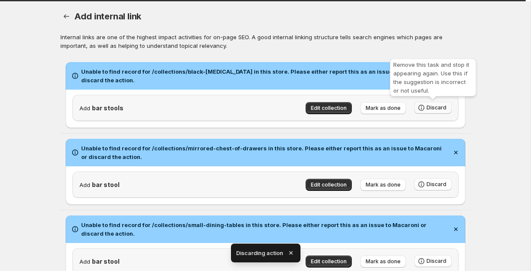
click at [427, 104] on button "Discard" at bounding box center [432, 108] width 37 height 12
click at [427, 106] on span "Discard" at bounding box center [436, 107] width 20 height 7
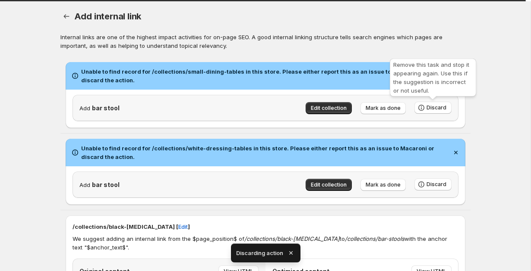
click at [427, 106] on span "Discard" at bounding box center [436, 107] width 20 height 7
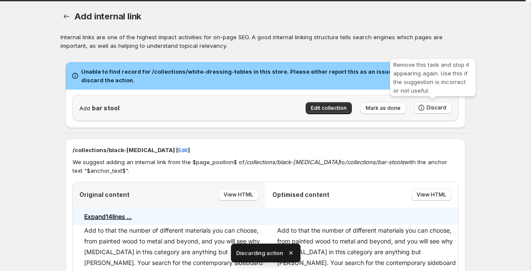
click at [427, 106] on span "Discard" at bounding box center [436, 107] width 20 height 7
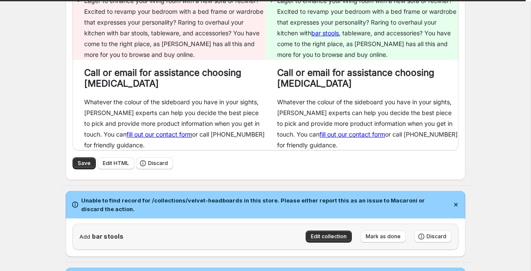
scroll to position [234, 0]
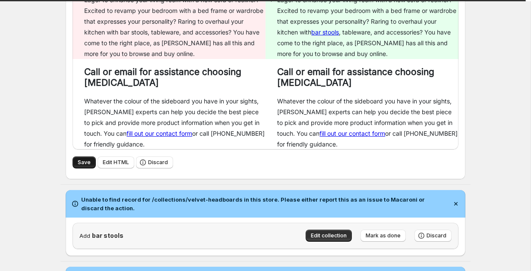
click at [89, 165] on span "Save" at bounding box center [84, 162] width 13 height 7
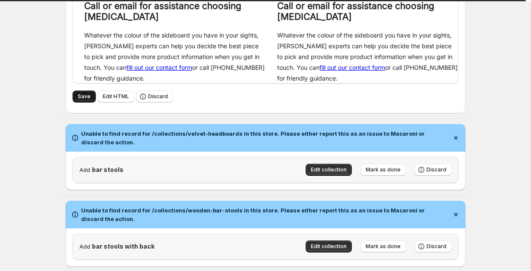
scroll to position [310, 0]
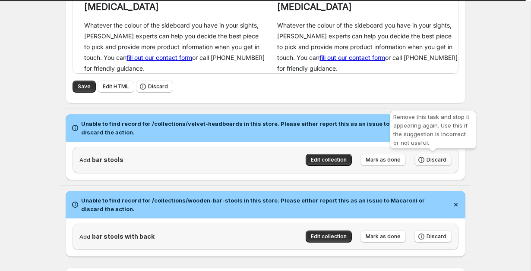
click at [435, 157] on button "Discard" at bounding box center [432, 160] width 37 height 12
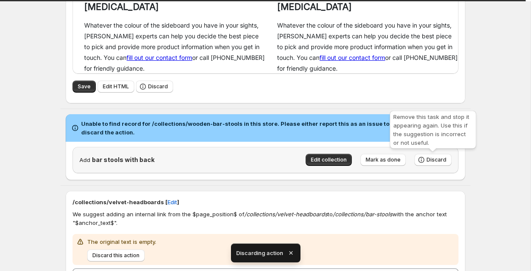
click at [435, 157] on button "Discard" at bounding box center [432, 160] width 37 height 12
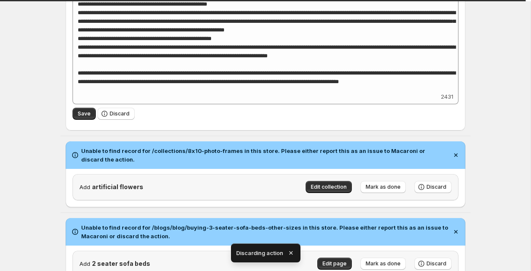
scroll to position [516, 0]
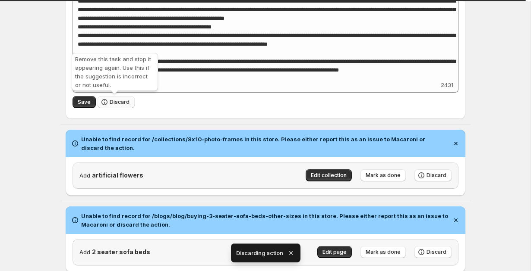
click at [109, 107] on button "Discard" at bounding box center [115, 102] width 37 height 12
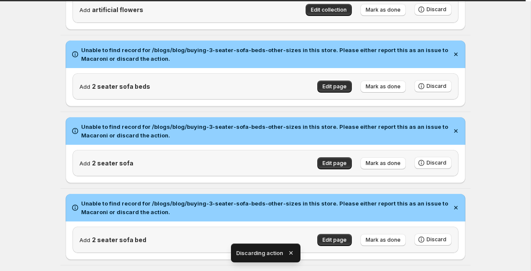
scroll to position [0, 0]
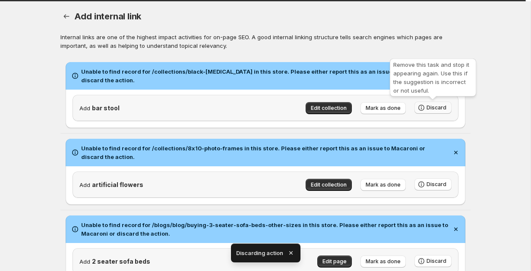
click at [433, 108] on span "Discard" at bounding box center [436, 107] width 20 height 7
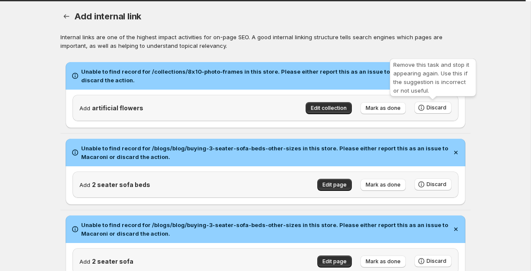
click at [433, 108] on span "Discard" at bounding box center [436, 107] width 20 height 7
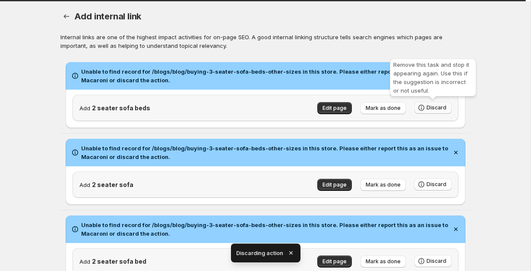
click at [433, 108] on span "Discard" at bounding box center [436, 107] width 20 height 7
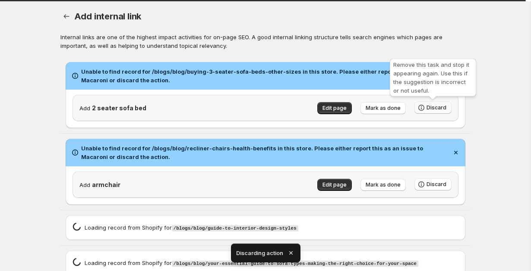
click at [433, 108] on span "Discard" at bounding box center [436, 107] width 20 height 7
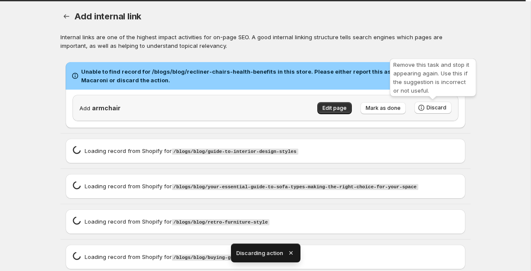
click at [433, 108] on span "Discard" at bounding box center [436, 107] width 20 height 7
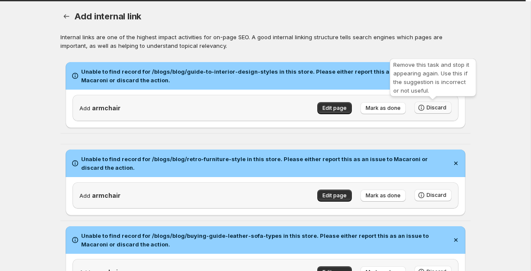
click at [424, 109] on icon "button" at bounding box center [421, 108] width 9 height 9
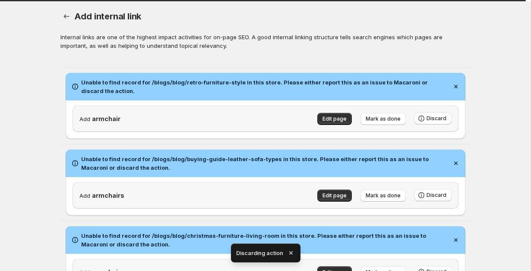
click at [424, 109] on div "Edit page Mark as done Discard" at bounding box center [379, 114] width 143 height 21
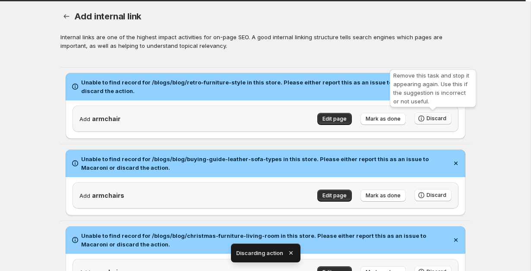
click at [427, 117] on span "Discard" at bounding box center [436, 118] width 20 height 7
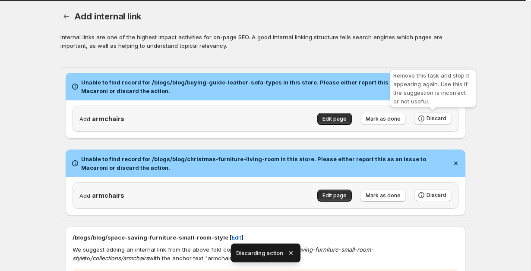
click at [427, 117] on span "Discard" at bounding box center [436, 118] width 20 height 7
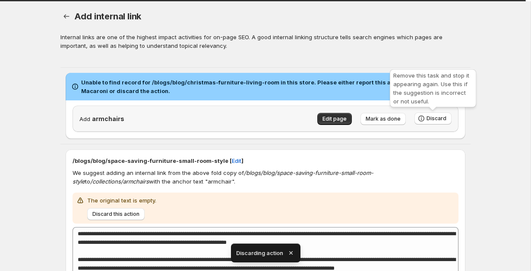
click at [427, 117] on span "Discard" at bounding box center [436, 118] width 20 height 7
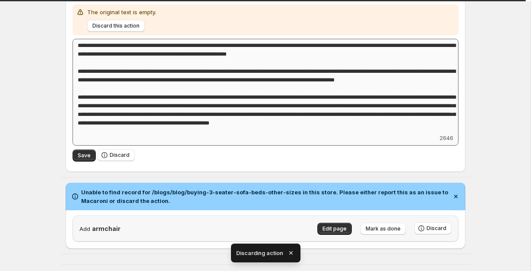
scroll to position [119, 0]
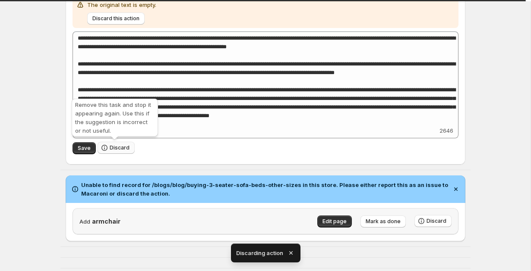
click at [119, 150] on span "Discard" at bounding box center [120, 148] width 20 height 7
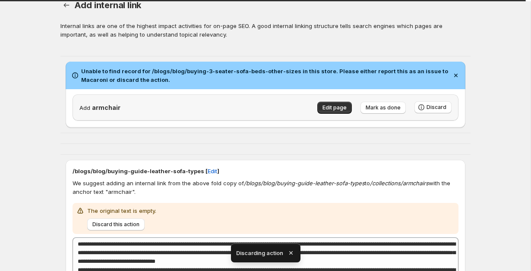
scroll to position [11, 0]
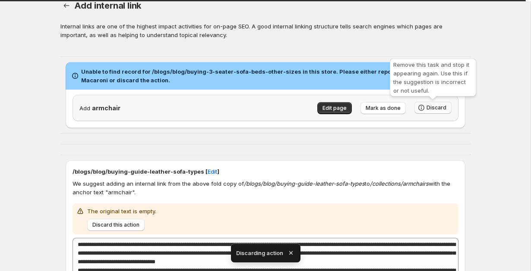
click at [425, 105] on icon "button" at bounding box center [421, 108] width 9 height 9
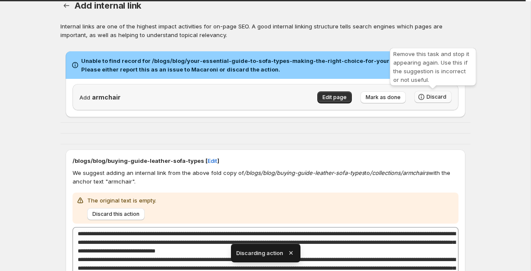
click at [441, 97] on span "Discard" at bounding box center [436, 97] width 20 height 7
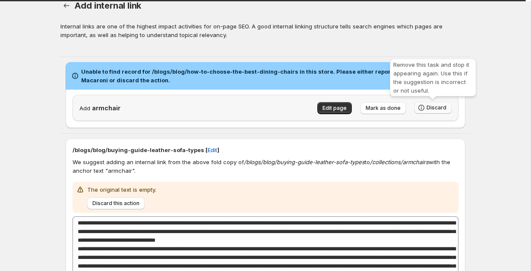
click at [437, 110] on span "Discard" at bounding box center [436, 107] width 20 height 7
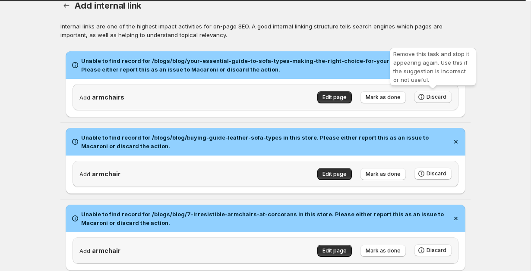
click at [424, 96] on icon "button" at bounding box center [421, 97] width 9 height 9
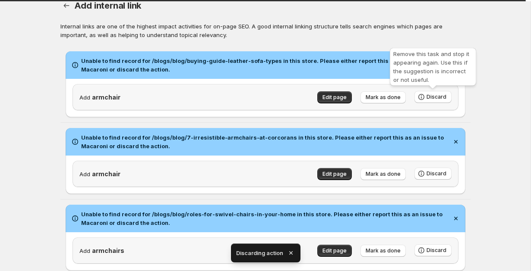
click at [424, 96] on icon "button" at bounding box center [421, 97] width 9 height 9
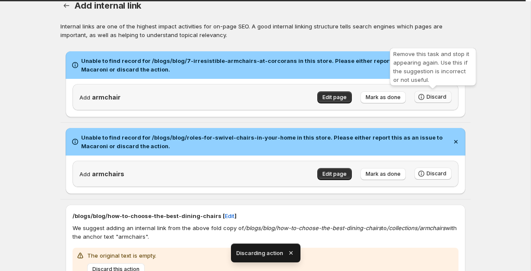
click at [424, 95] on icon "button" at bounding box center [421, 97] width 9 height 9
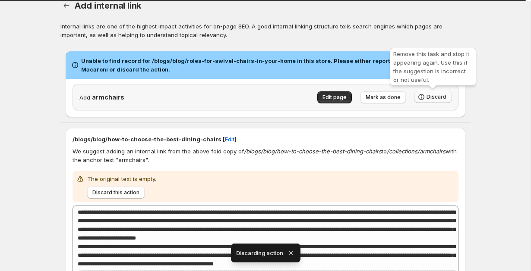
click at [424, 95] on icon "button" at bounding box center [421, 97] width 9 height 9
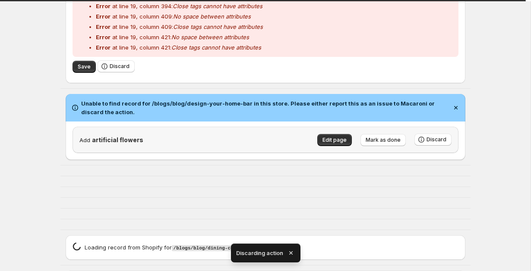
scroll to position [688, 0]
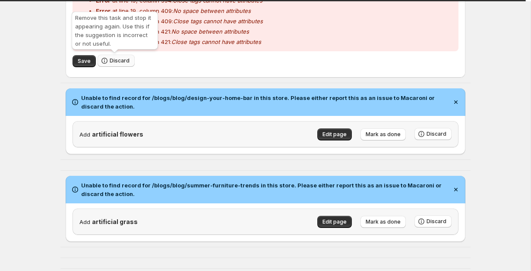
click at [110, 64] on span "Discard" at bounding box center [120, 60] width 20 height 7
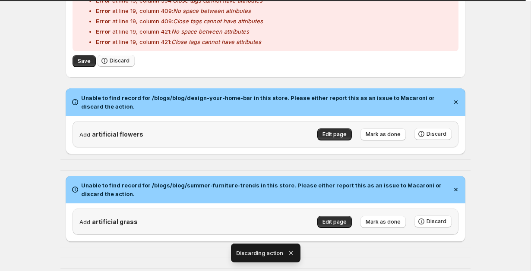
scroll to position [0, 0]
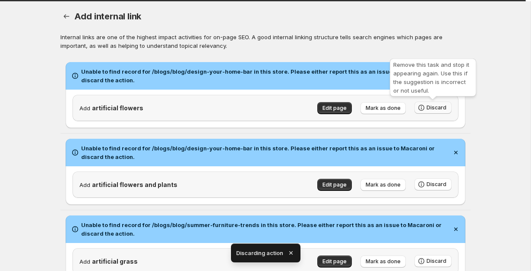
click at [436, 107] on span "Discard" at bounding box center [436, 107] width 20 height 7
click at [435, 107] on span "Discard" at bounding box center [436, 107] width 20 height 7
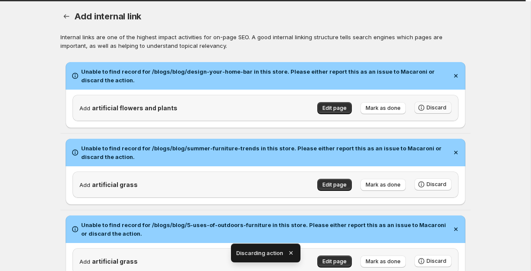
click at [435, 181] on span "Discard" at bounding box center [436, 184] width 20 height 7
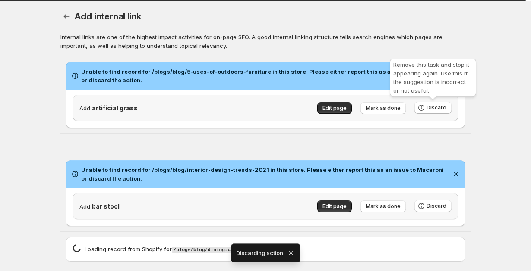
click at [435, 107] on span "Discard" at bounding box center [436, 107] width 20 height 7
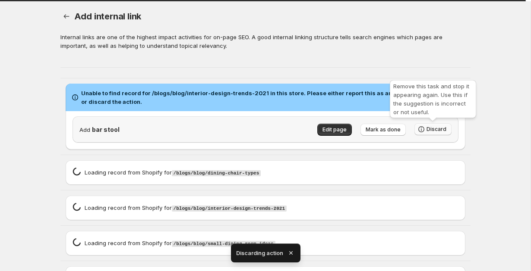
click at [425, 126] on icon "button" at bounding box center [421, 129] width 9 height 9
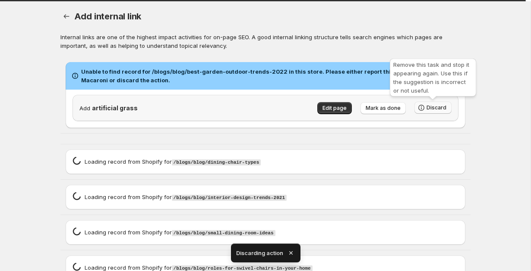
click at [423, 104] on icon "button" at bounding box center [421, 108] width 9 height 9
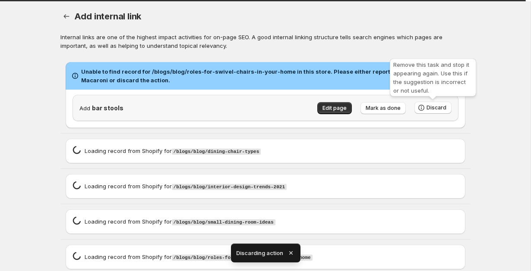
click at [440, 114] on span "Discard" at bounding box center [432, 108] width 37 height 13
click at [437, 110] on span "Discard" at bounding box center [436, 107] width 20 height 7
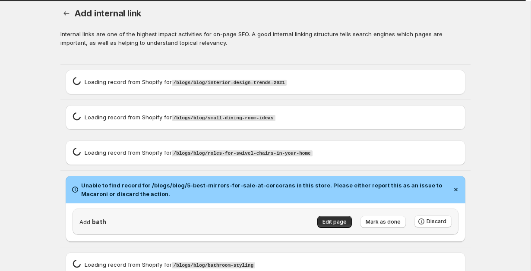
scroll to position [6, 0]
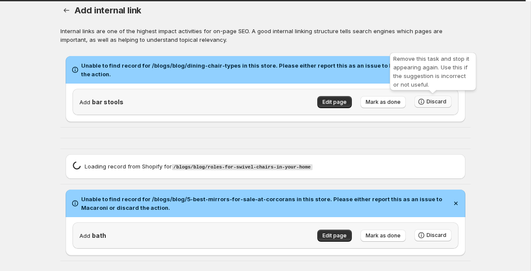
click at [435, 101] on span "Discard" at bounding box center [436, 101] width 20 height 7
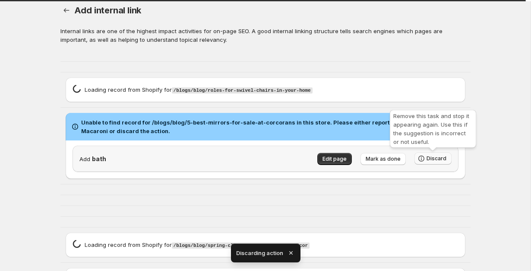
click at [428, 158] on span "Discard" at bounding box center [436, 158] width 20 height 7
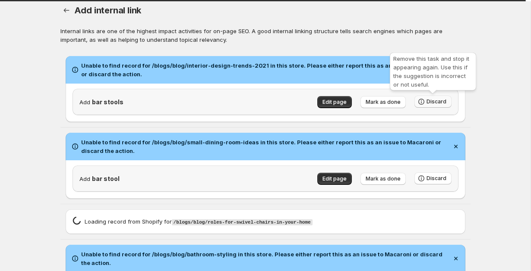
click at [446, 104] on button "Discard" at bounding box center [432, 102] width 37 height 12
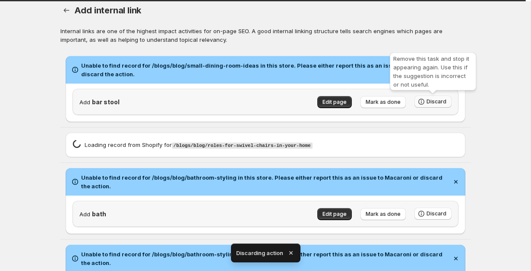
click at [446, 104] on button "Discard" at bounding box center [432, 102] width 37 height 12
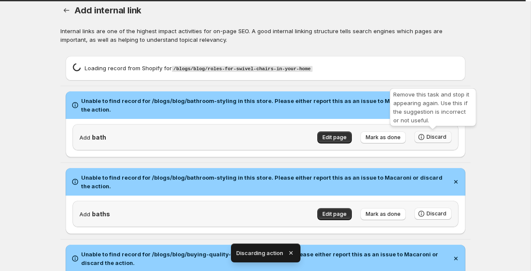
click at [429, 138] on span "Discard" at bounding box center [436, 137] width 20 height 7
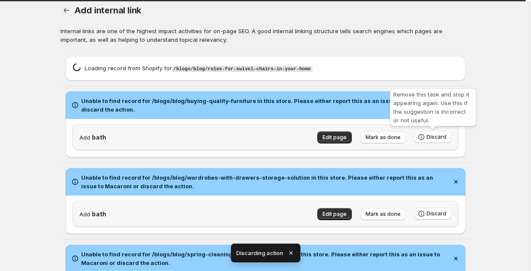
click at [429, 138] on span "Discard" at bounding box center [436, 137] width 20 height 7
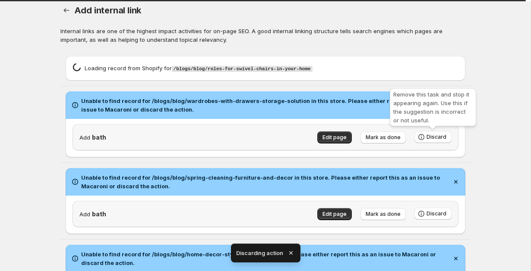
click at [429, 138] on span "Discard" at bounding box center [436, 137] width 20 height 7
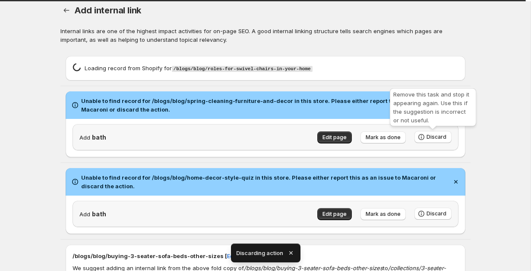
click at [429, 138] on span "Discard" at bounding box center [436, 137] width 20 height 7
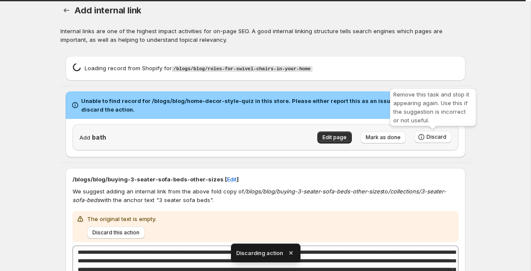
click at [429, 138] on span "Discard" at bounding box center [436, 137] width 20 height 7
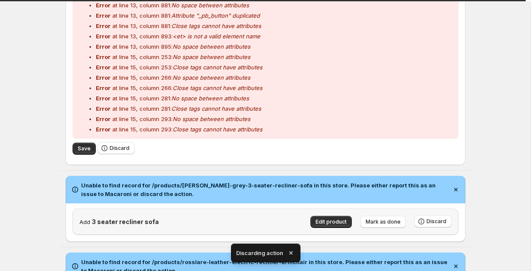
scroll to position [604, 0]
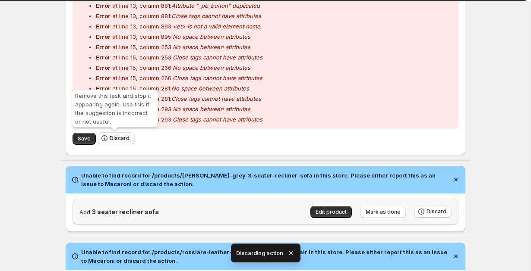
click at [110, 136] on span "Discard" at bounding box center [120, 138] width 20 height 7
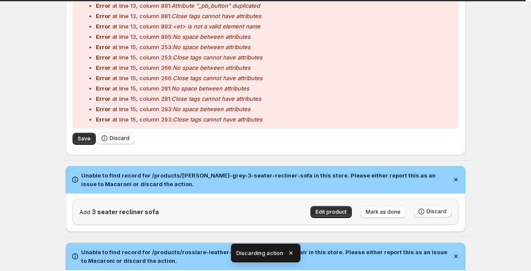
scroll to position [0, 0]
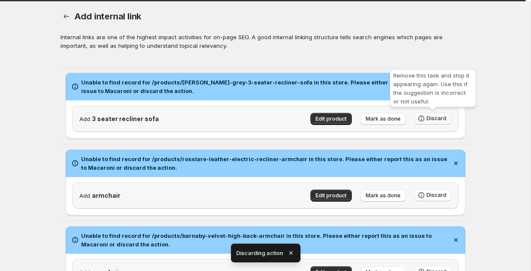
click at [423, 117] on icon "button" at bounding box center [421, 118] width 9 height 9
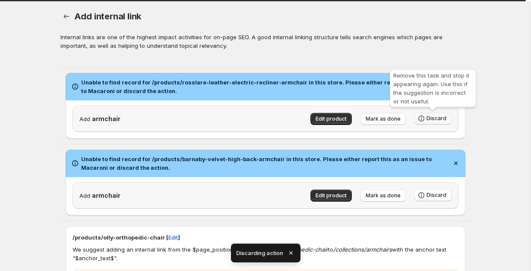
click at [423, 117] on icon "button" at bounding box center [421, 118] width 9 height 9
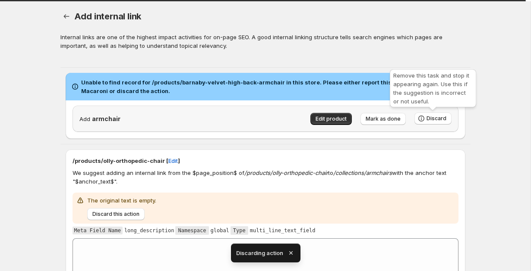
click at [423, 117] on icon "button" at bounding box center [421, 118] width 9 height 9
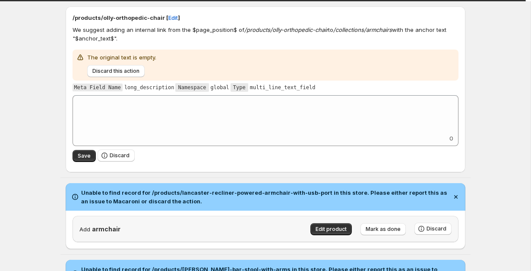
scroll to position [69, 0]
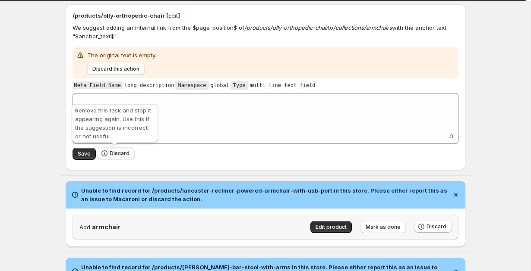
click at [115, 157] on button "Discard" at bounding box center [115, 154] width 37 height 12
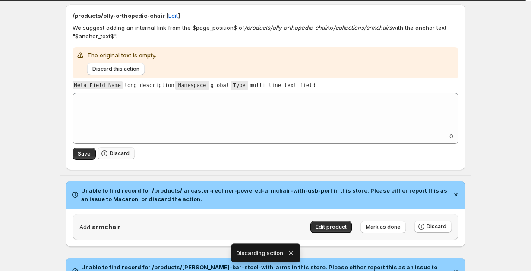
scroll to position [0, 0]
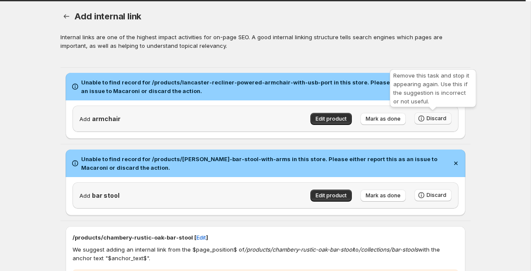
click at [432, 119] on span "Discard" at bounding box center [436, 118] width 20 height 7
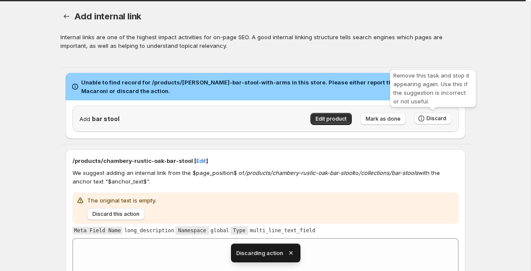
click at [432, 119] on span "Discard" at bounding box center [436, 118] width 20 height 7
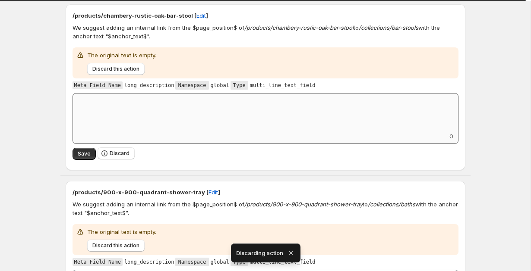
scroll to position [94, 0]
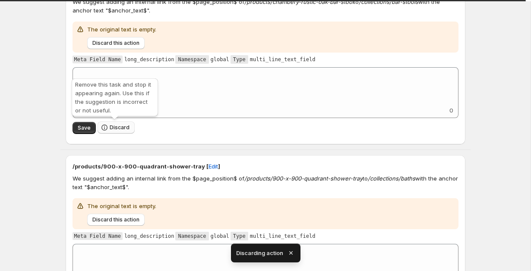
click at [125, 128] on span "Discard" at bounding box center [120, 127] width 20 height 7
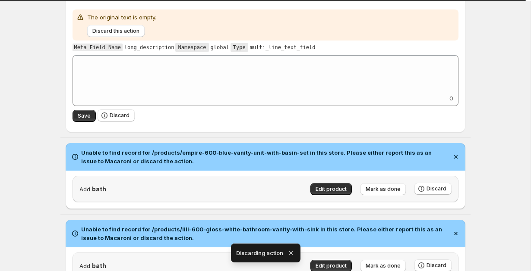
scroll to position [113, 0]
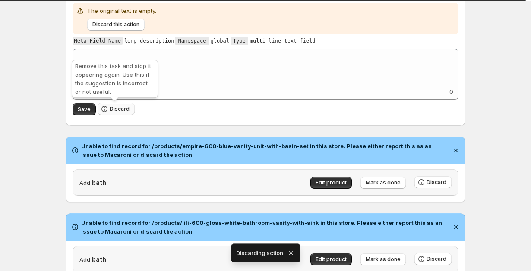
click at [118, 109] on span "Discard" at bounding box center [120, 109] width 20 height 7
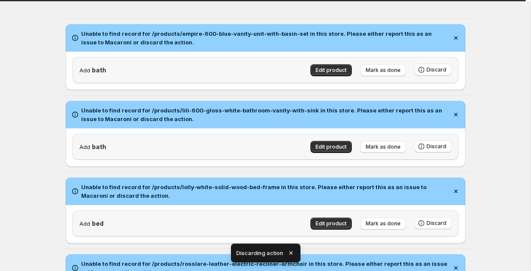
scroll to position [65, 0]
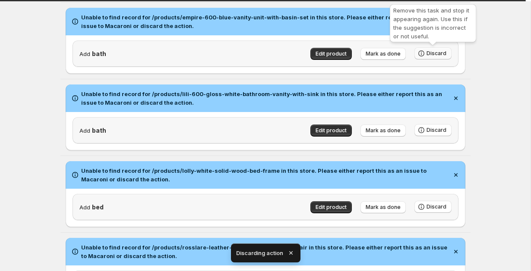
click at [430, 52] on span "Discard" at bounding box center [436, 53] width 20 height 7
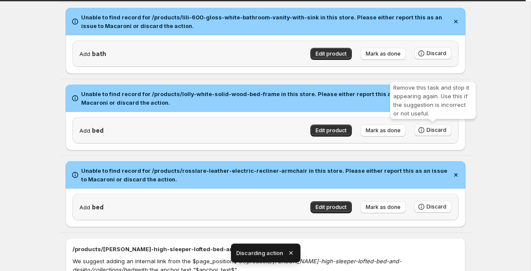
click at [425, 128] on icon "button" at bounding box center [421, 130] width 9 height 9
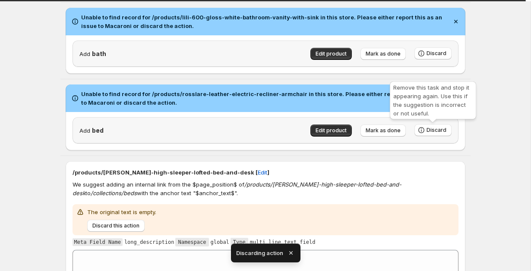
click at [425, 128] on icon "button" at bounding box center [421, 130] width 9 height 9
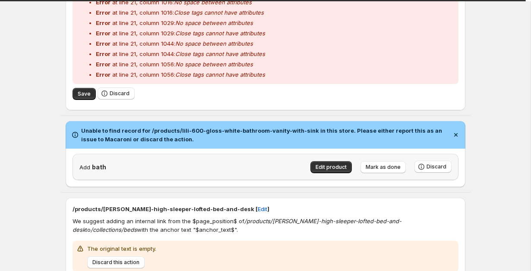
scroll to position [680, 0]
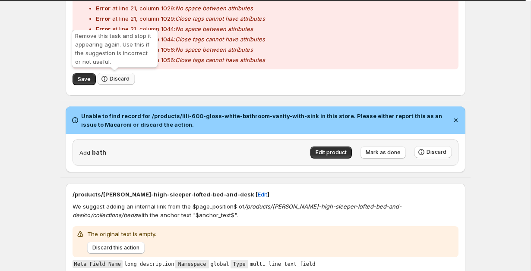
click at [110, 82] on span "Discard" at bounding box center [120, 78] width 20 height 7
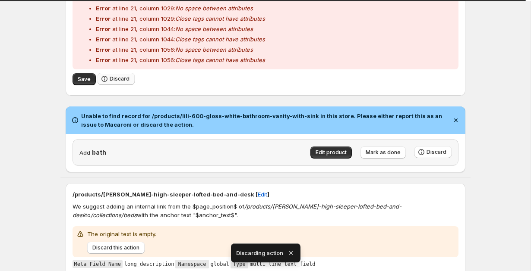
scroll to position [0, 0]
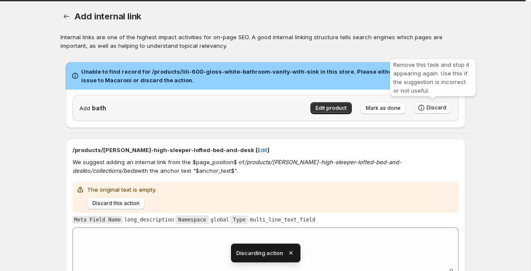
click at [437, 110] on span "Discard" at bounding box center [436, 107] width 20 height 7
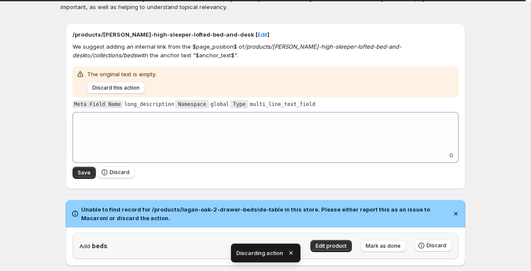
scroll to position [48, 0]
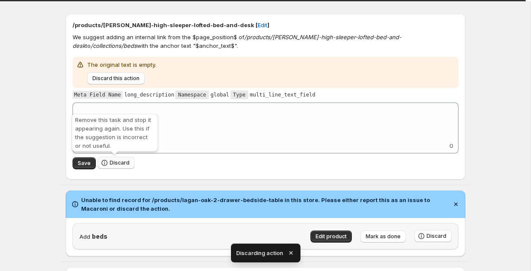
click at [110, 163] on span "Discard" at bounding box center [120, 163] width 20 height 7
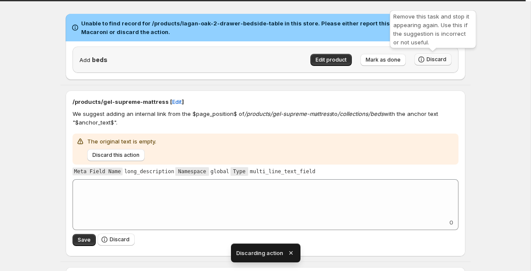
click at [443, 55] on button "Discard" at bounding box center [432, 59] width 37 height 12
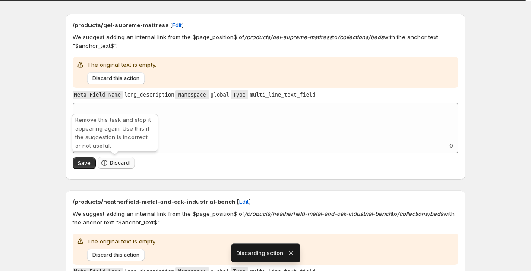
click at [103, 160] on icon "button" at bounding box center [104, 163] width 6 height 6
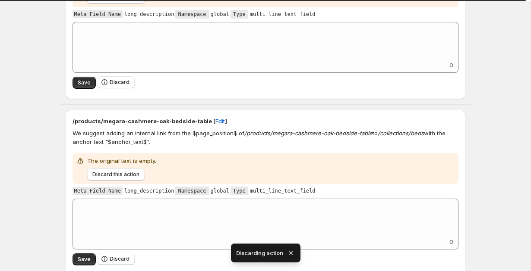
scroll to position [155, 0]
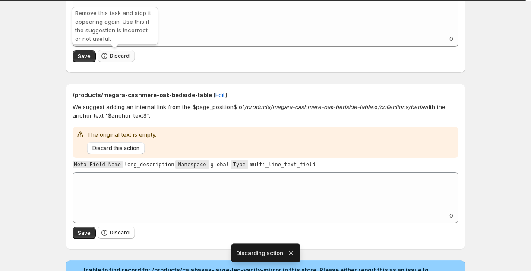
click at [111, 60] on button "Discard" at bounding box center [115, 56] width 37 height 12
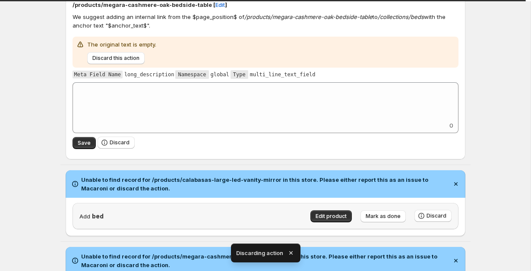
scroll to position [72, 0]
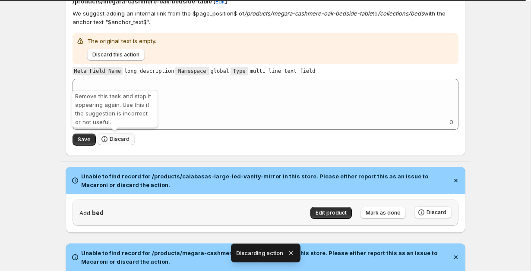
click at [119, 139] on span "Discard" at bounding box center [120, 139] width 20 height 7
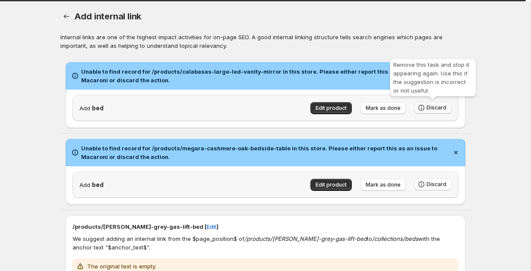
click at [439, 104] on button "Discard" at bounding box center [432, 108] width 37 height 12
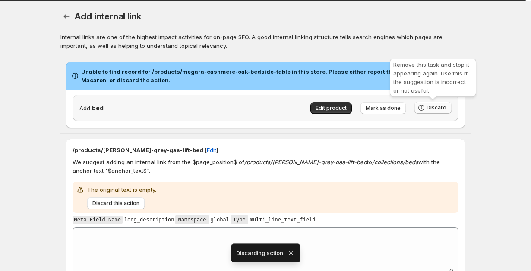
click at [439, 104] on button "Discard" at bounding box center [432, 108] width 37 height 12
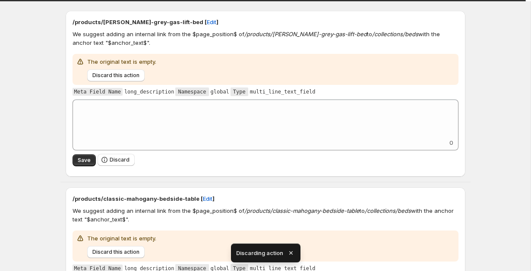
scroll to position [68, 0]
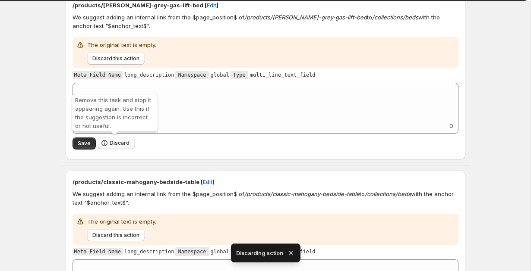
click at [120, 145] on span "Discard" at bounding box center [120, 143] width 20 height 7
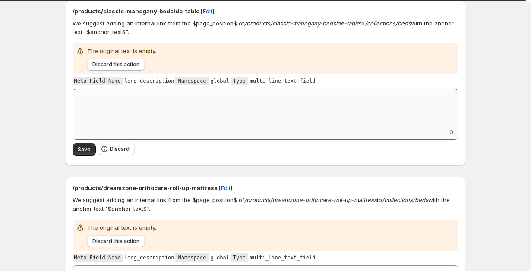
scroll to position [82, 0]
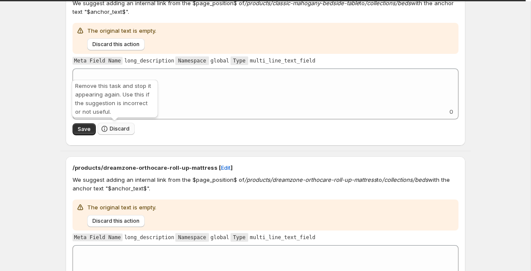
click at [117, 130] on span "Discard" at bounding box center [120, 129] width 20 height 7
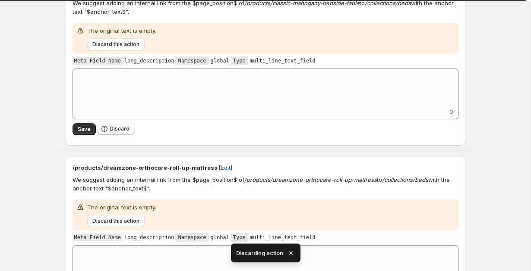
type textarea "**********"
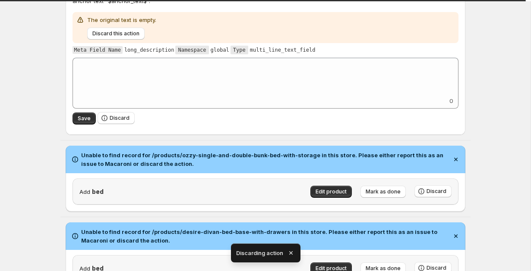
scroll to position [105, 0]
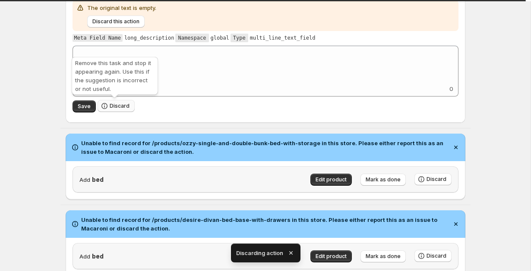
click at [122, 109] on span "Discard" at bounding box center [120, 106] width 20 height 7
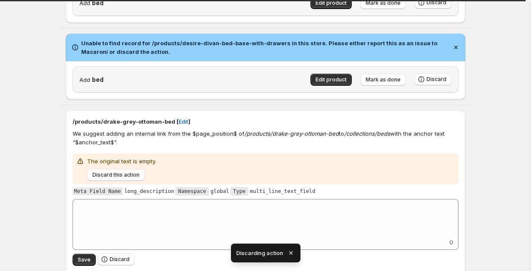
scroll to position [0, 0]
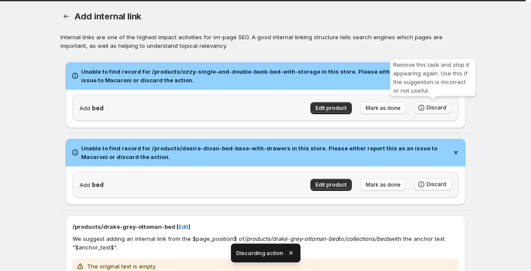
click at [427, 104] on button "Discard" at bounding box center [432, 108] width 37 height 12
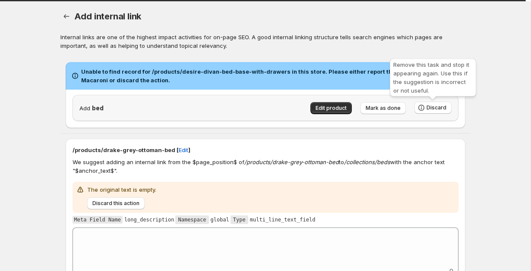
click at [427, 104] on button "Discard" at bounding box center [432, 108] width 37 height 12
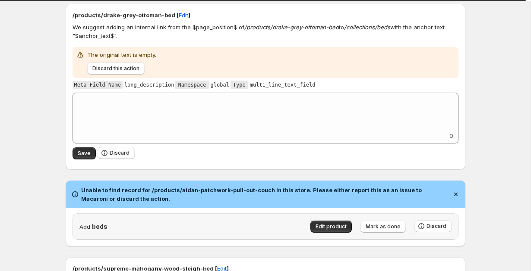
scroll to position [84, 0]
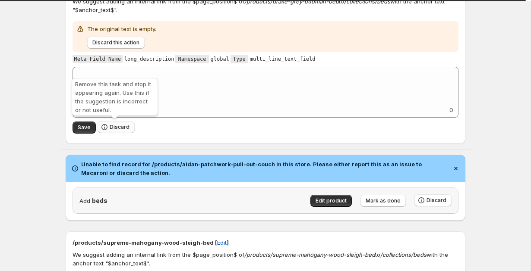
click at [117, 124] on span "Discard" at bounding box center [120, 127] width 20 height 7
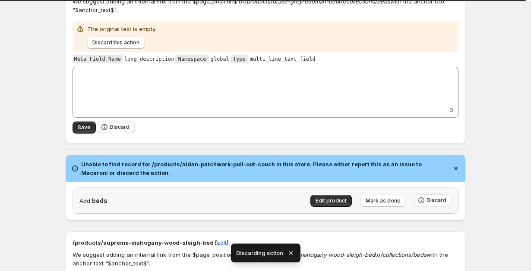
scroll to position [0, 0]
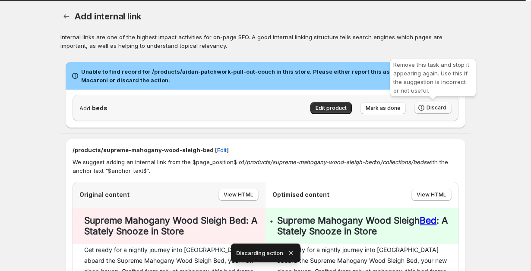
click at [442, 110] on span "Discard" at bounding box center [436, 107] width 20 height 7
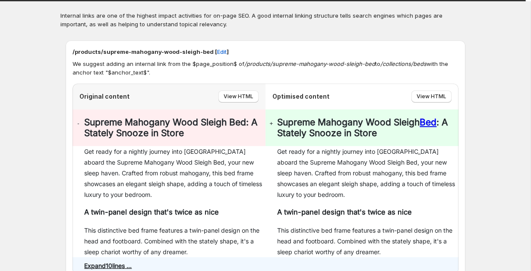
scroll to position [20, 0]
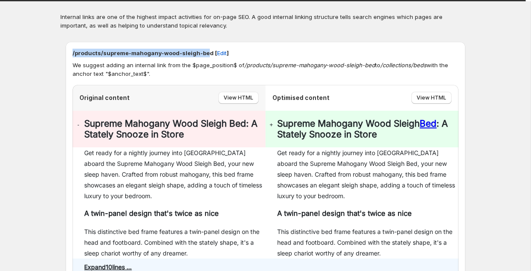
drag, startPoint x: 71, startPoint y: 53, endPoint x: 204, endPoint y: 54, distance: 132.9
copy p "/products/supreme-mahogany-wood-sleigh-be"
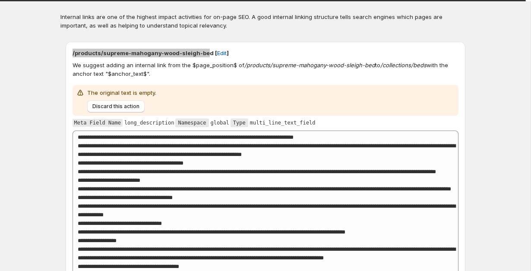
type textarea "**********"
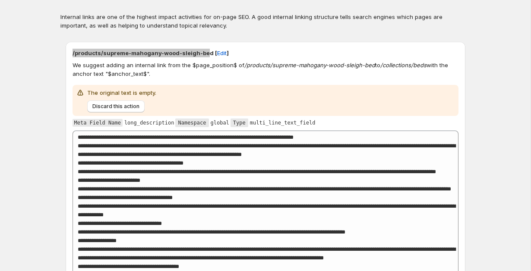
type textarea "**********"
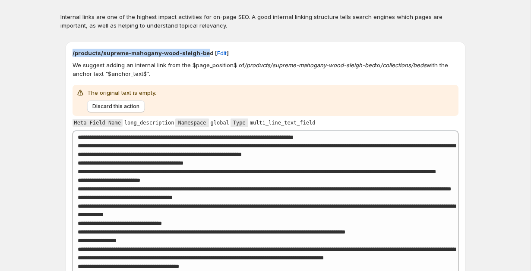
type textarea "**********"
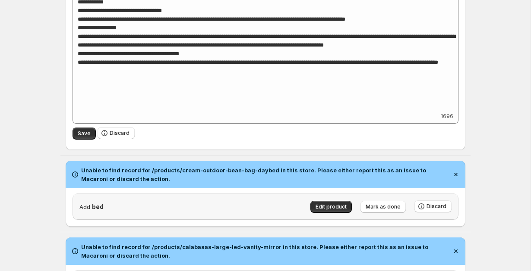
scroll to position [240, 0]
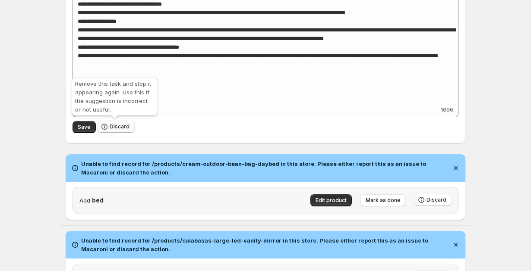
click at [108, 124] on button "Discard" at bounding box center [115, 127] width 37 height 12
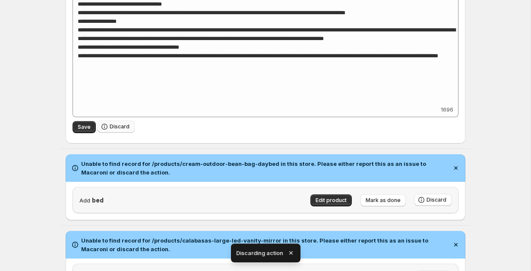
scroll to position [0, 0]
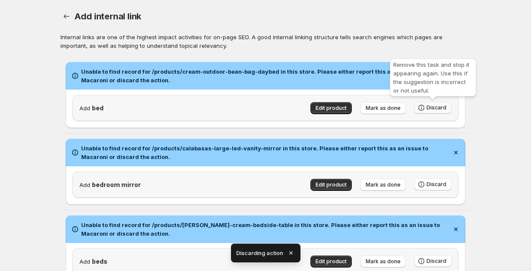
click at [444, 106] on span "Discard" at bounding box center [436, 107] width 20 height 7
click at [445, 106] on span "Discard" at bounding box center [436, 107] width 20 height 7
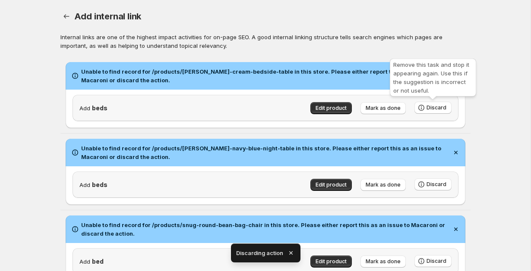
click at [445, 106] on span "Discard" at bounding box center [436, 107] width 20 height 7
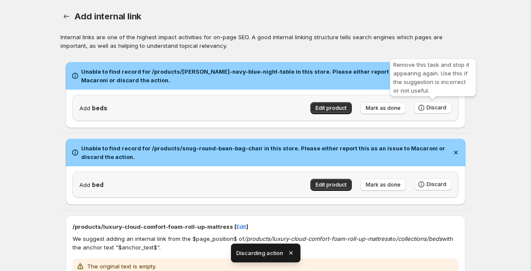
click at [445, 106] on span "Discard" at bounding box center [436, 107] width 20 height 7
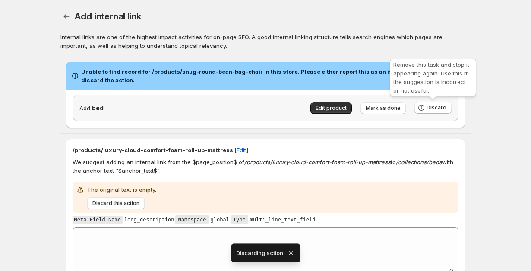
click at [445, 106] on span "Discard" at bounding box center [436, 107] width 20 height 7
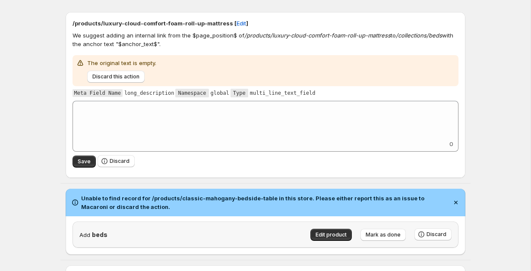
scroll to position [57, 0]
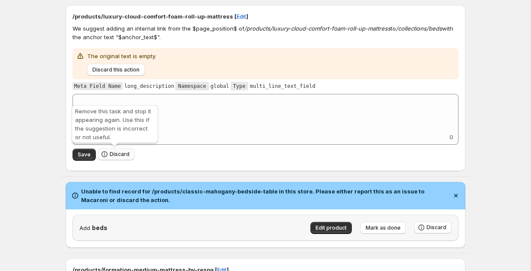
click at [110, 152] on span "Discard" at bounding box center [120, 154] width 20 height 7
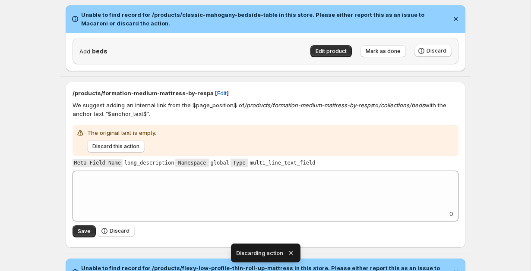
scroll to position [0, 0]
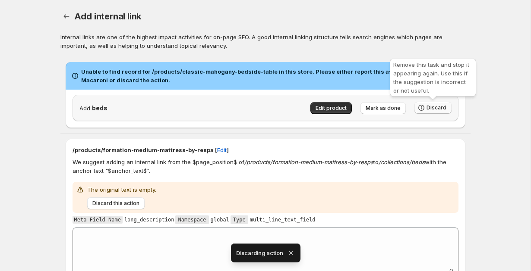
click at [431, 106] on span "Discard" at bounding box center [436, 107] width 20 height 7
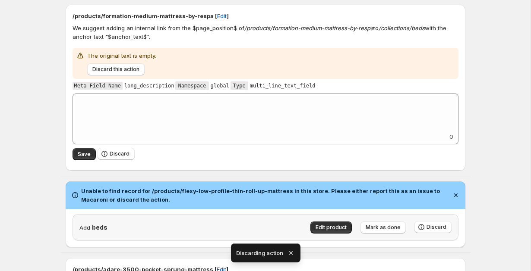
scroll to position [76, 0]
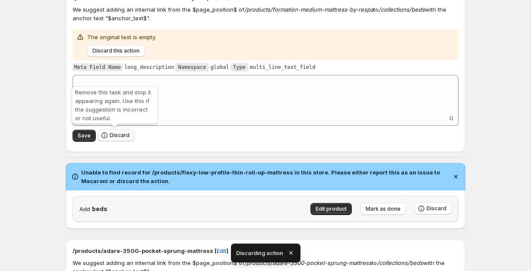
click at [115, 132] on button "Discard" at bounding box center [115, 135] width 37 height 12
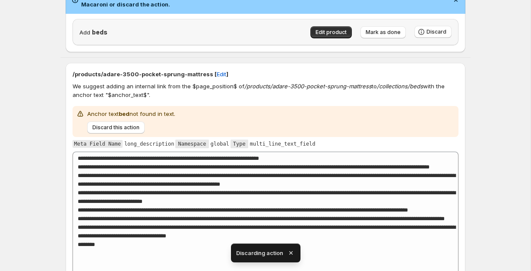
scroll to position [0, 0]
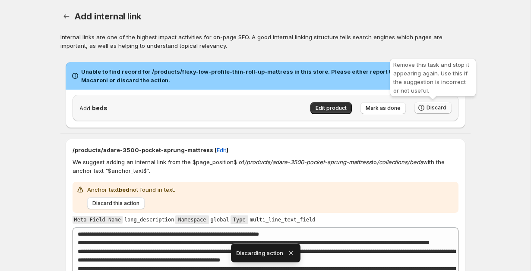
click at [420, 111] on icon "button" at bounding box center [421, 108] width 9 height 9
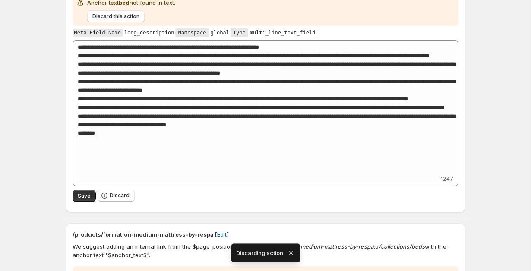
scroll to position [112, 0]
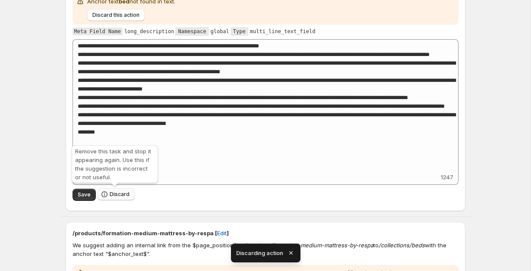
click at [119, 198] on span "Discard" at bounding box center [120, 194] width 20 height 7
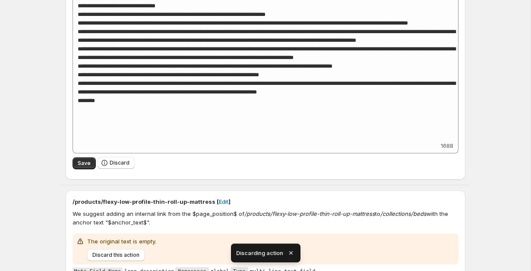
scroll to position [182, 0]
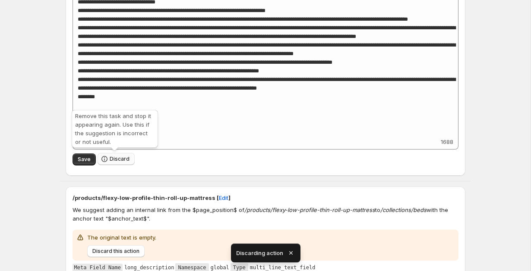
click at [107, 154] on button "Discard" at bounding box center [115, 159] width 37 height 12
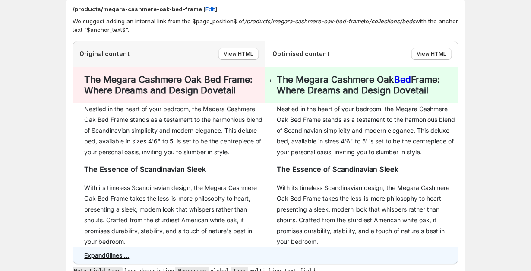
scroll to position [533, 0]
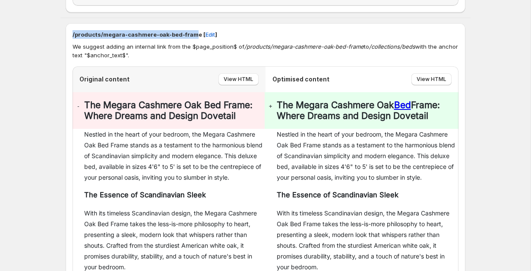
drag, startPoint x: 69, startPoint y: 33, endPoint x: 191, endPoint y: 35, distance: 121.7
click at [192, 35] on div "/products/megara-cashmere-oak-bed-frame [ Edit ] We suggest adding an internal …" at bounding box center [265, 267] width 399 height 488
copy p "/products/megara-cashmere-oak-bed-fram"
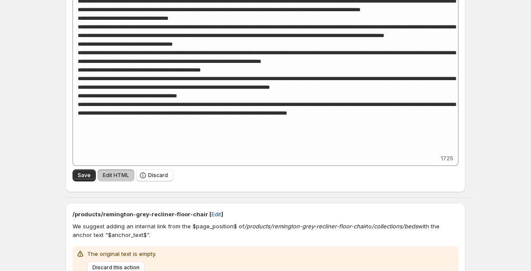
scroll to position [861, 0]
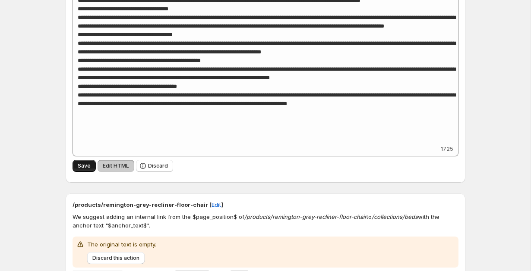
click at [81, 172] on button "Save" at bounding box center [83, 166] width 23 height 12
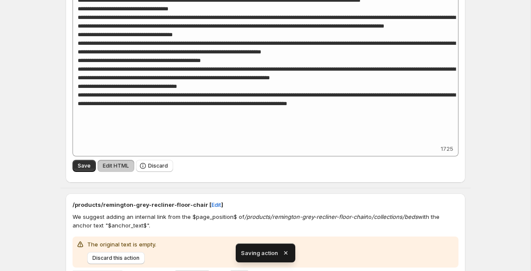
scroll to position [352, 0]
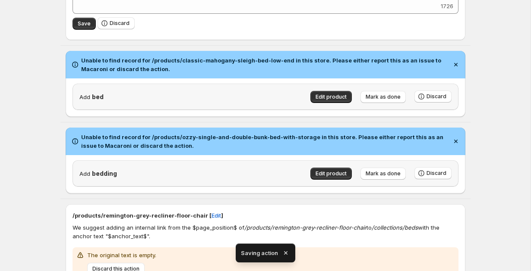
type textarea "**********"
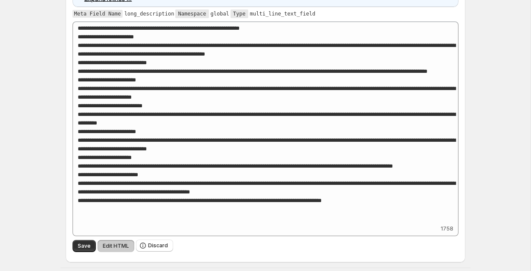
scroll to position [346, 0]
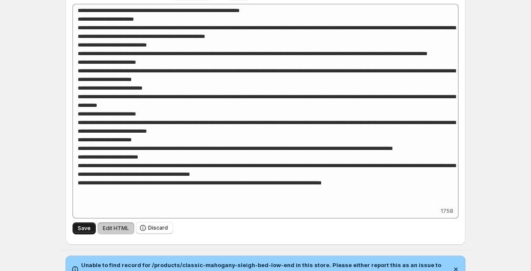
click at [76, 229] on button "Save" at bounding box center [83, 229] width 23 height 12
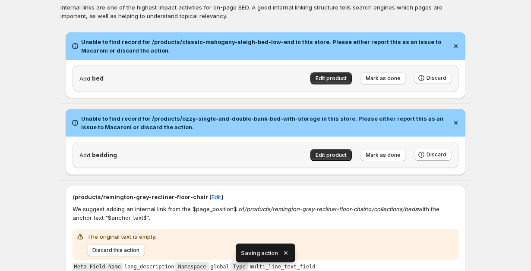
scroll to position [0, 0]
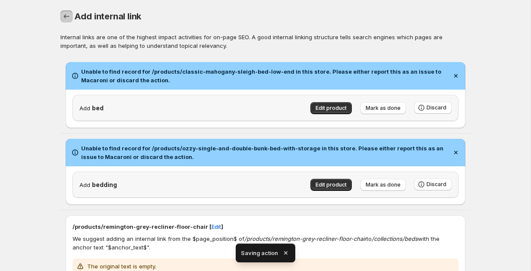
click at [63, 10] on button "button" at bounding box center [66, 16] width 12 height 12
